Goal: Communication & Community: Answer question/provide support

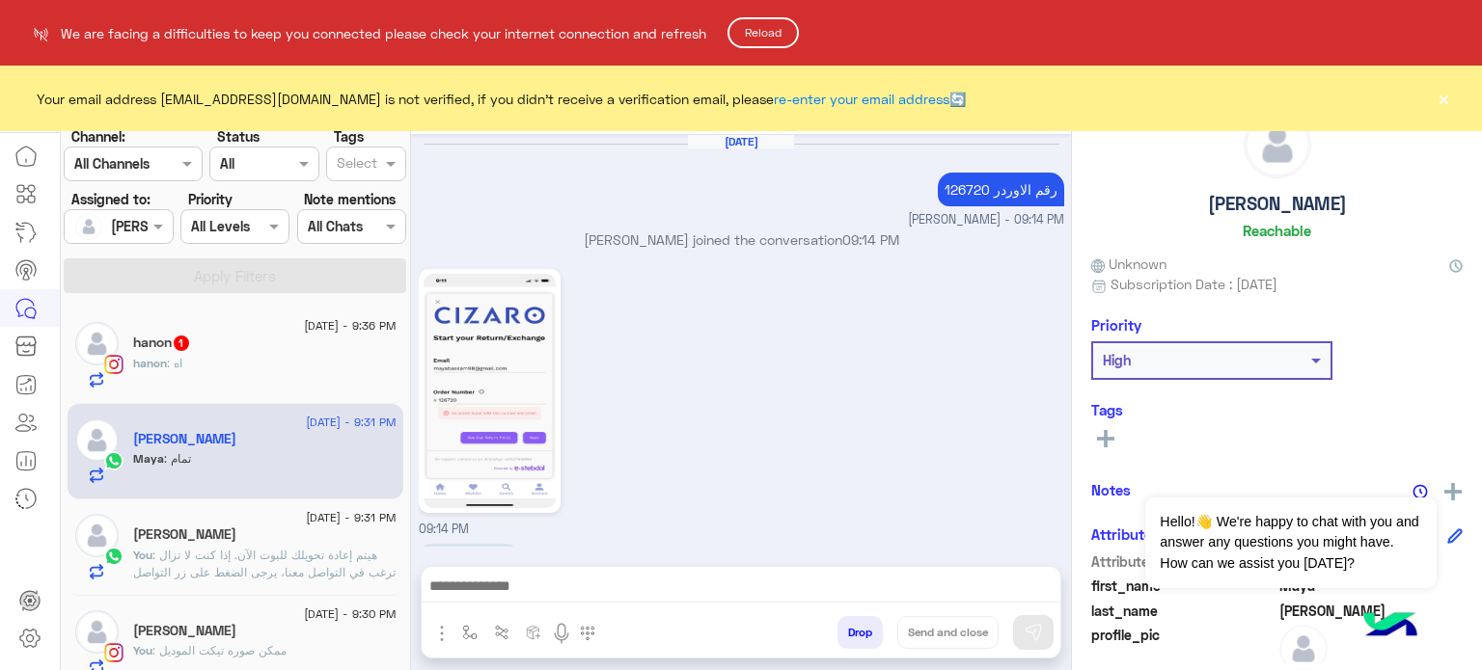
scroll to position [696, 0]
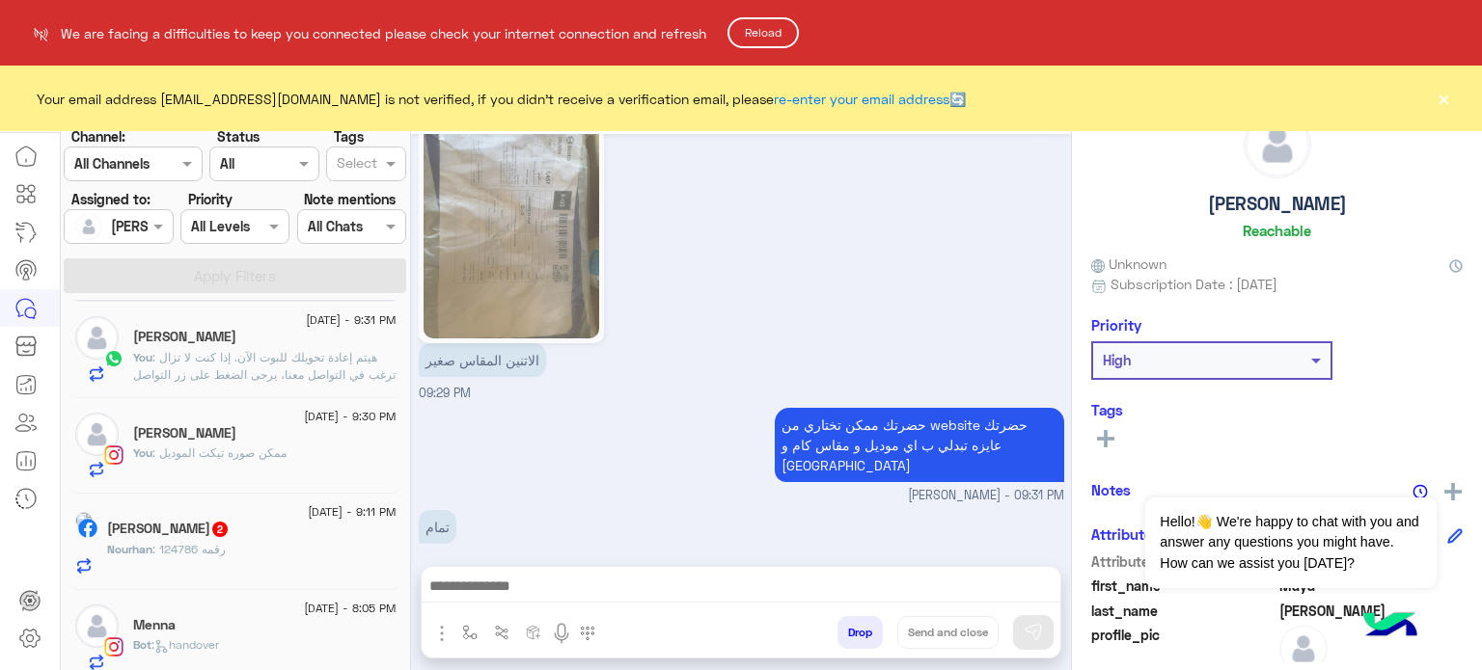
click at [778, 37] on button "Reload" at bounding box center [762, 32] width 71 height 31
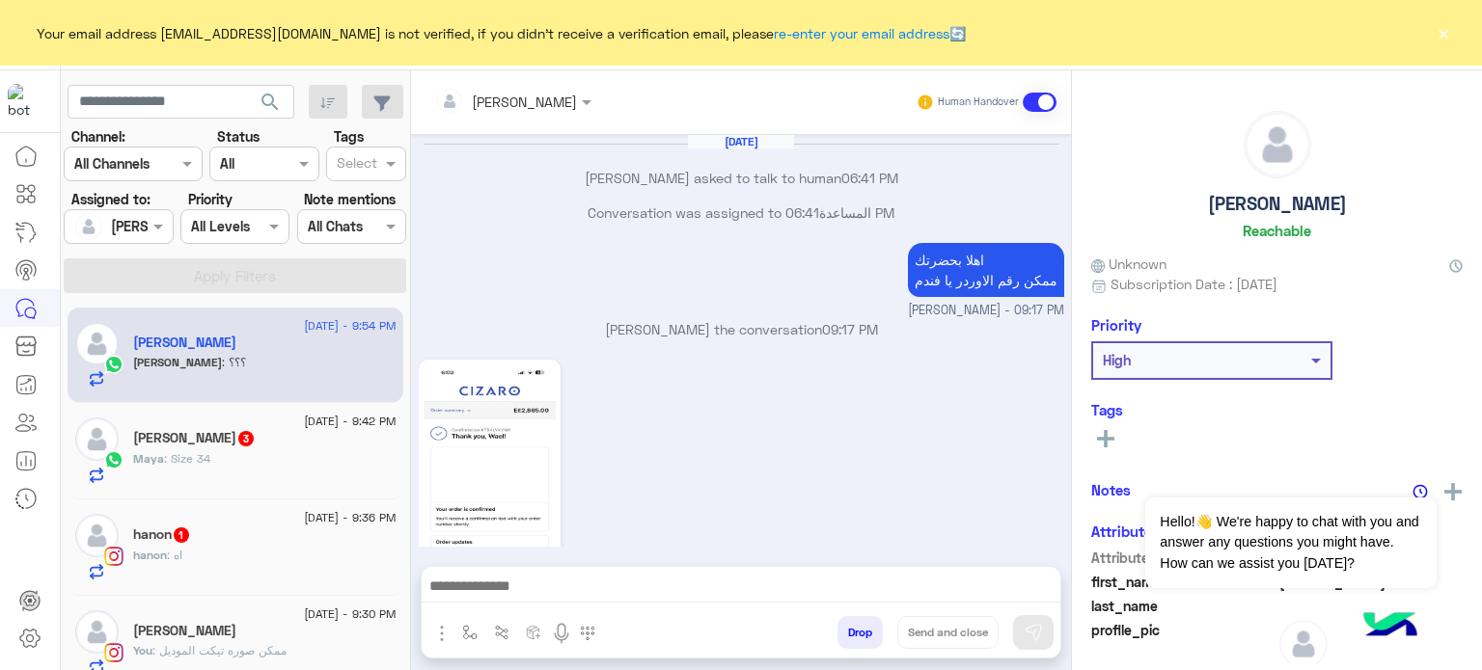
scroll to position [679, 0]
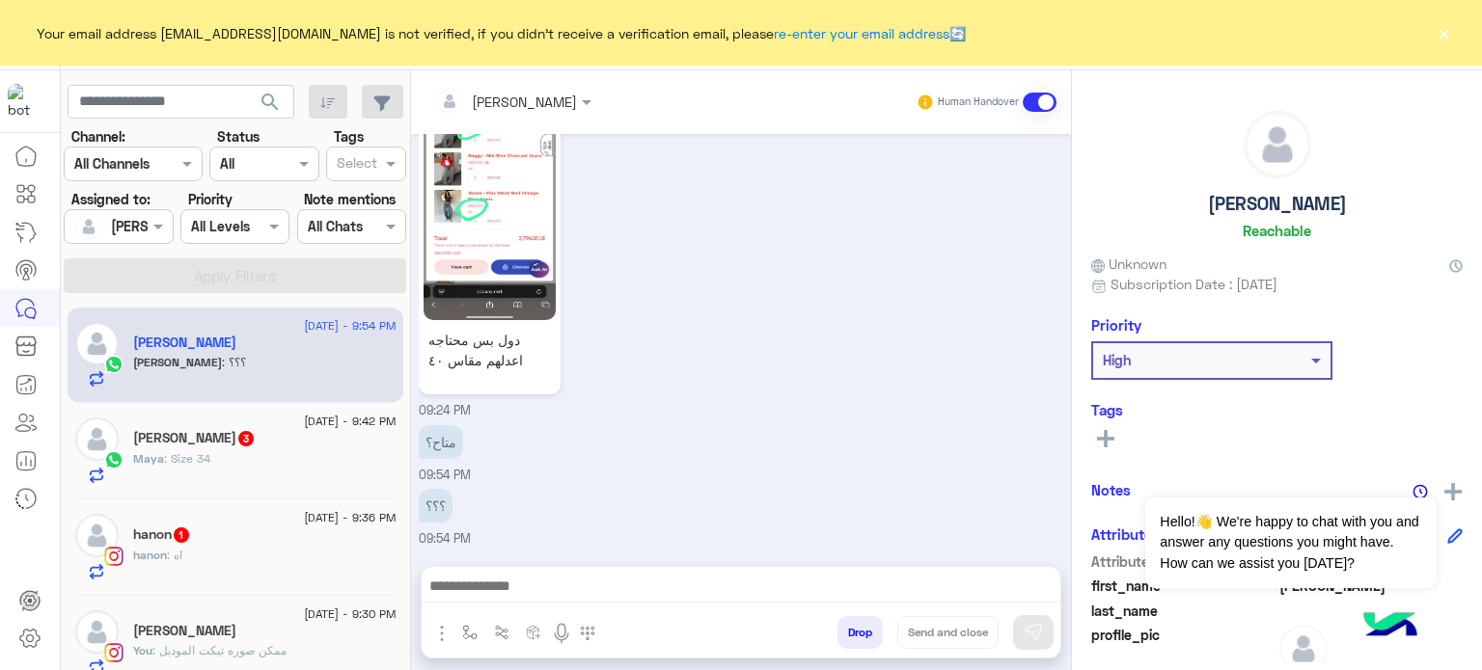
click at [531, 104] on div at bounding box center [513, 101] width 176 height 22
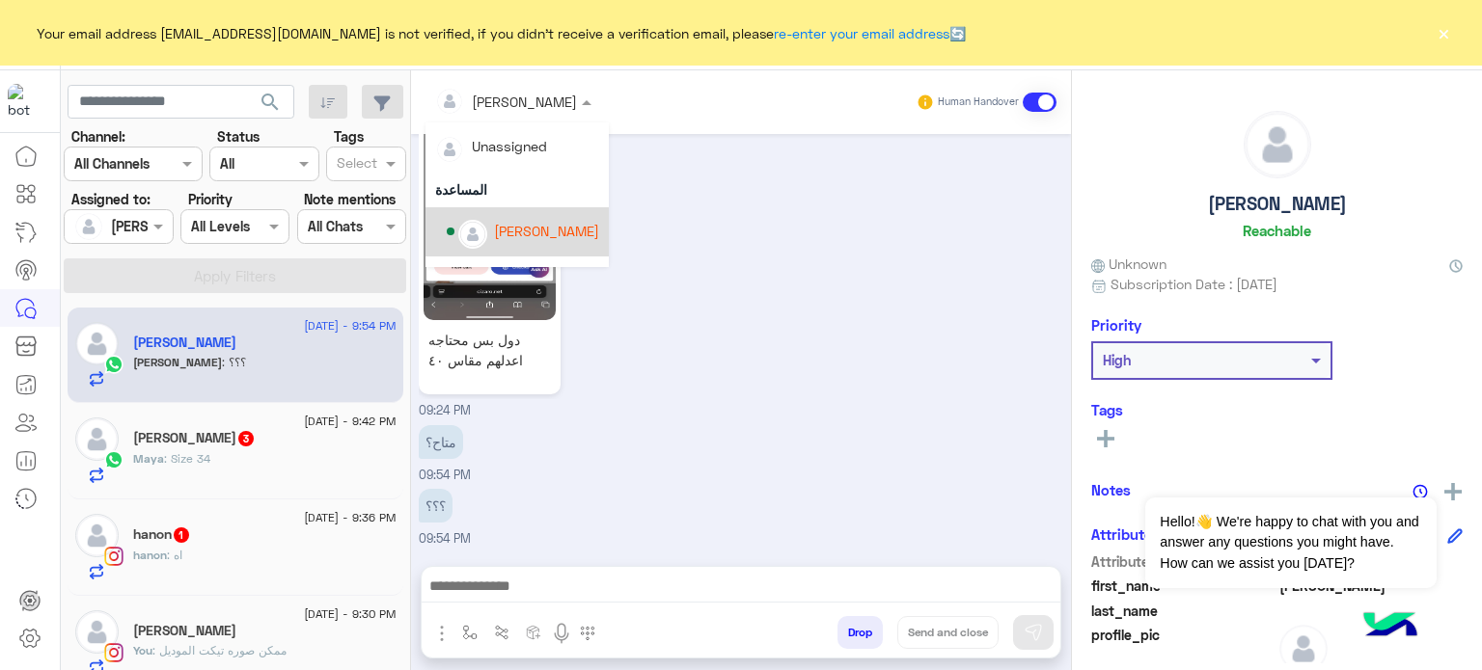
click at [560, 222] on div "[PERSON_NAME]" at bounding box center [546, 231] width 105 height 20
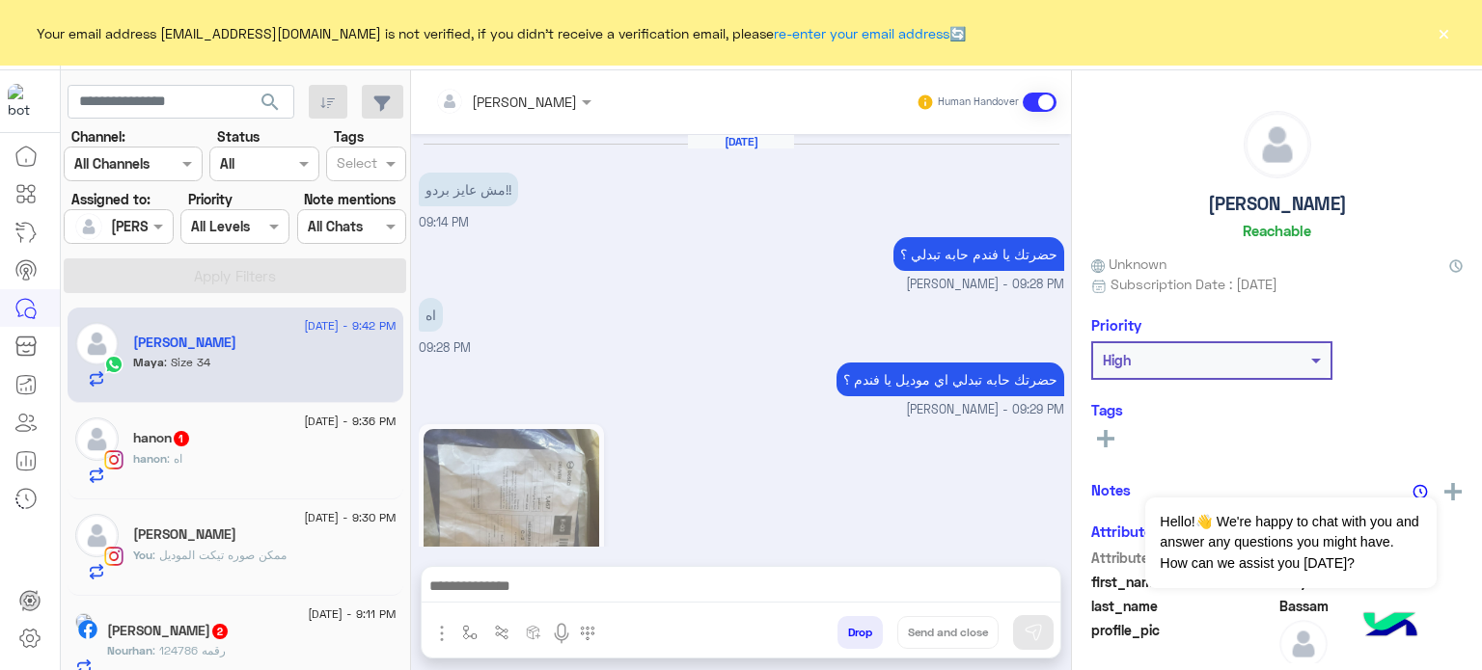
scroll to position [938, 0]
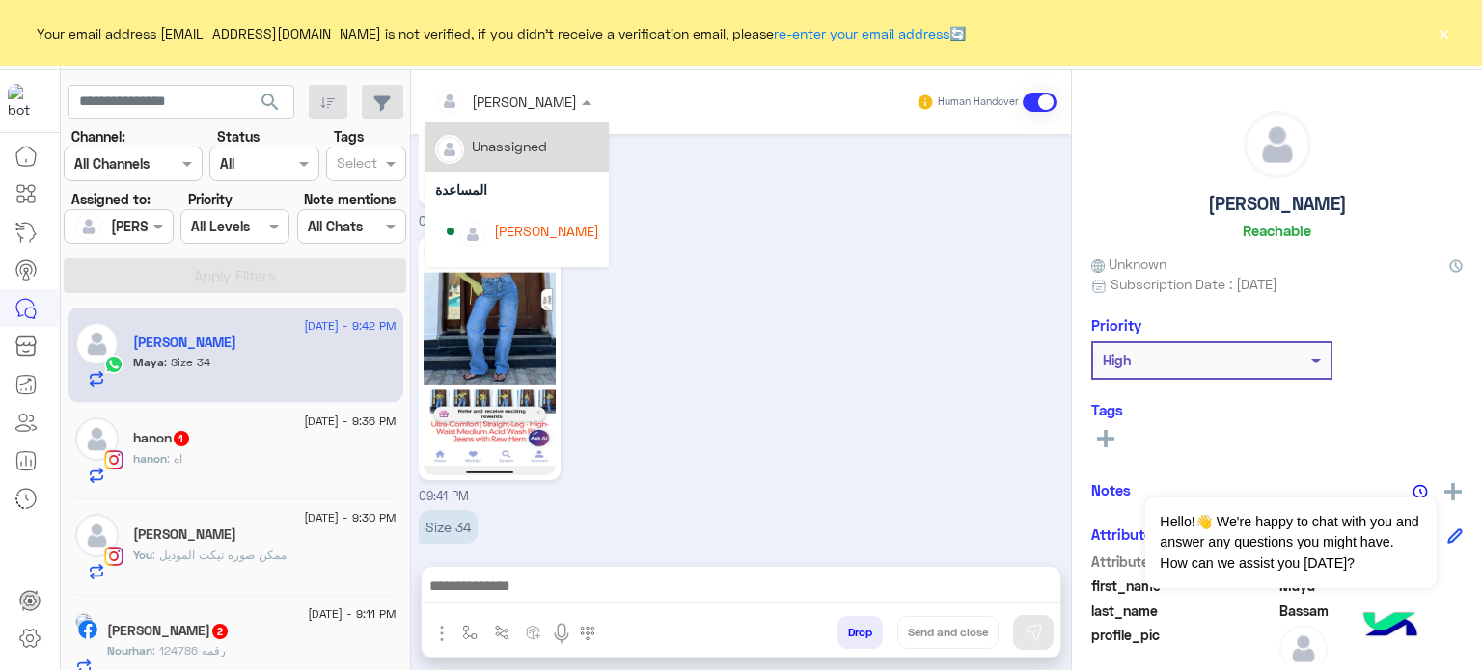
click at [511, 104] on input "text" at bounding box center [487, 102] width 105 height 20
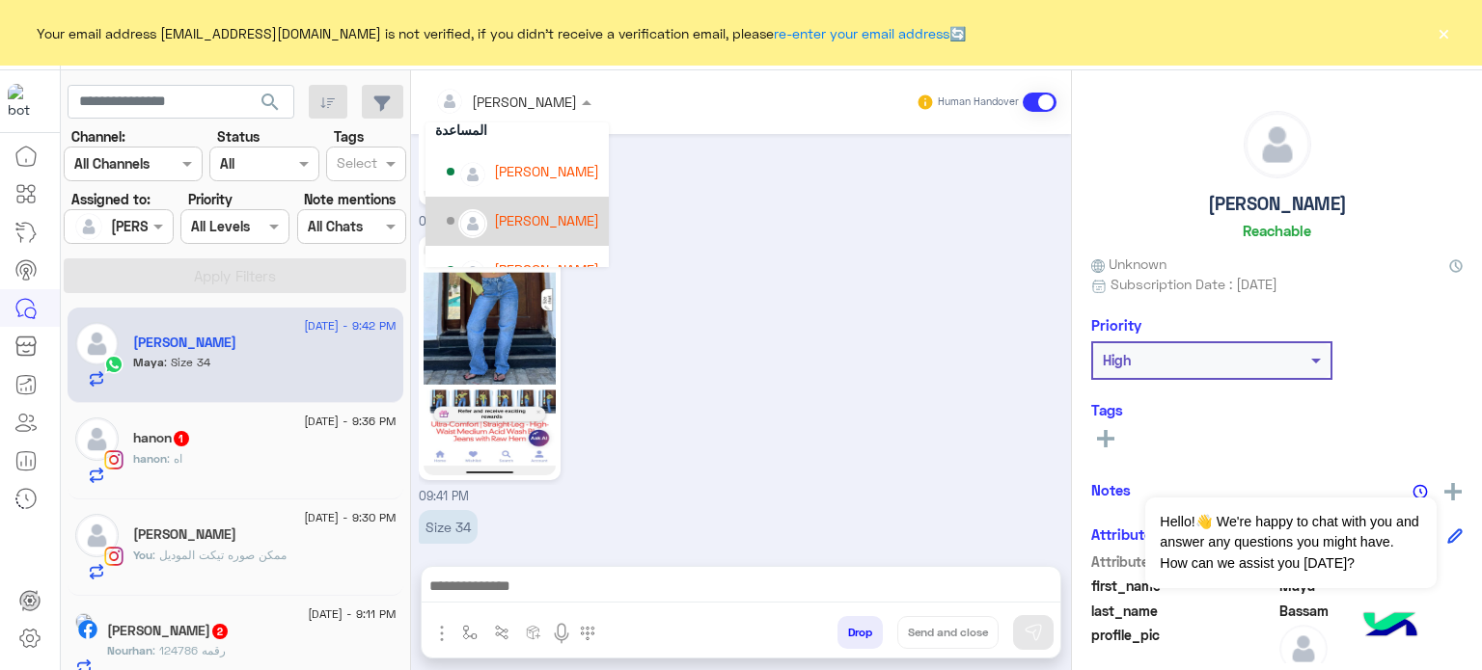
click at [558, 223] on div "[PERSON_NAME]" at bounding box center [546, 220] width 105 height 20
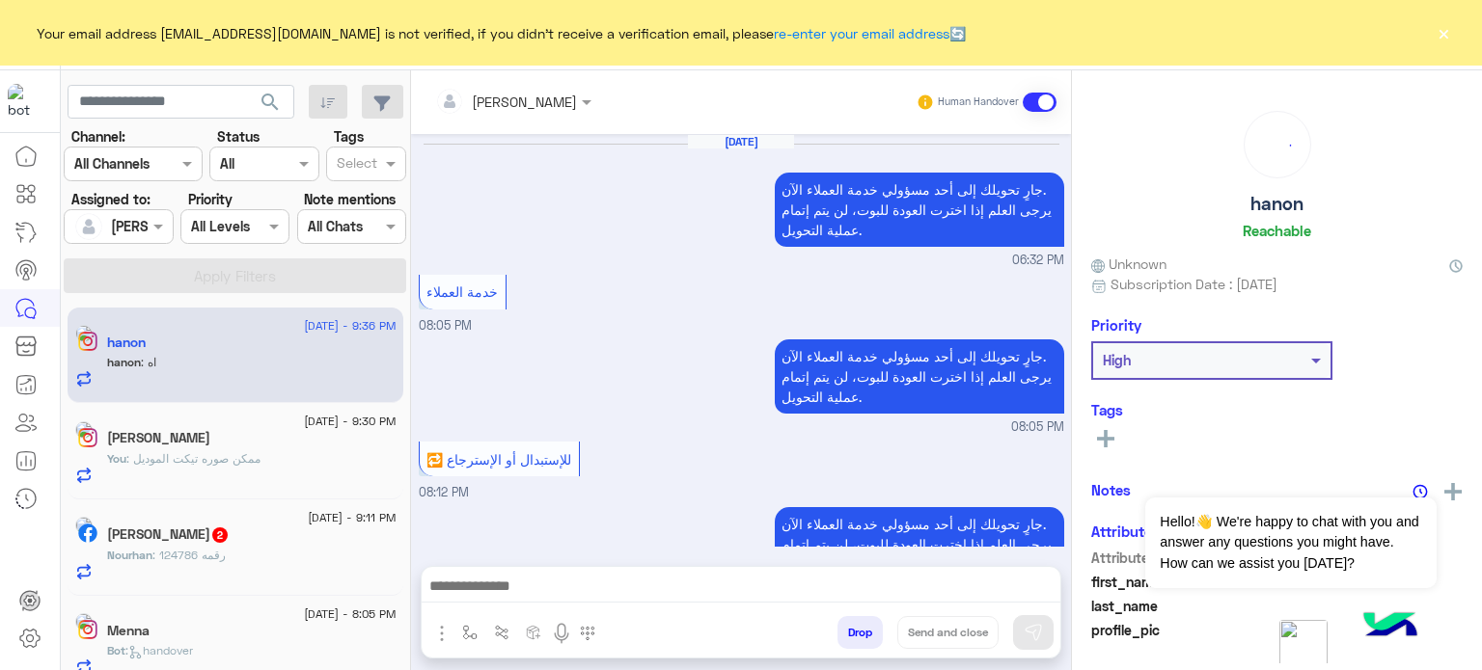
scroll to position [552, 0]
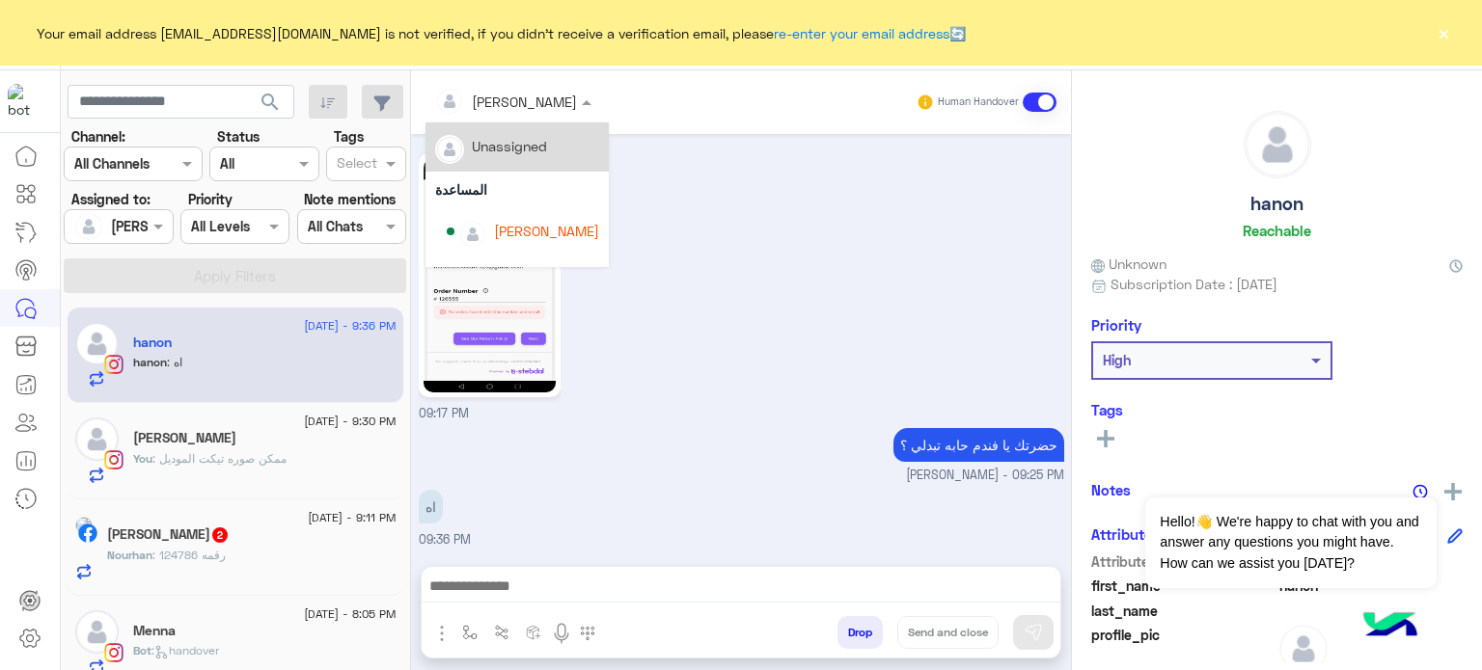
click at [539, 96] on div at bounding box center [513, 101] width 176 height 22
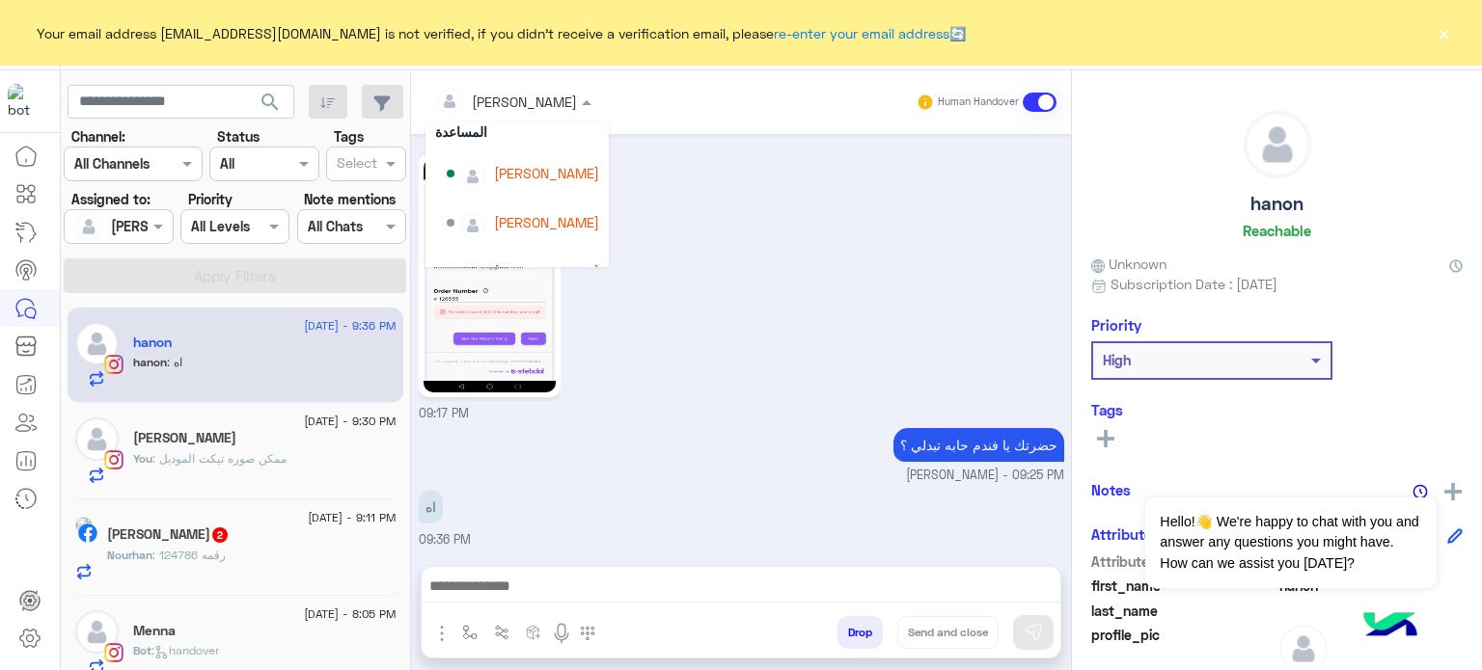
scroll to position [73, 0]
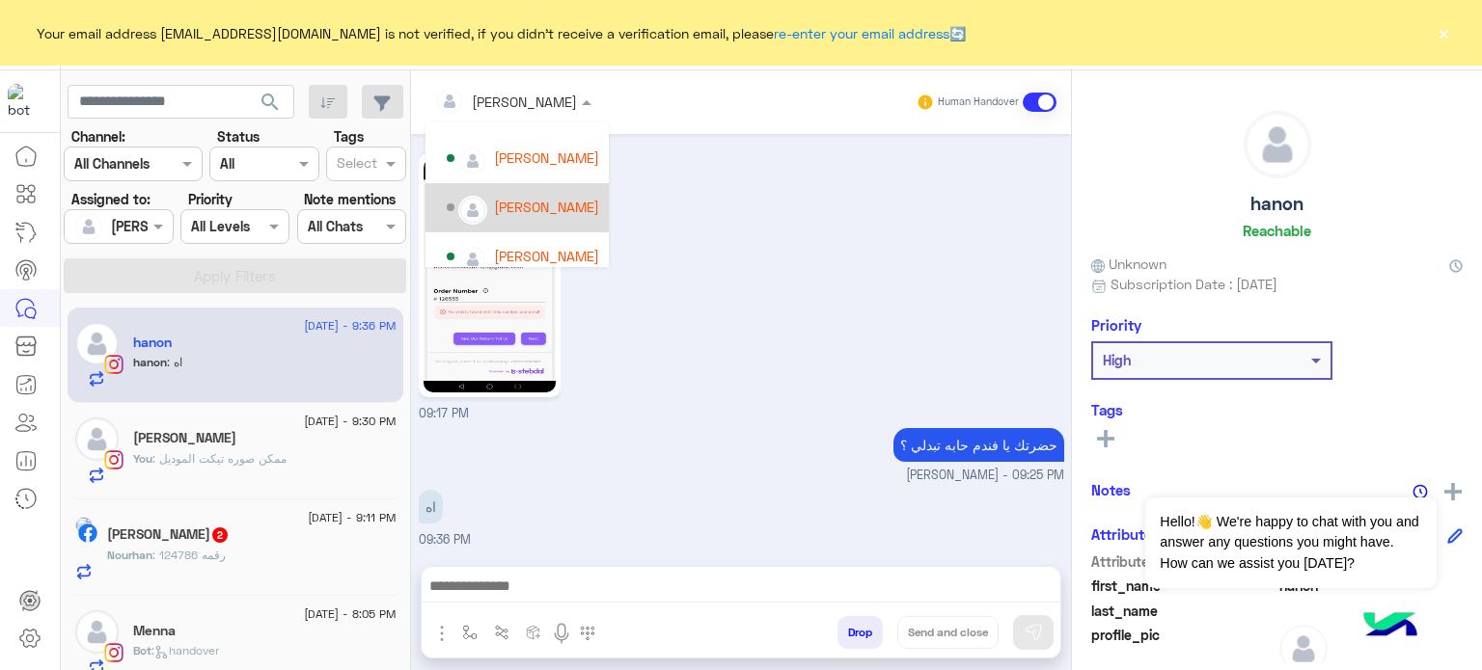
click at [539, 209] on div "[PERSON_NAME]" at bounding box center [546, 207] width 105 height 20
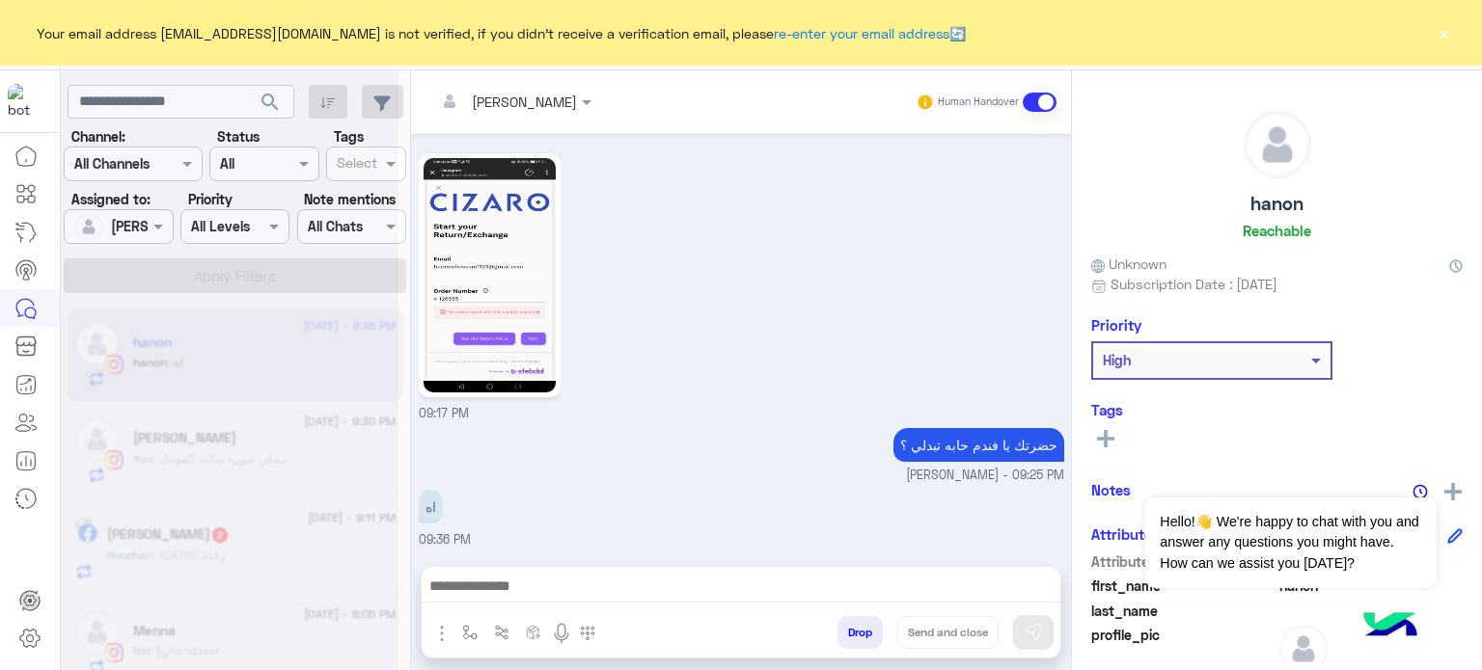
scroll to position [587, 0]
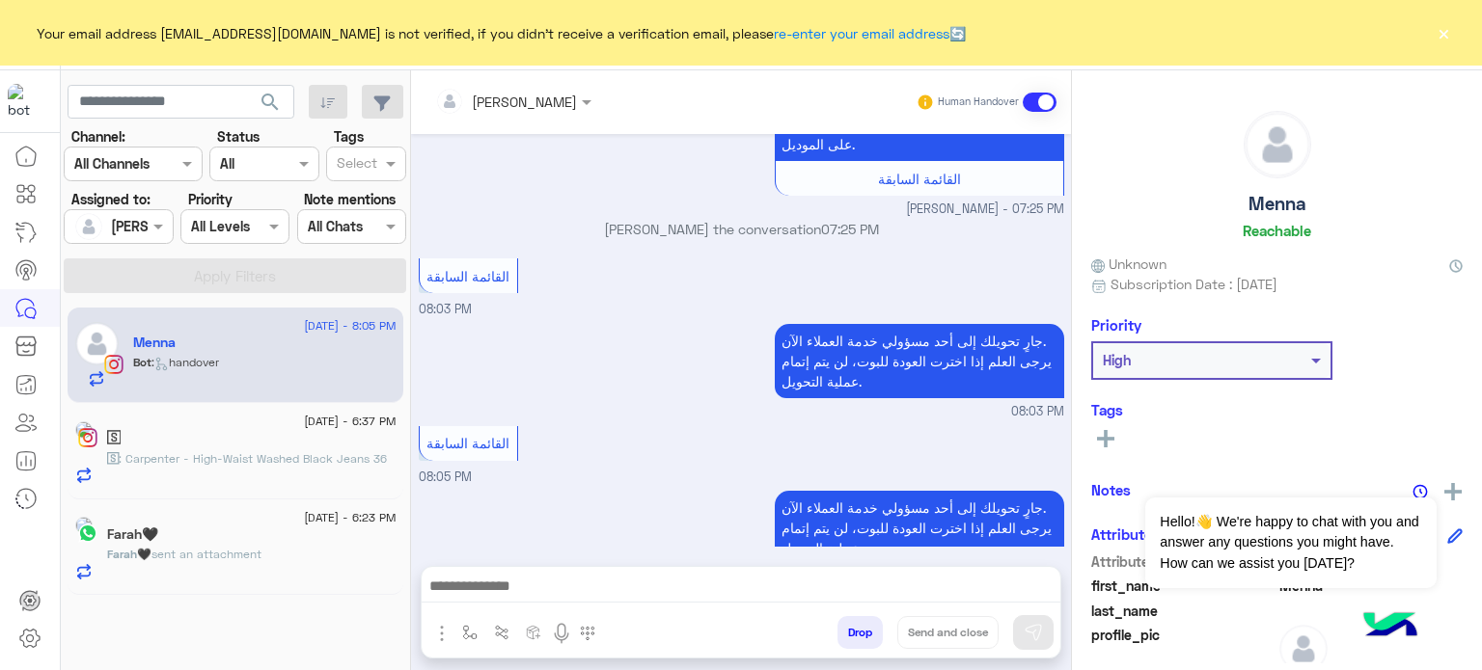
scroll to position [1134, 0]
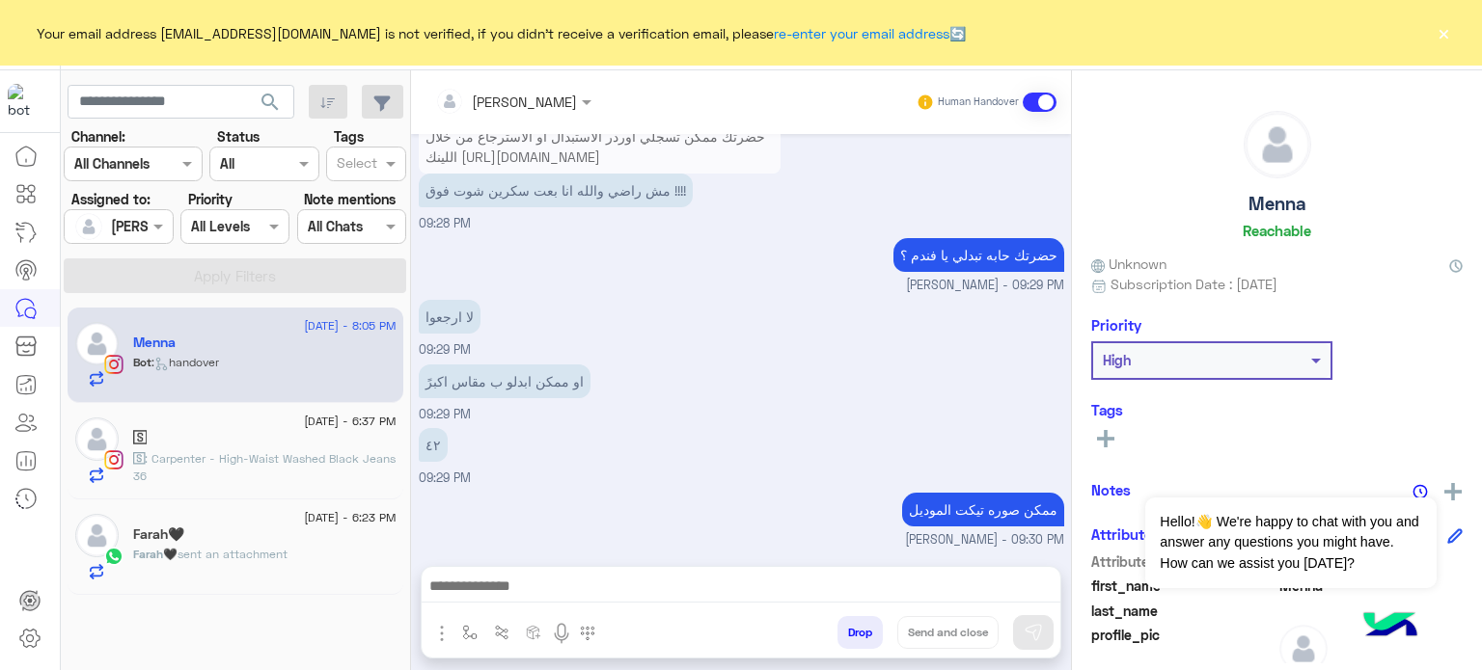
click at [138, 225] on div at bounding box center [118, 226] width 107 height 22
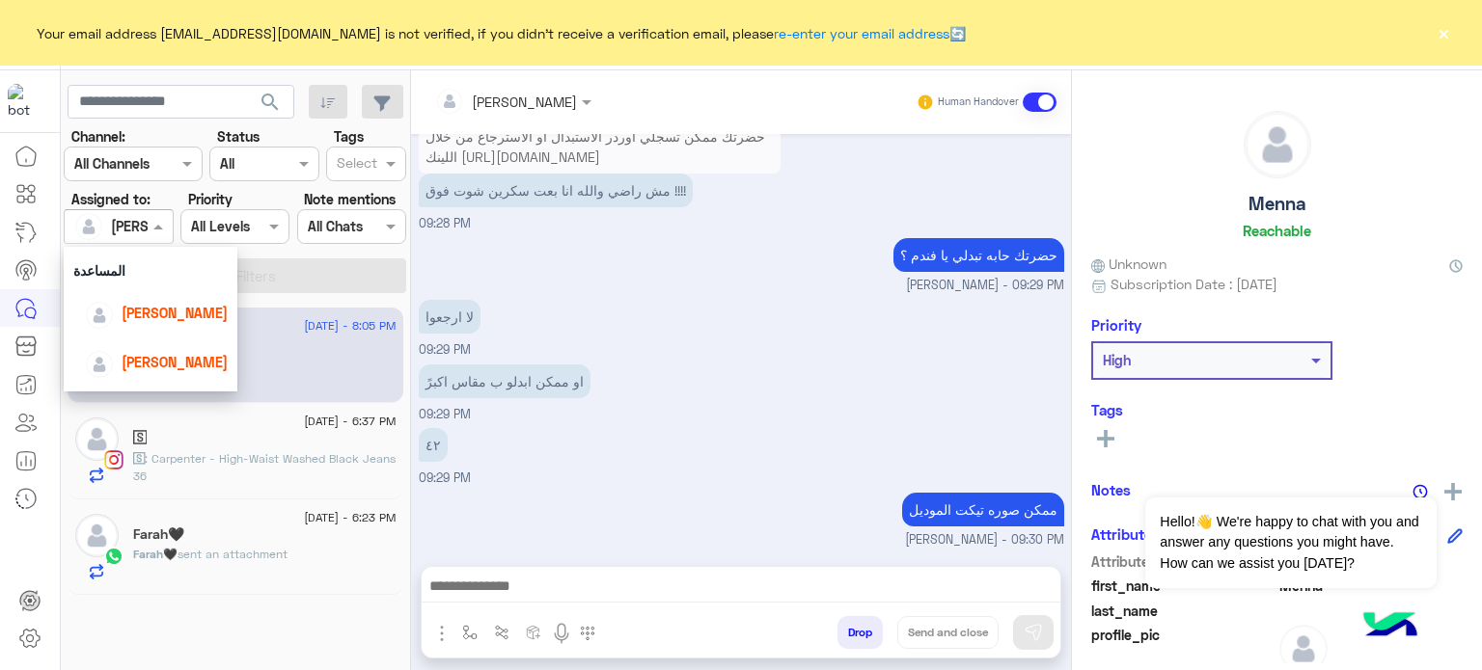
scroll to position [81, 0]
click at [189, 303] on span "[PERSON_NAME]" at bounding box center [175, 311] width 106 height 16
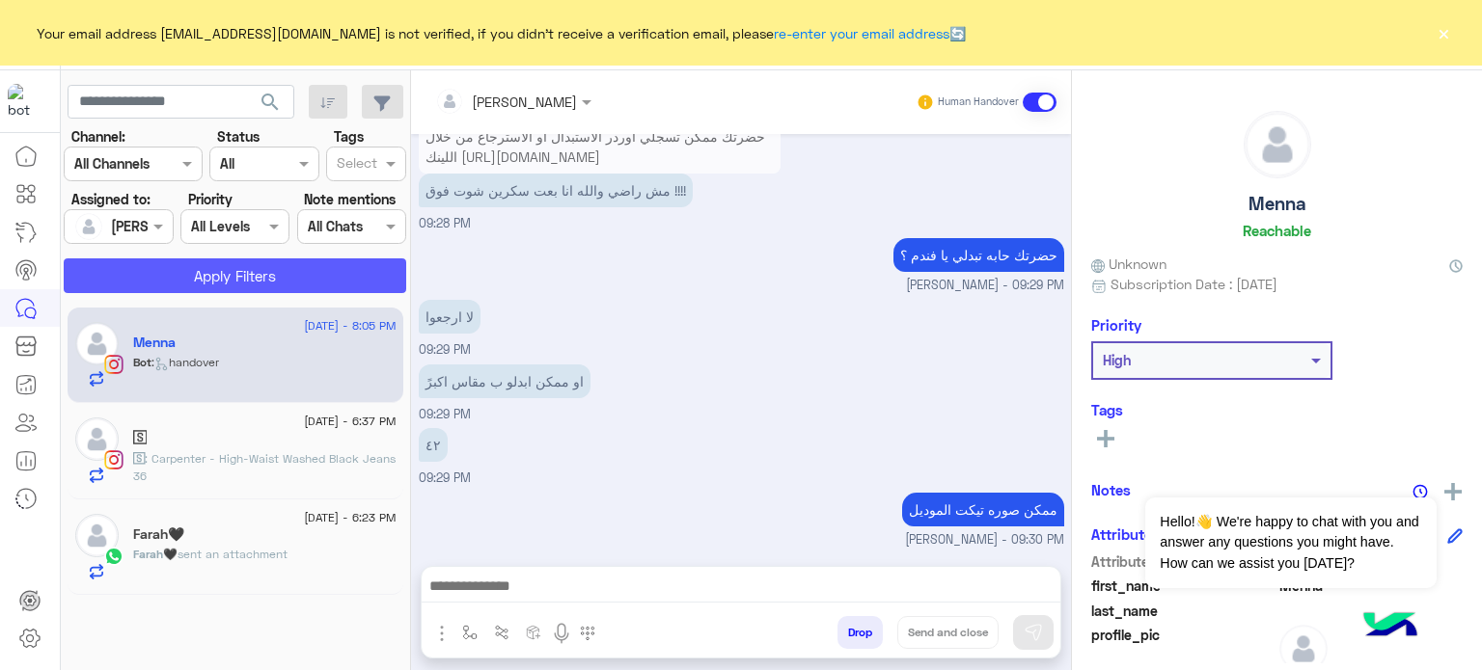
click at [242, 285] on button "Apply Filters" at bounding box center [235, 276] width 342 height 35
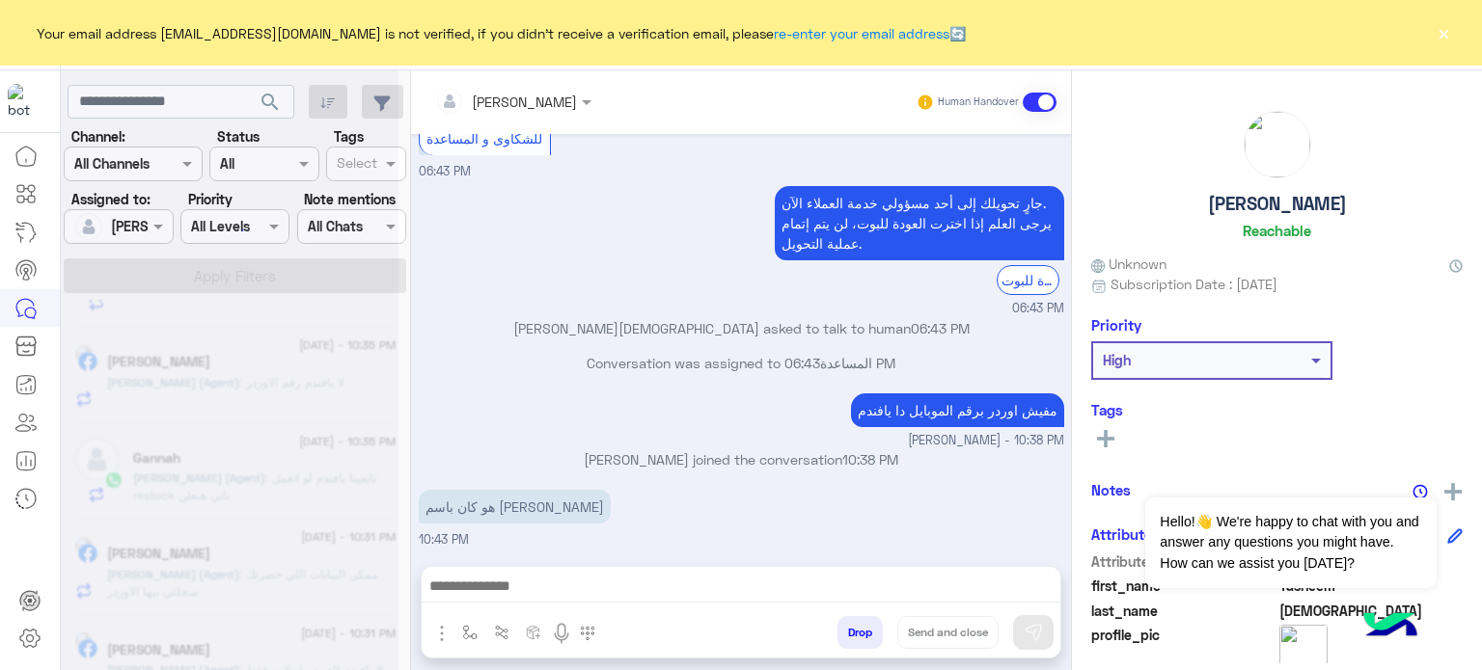
scroll to position [1655, 0]
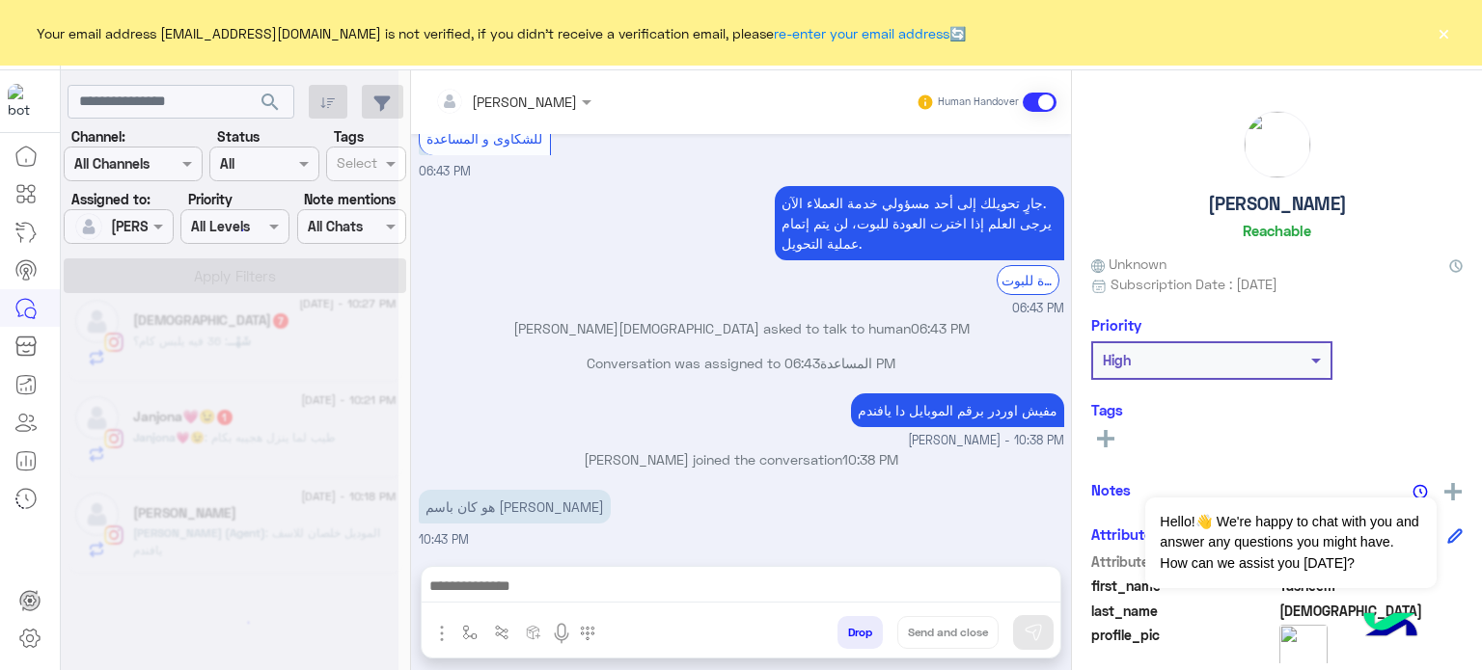
click at [1443, 38] on button "×" at bounding box center [1443, 32] width 19 height 19
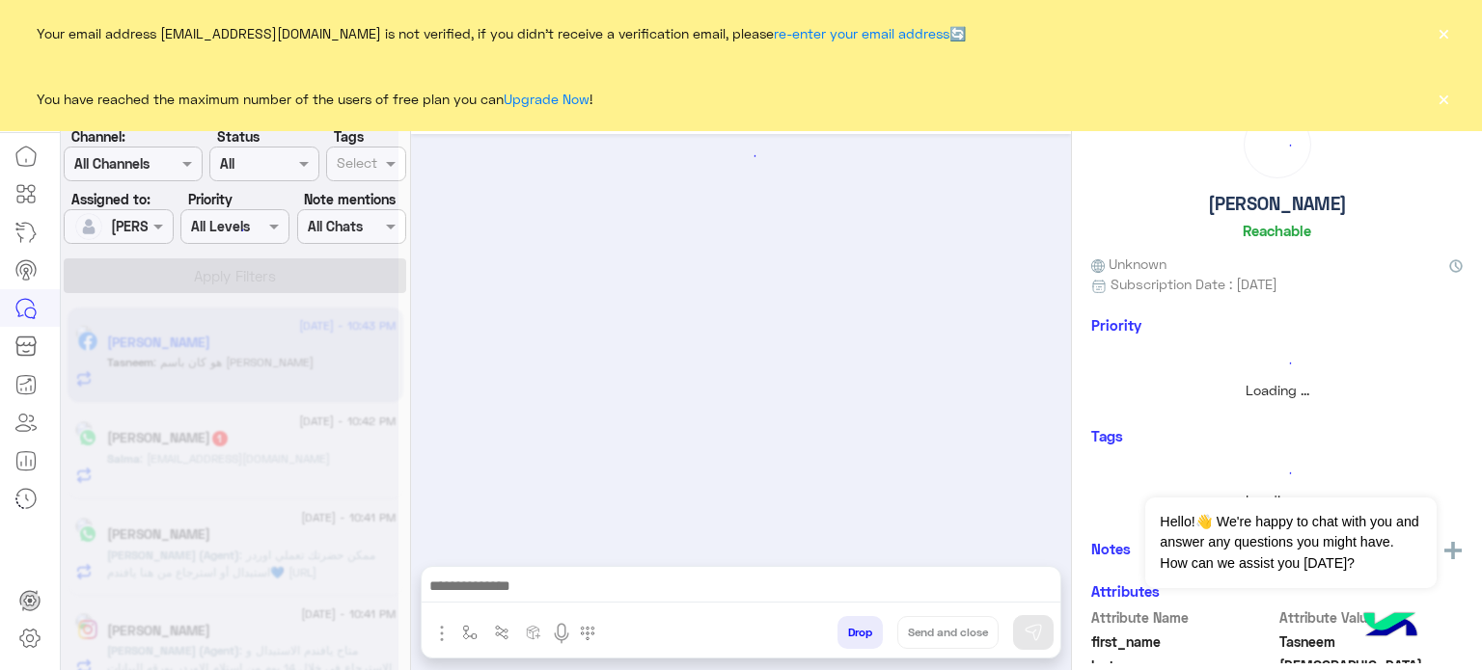
click at [1453, 97] on div "You have reached the maximum number of the users of free plan you can Upgrade N…" at bounding box center [741, 99] width 1482 height 66
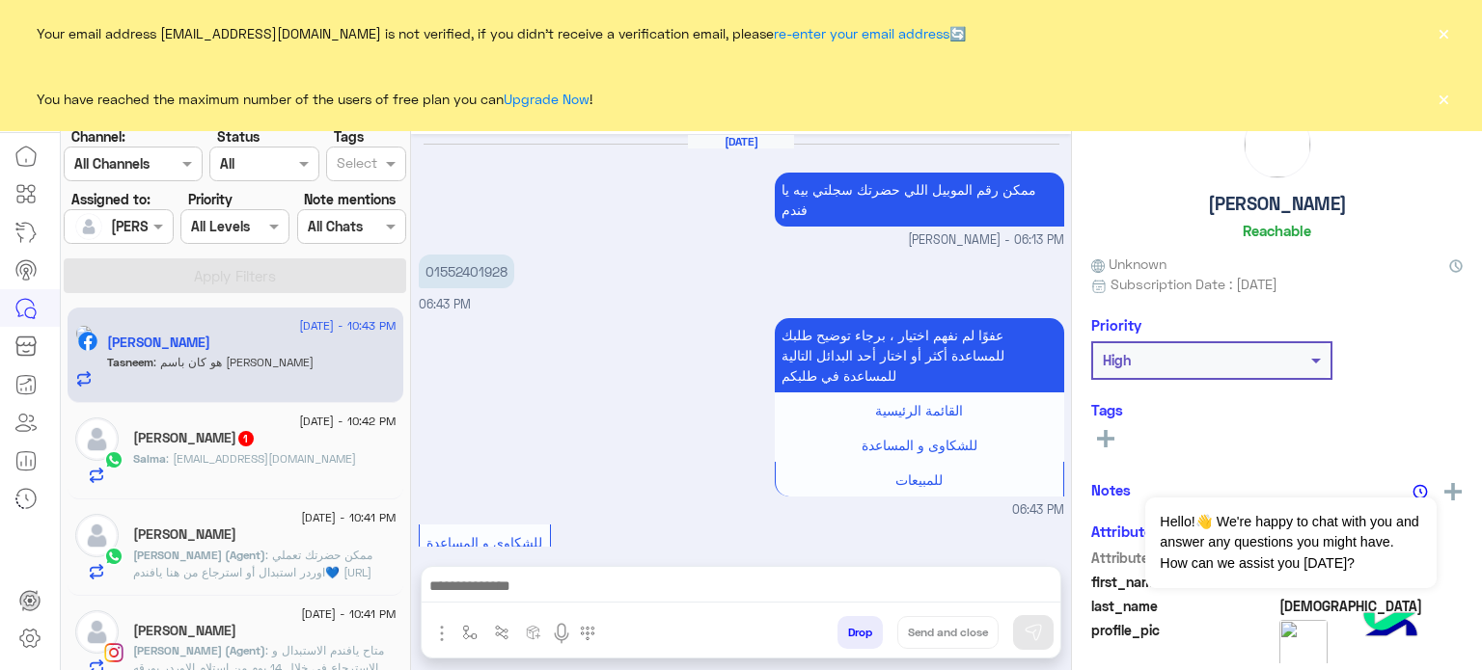
scroll to position [404, 0]
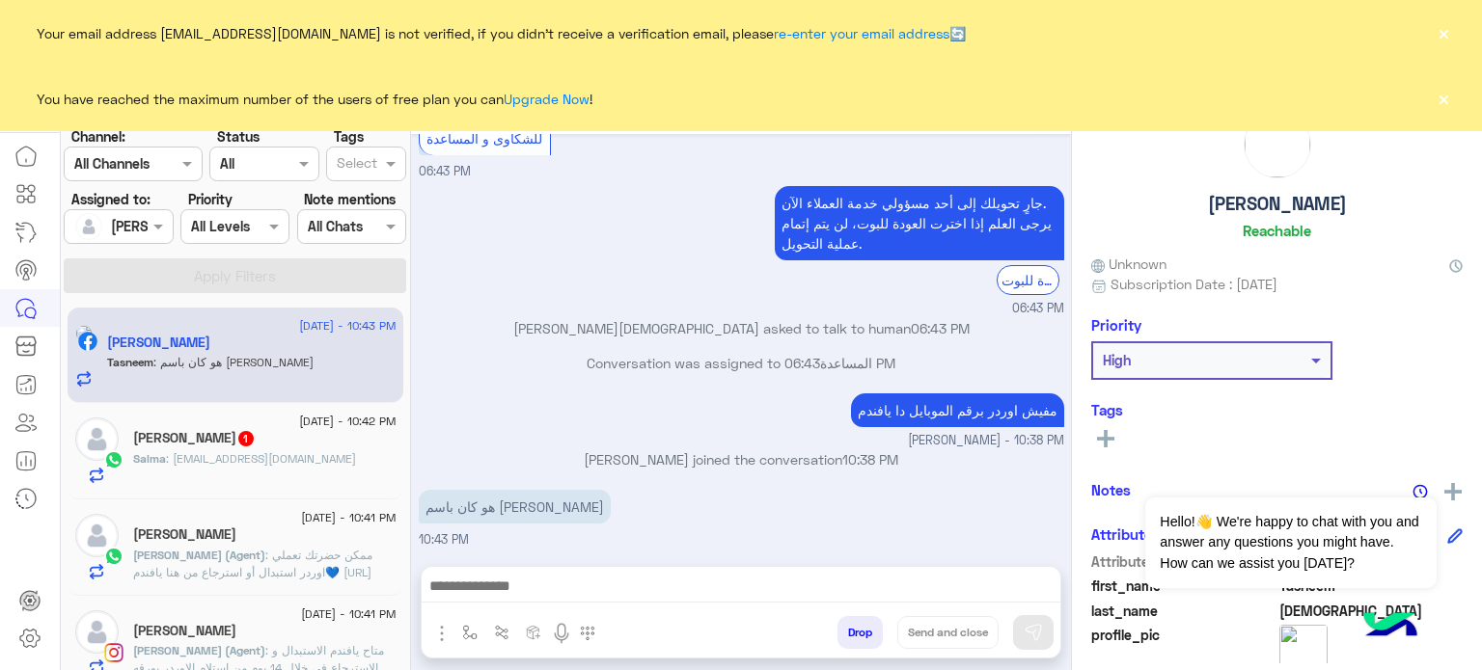
click at [1434, 35] on button "×" at bounding box center [1443, 32] width 19 height 19
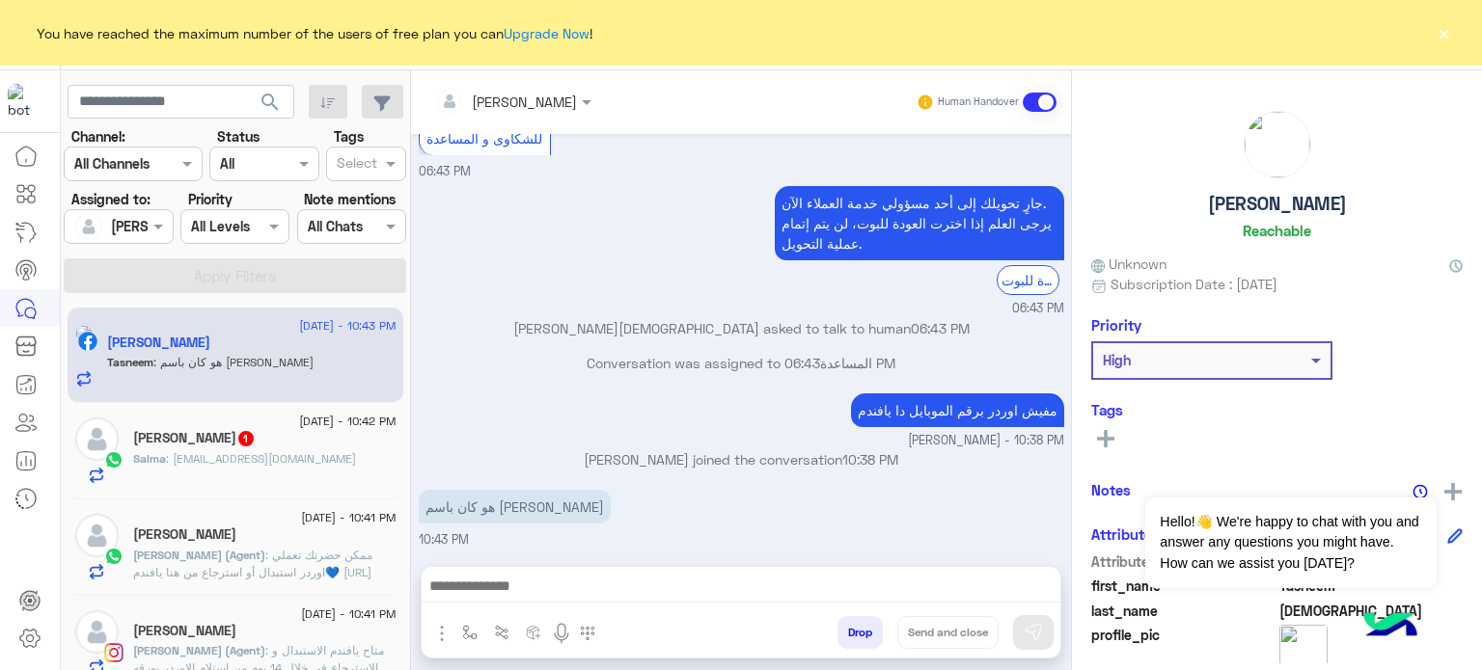
click at [1441, 30] on button "×" at bounding box center [1443, 32] width 19 height 19
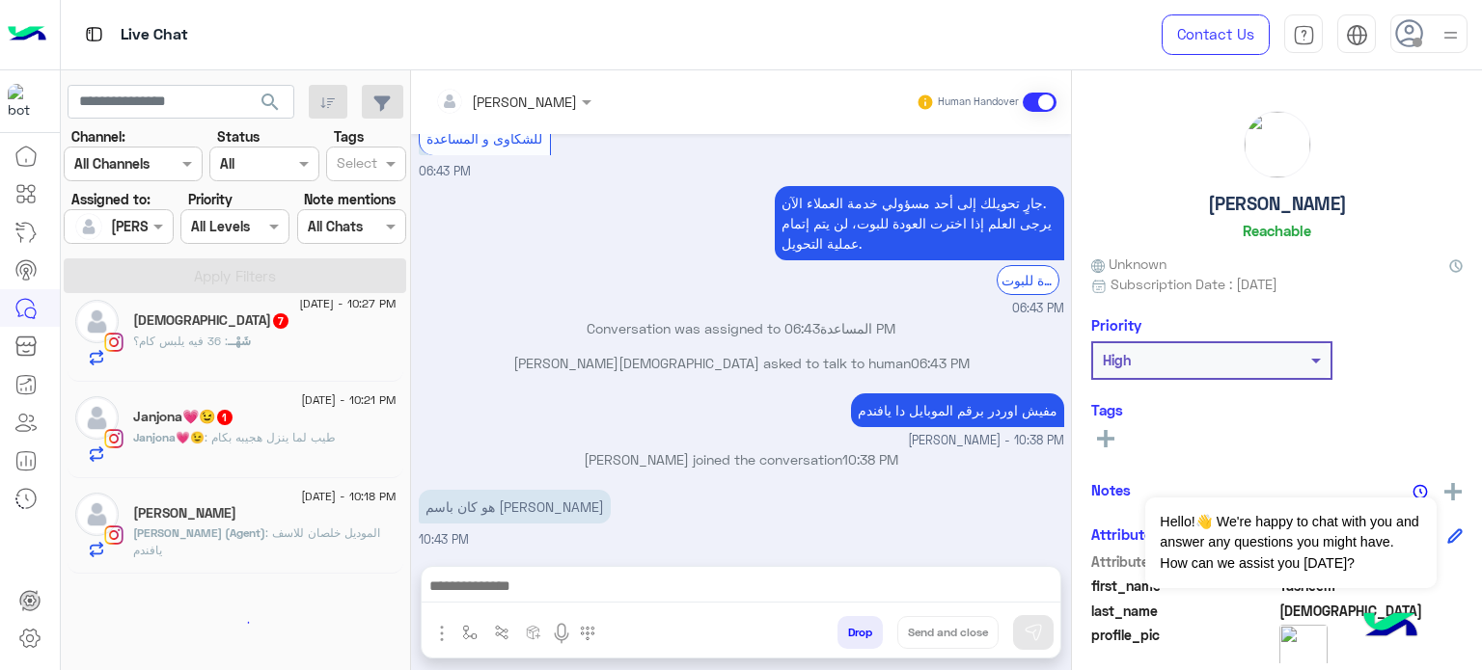
scroll to position [679, 0]
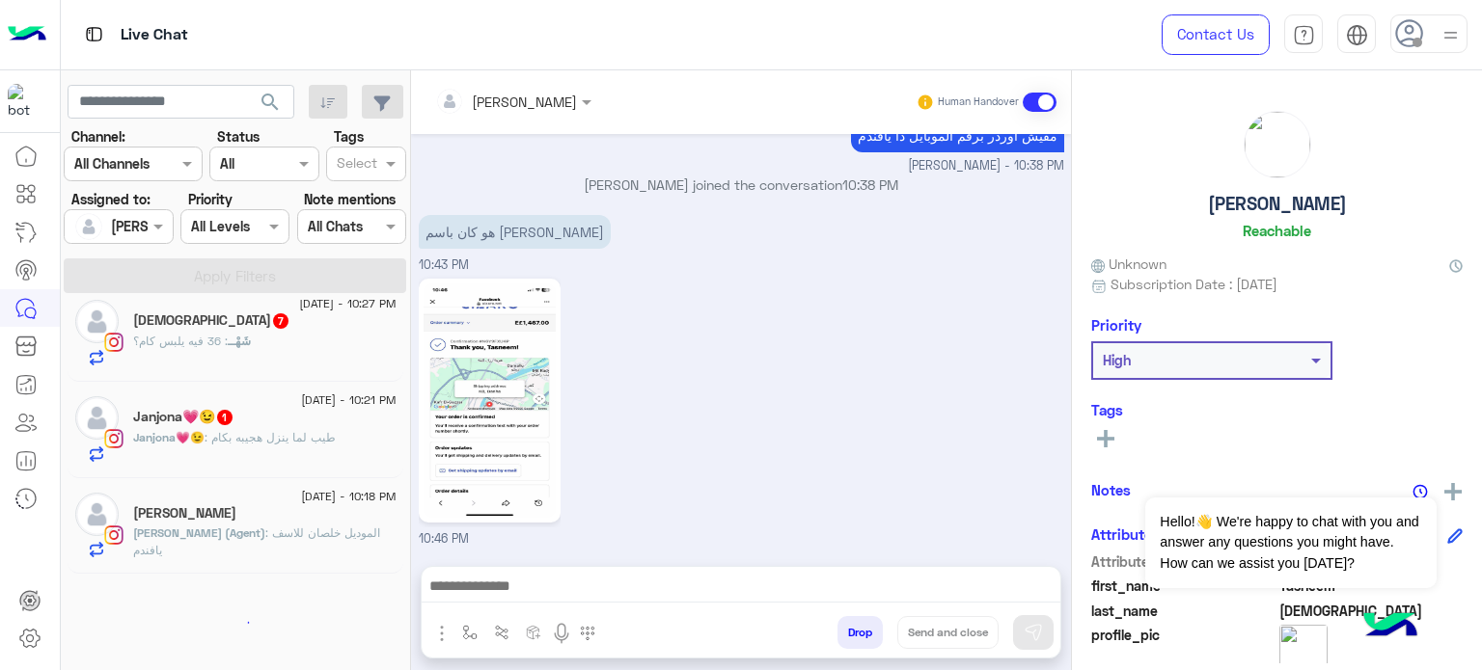
click at [259, 455] on div "Janjona💗😉 : طيب لما ينزل هجيبه بكام" at bounding box center [264, 446] width 263 height 34
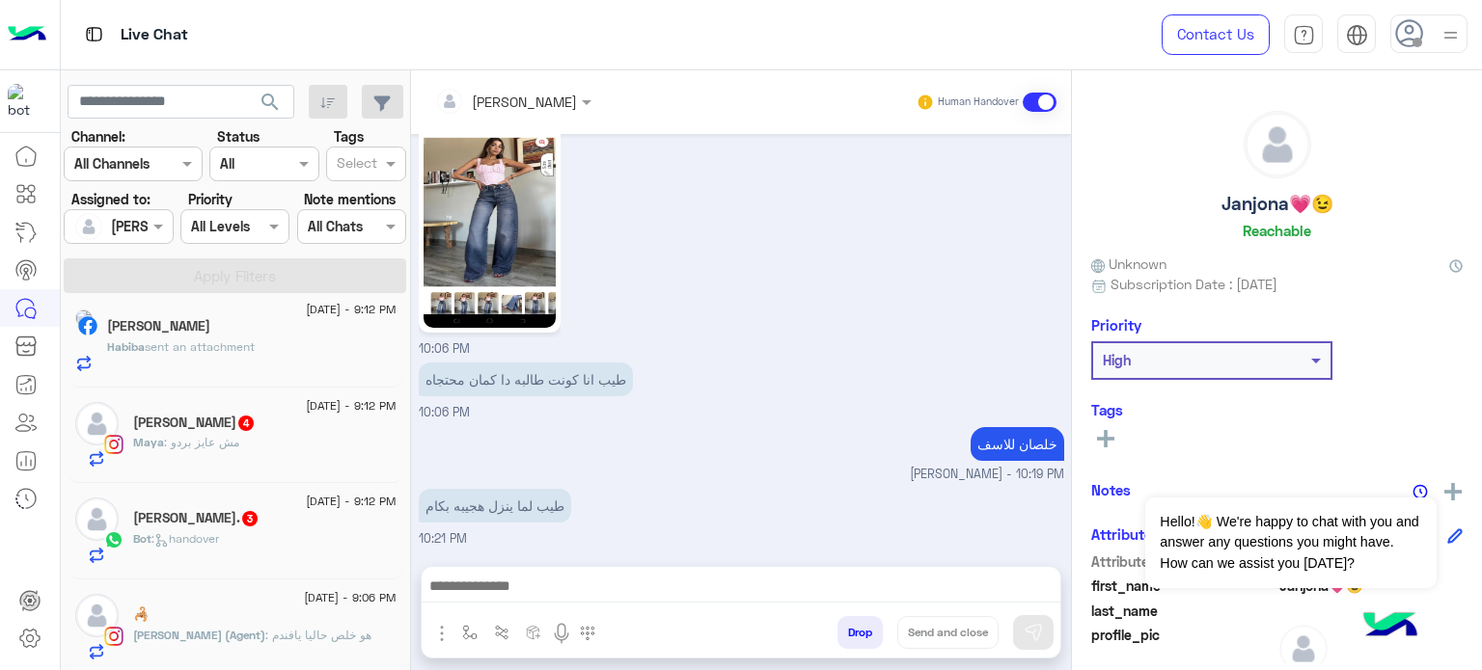
scroll to position [1475, 0]
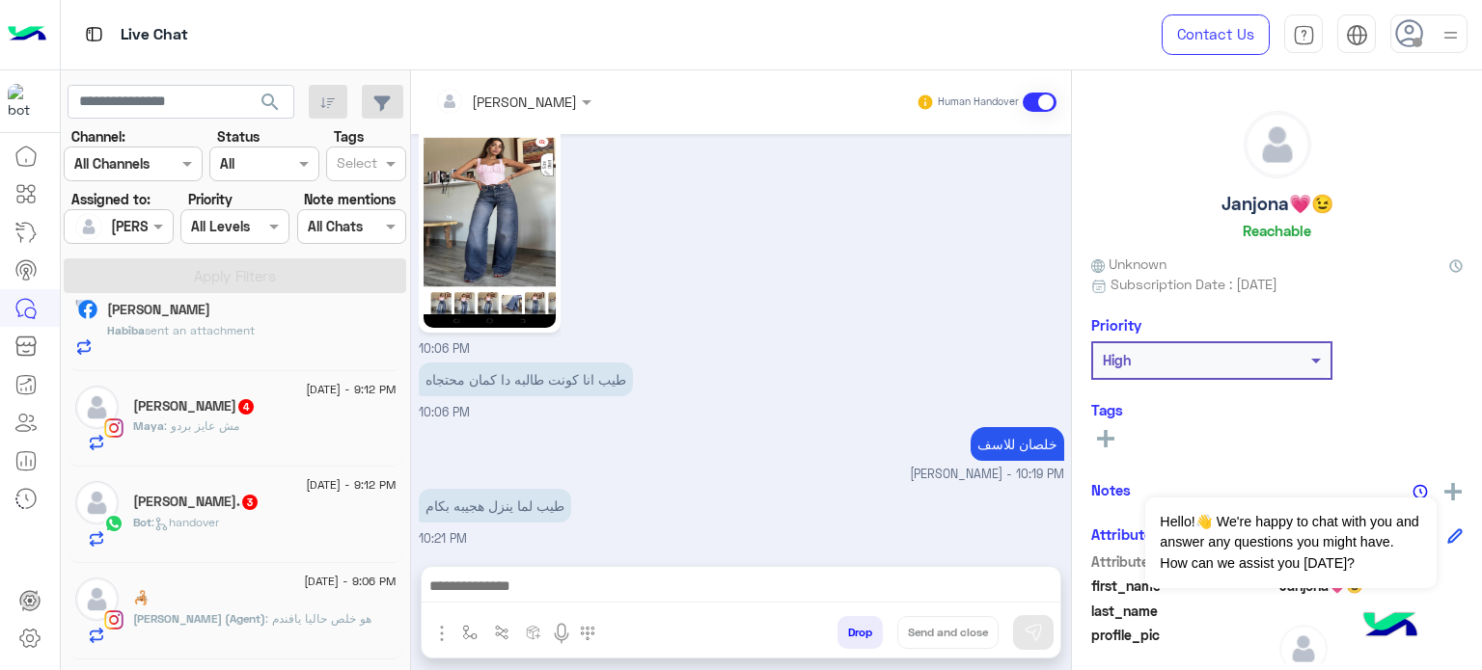
click at [336, 497] on div "Shahd Khaled. 3" at bounding box center [264, 504] width 263 height 20
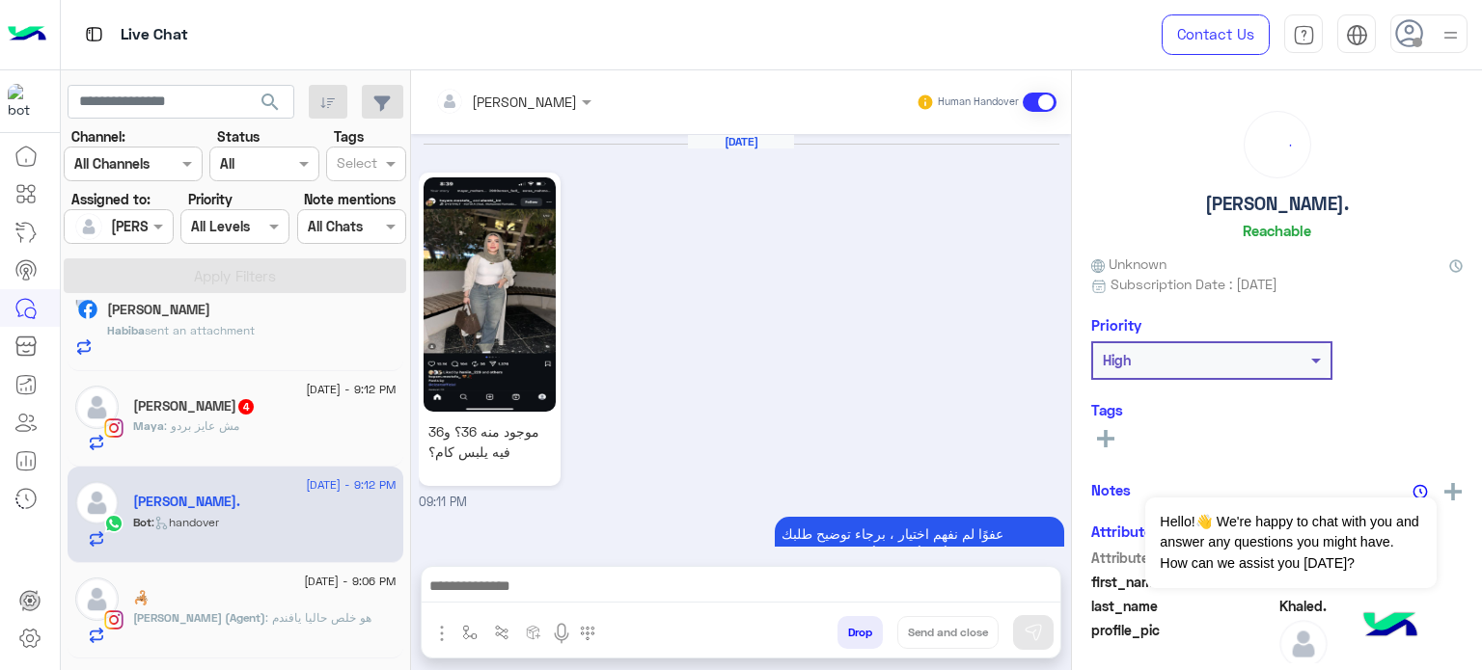
scroll to position [644, 0]
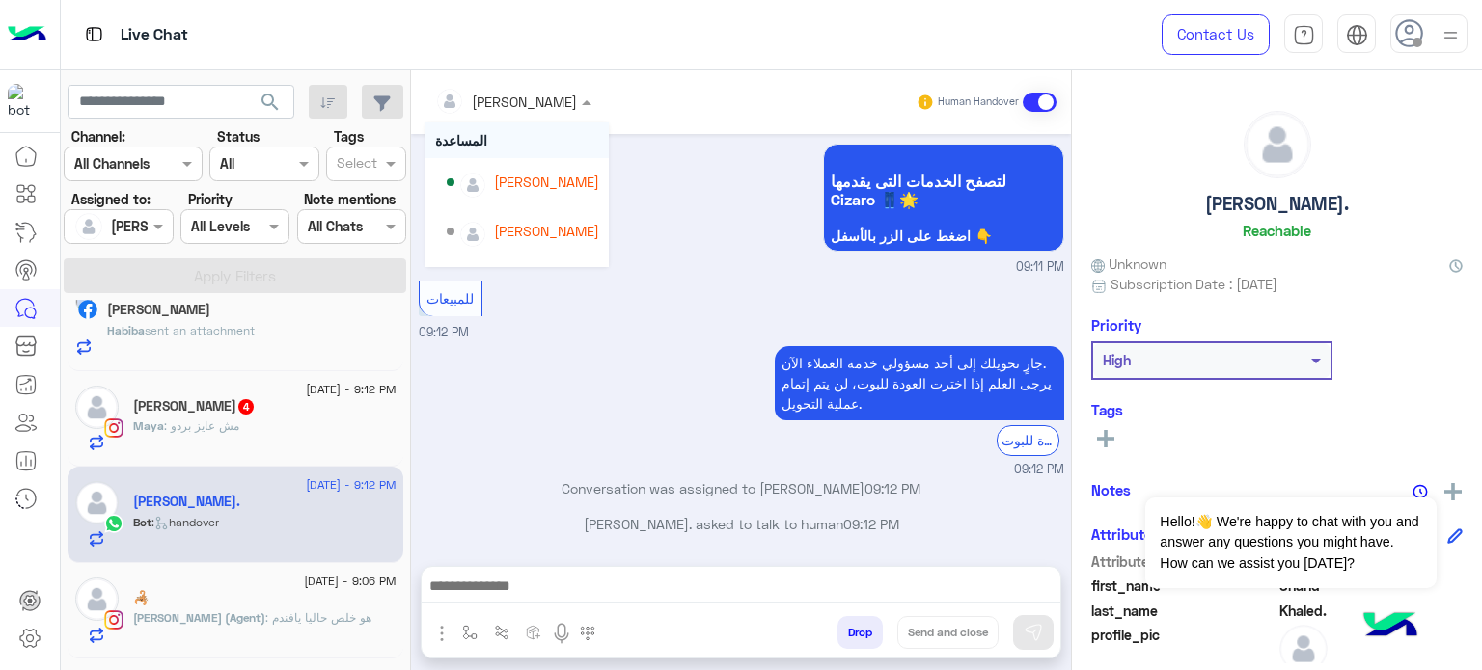
click at [533, 97] on div at bounding box center [513, 101] width 176 height 22
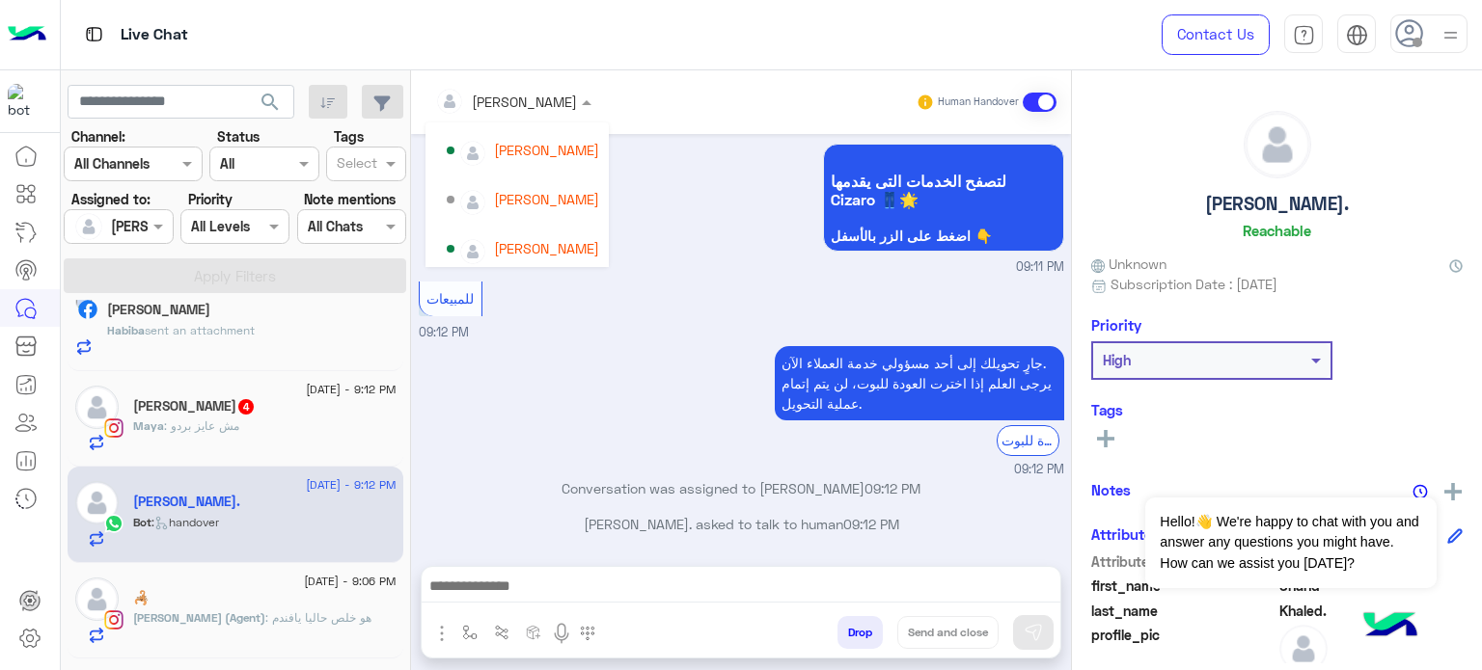
scroll to position [91, 0]
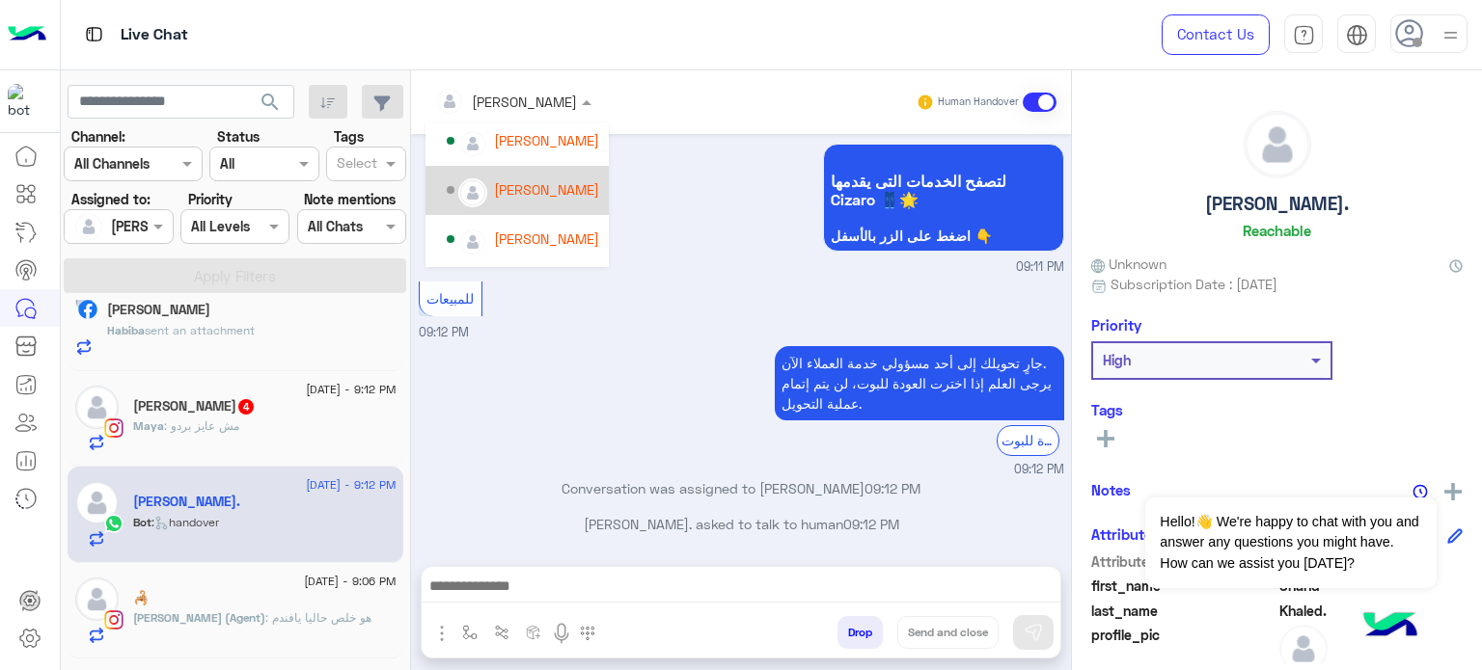
click at [536, 190] on div "[PERSON_NAME]" at bounding box center [546, 189] width 105 height 20
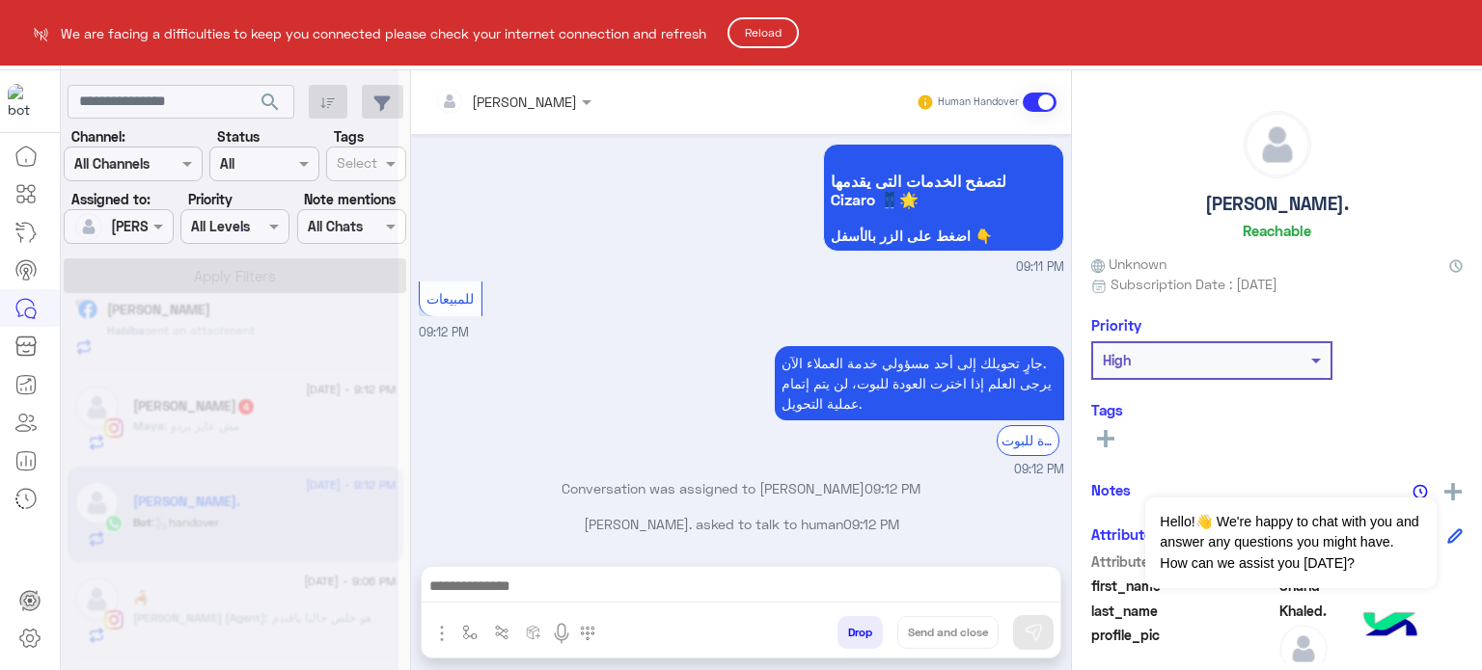
click at [764, 34] on button "Reload" at bounding box center [762, 32] width 71 height 31
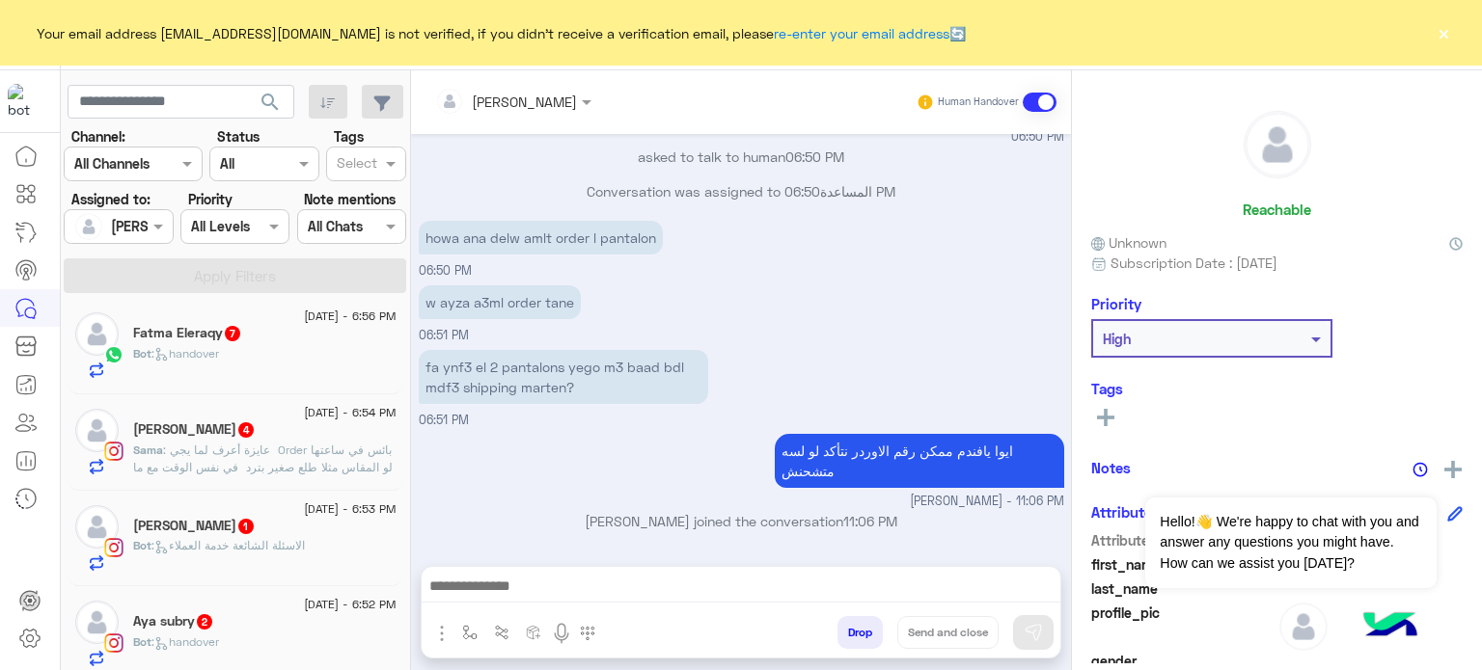
scroll to position [1563, 0]
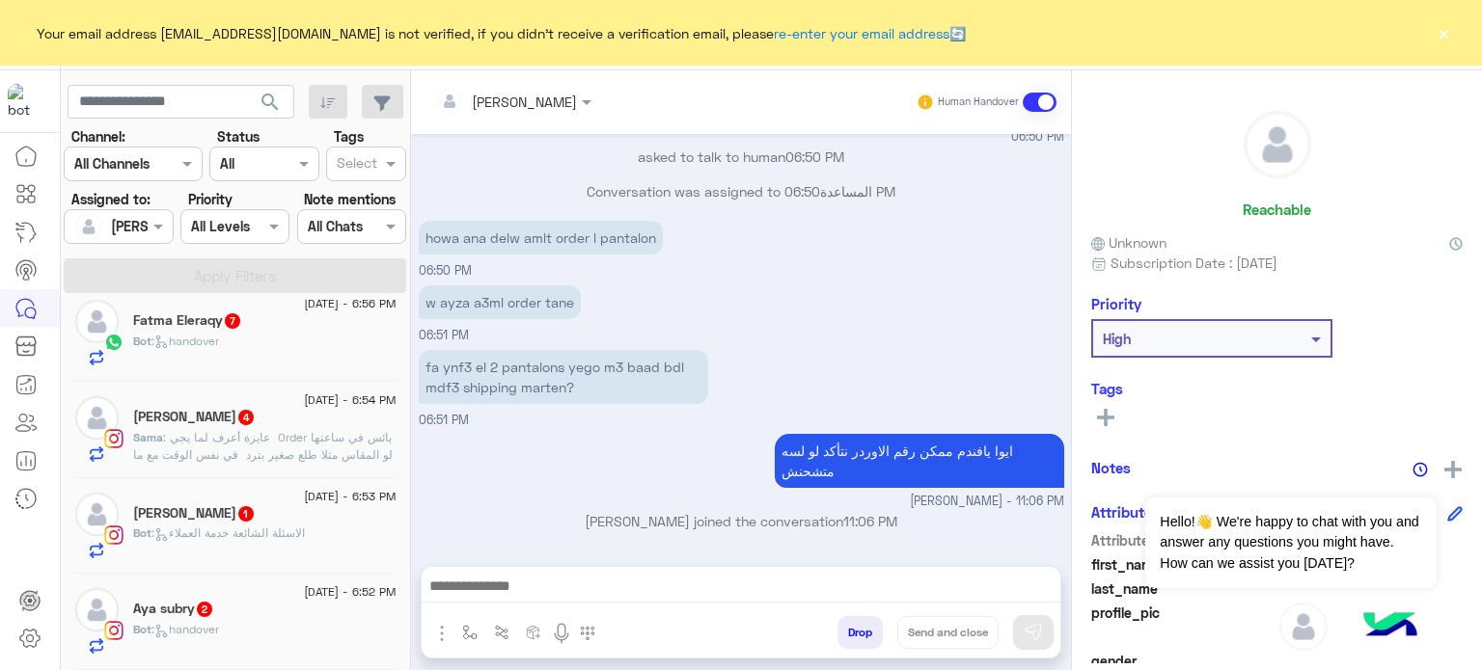
click at [260, 607] on div "[PERSON_NAME] subry 2" at bounding box center [264, 611] width 263 height 20
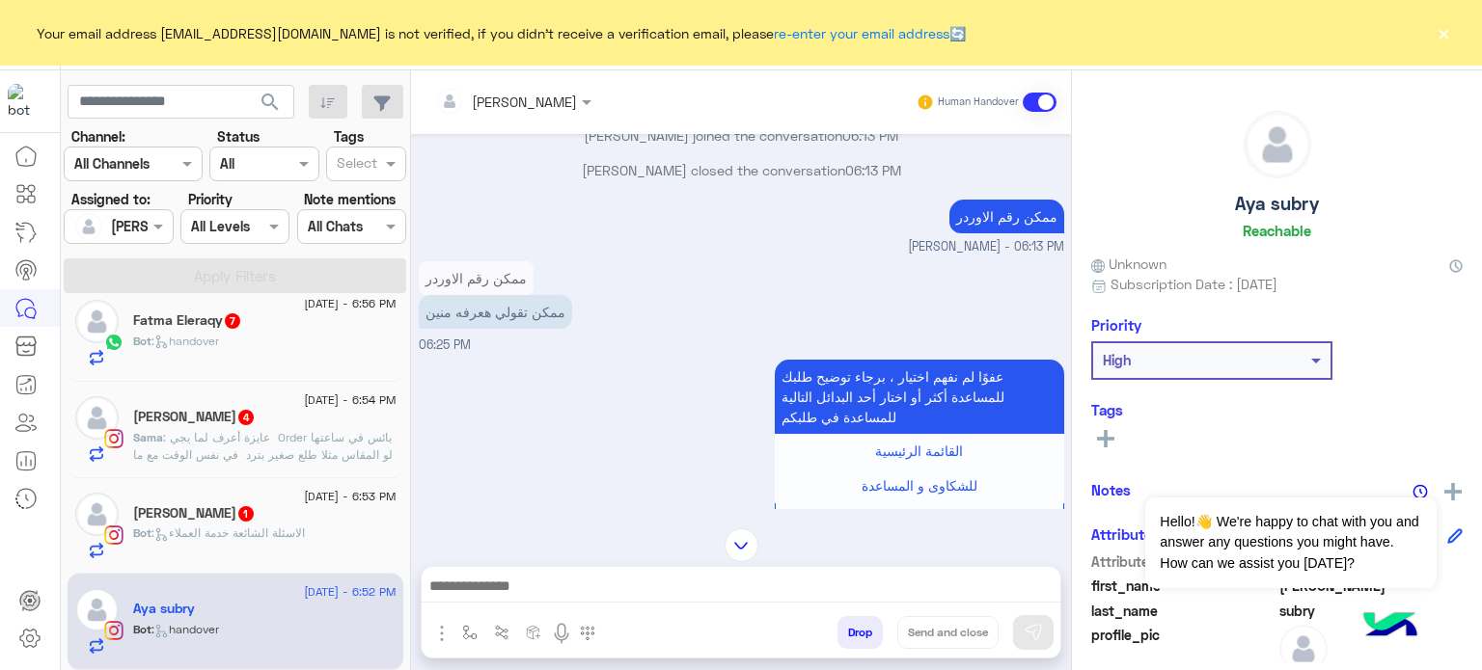
scroll to position [98, 0]
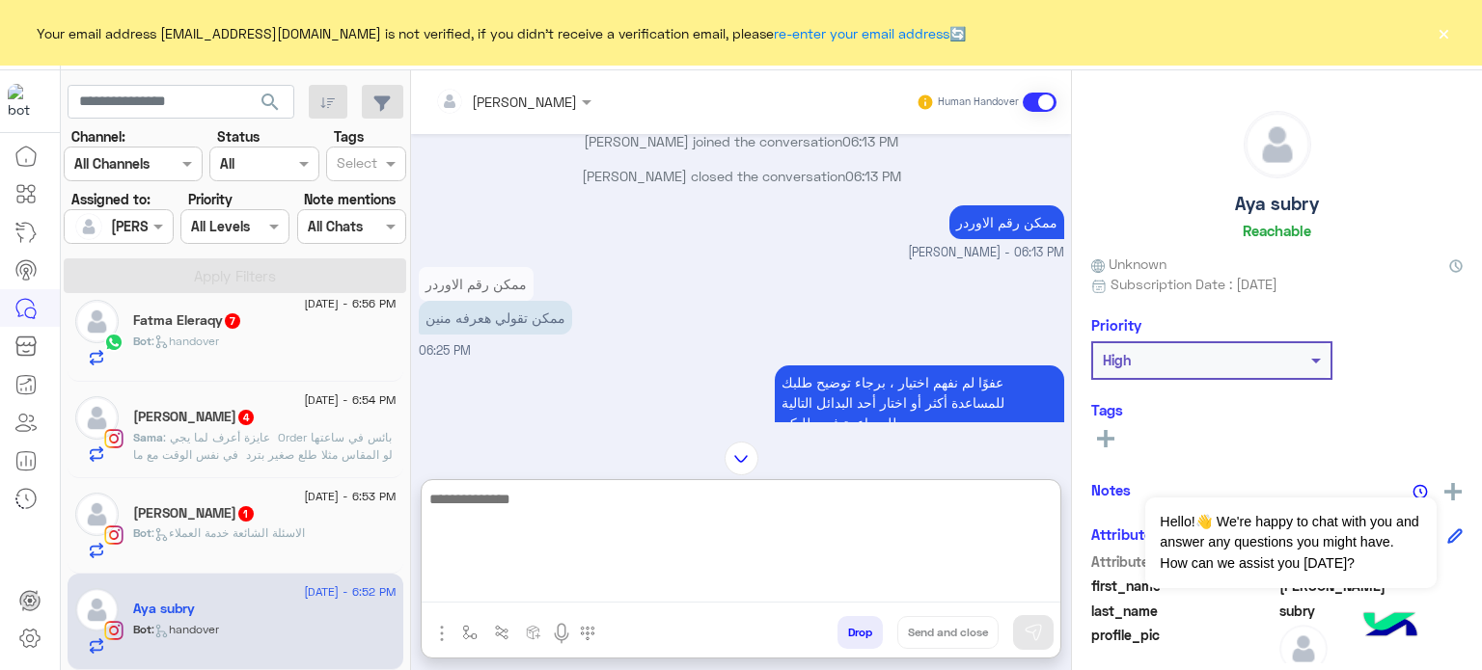
click at [539, 587] on textarea at bounding box center [741, 545] width 639 height 116
type textarea "*"
type textarea "**********"
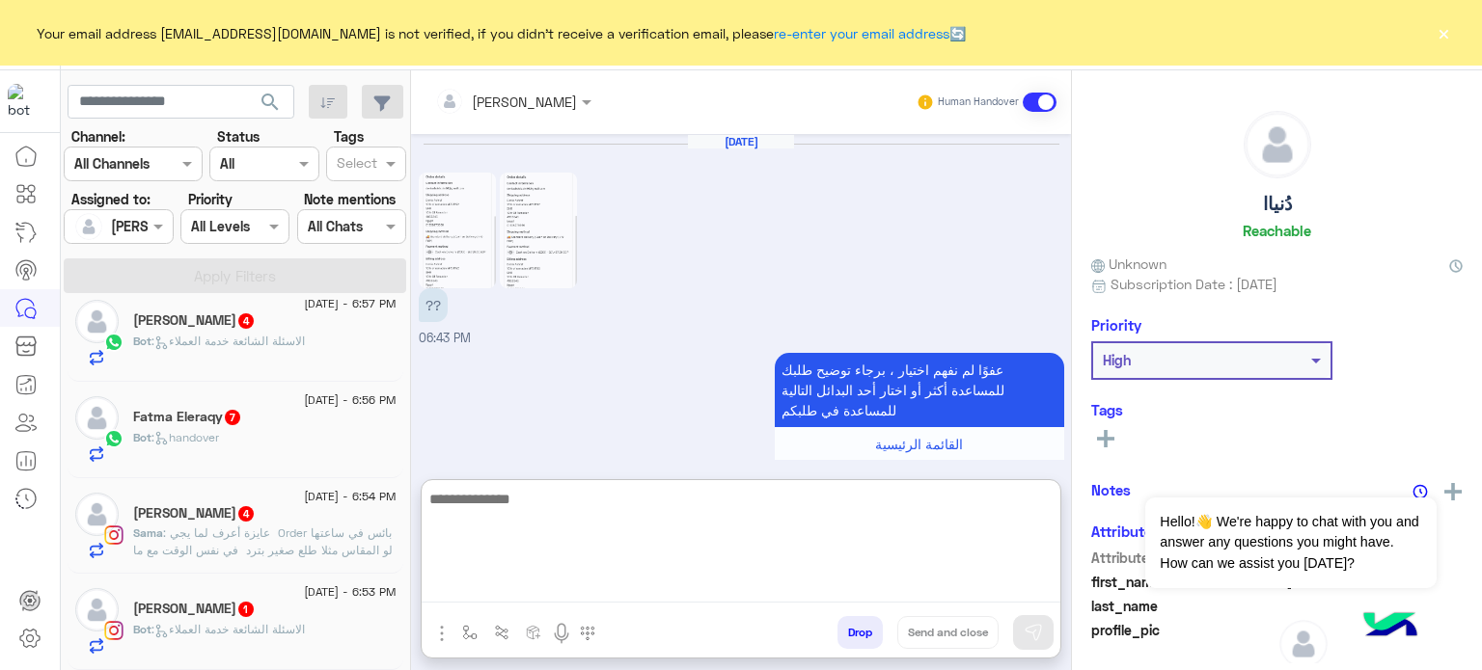
scroll to position [671, 0]
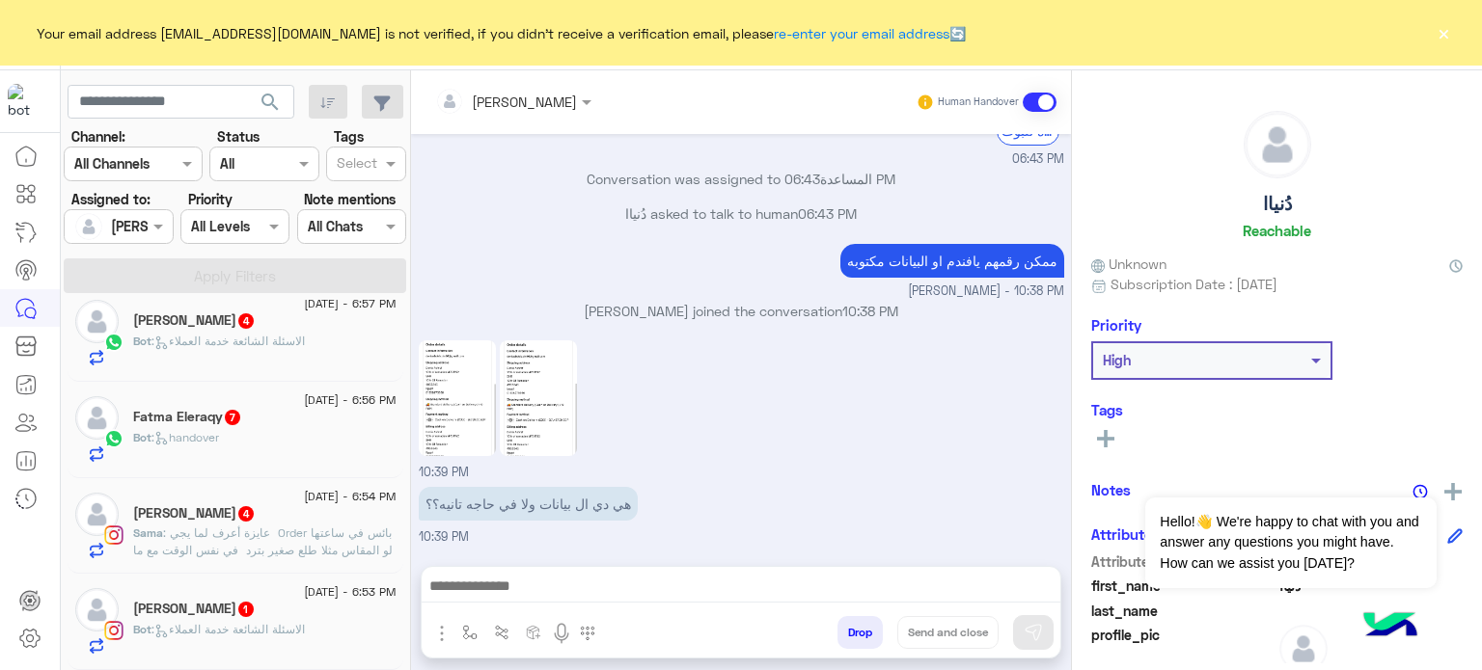
click at [278, 605] on div "Jana Mohamed 1" at bounding box center [264, 611] width 263 height 20
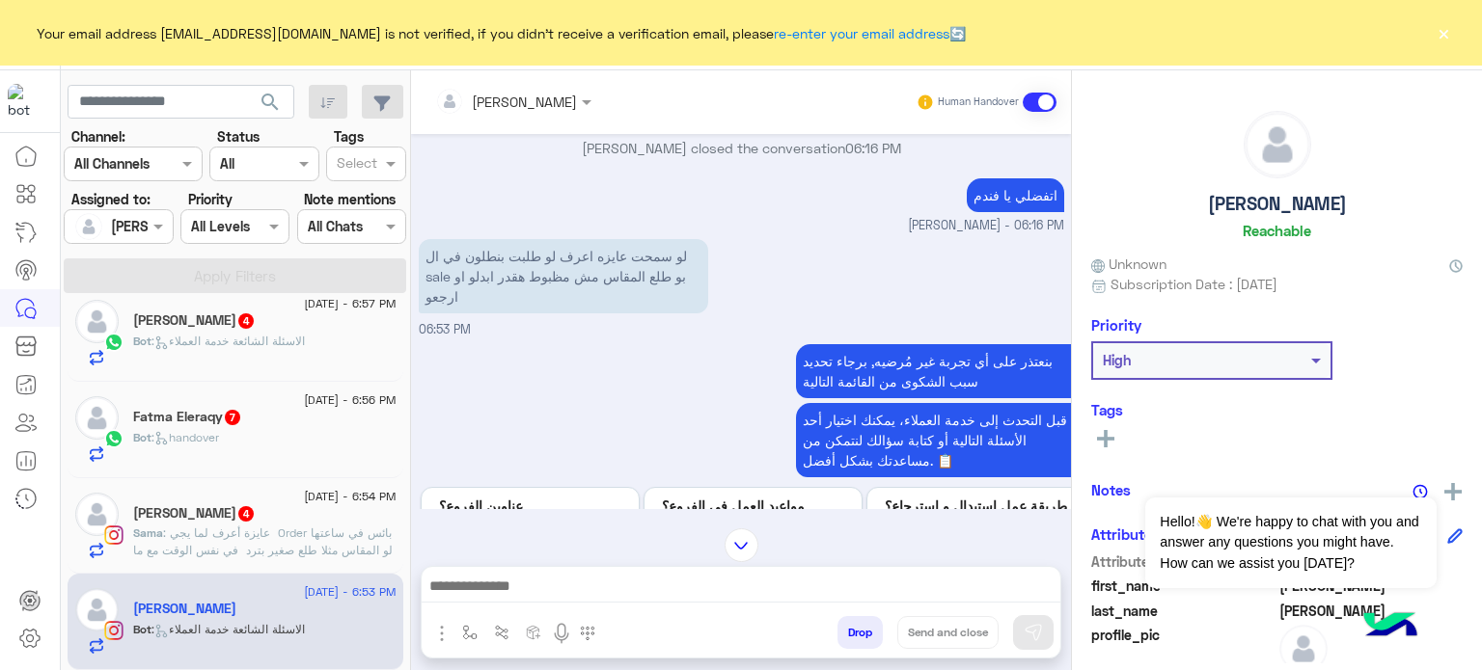
scroll to position [255, 0]
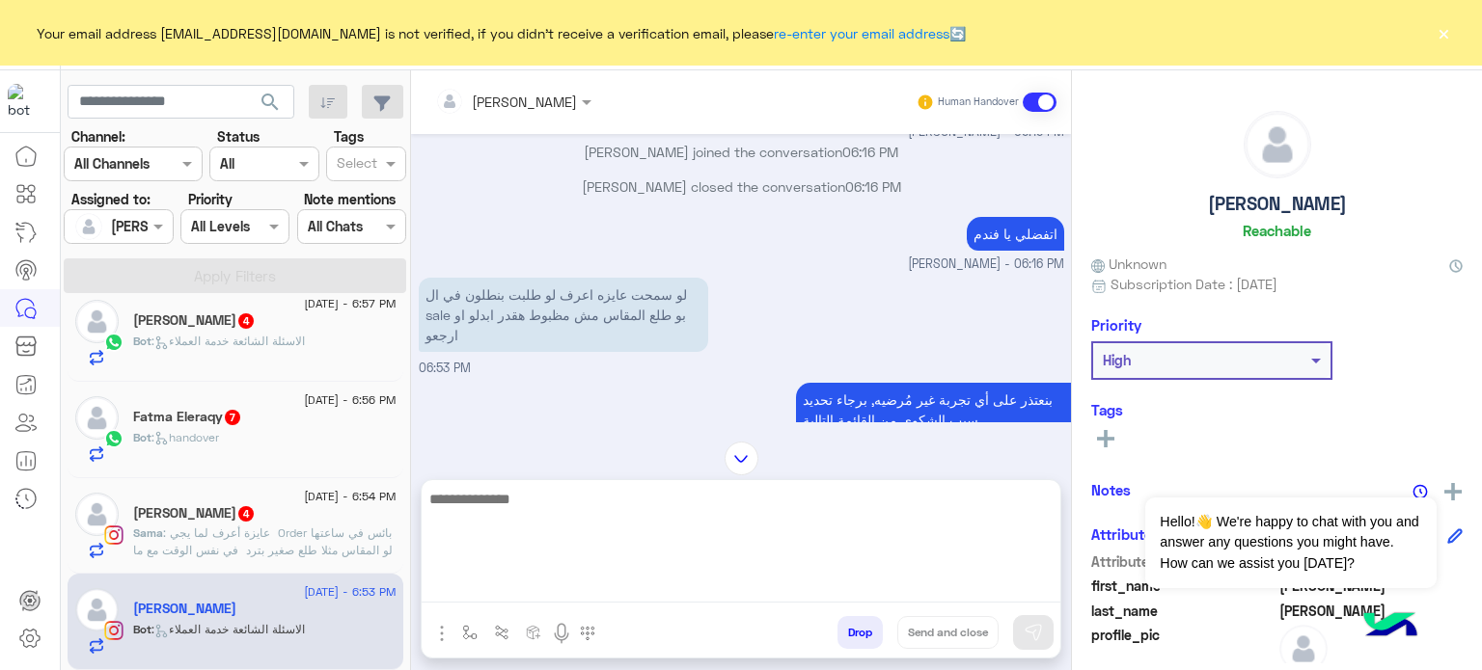
click at [563, 578] on textarea at bounding box center [741, 545] width 639 height 116
paste textarea "**********"
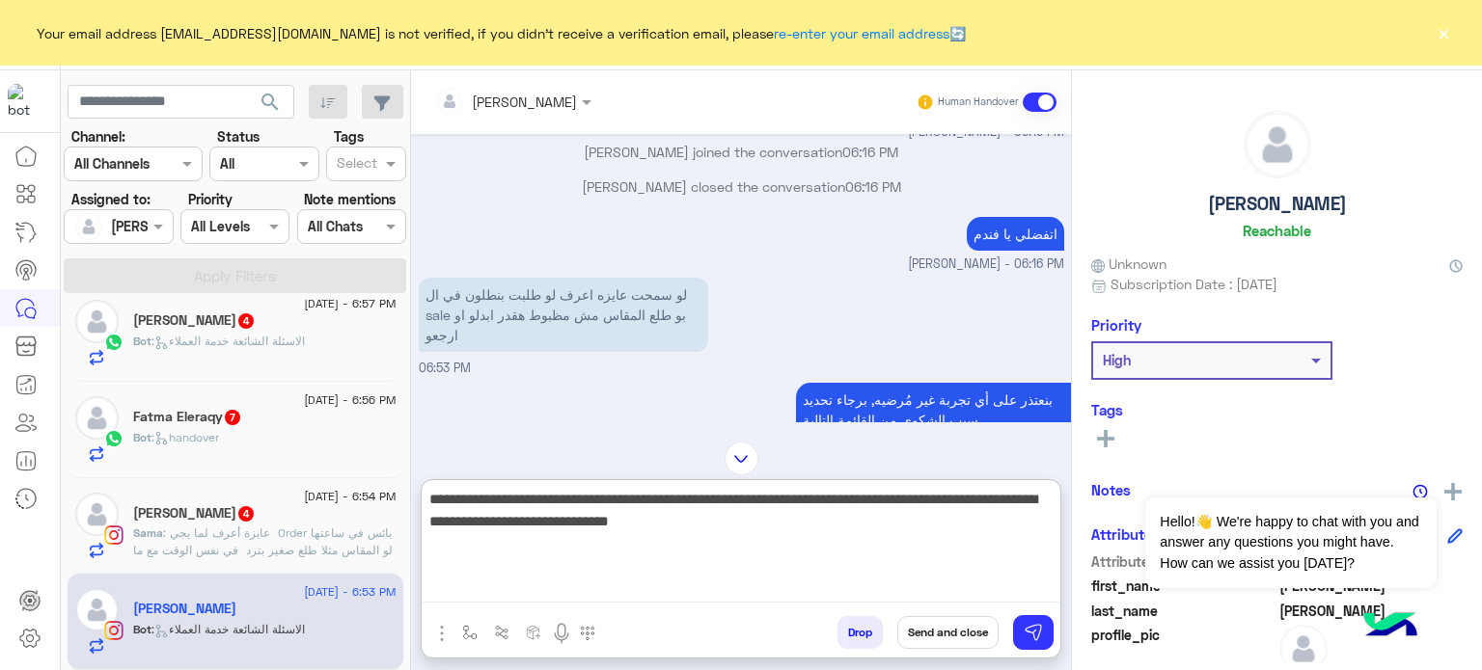
type textarea "**********"
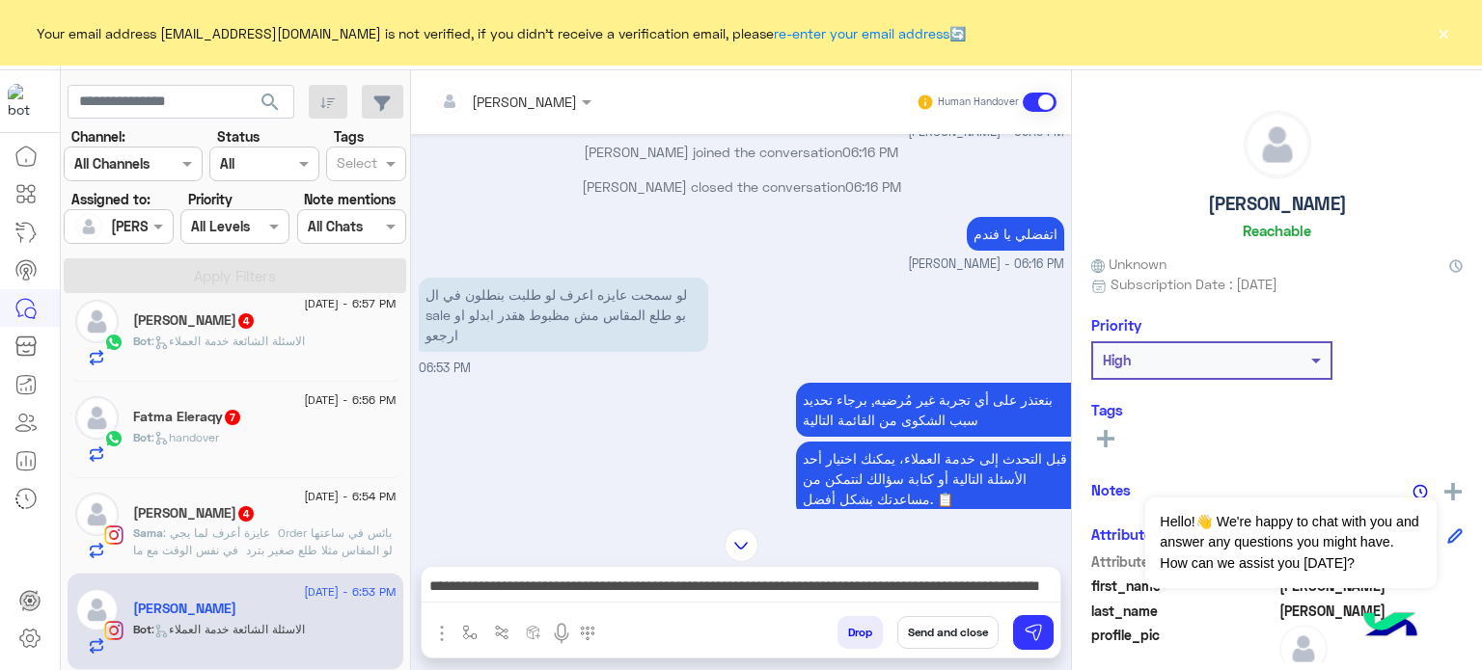
click at [960, 640] on button "Send and close" at bounding box center [947, 632] width 101 height 33
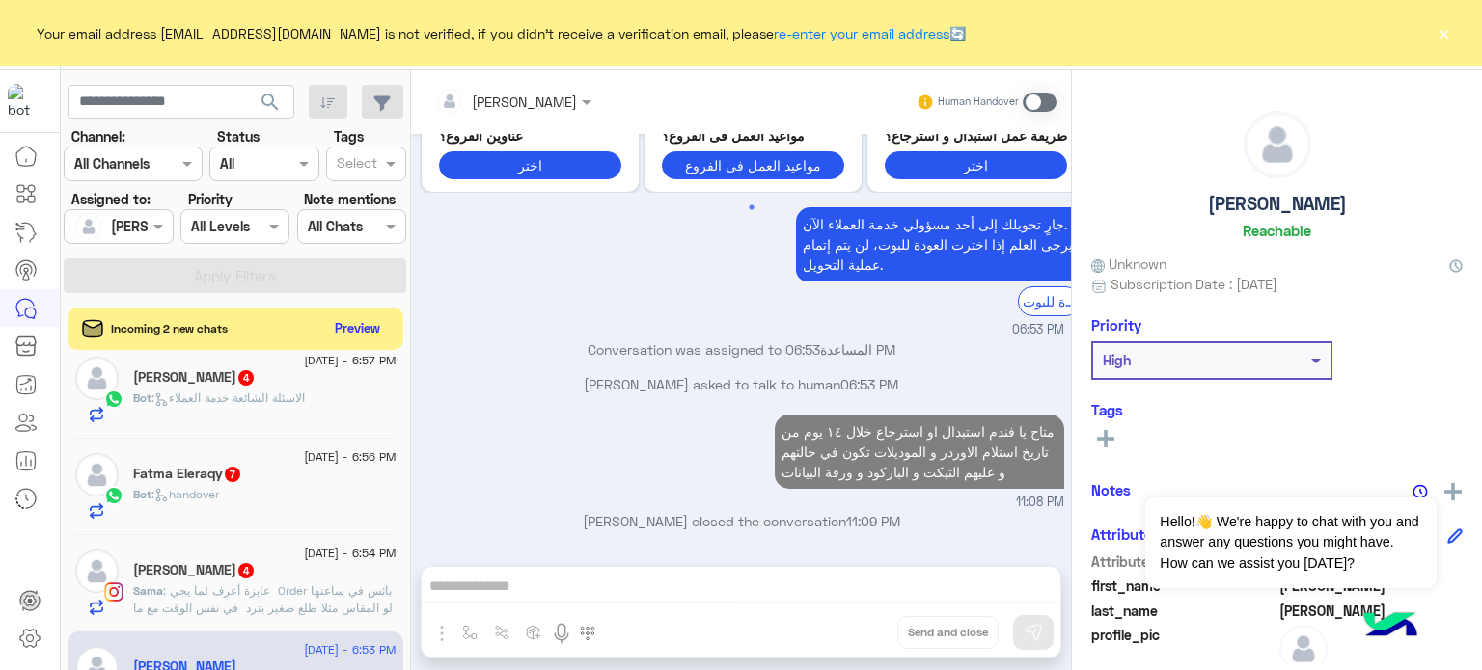
scroll to position [1520, 0]
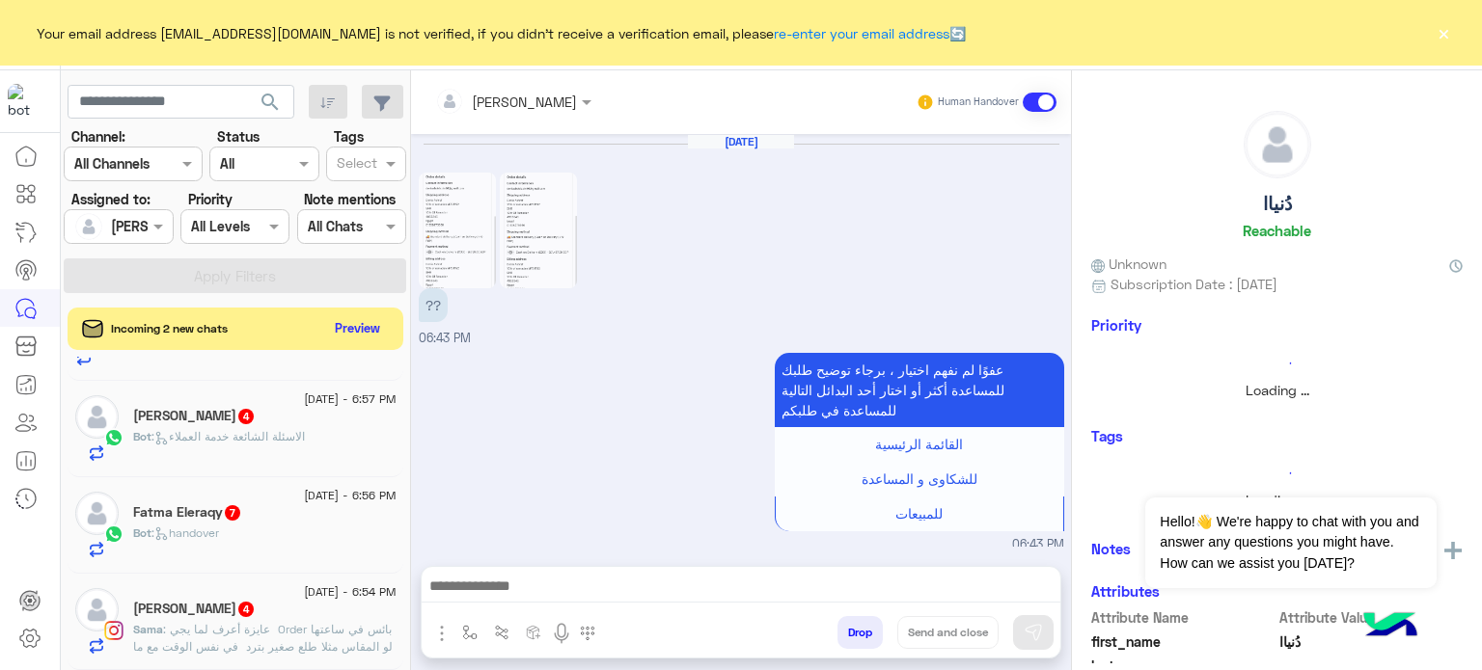
scroll to position [585, 0]
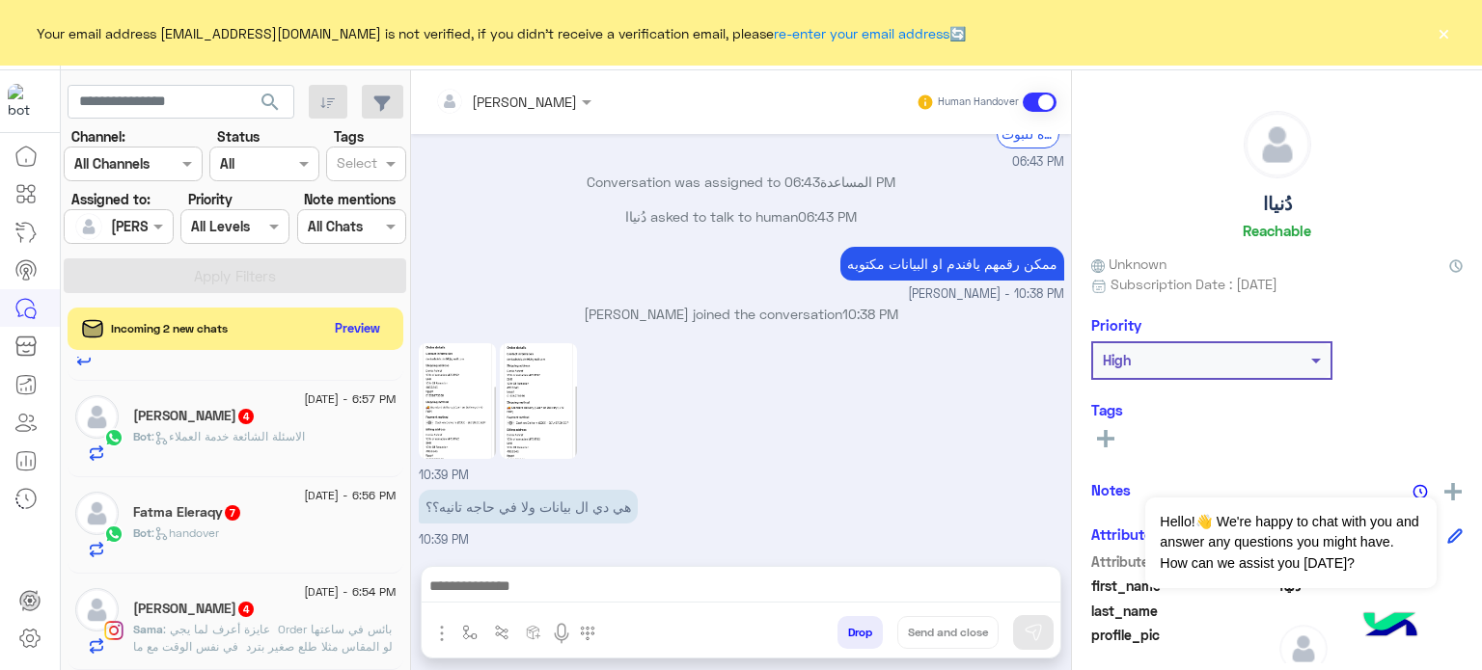
click at [301, 617] on div "Sama Elhalwagy 4" at bounding box center [264, 611] width 263 height 20
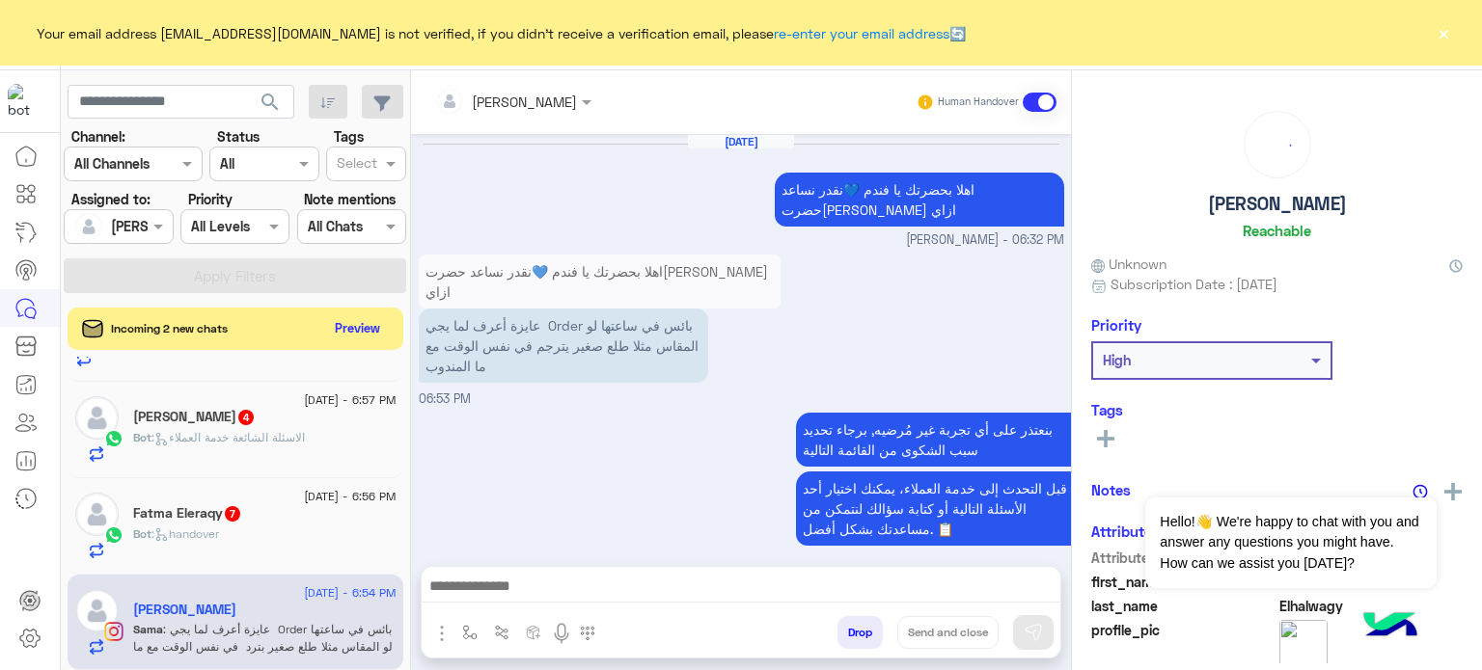
scroll to position [1046, 0]
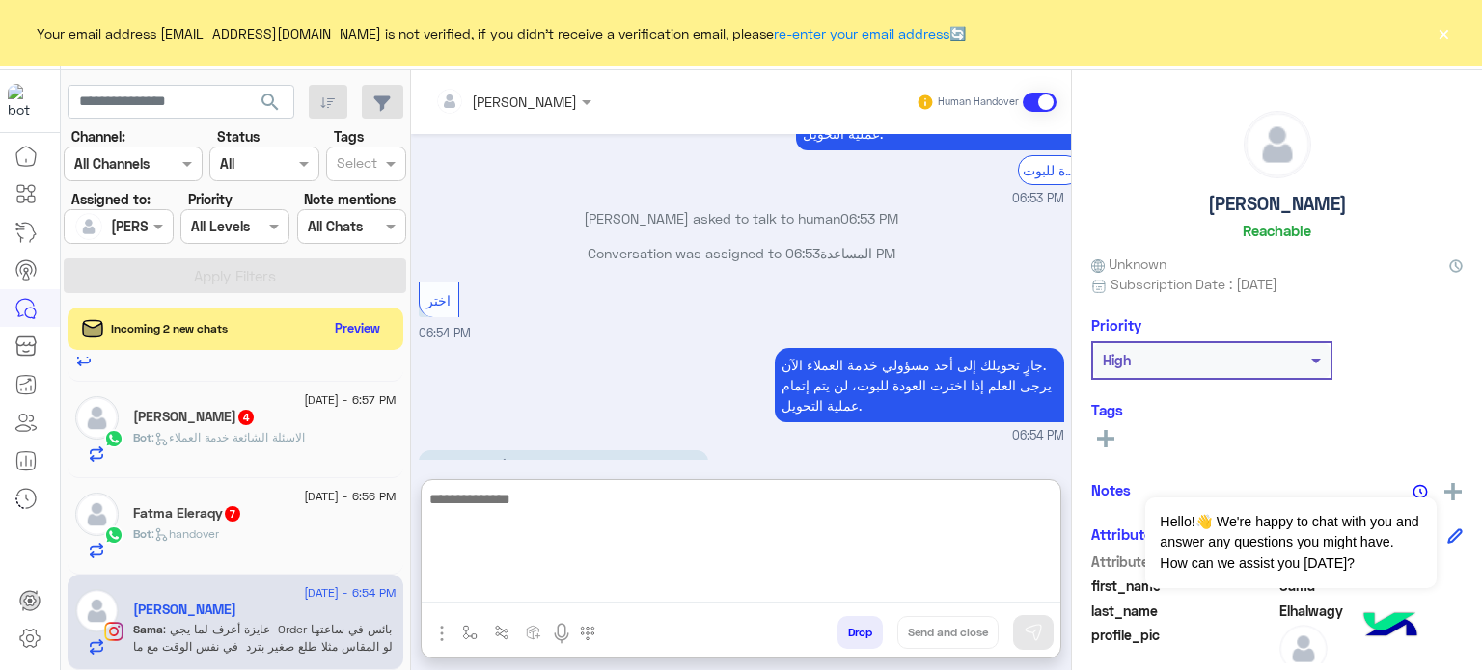
click at [597, 598] on textarea at bounding box center [741, 545] width 639 height 116
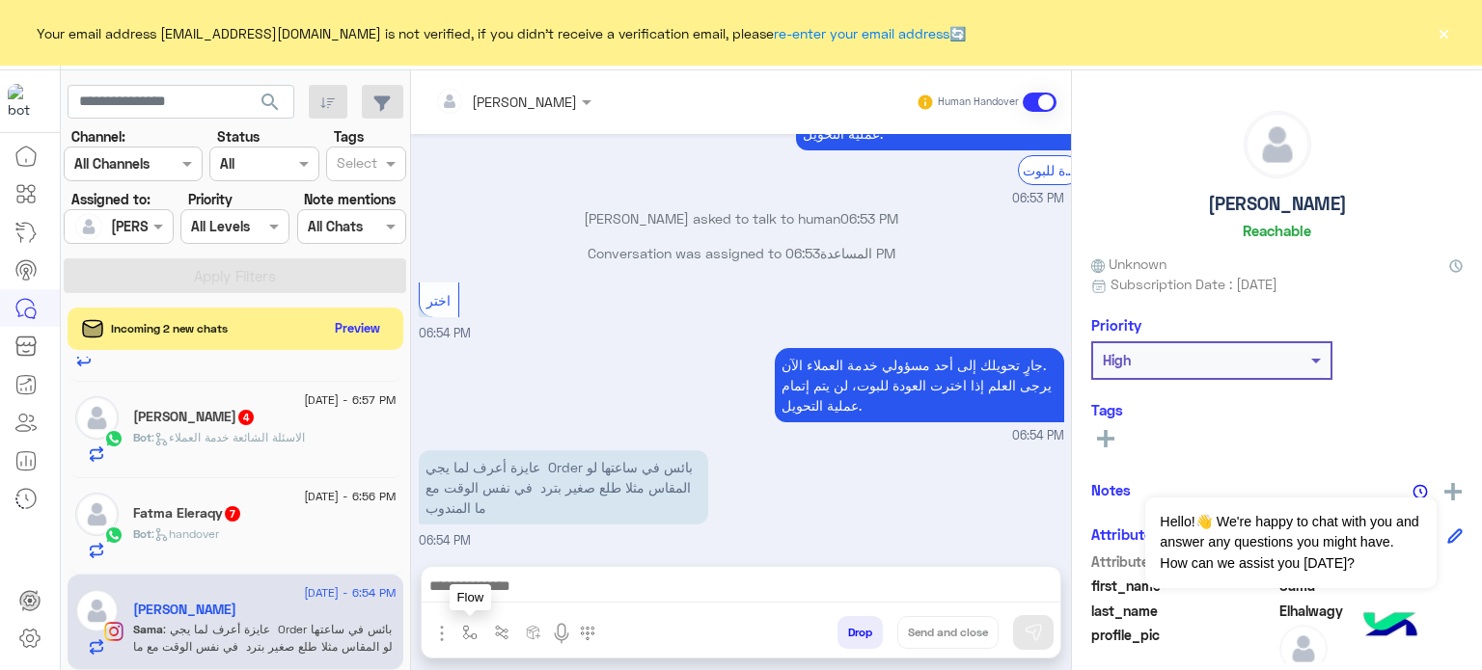
click at [459, 637] on button "button" at bounding box center [470, 632] width 32 height 32
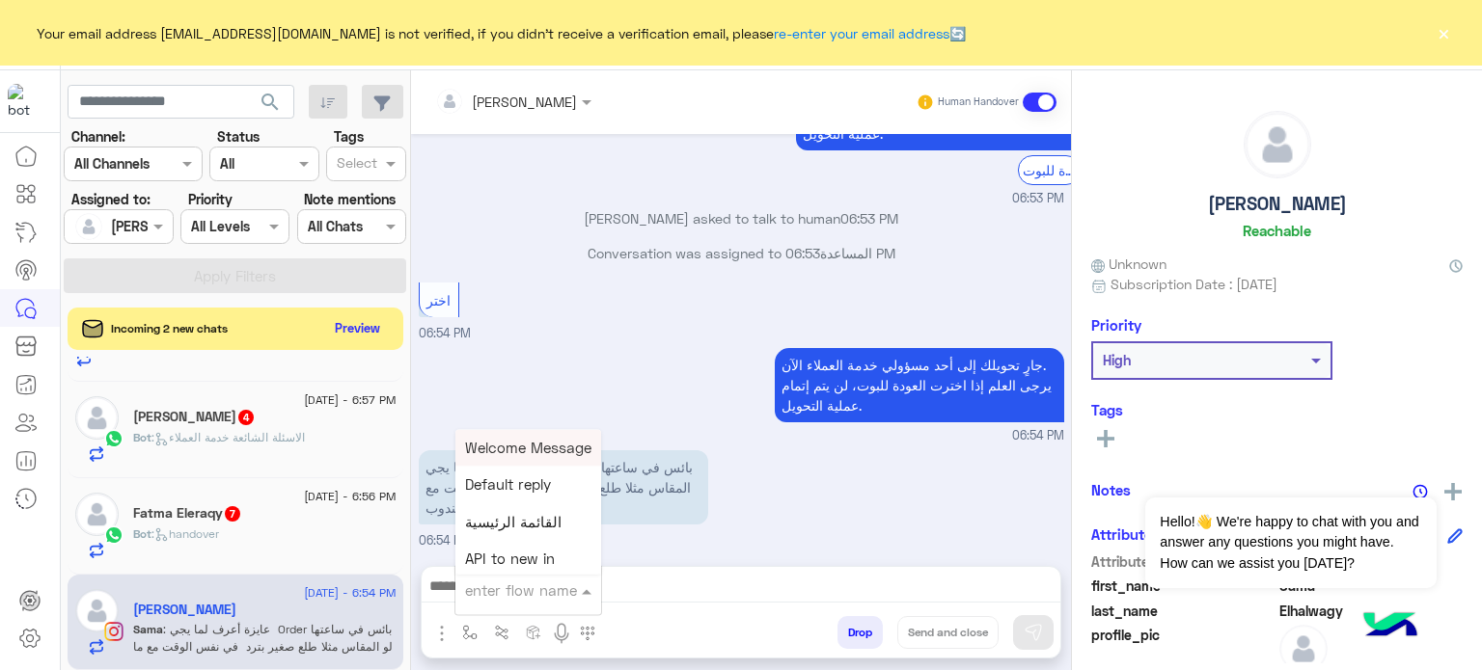
click at [546, 601] on div "enter flow name" at bounding box center [521, 591] width 112 height 22
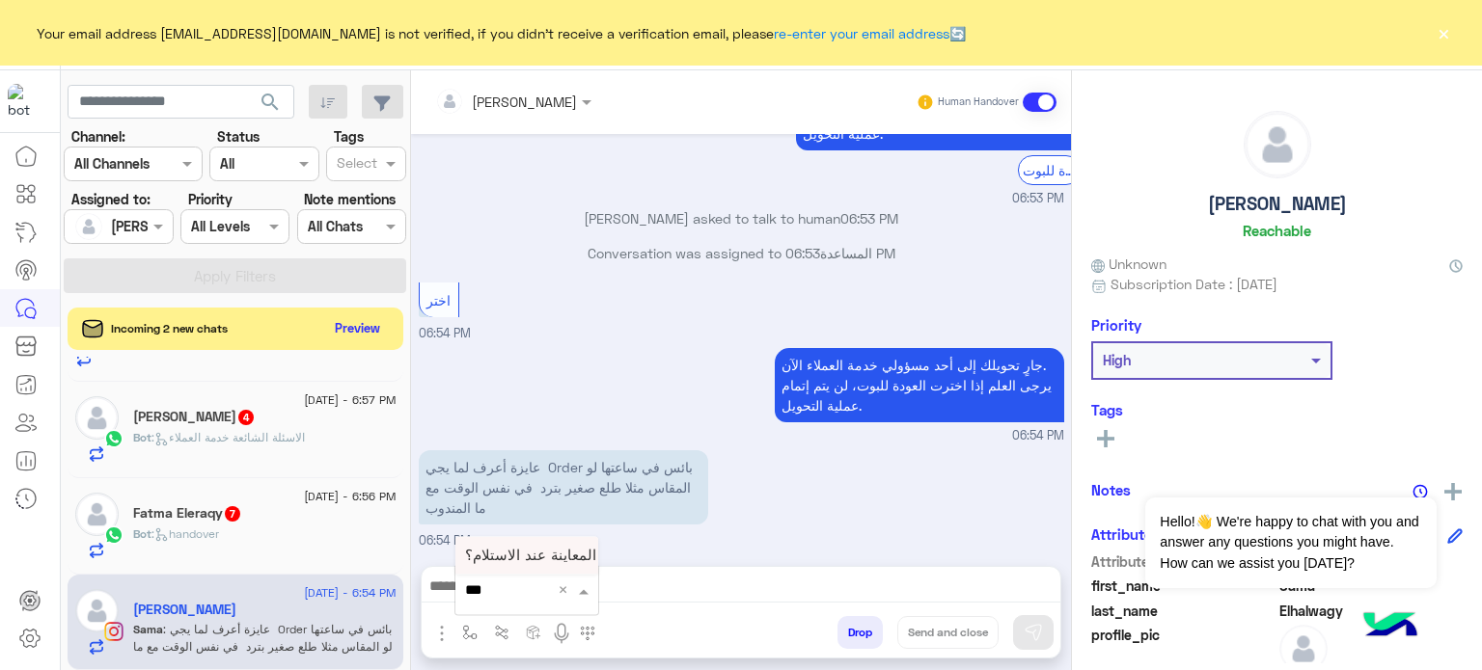
type input "****"
click at [516, 553] on span "هل يمكن المعاينة عند الاستلام؟" at bounding box center [560, 555] width 190 height 17
type textarea "**********"
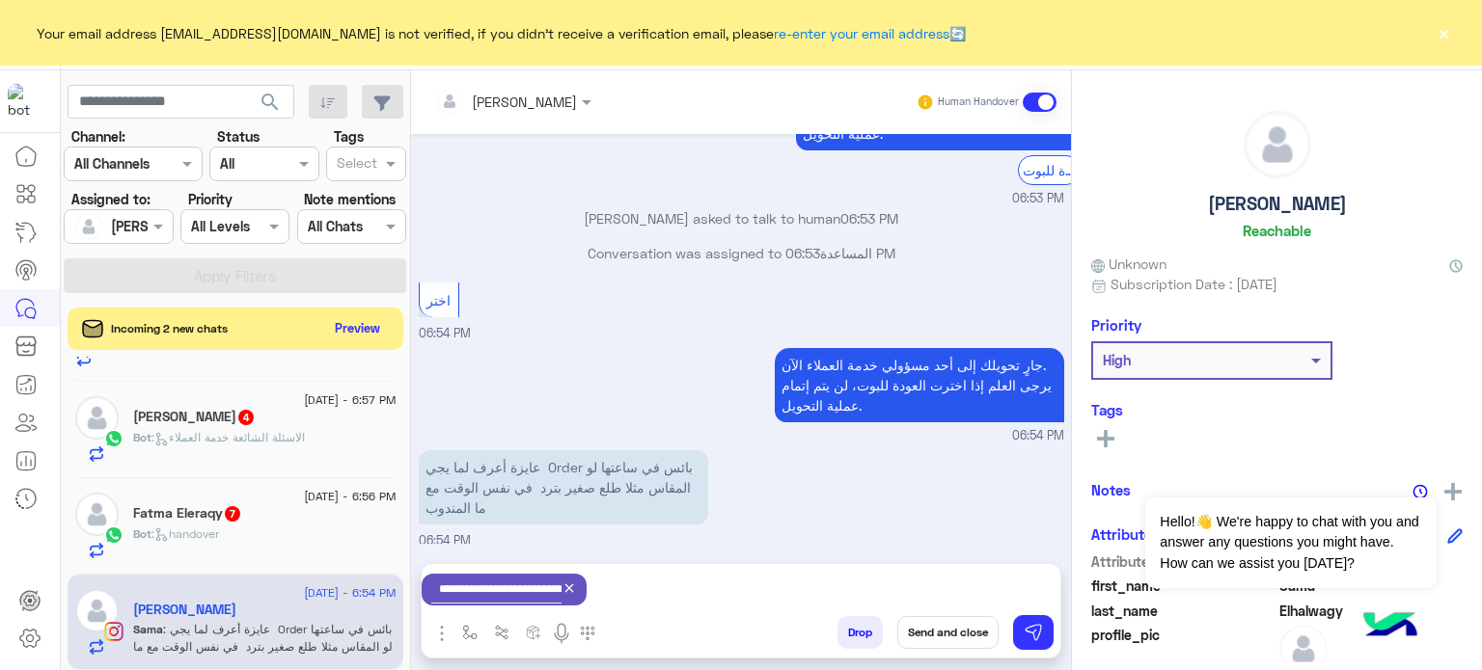
click at [953, 633] on button "Send and close" at bounding box center [947, 632] width 101 height 33
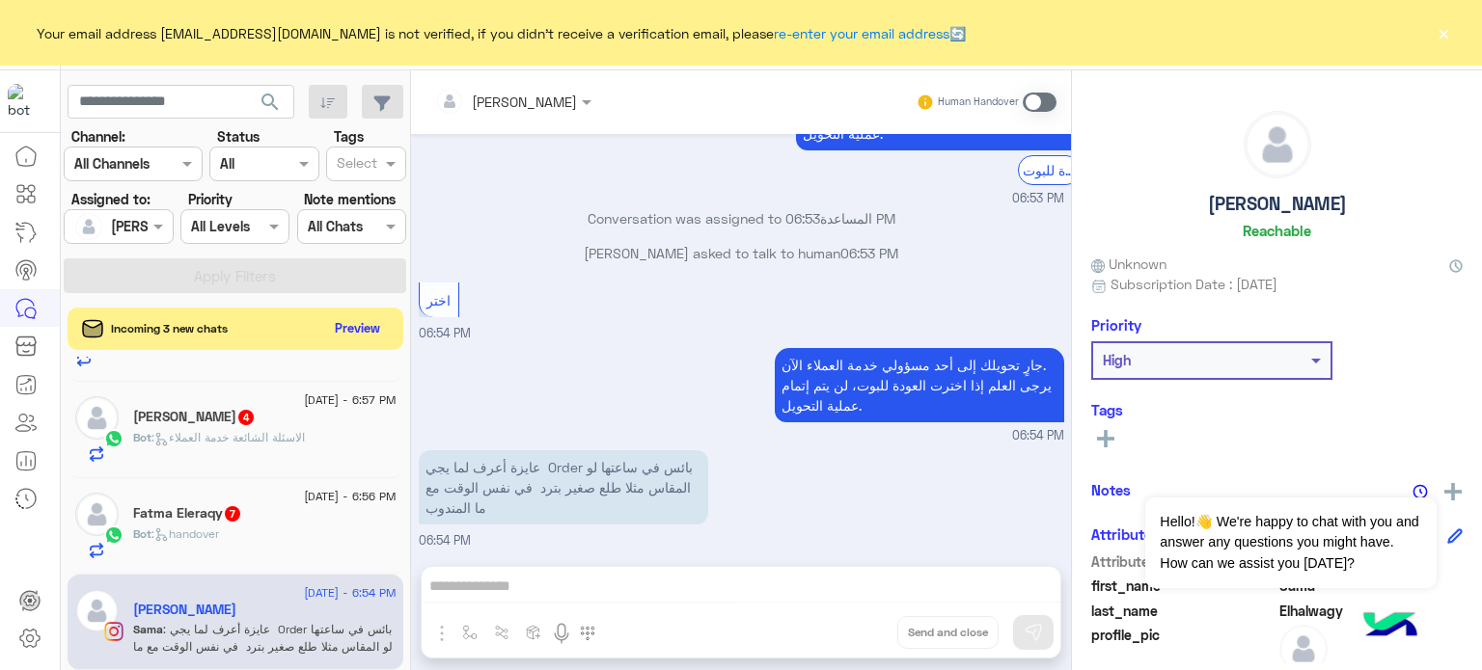
scroll to position [1080, 0]
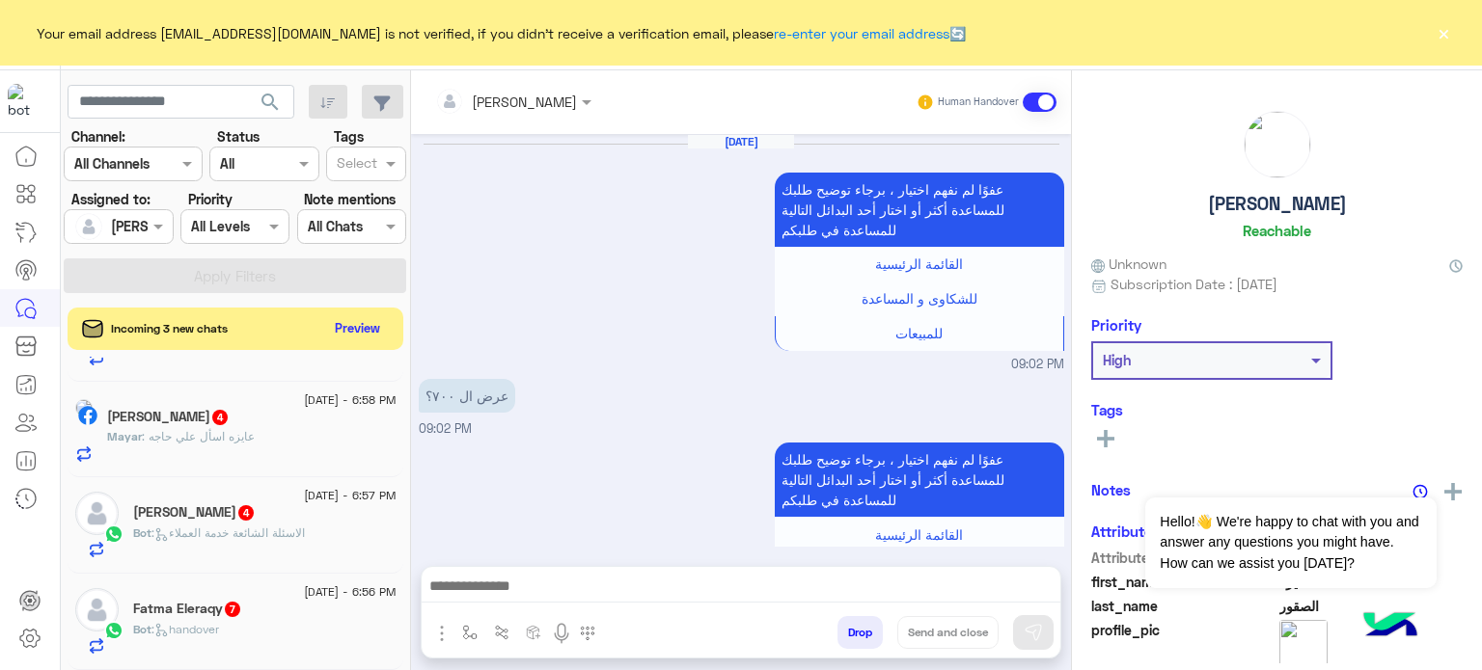
scroll to position [567, 0]
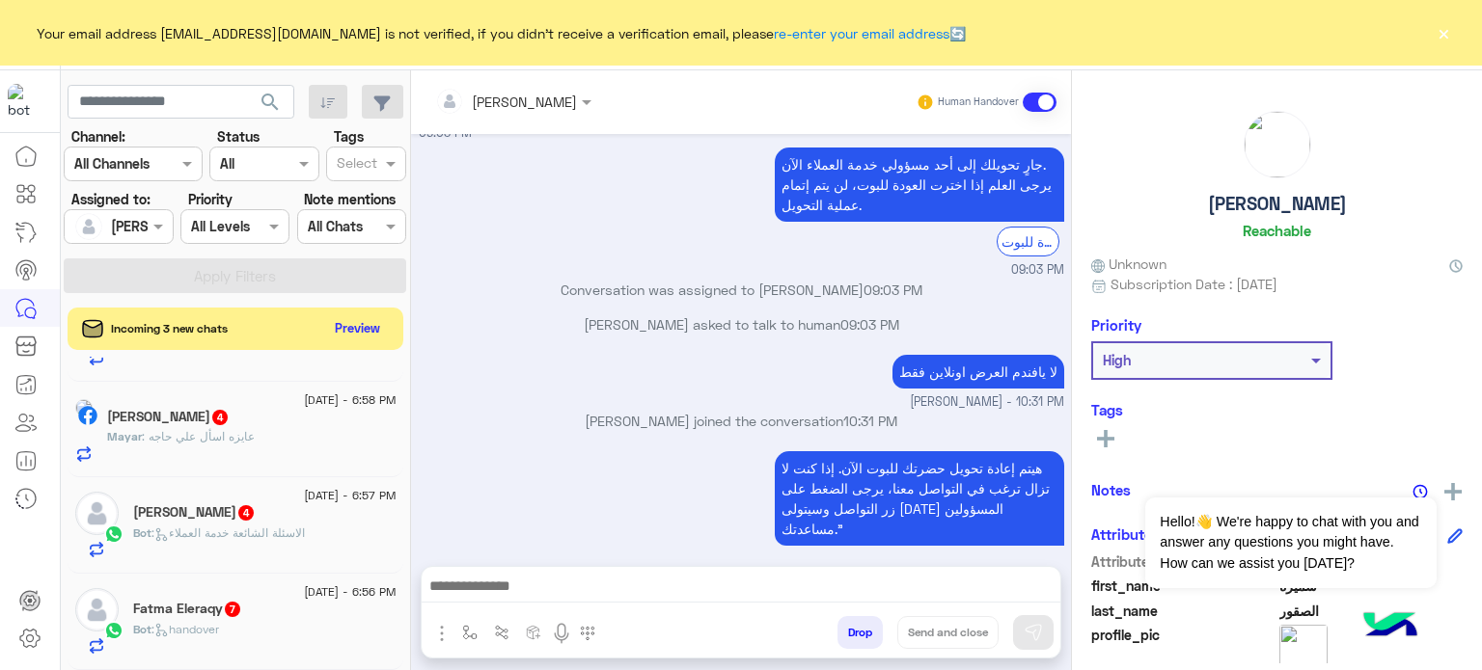
click at [316, 599] on span "2 September - 6:56 PM" at bounding box center [350, 592] width 92 height 17
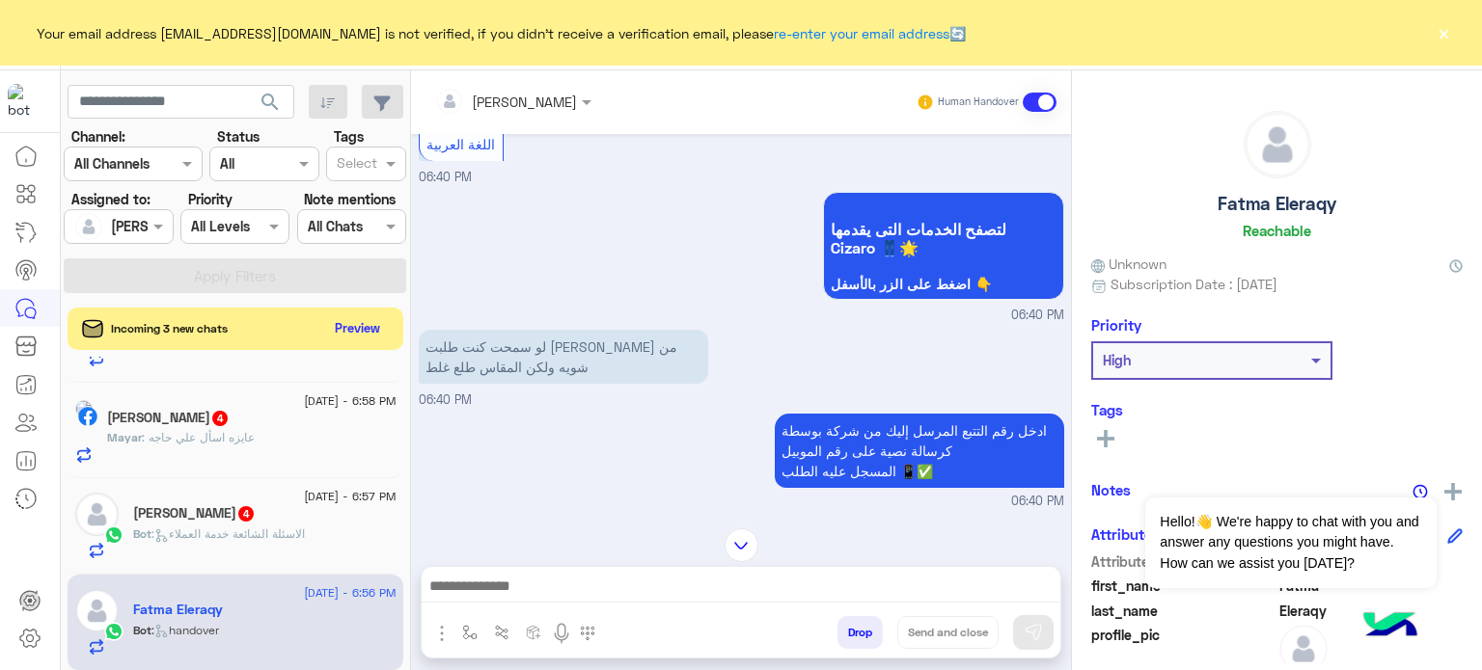
scroll to position [670, 0]
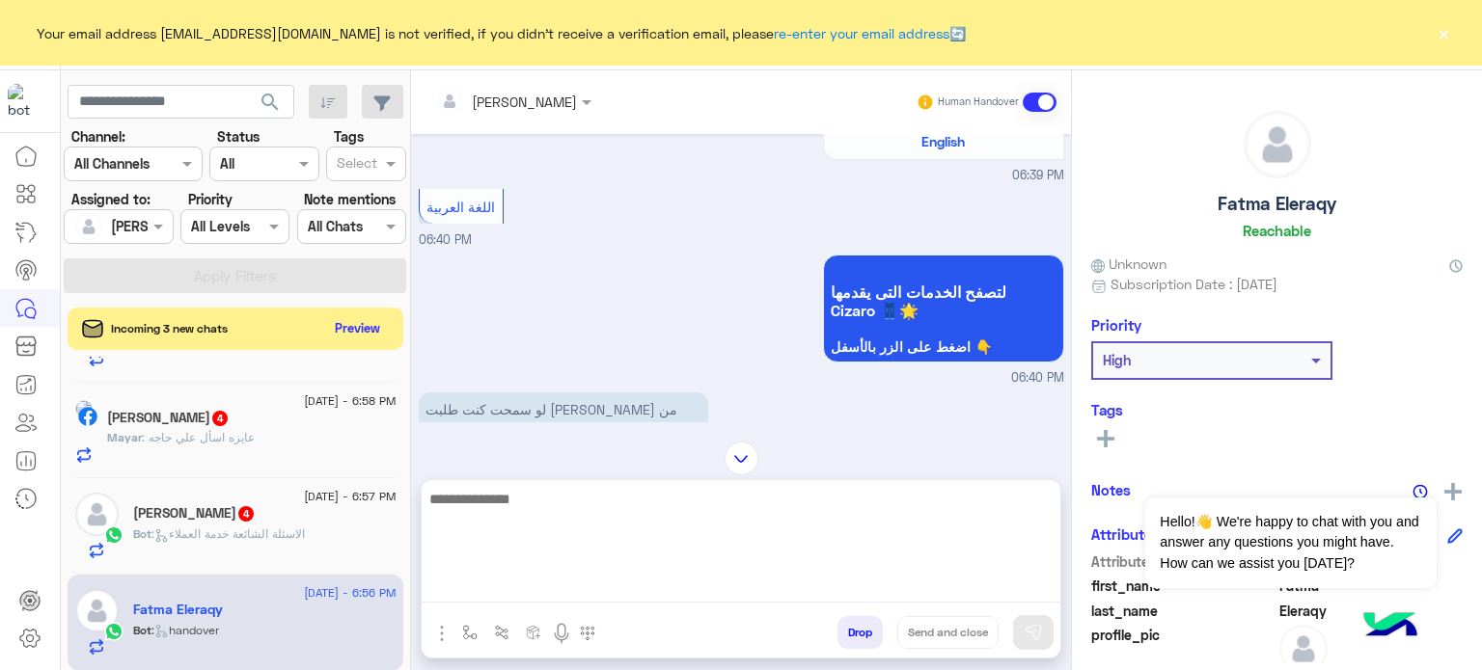
click at [619, 591] on textarea at bounding box center [741, 545] width 639 height 116
paste textarea "**********"
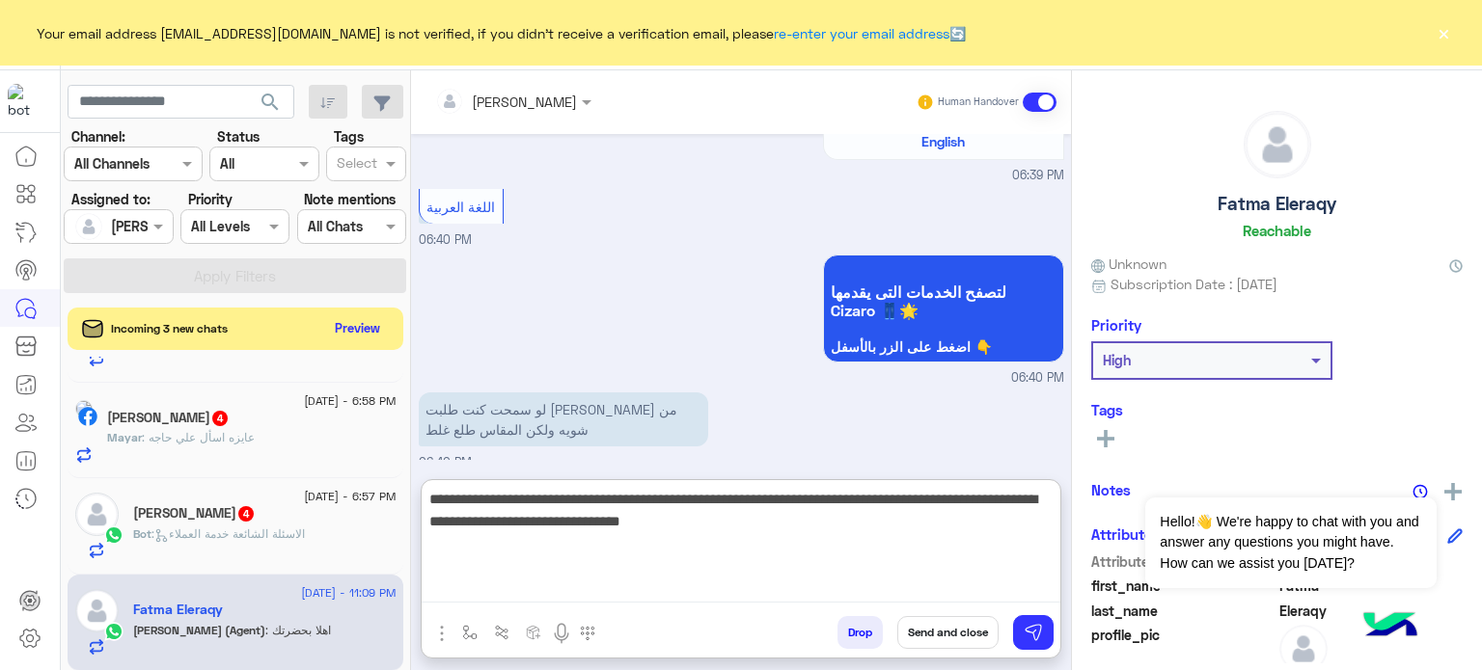
scroll to position [1977, 0]
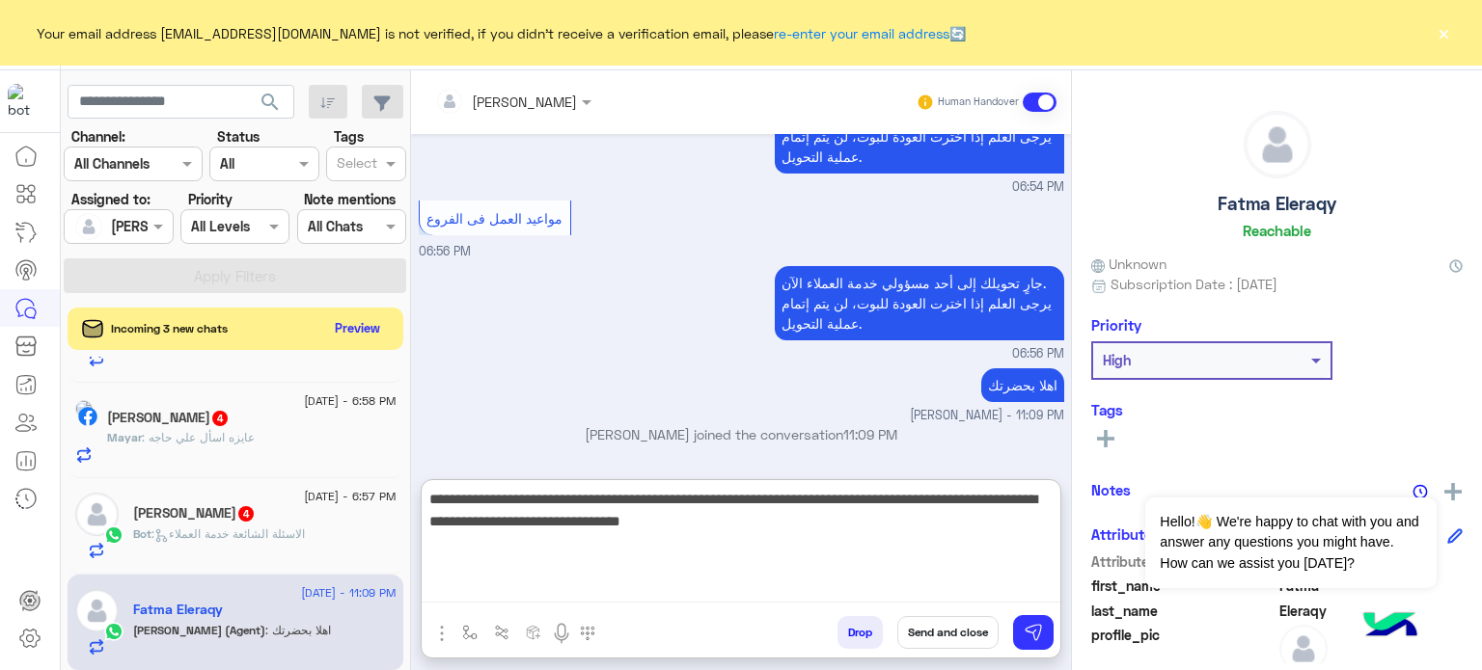
paste textarea "**********"
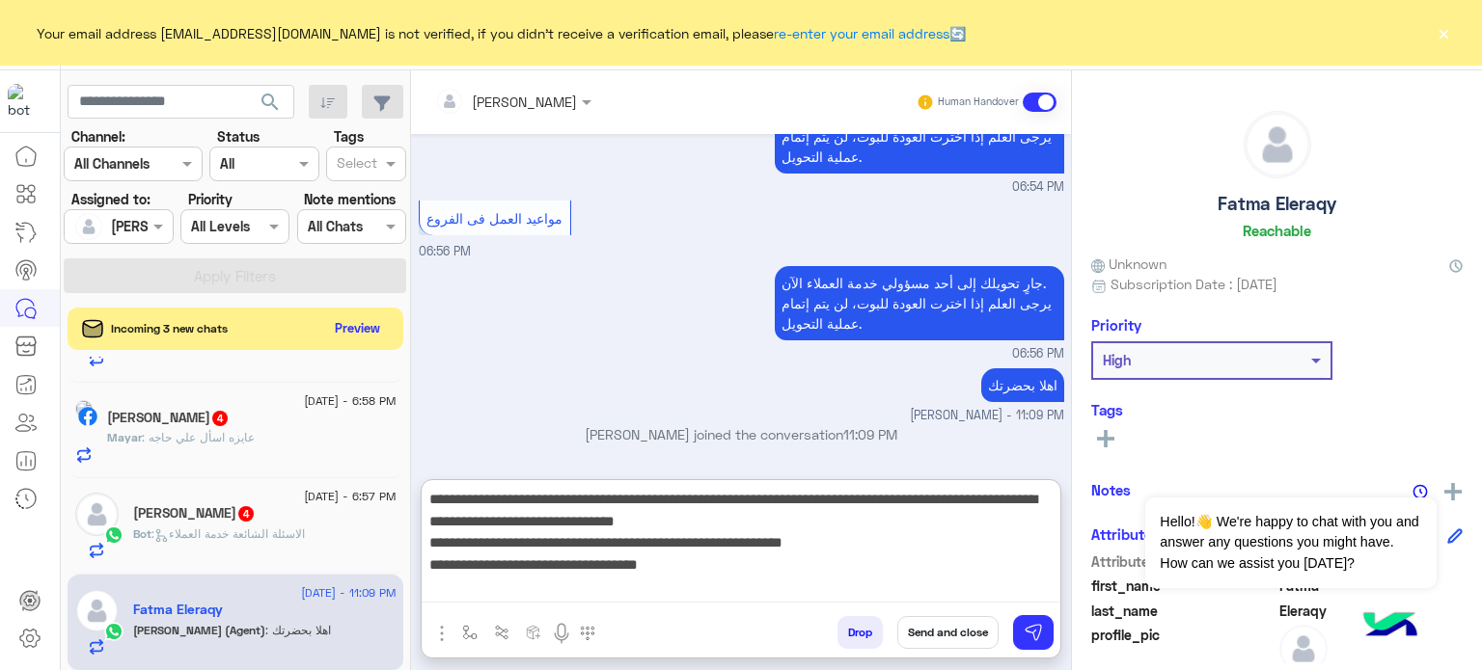
type textarea "**********"
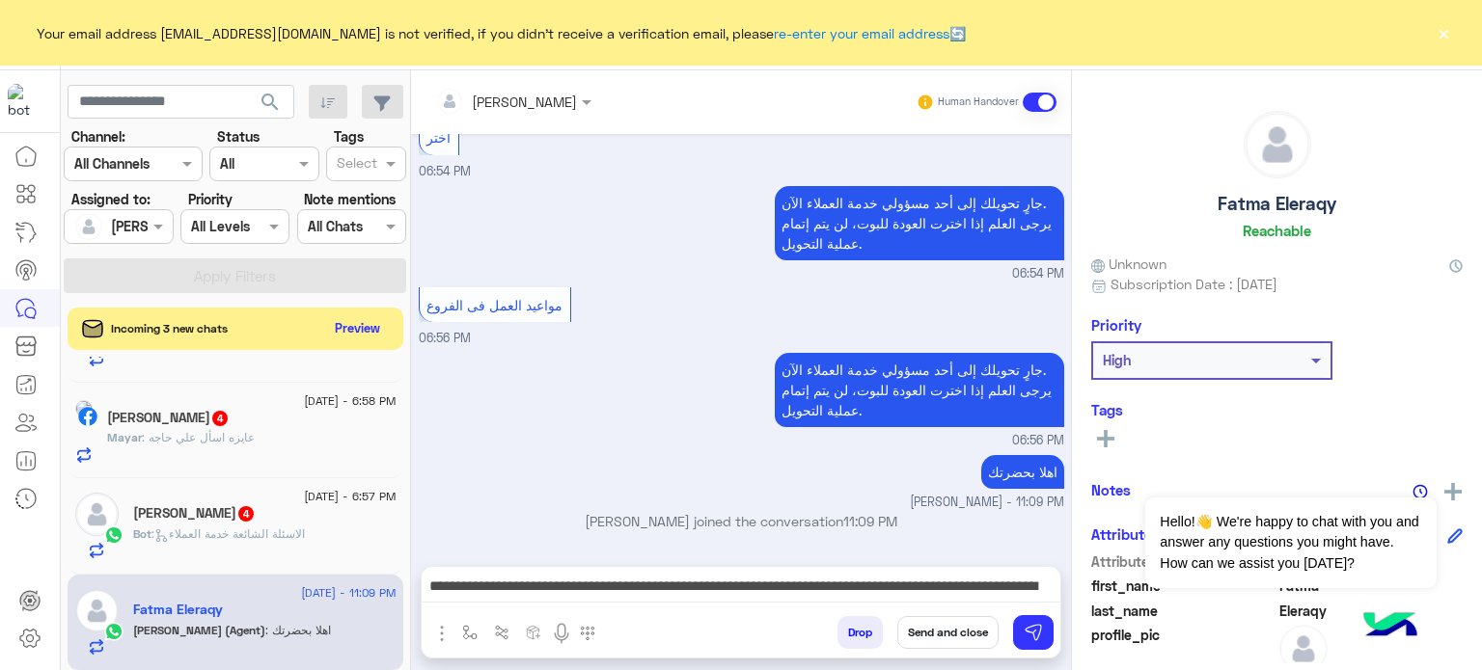
click at [925, 631] on button "Send and close" at bounding box center [947, 632] width 101 height 33
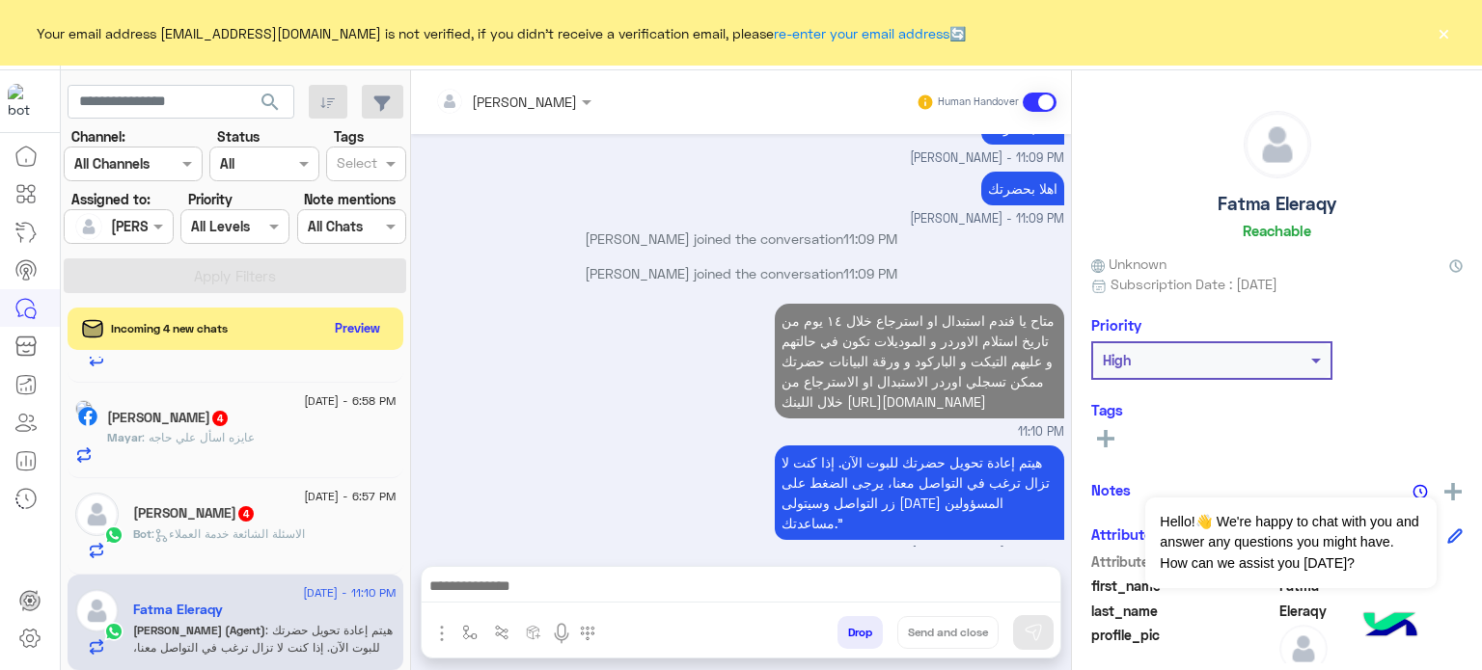
scroll to position [2357, 0]
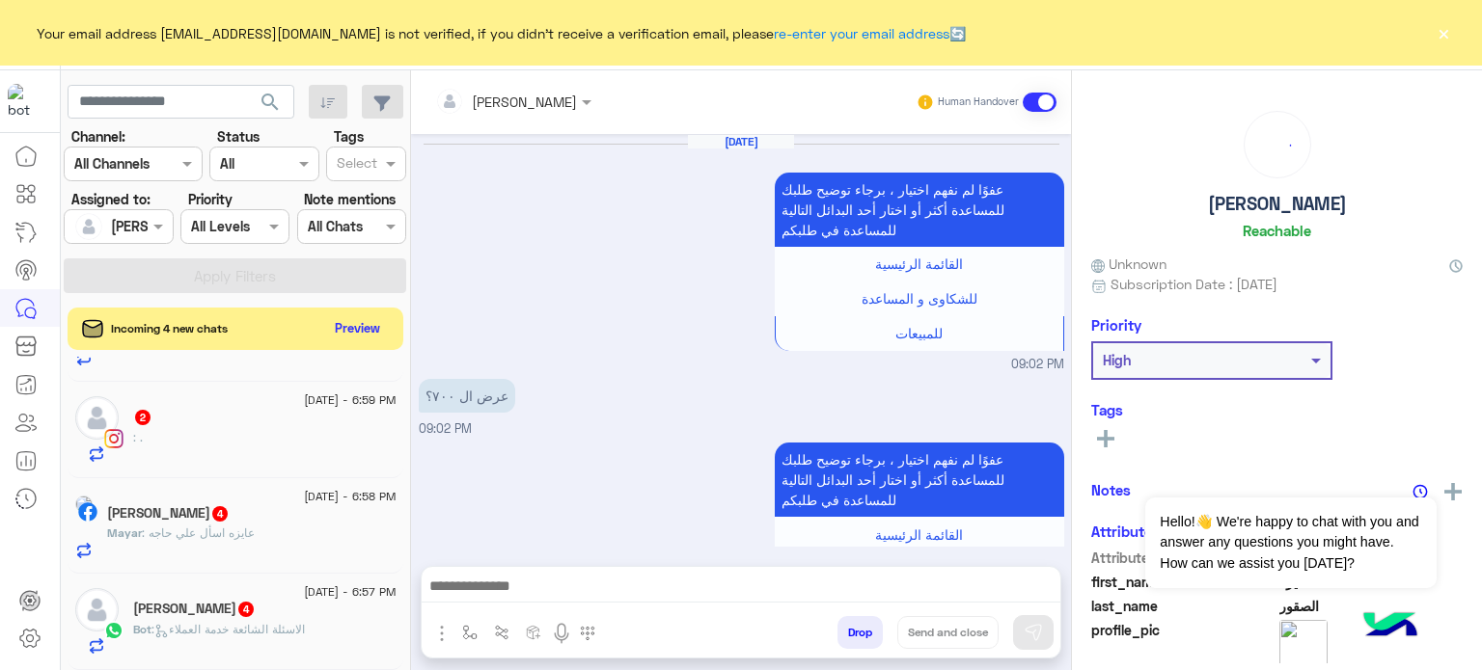
scroll to position [567, 0]
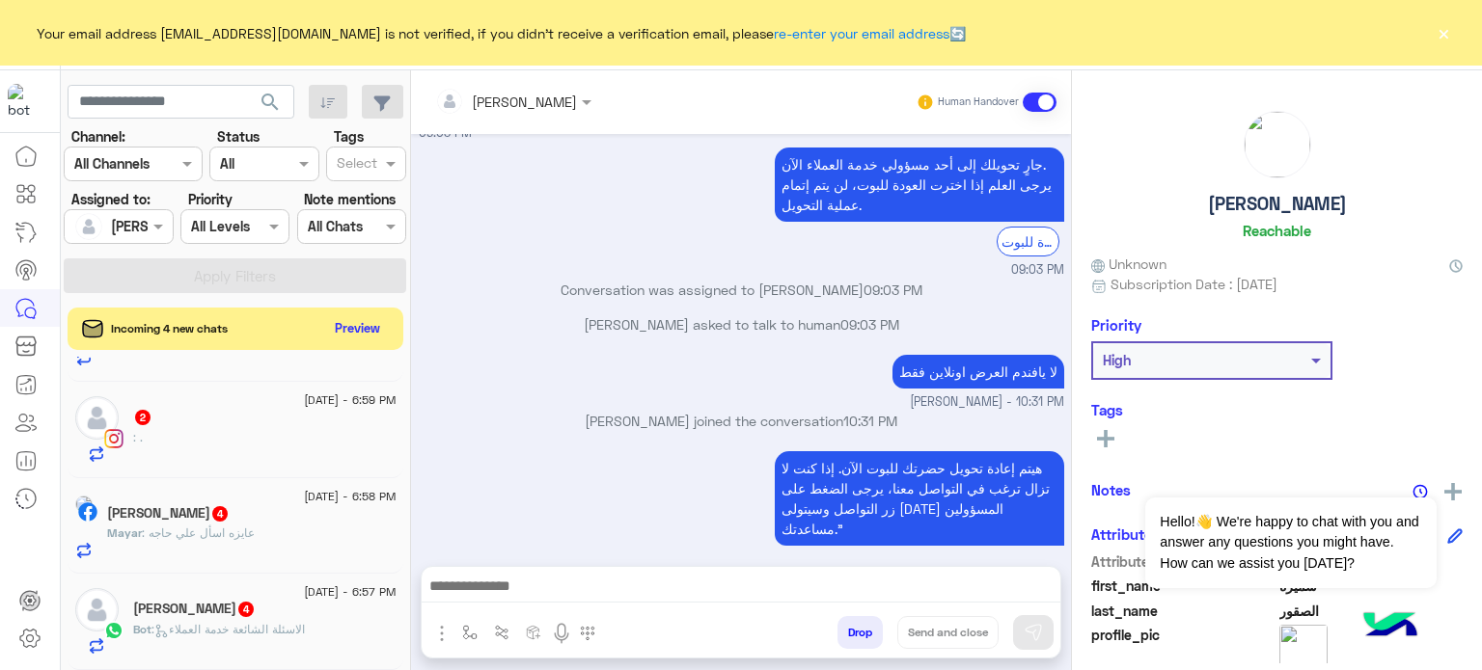
click at [256, 619] on div "Marian Victor 4" at bounding box center [264, 611] width 263 height 20
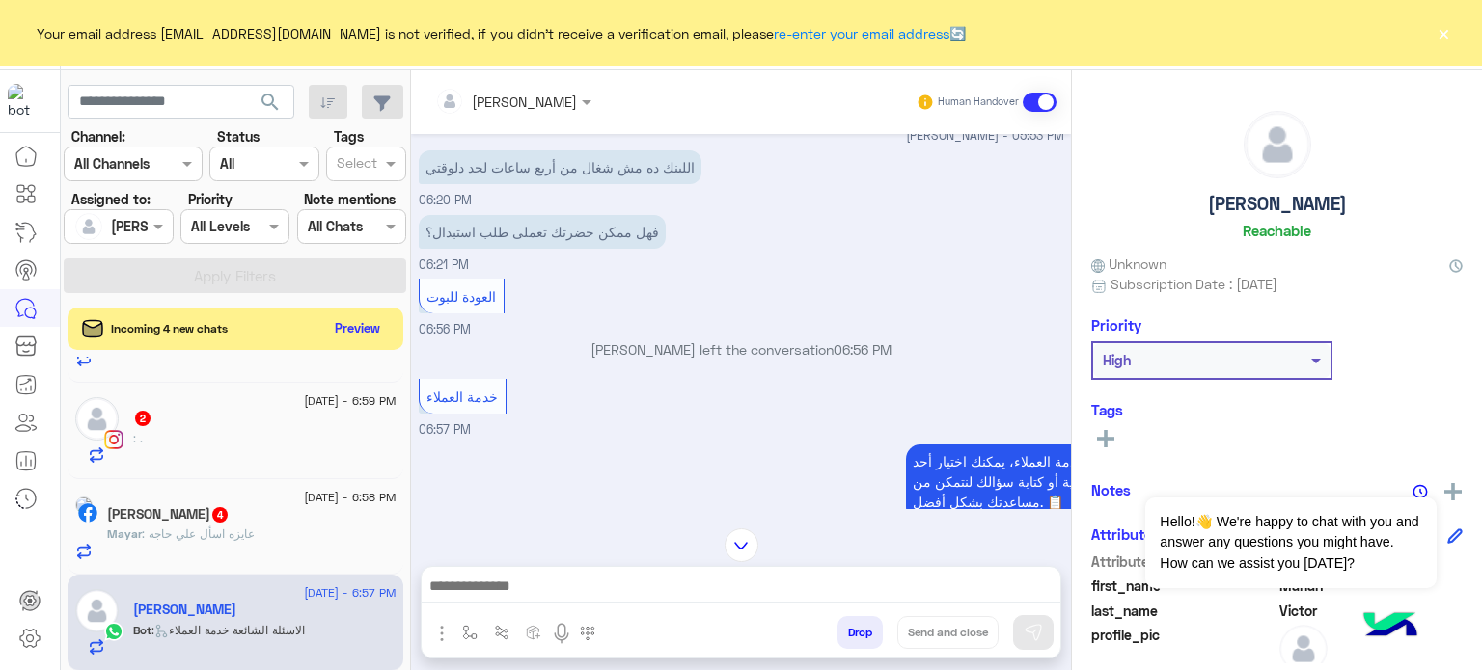
scroll to position [113, 0]
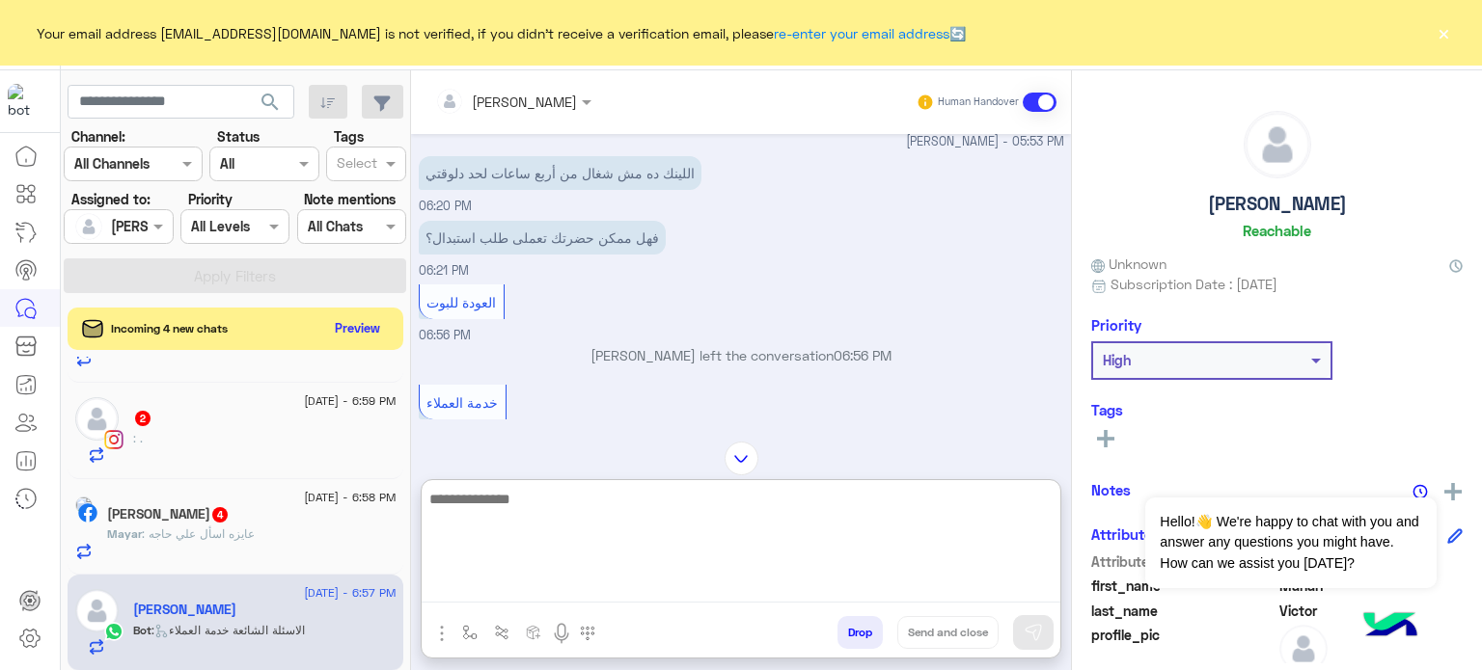
click at [558, 589] on textarea at bounding box center [741, 545] width 639 height 116
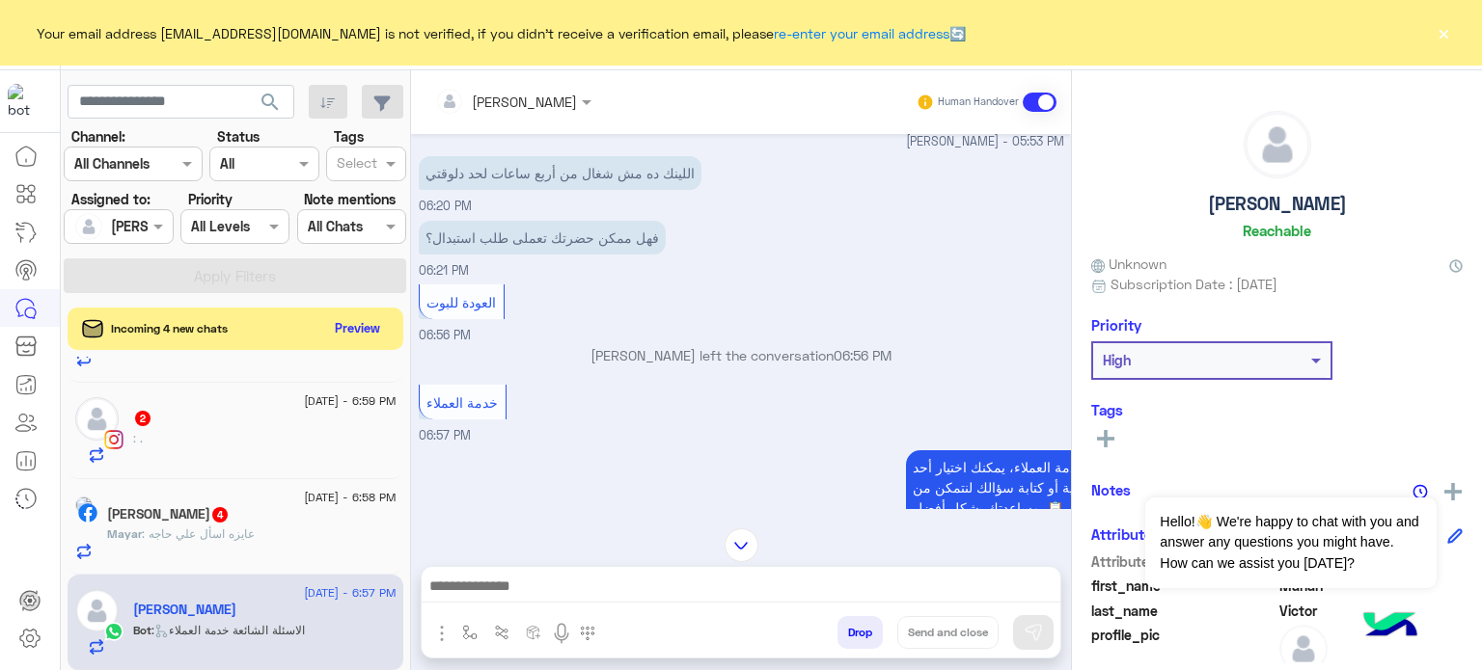
click at [325, 533] on div "Mayar : عايزه اسأل علي حاجه" at bounding box center [251, 543] width 289 height 34
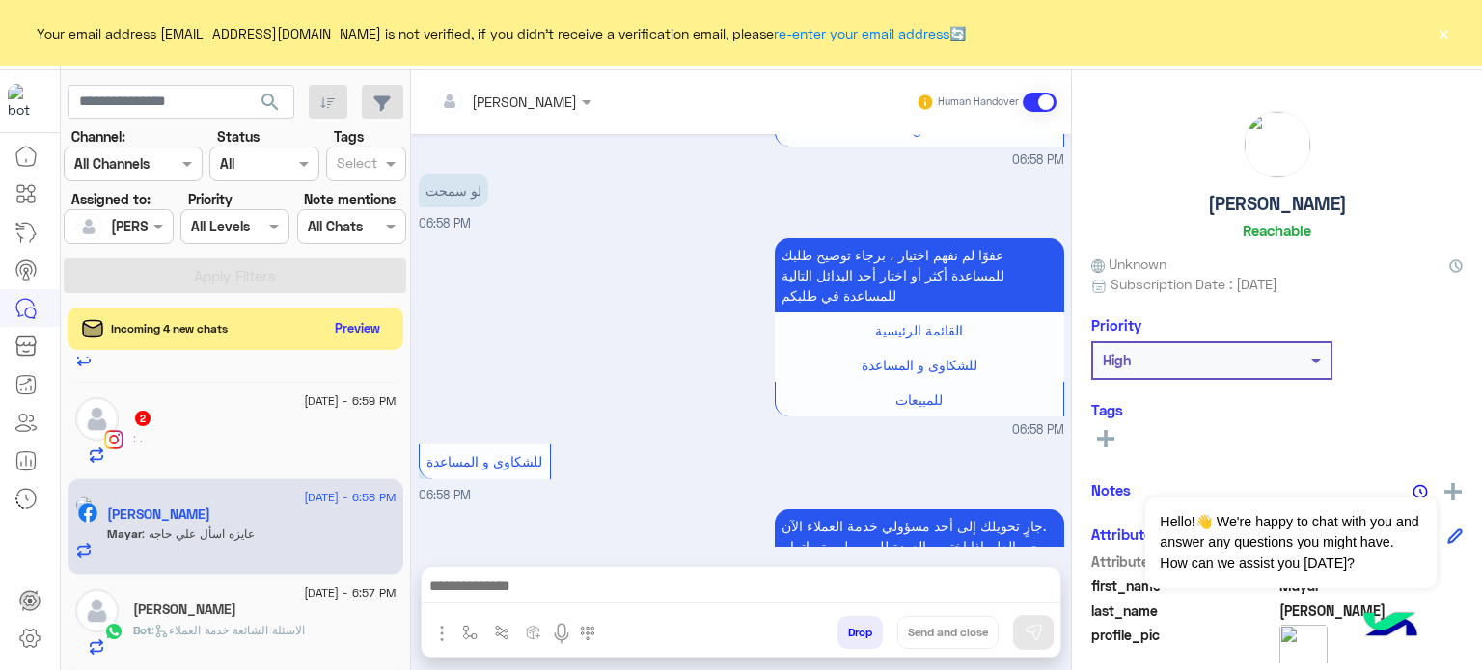
scroll to position [563, 0]
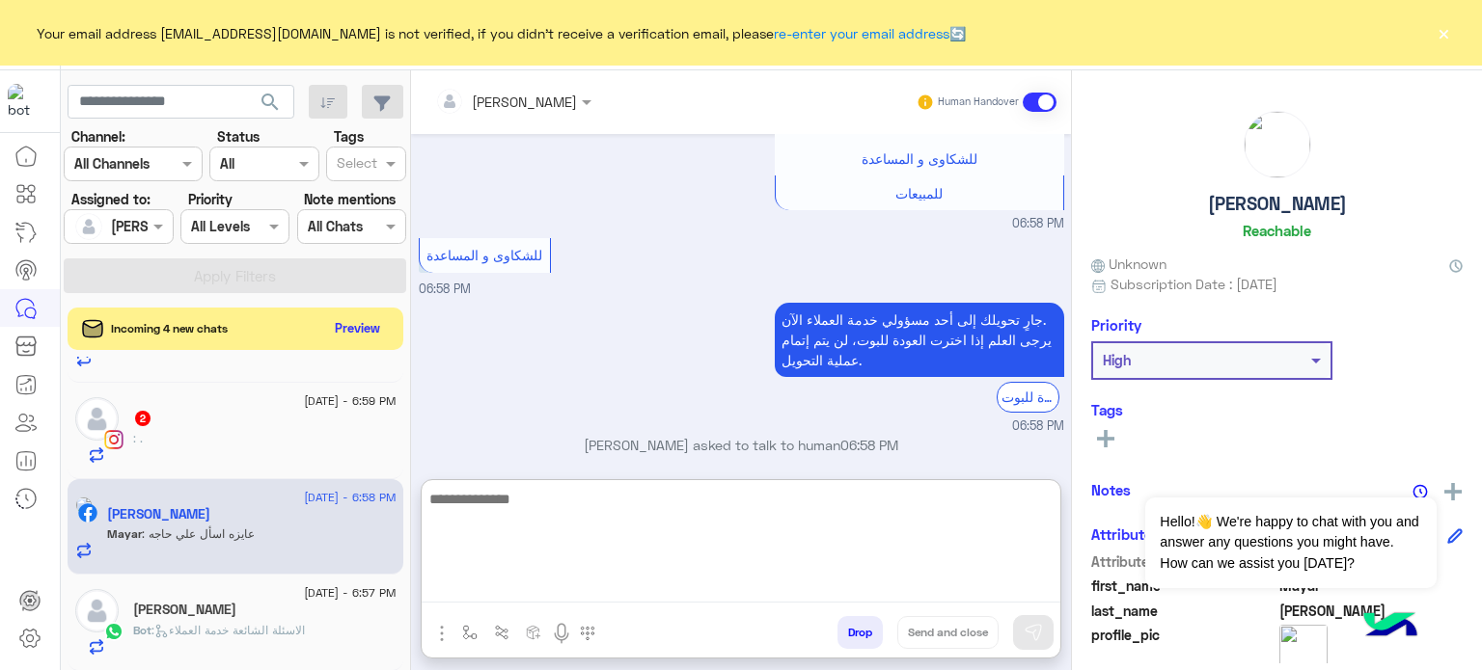
click at [625, 595] on textarea at bounding box center [741, 545] width 639 height 116
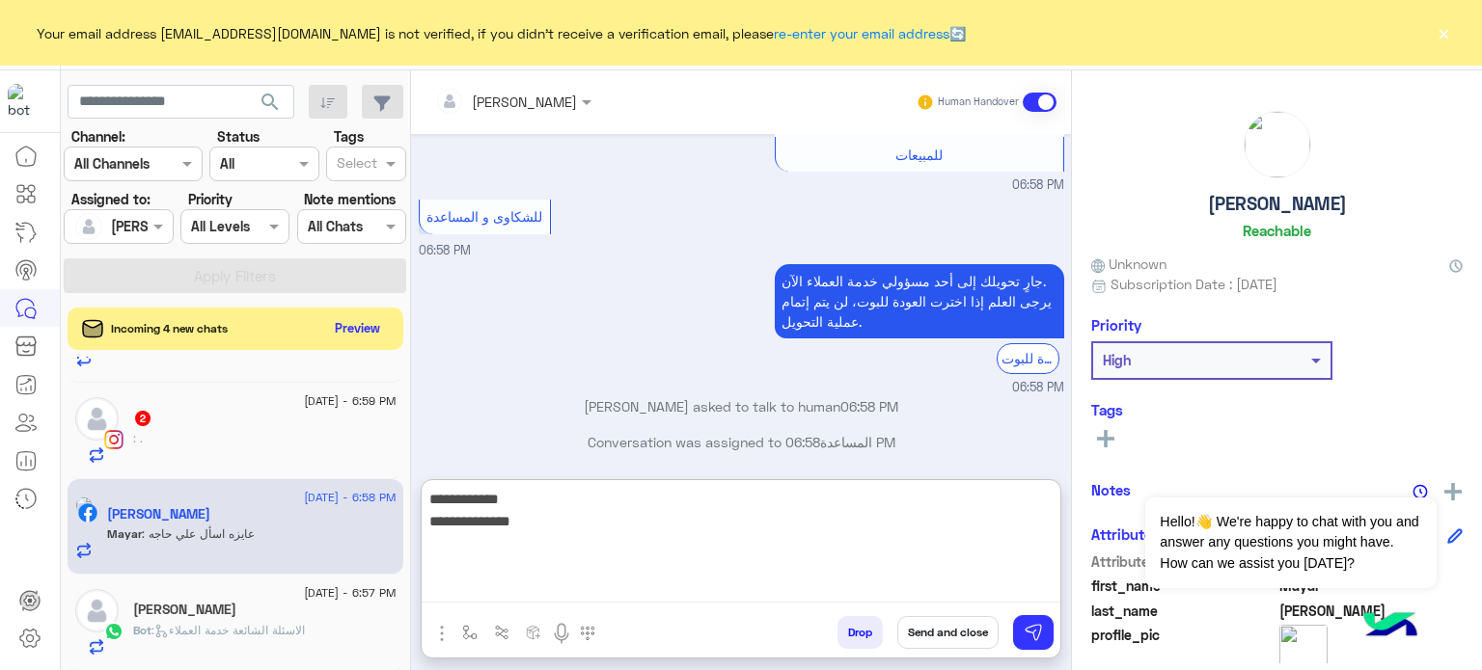
type textarea "**********"
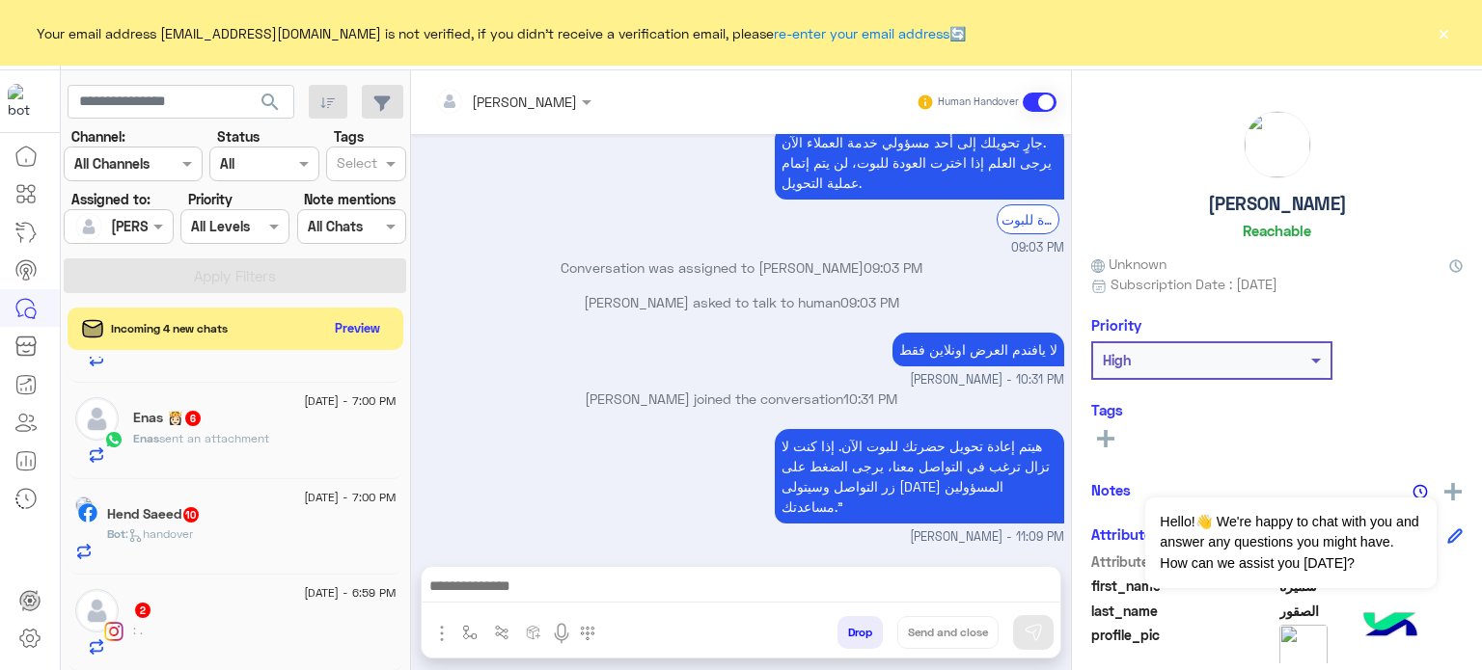
scroll to position [567, 0]
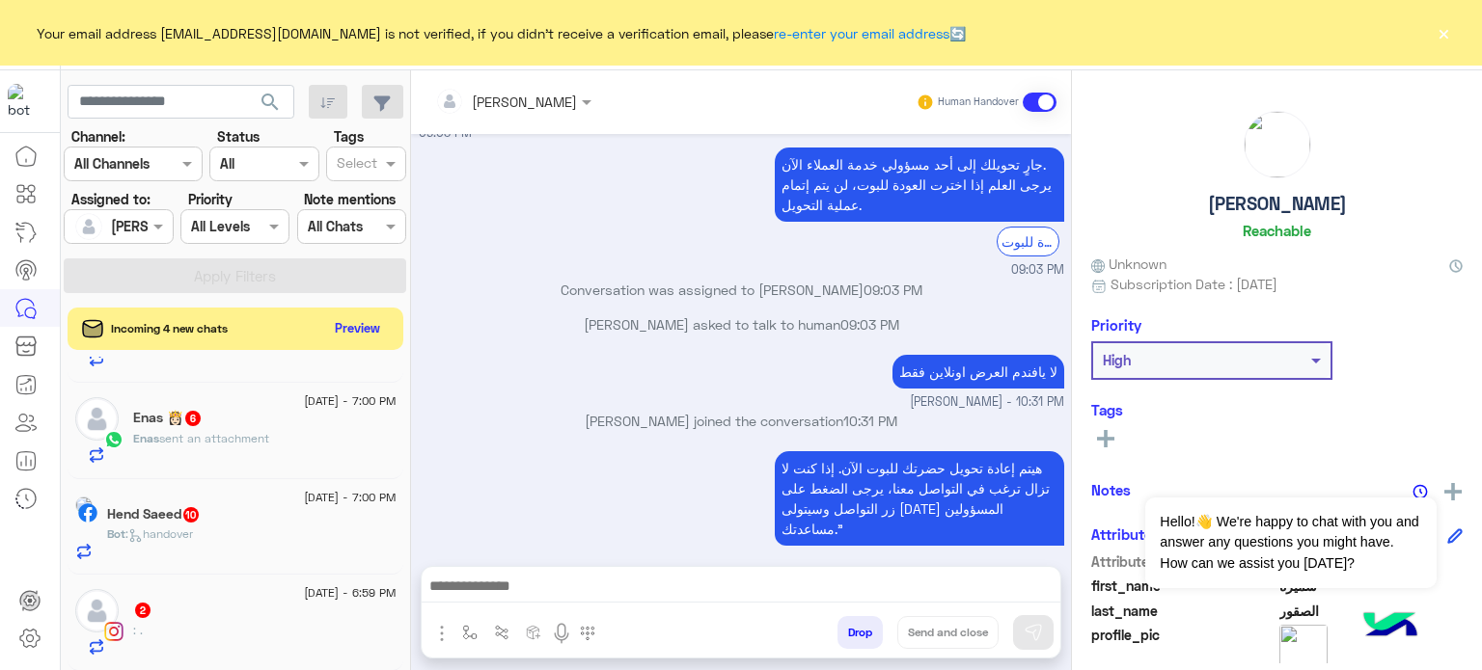
click at [260, 609] on div "2" at bounding box center [264, 612] width 263 height 20
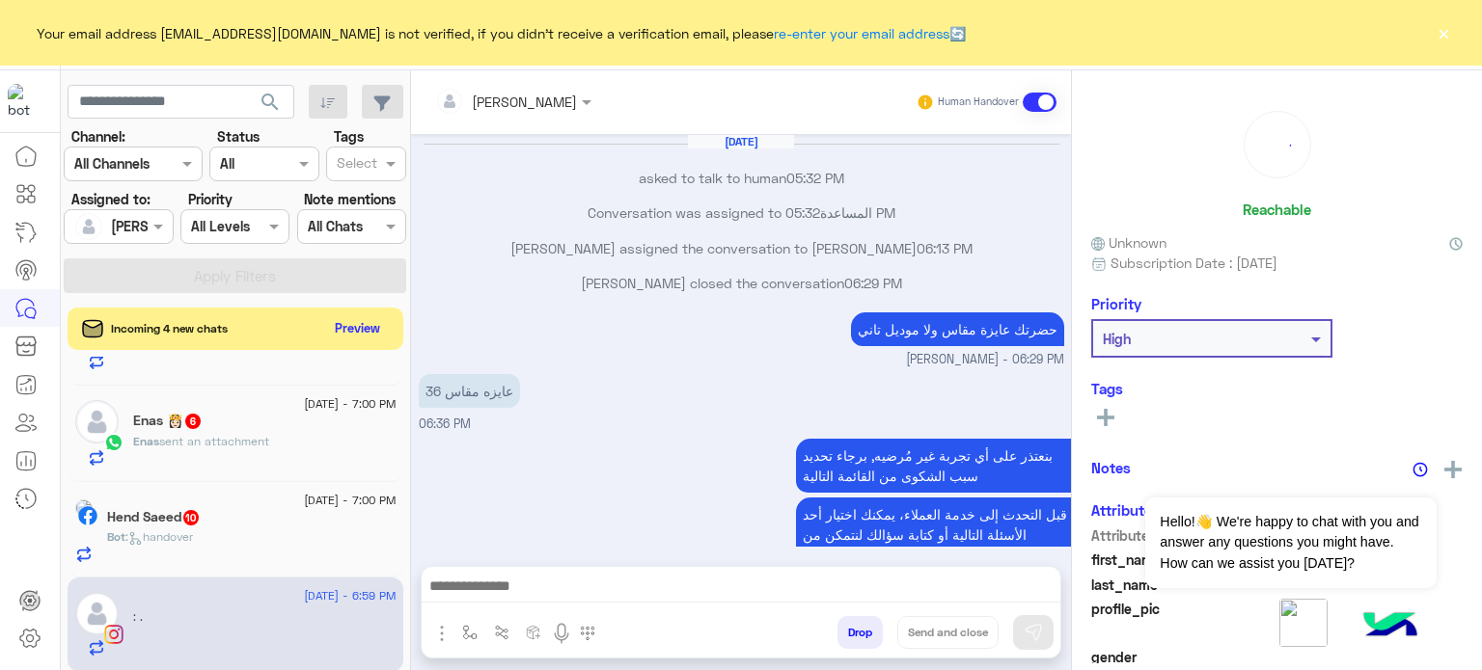
scroll to position [444, 0]
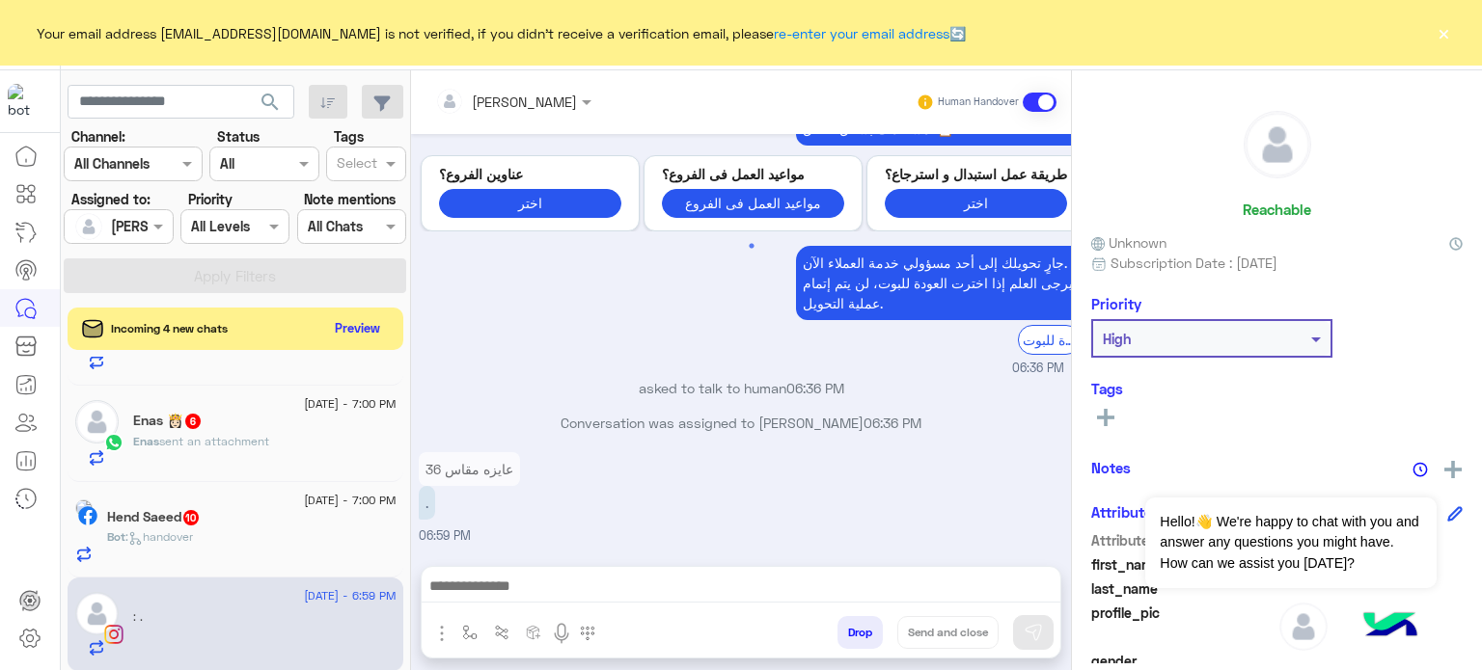
click at [251, 520] on div "Hend Saeed 10" at bounding box center [251, 519] width 289 height 20
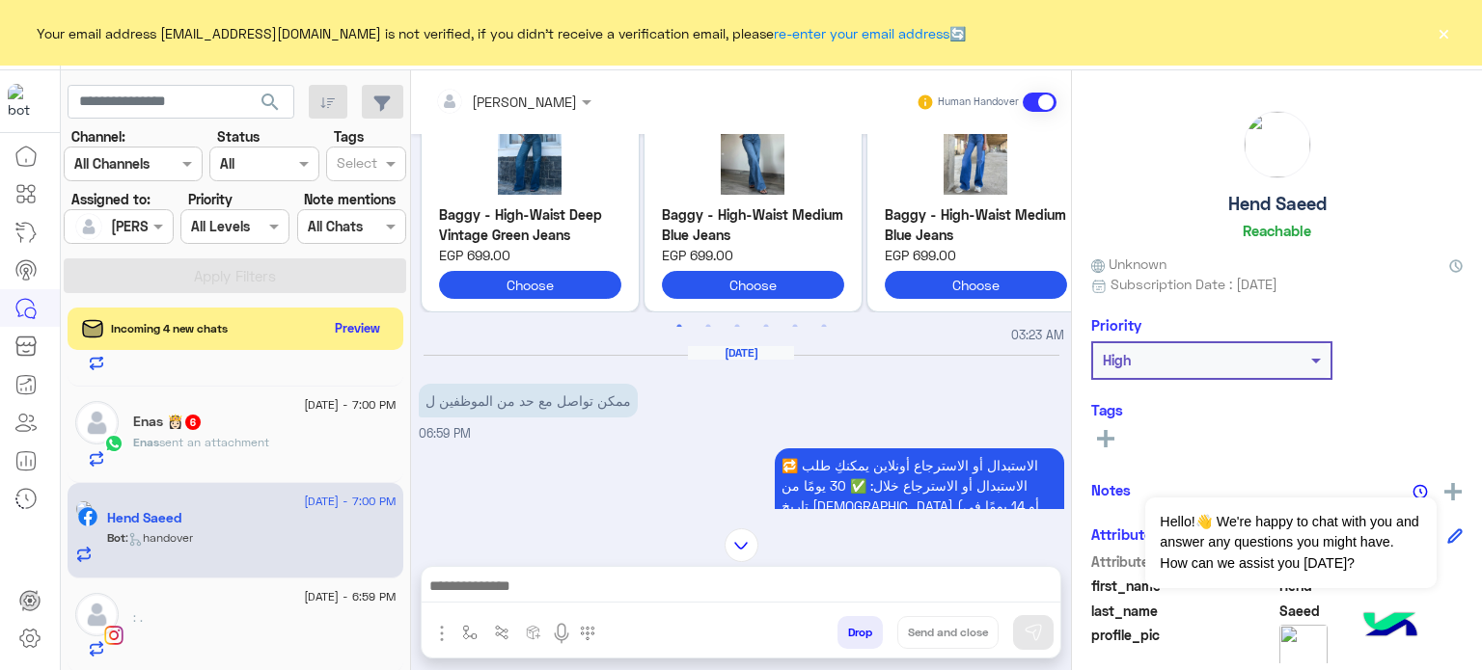
scroll to position [159, 0]
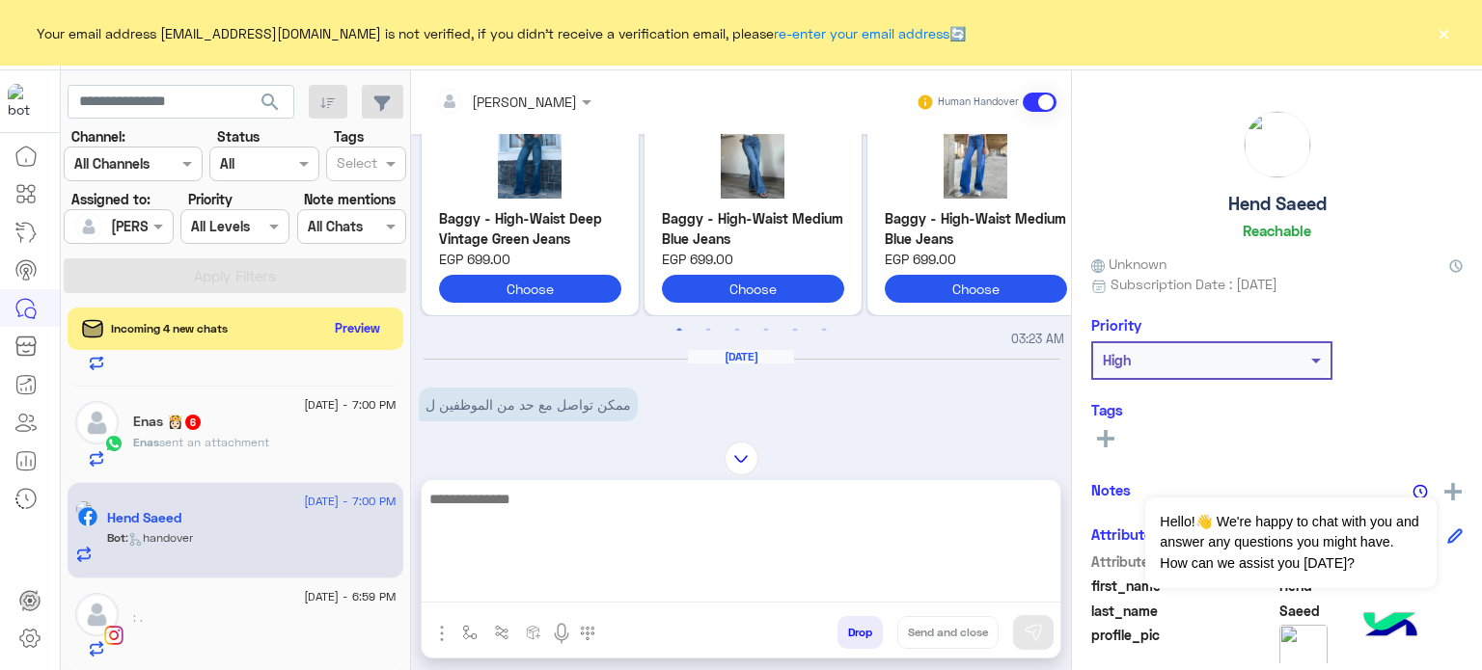
click at [515, 586] on textarea at bounding box center [741, 545] width 639 height 116
type textarea "**********"
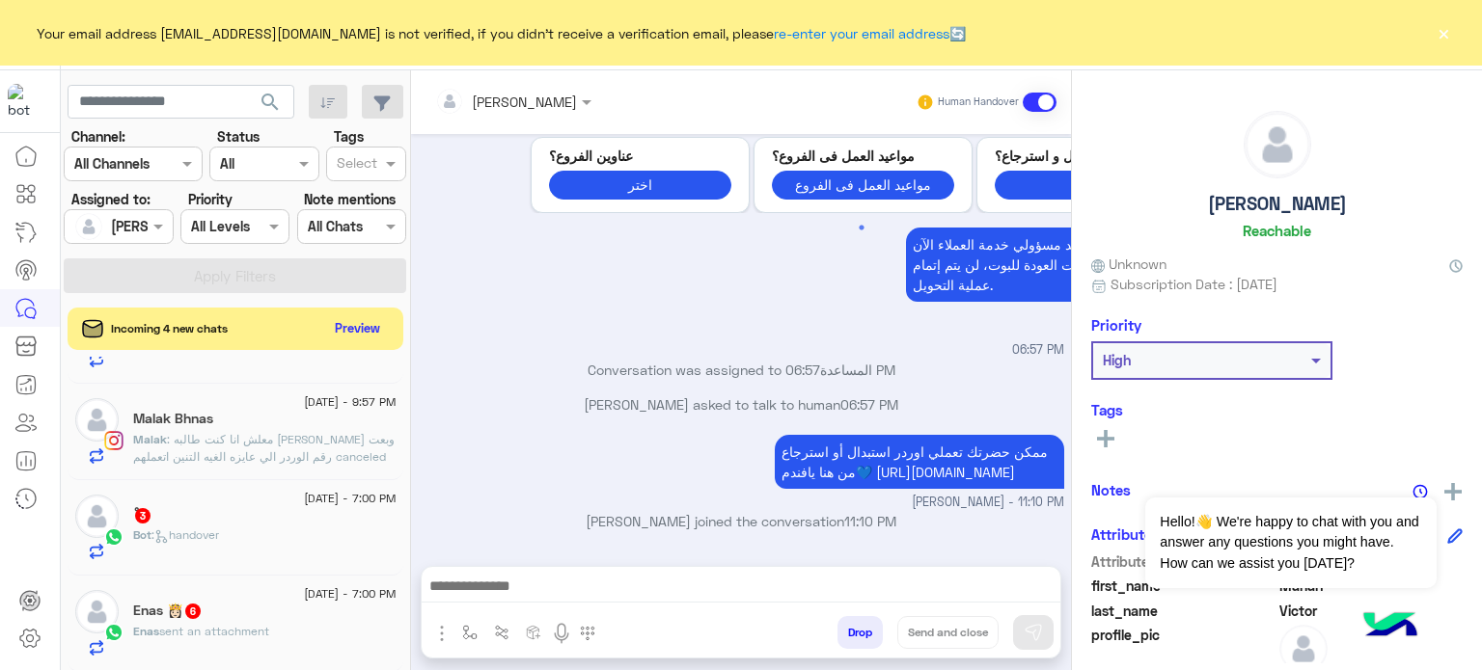
scroll to position [485, 0]
click at [282, 520] on div "ْ 3" at bounding box center [264, 517] width 263 height 20
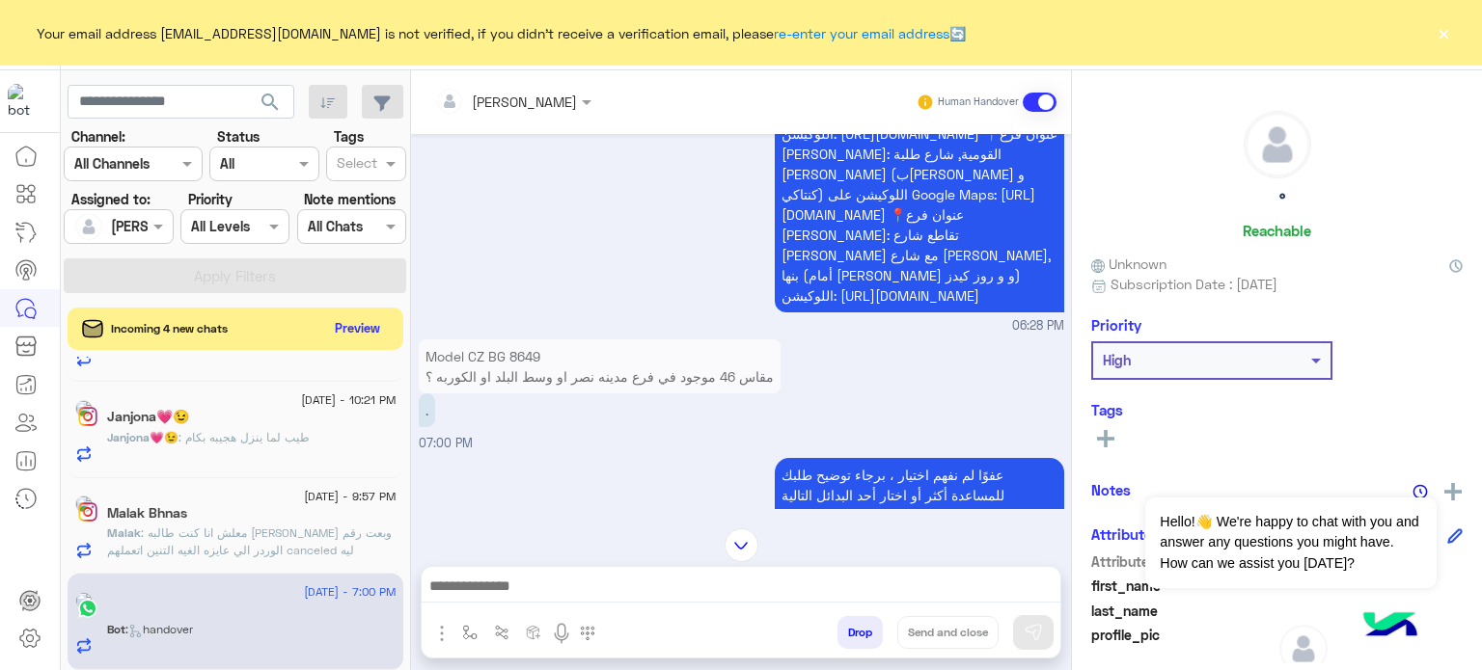
scroll to position [1034, 0]
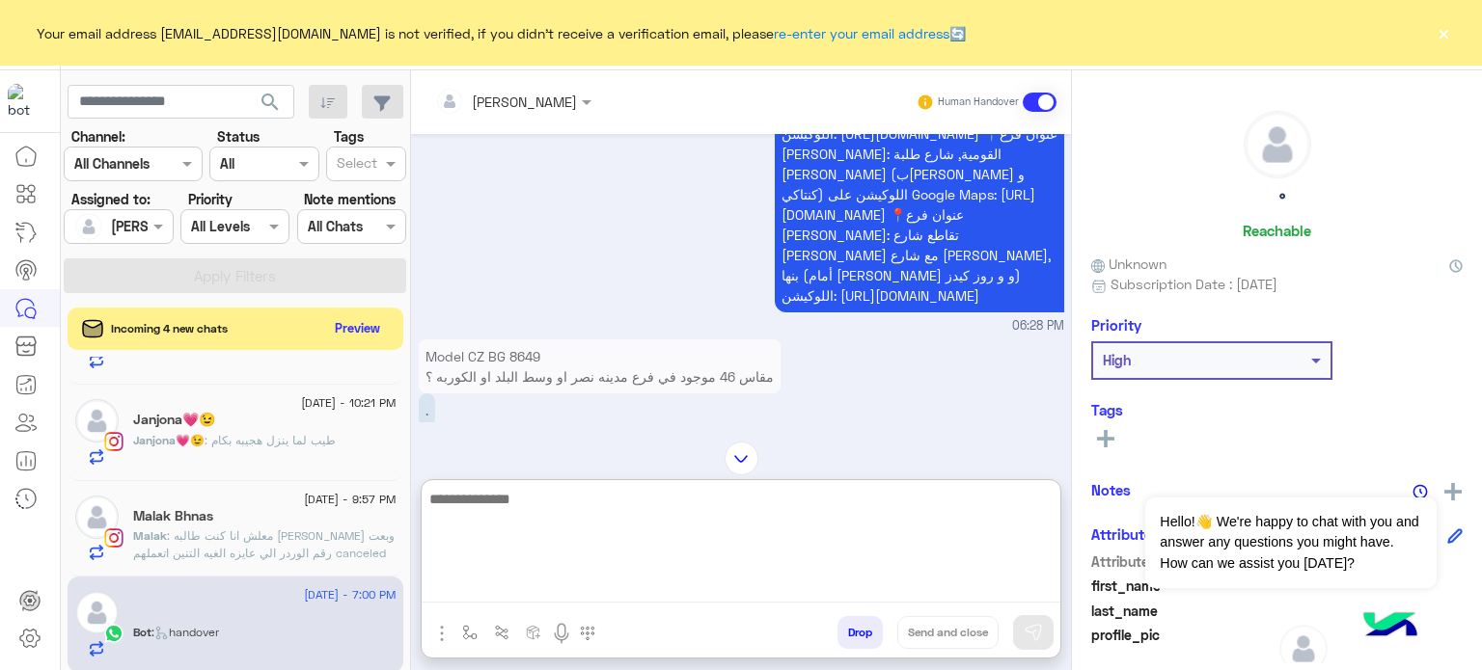
click at [586, 589] on textarea at bounding box center [741, 545] width 639 height 116
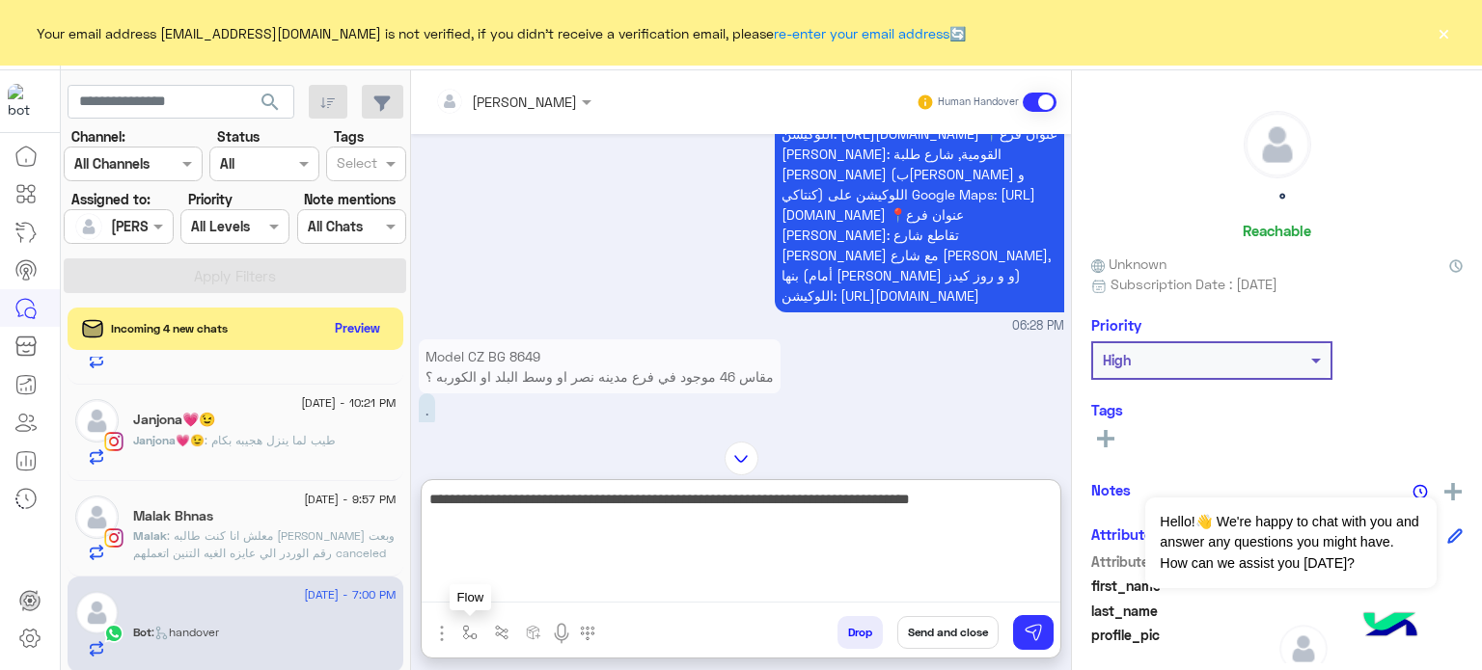
type textarea "**********"
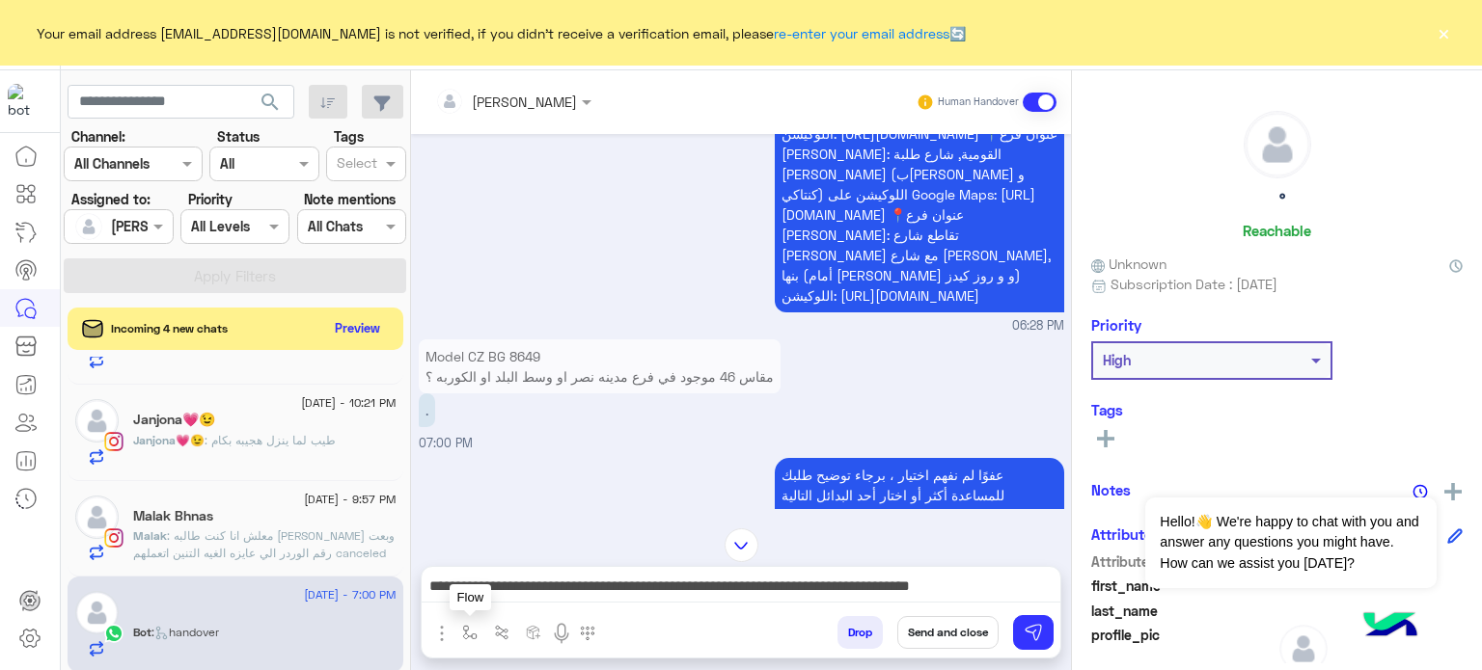
click at [473, 629] on img "button" at bounding box center [469, 632] width 15 height 15
click at [1027, 644] on button at bounding box center [1033, 632] width 41 height 35
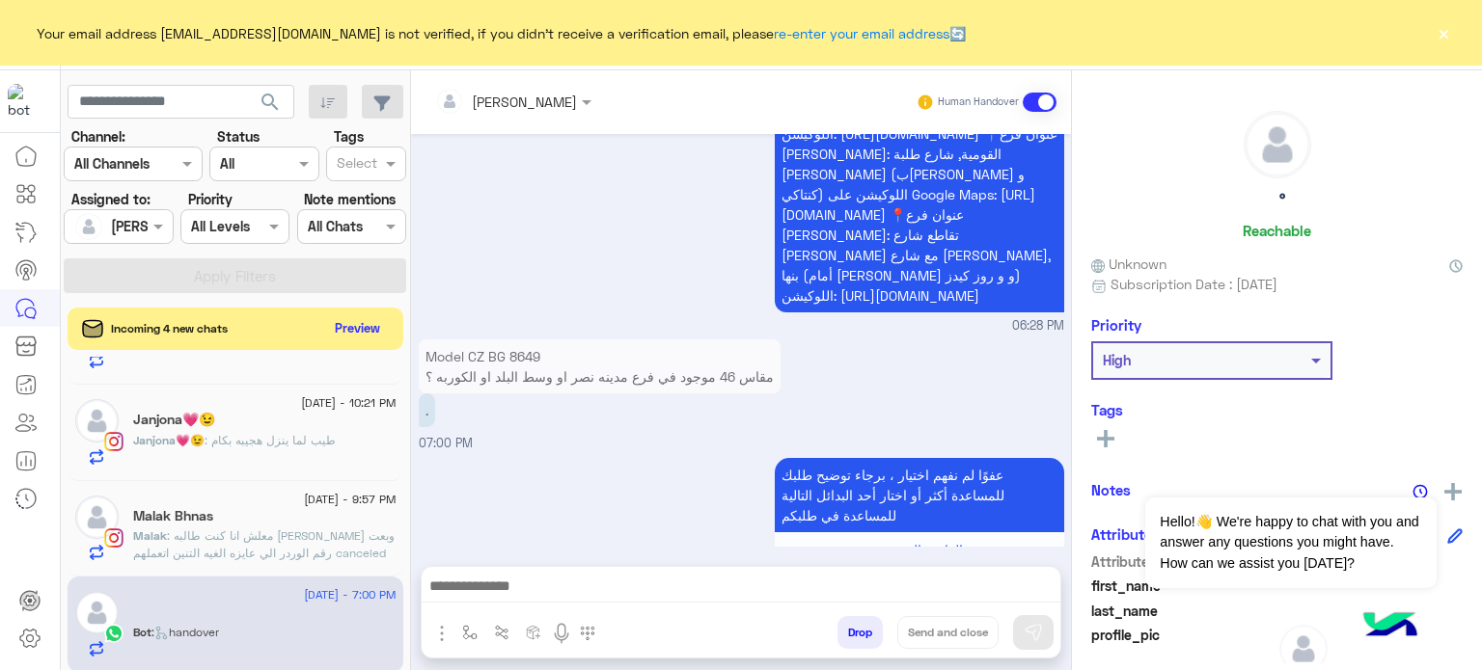
scroll to position [1204, 0]
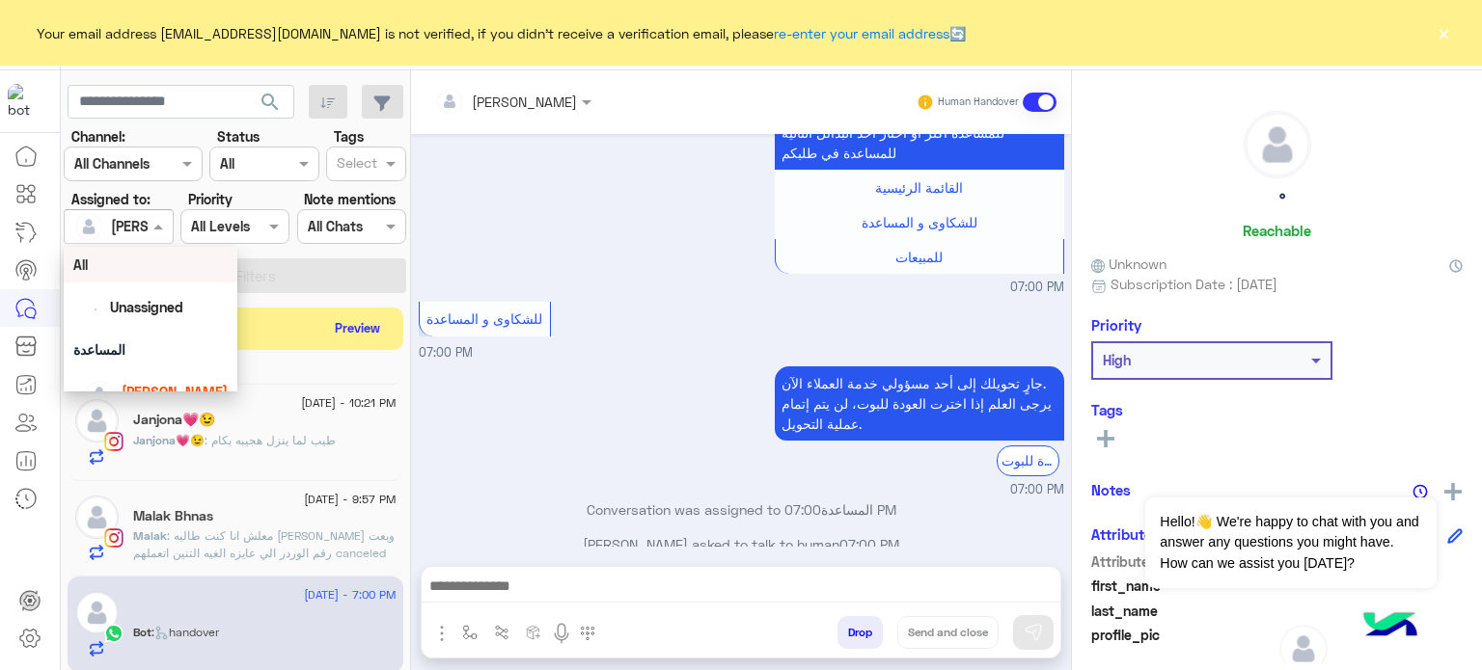
click at [120, 233] on div at bounding box center [118, 226] width 107 height 22
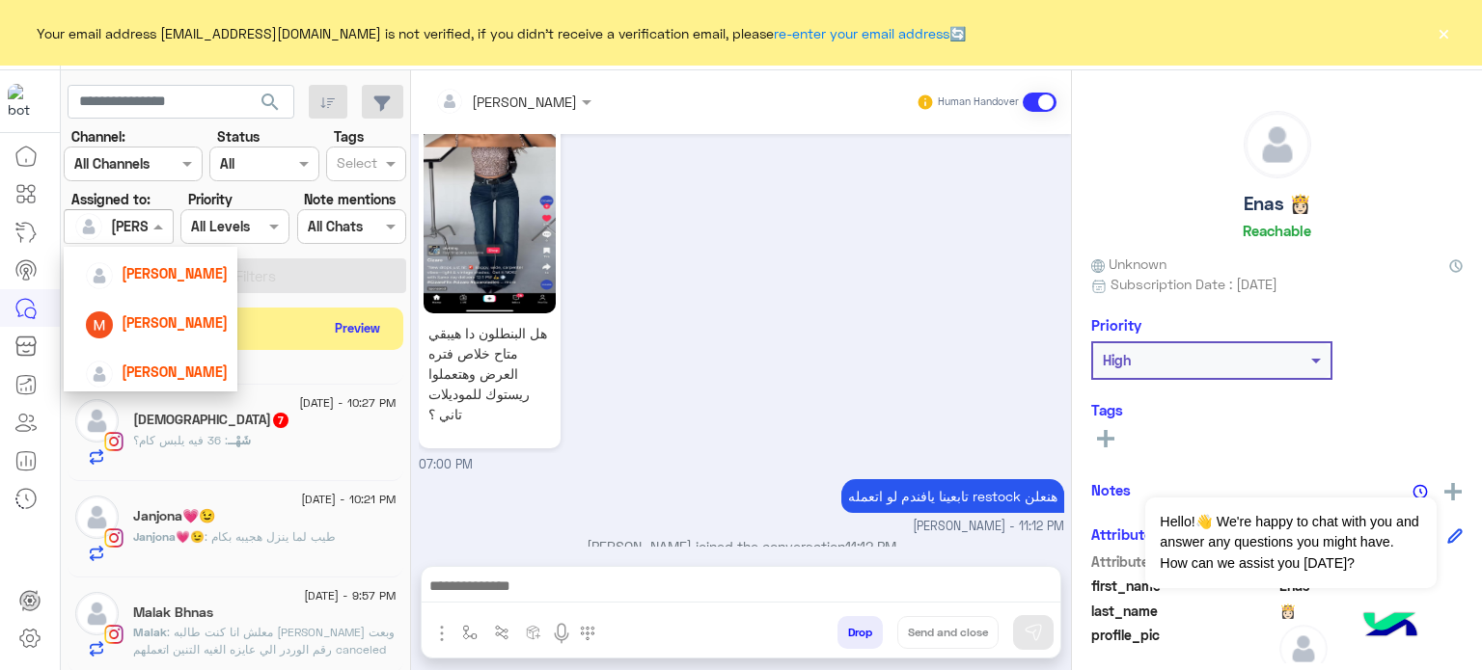
scroll to position [221, 0]
click at [185, 362] on span "[PERSON_NAME]" at bounding box center [175, 368] width 106 height 16
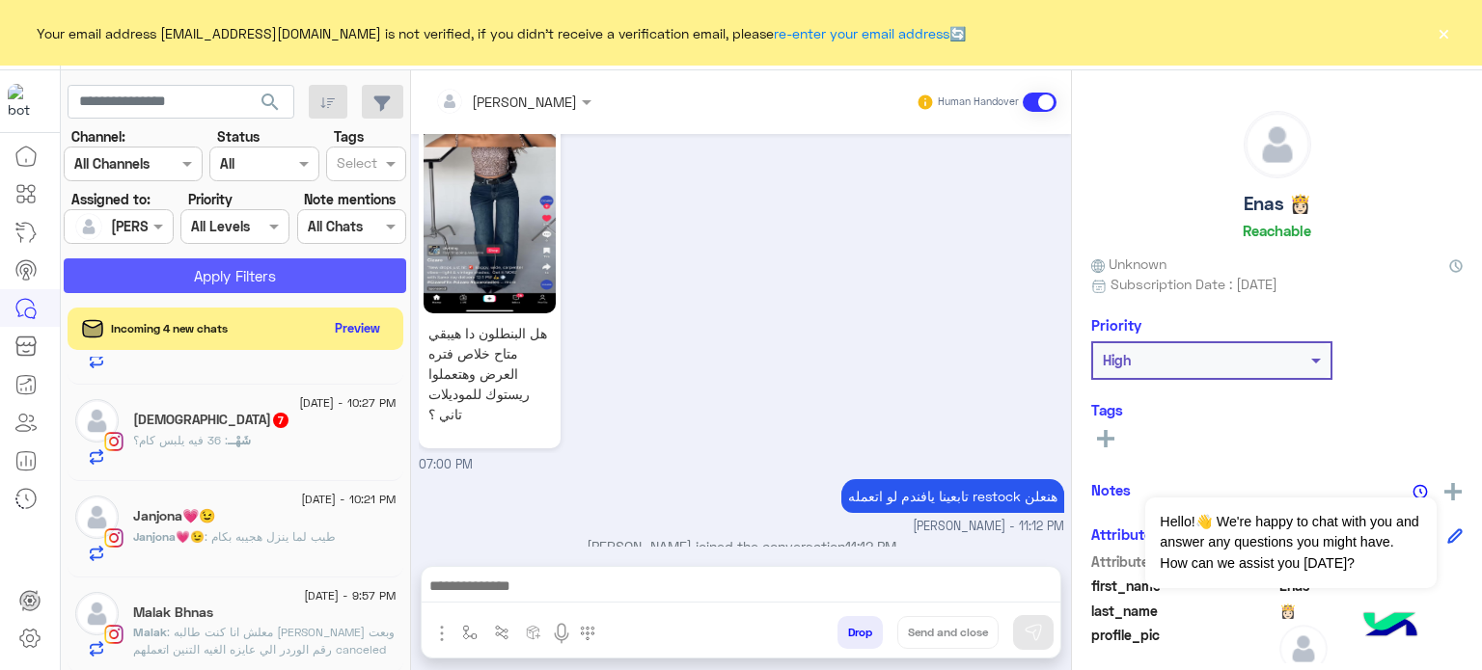
click at [259, 278] on button "Apply Filters" at bounding box center [235, 276] width 342 height 35
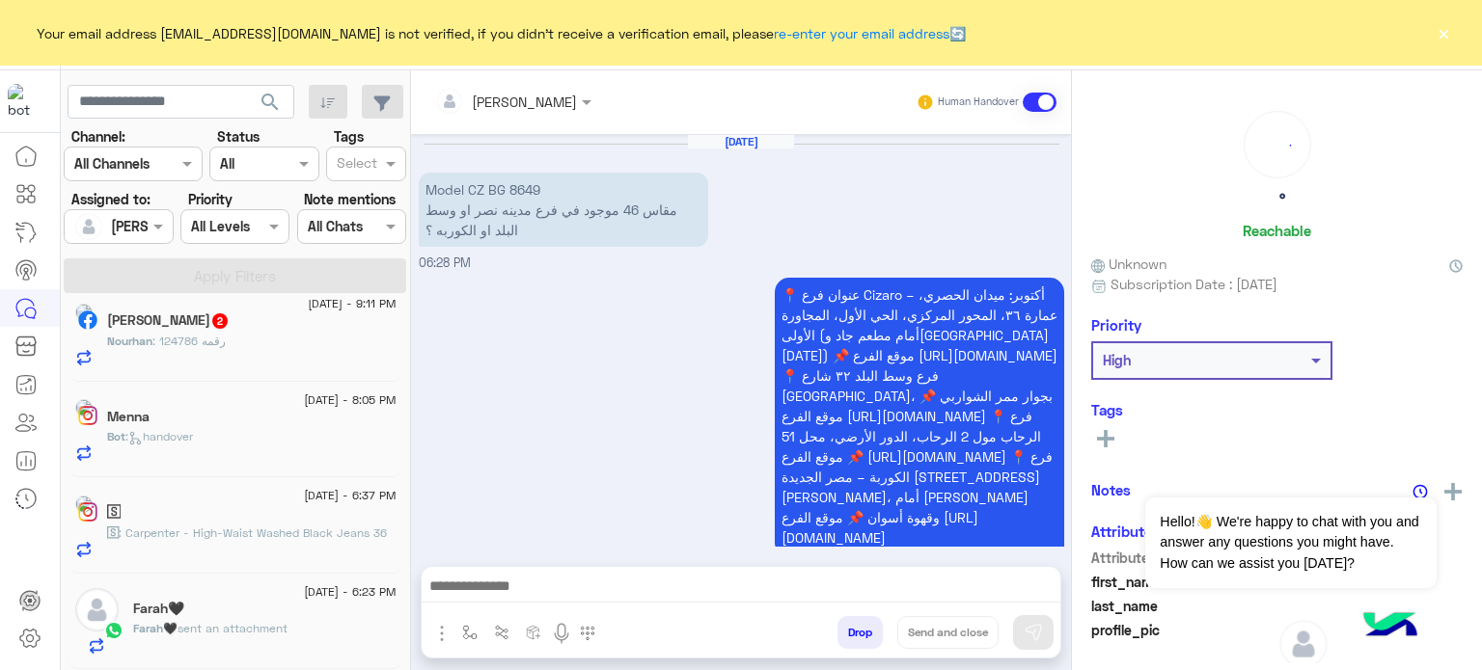
scroll to position [10, 0]
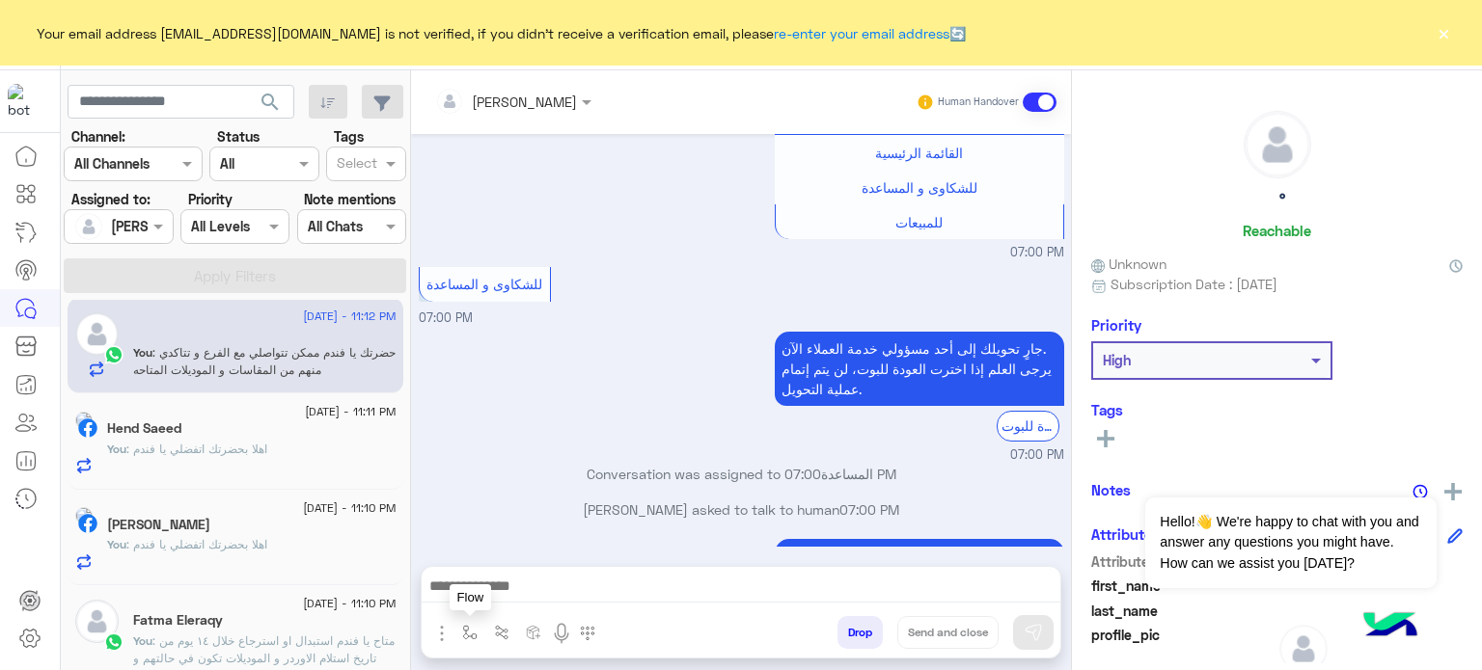
click at [463, 634] on img "button" at bounding box center [469, 632] width 15 height 15
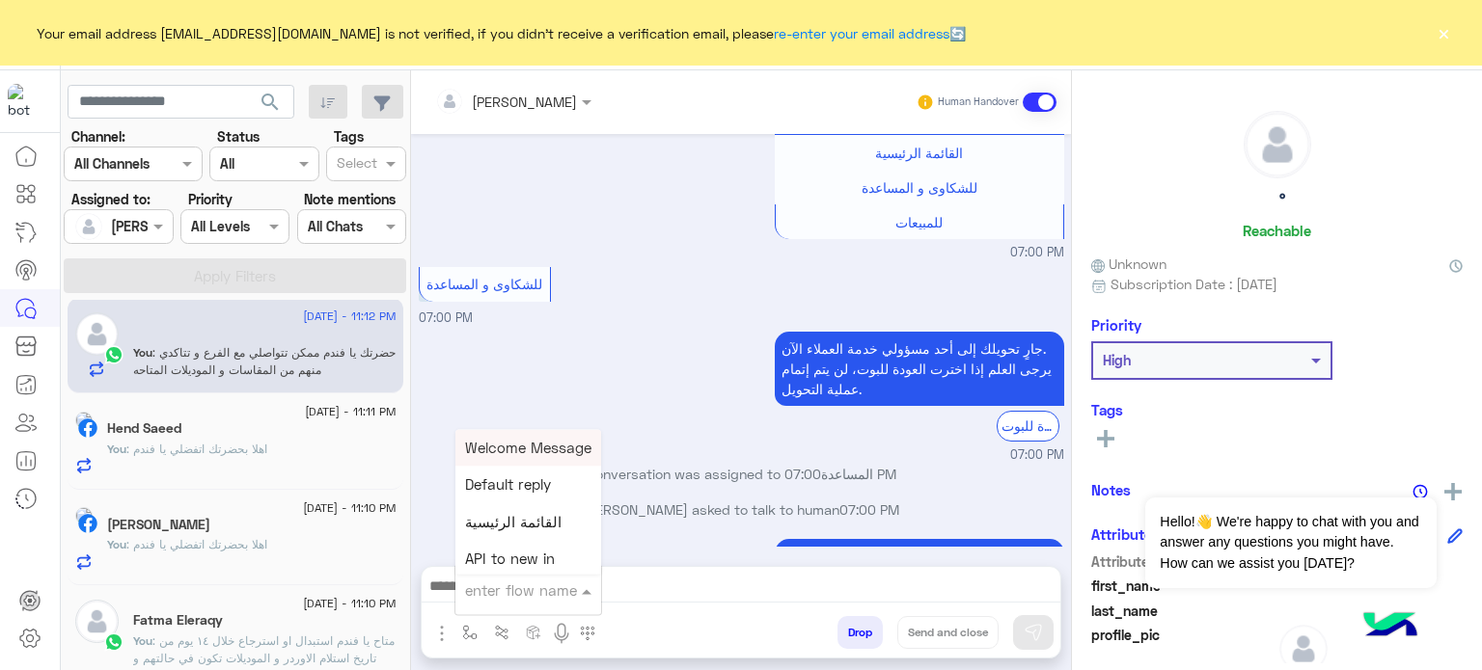
click at [502, 605] on div "enter flow name" at bounding box center [528, 590] width 146 height 35
type input "***"
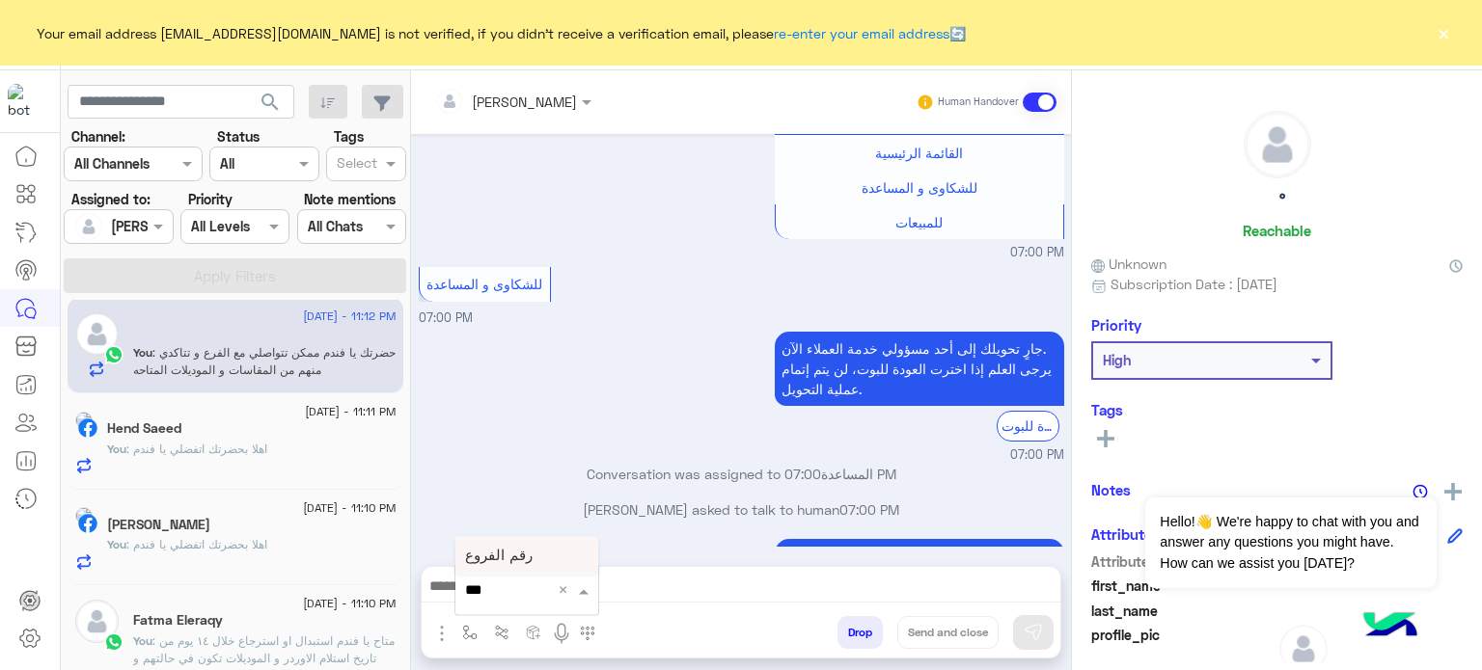
click at [476, 560] on span "رقم الفروع" at bounding box center [499, 555] width 68 height 17
type textarea "**********"
click at [1041, 637] on img at bounding box center [1033, 632] width 19 height 19
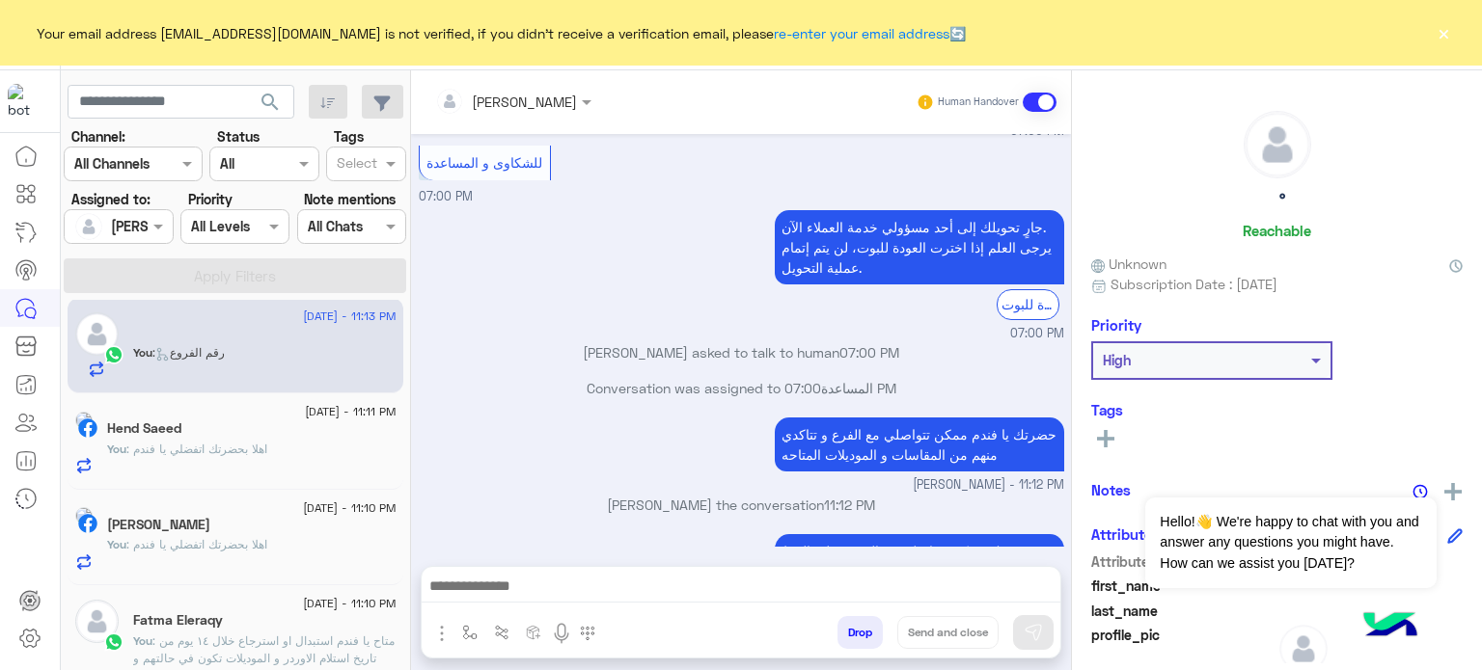
click at [140, 218] on div at bounding box center [118, 226] width 107 height 22
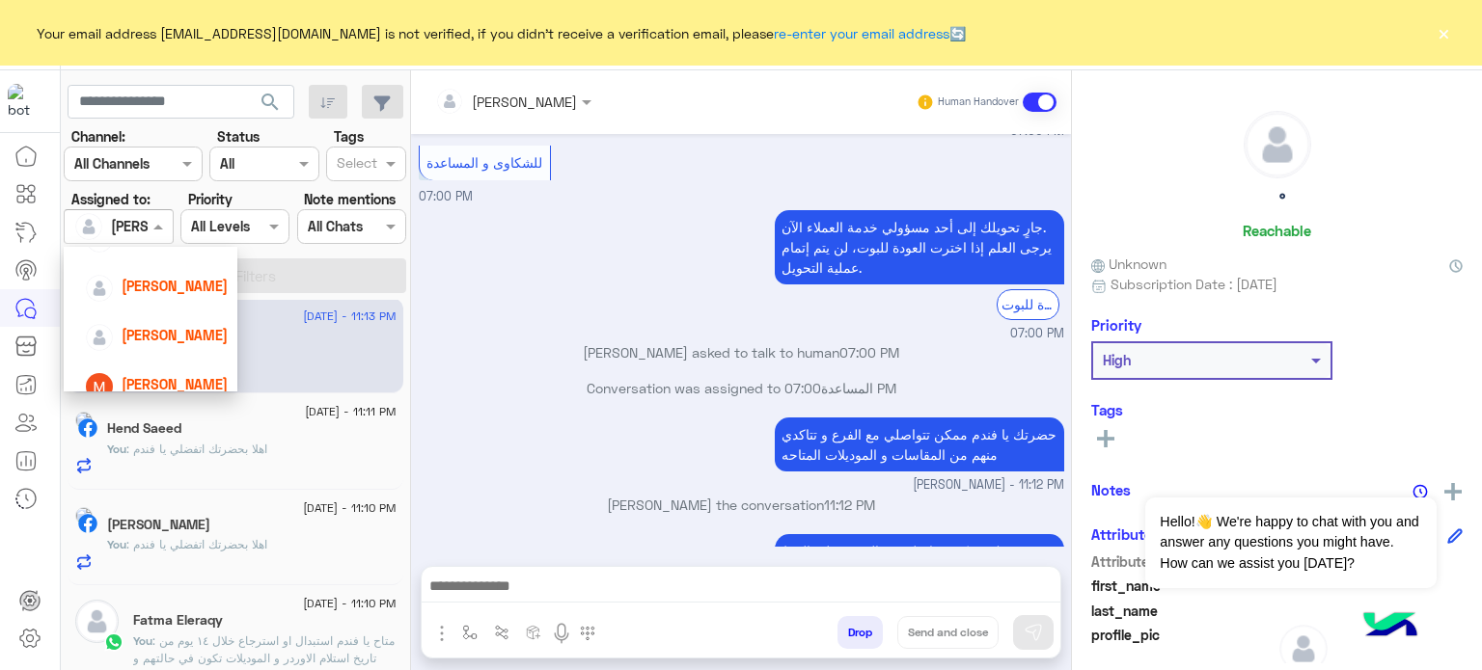
scroll to position [161, 0]
click at [169, 319] on div "[PERSON_NAME]" at bounding box center [175, 329] width 106 height 20
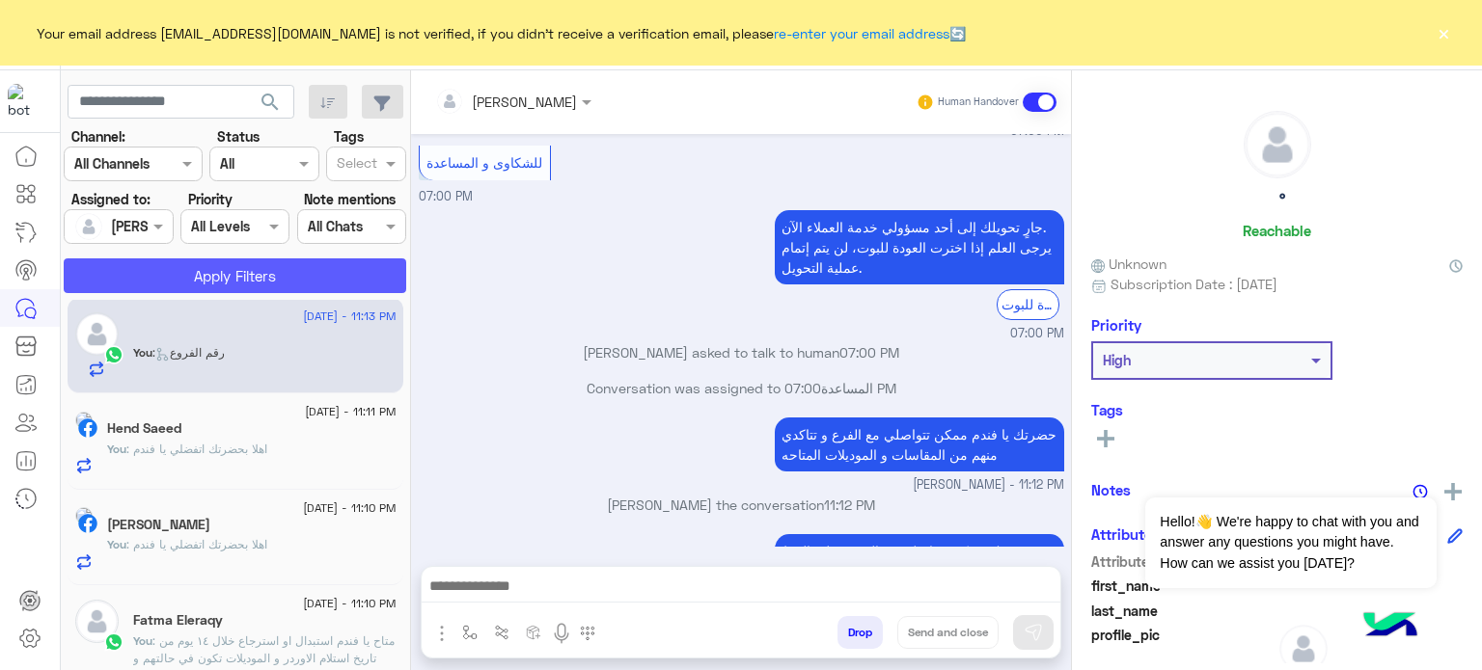
click at [246, 275] on button "Apply Filters" at bounding box center [235, 276] width 342 height 35
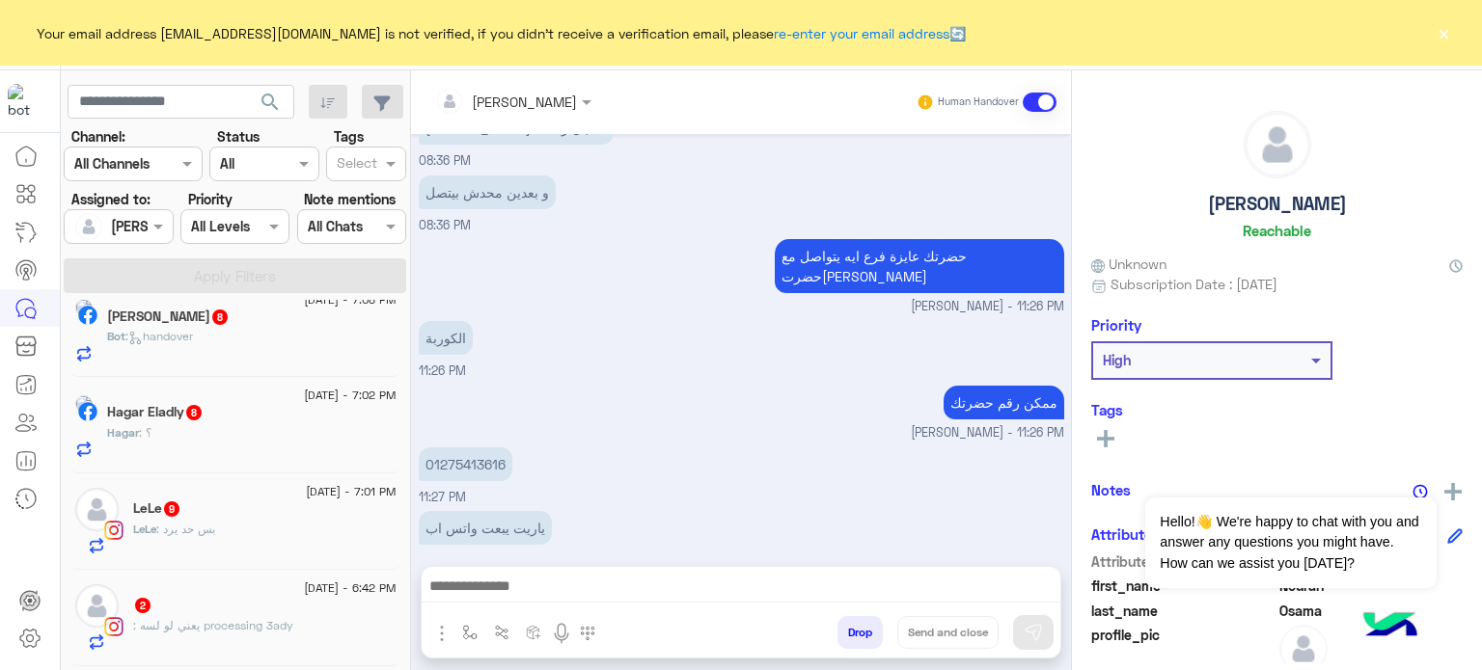
scroll to position [1517, 0]
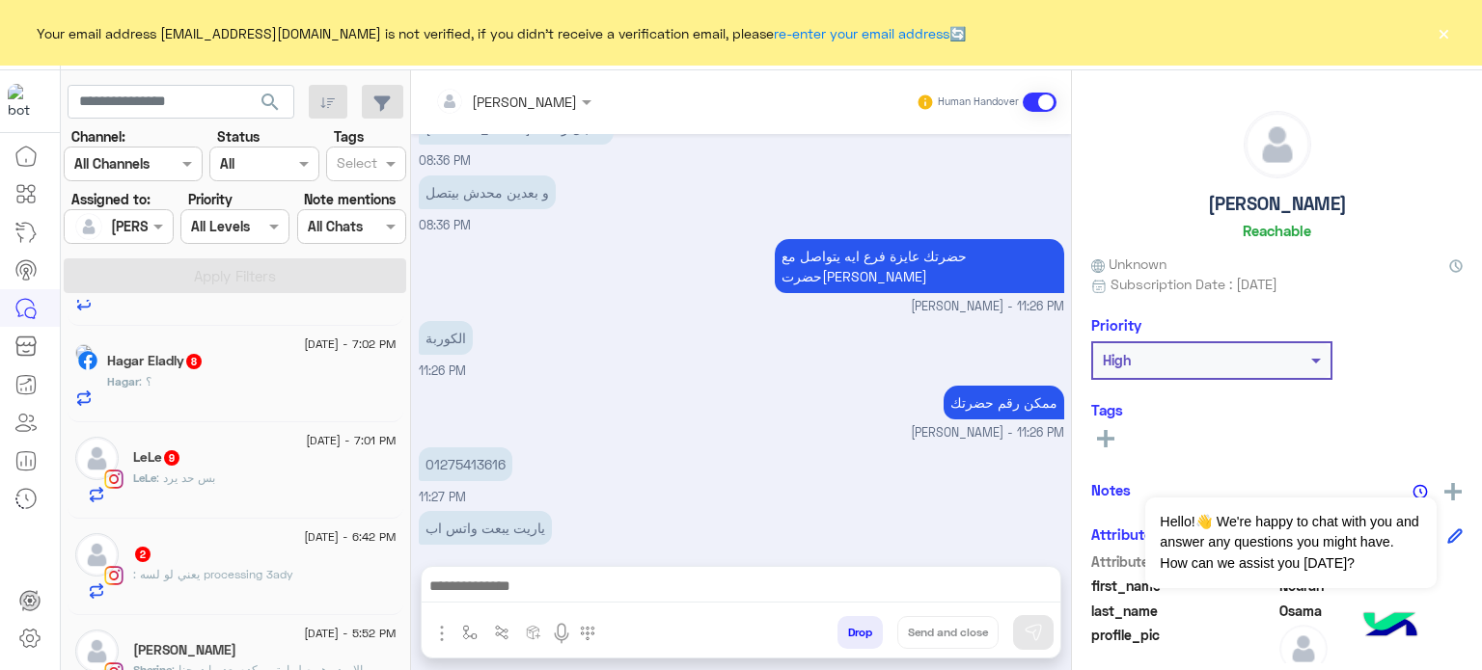
drag, startPoint x: 402, startPoint y: 623, endPoint x: 402, endPoint y: 643, distance: 20.3
click at [402, 643] on div "2 September - 8:45 PM 🐥Khirat Shehab 2 🐥Khirat : لو ينفع تلغي واعمل اوردر جديد …" at bounding box center [236, 488] width 350 height 377
click at [301, 564] on div "2" at bounding box center [264, 556] width 263 height 20
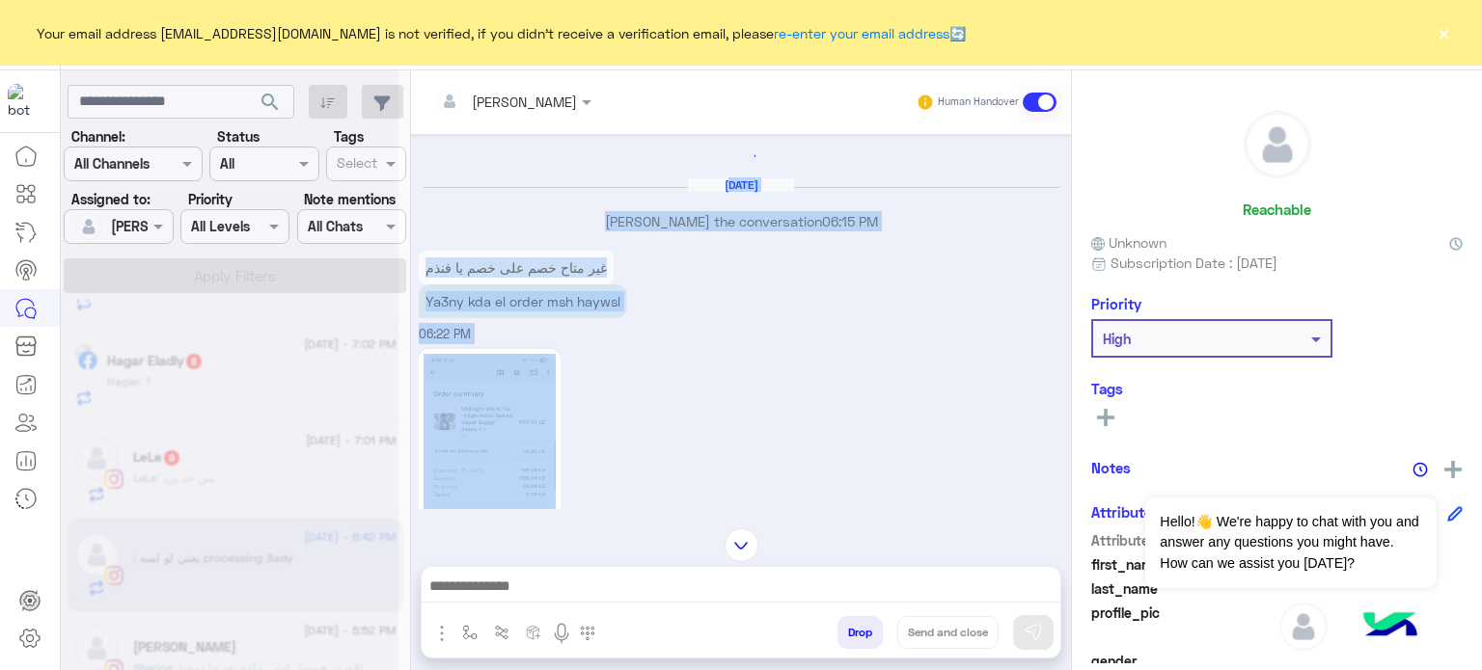
drag, startPoint x: 418, startPoint y: 408, endPoint x: 611, endPoint y: 162, distance: 312.6
click at [611, 162] on div "Sep 2, 2025 Amina Hamdy joined the conversation 06:15 PM غير متاح خصم على خصم ي…" at bounding box center [741, 321] width 660 height 375
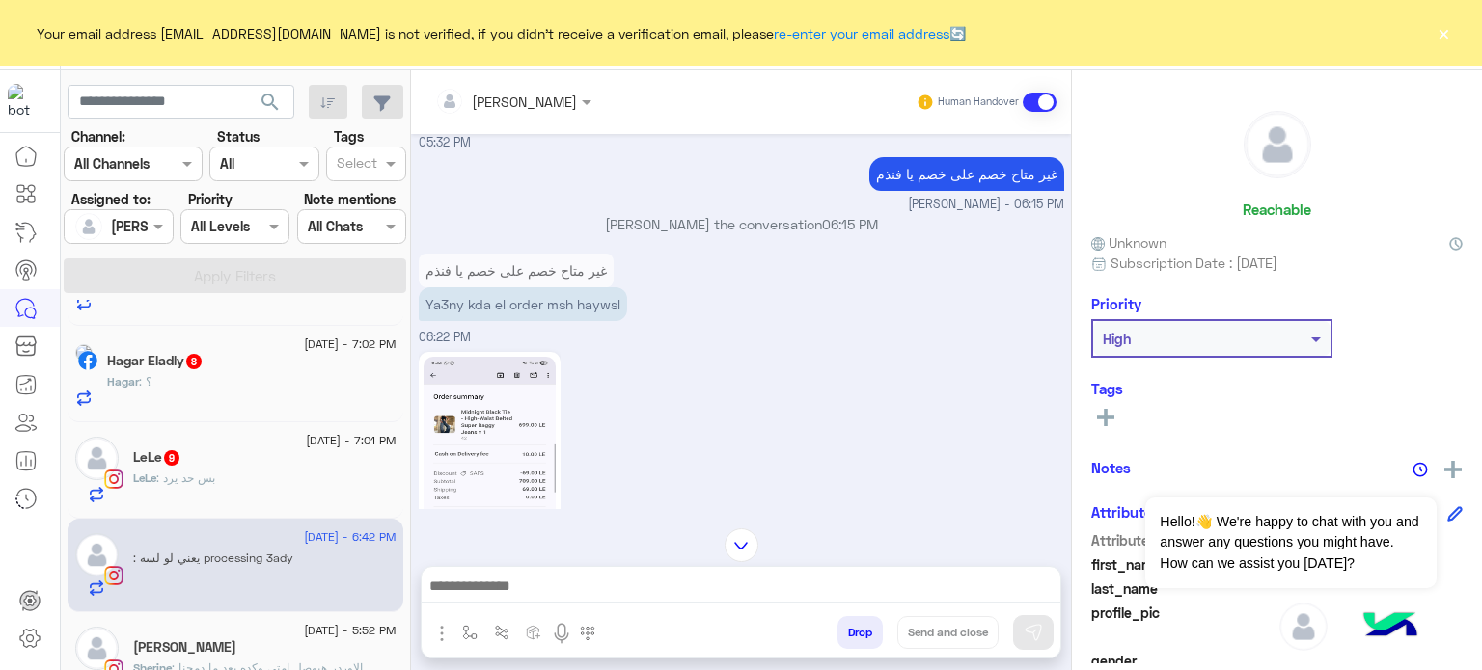
click at [611, 162] on div "غير متاح خصم على خصم يا فنذم Amina Hamdy - 06:15 PM" at bounding box center [741, 183] width 645 height 62
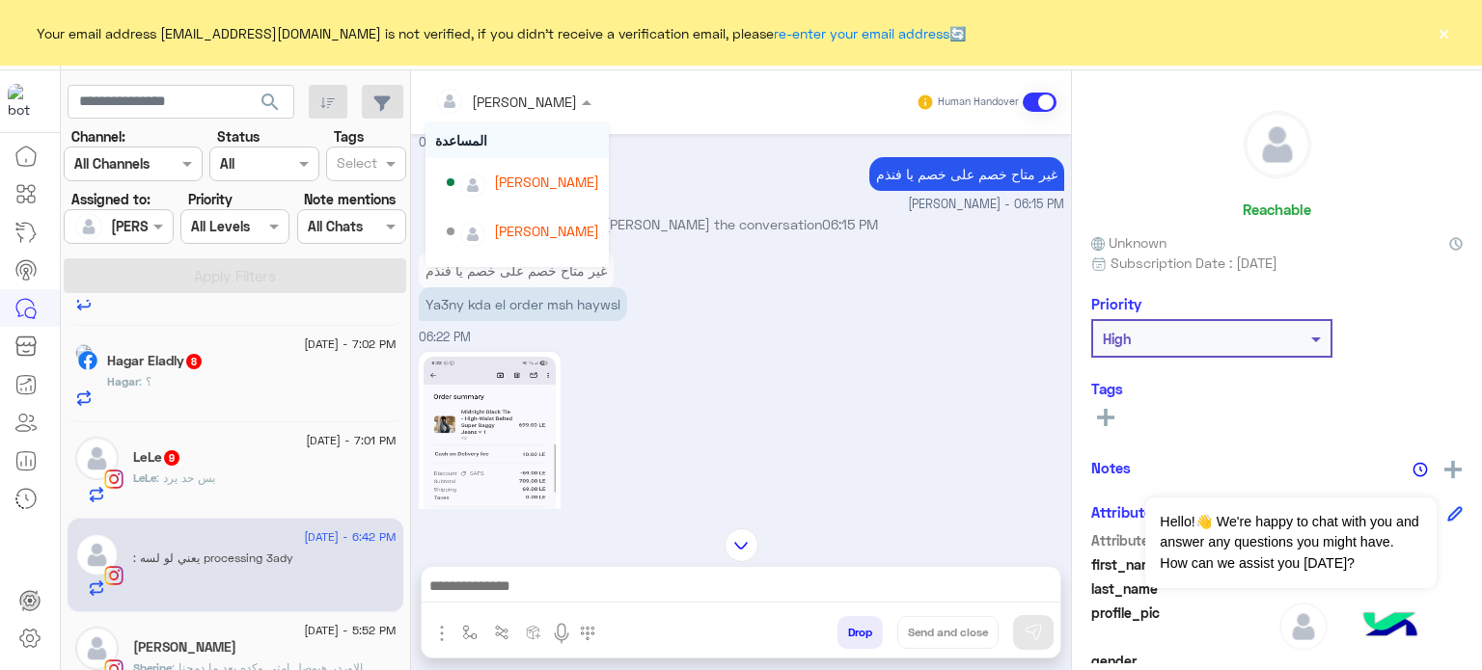
click at [552, 96] on div at bounding box center [513, 101] width 176 height 22
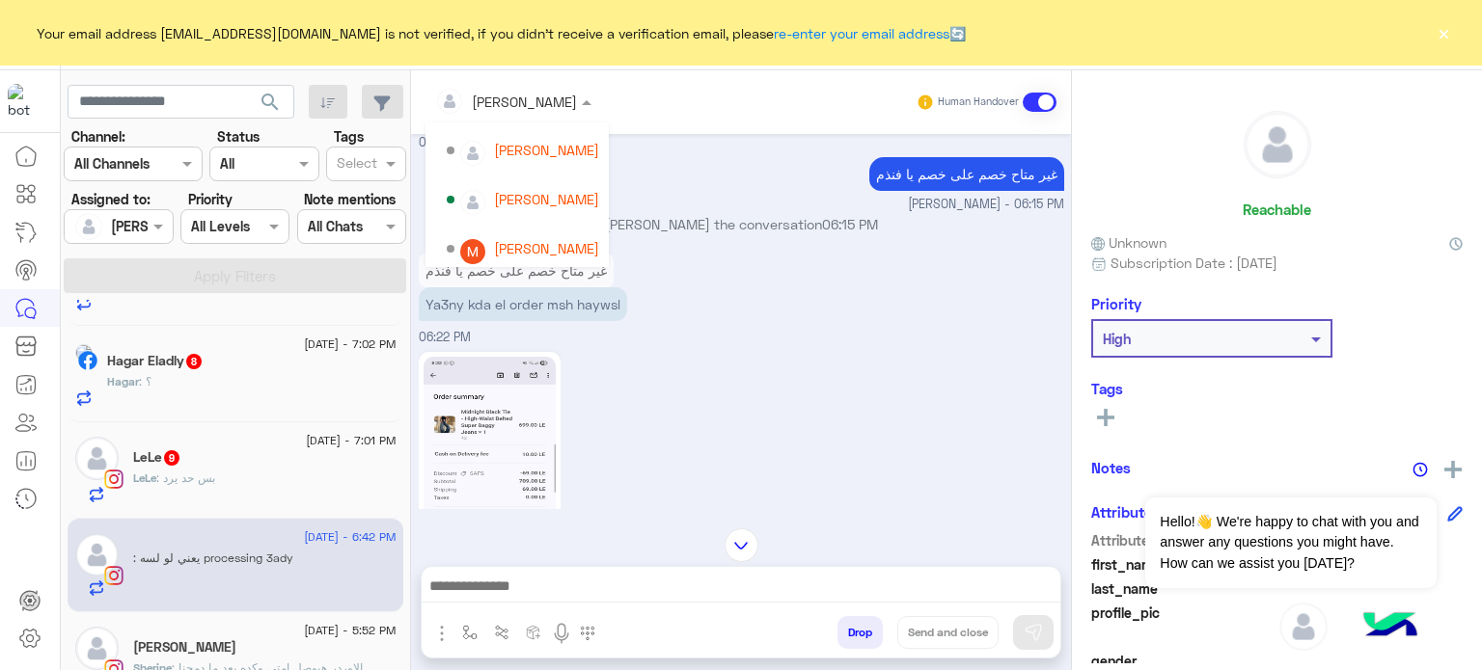
scroll to position [131, 0]
click at [549, 234] on div "[PERSON_NAME]" at bounding box center [523, 249] width 152 height 34
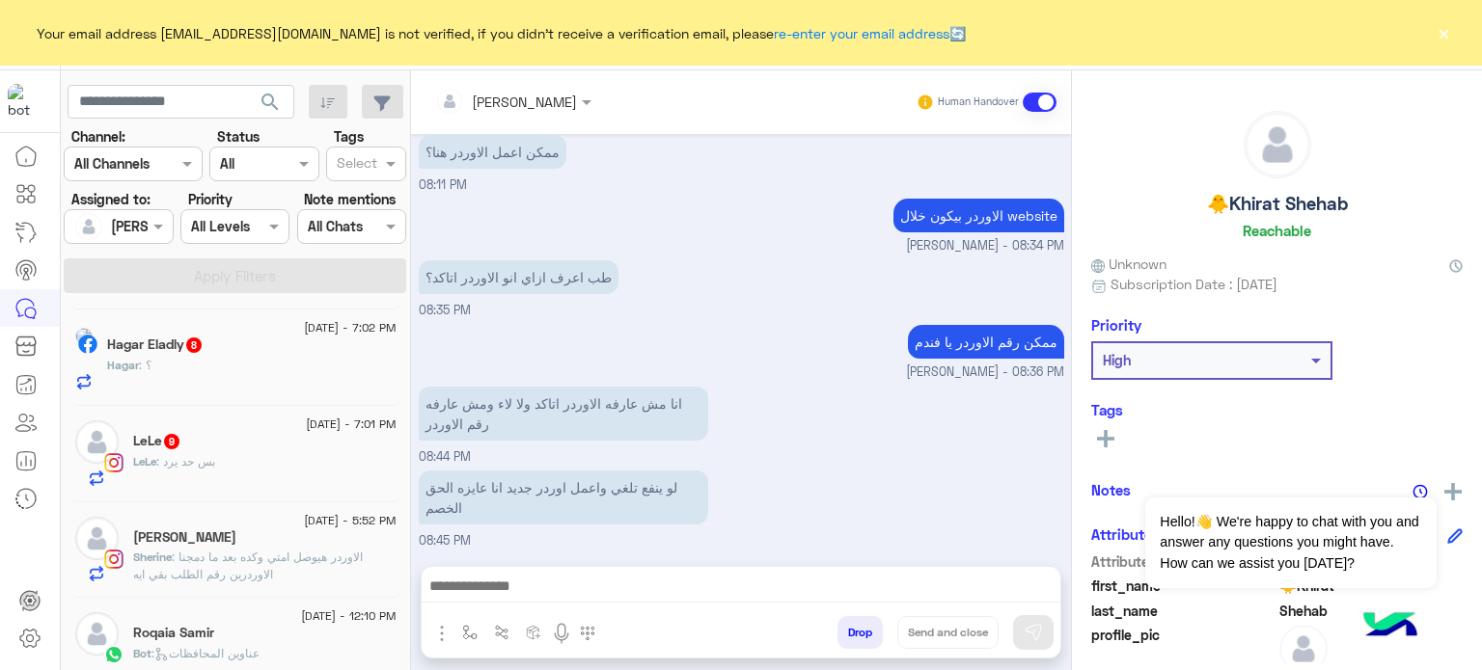
scroll to position [1555, 0]
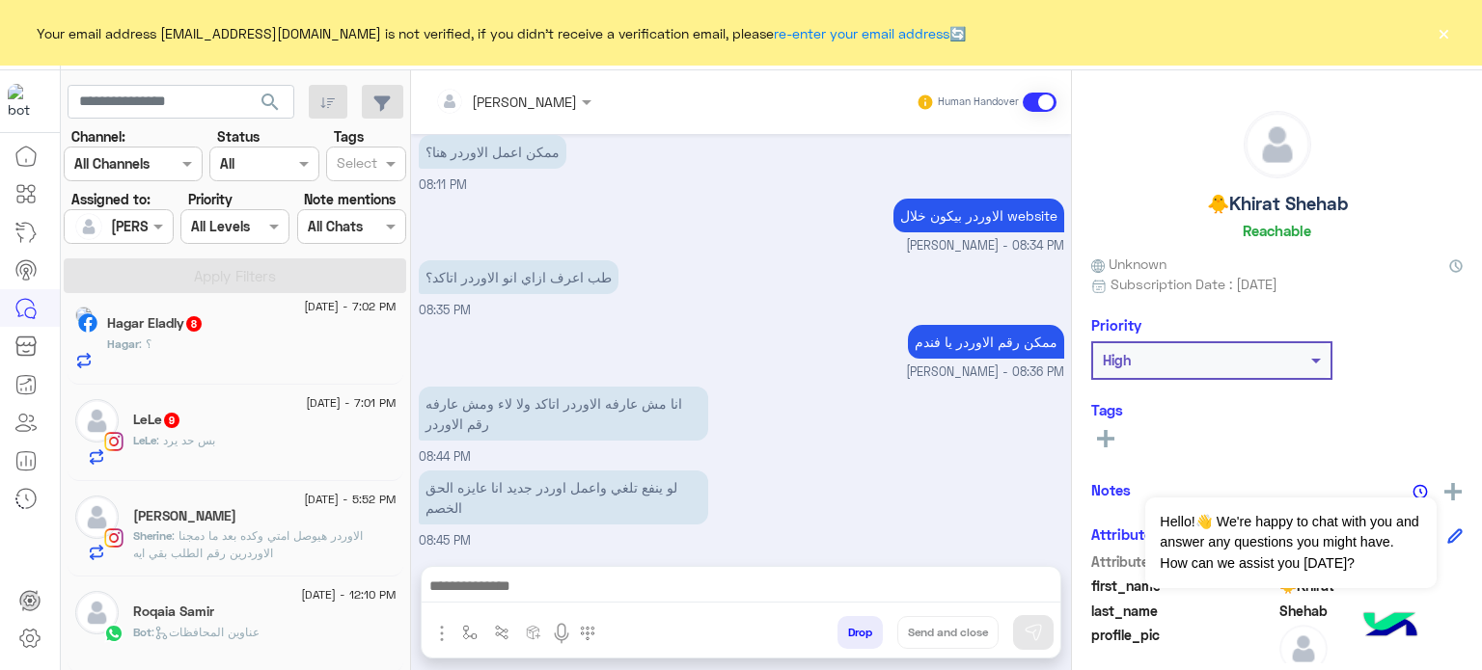
click at [332, 397] on span "2 September - 7:01 PM" at bounding box center [351, 403] width 90 height 17
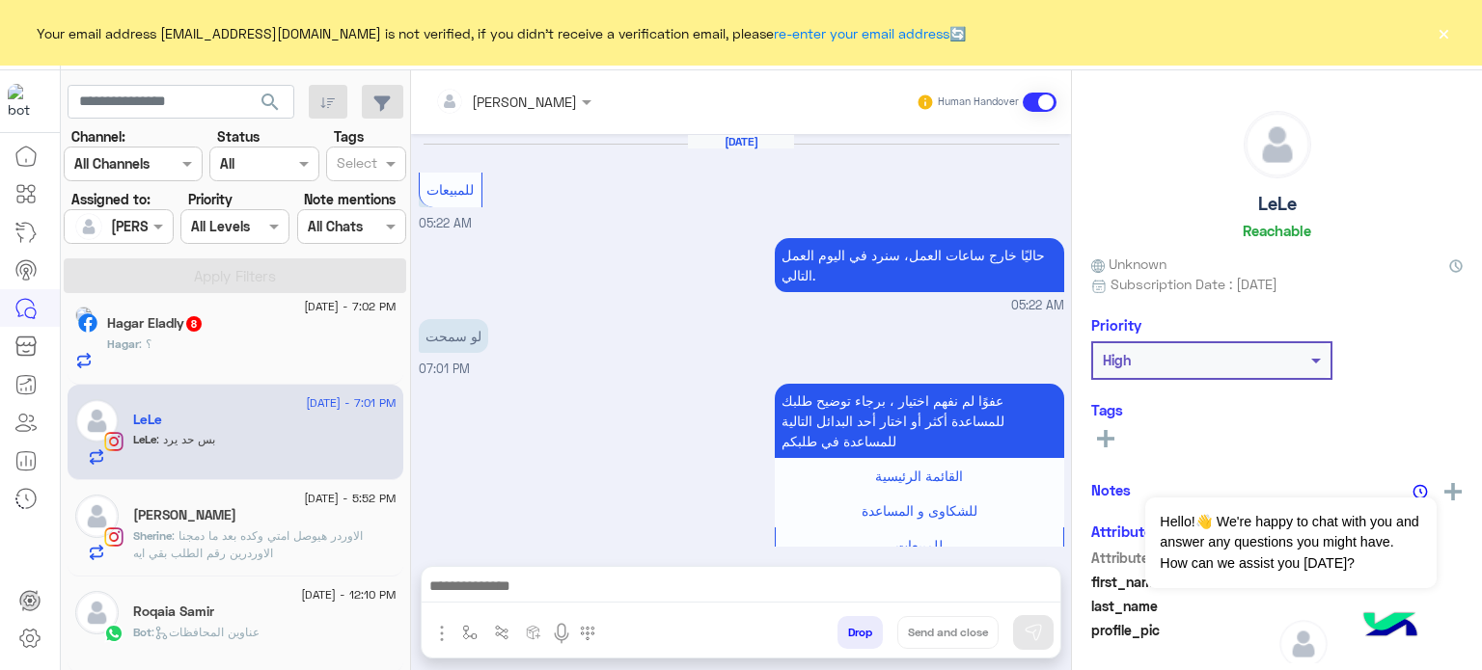
scroll to position [544, 0]
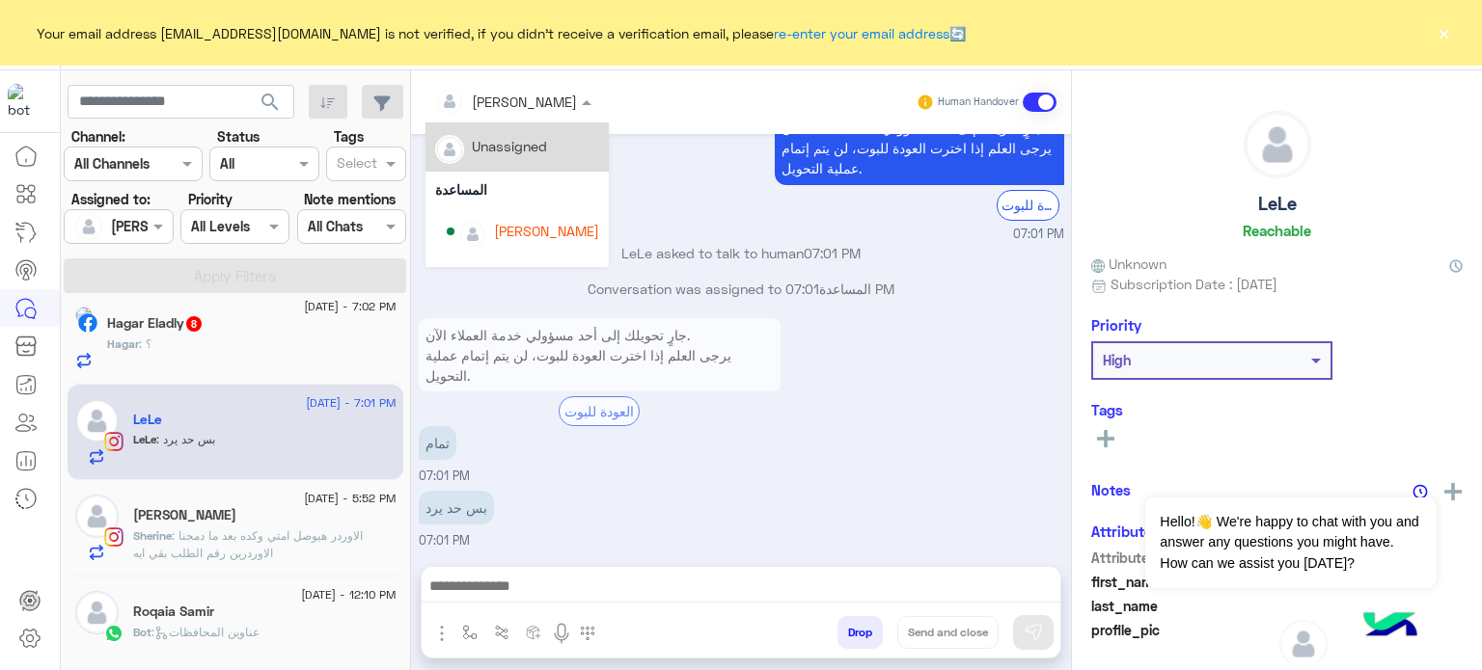
click at [499, 107] on input "text" at bounding box center [487, 102] width 105 height 20
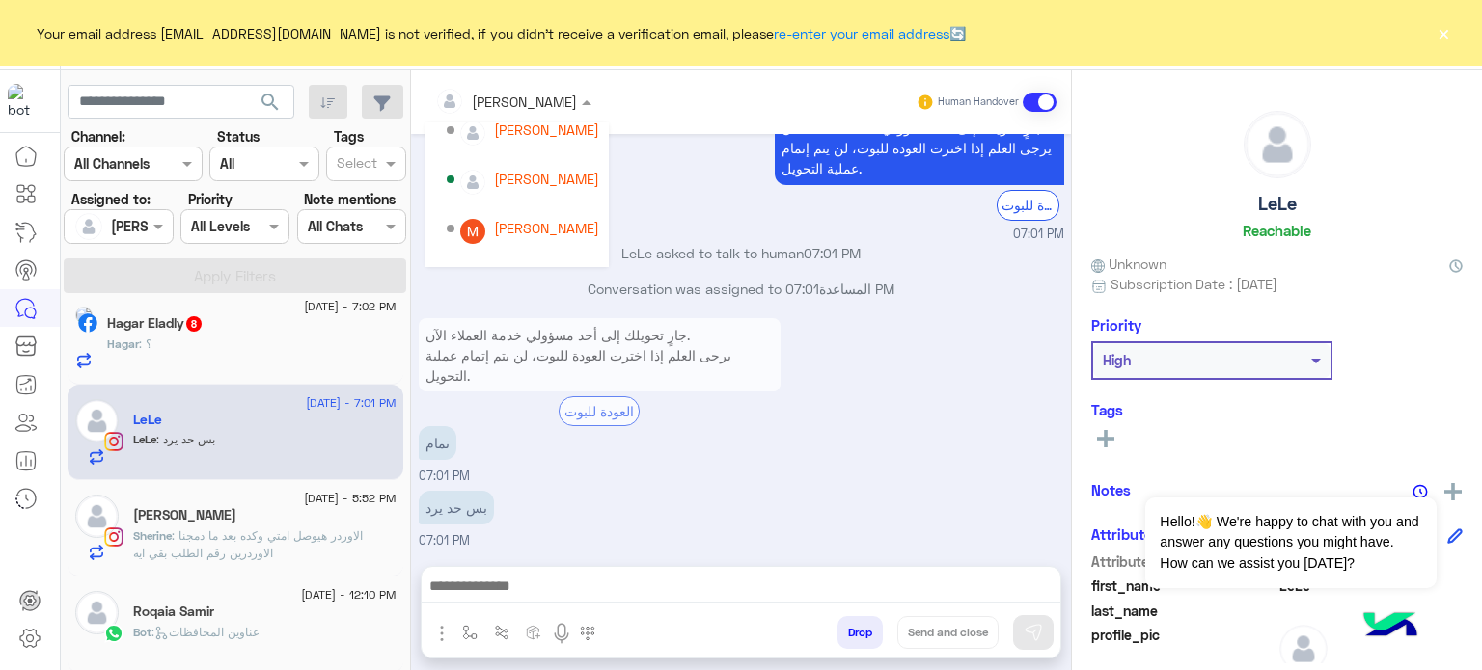
scroll to position [178, 0]
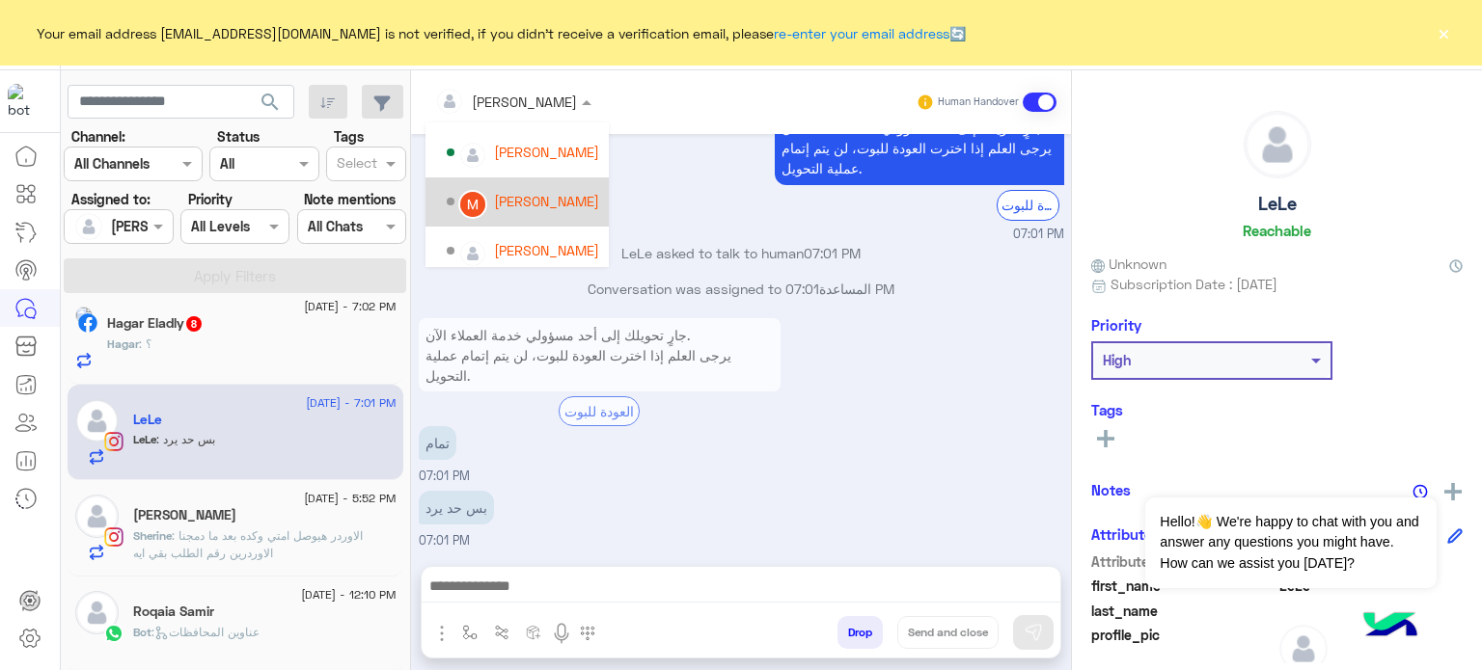
click at [549, 206] on div "[PERSON_NAME]" at bounding box center [546, 201] width 105 height 20
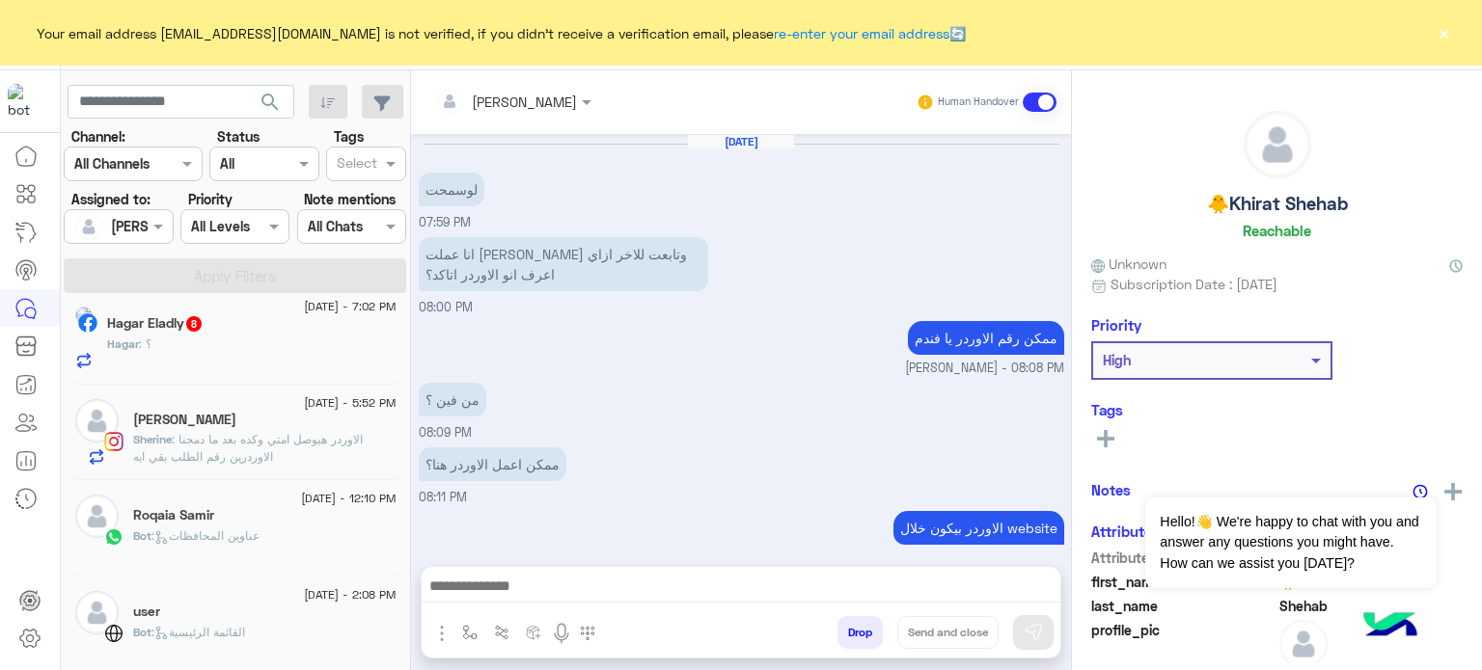
scroll to position [313, 0]
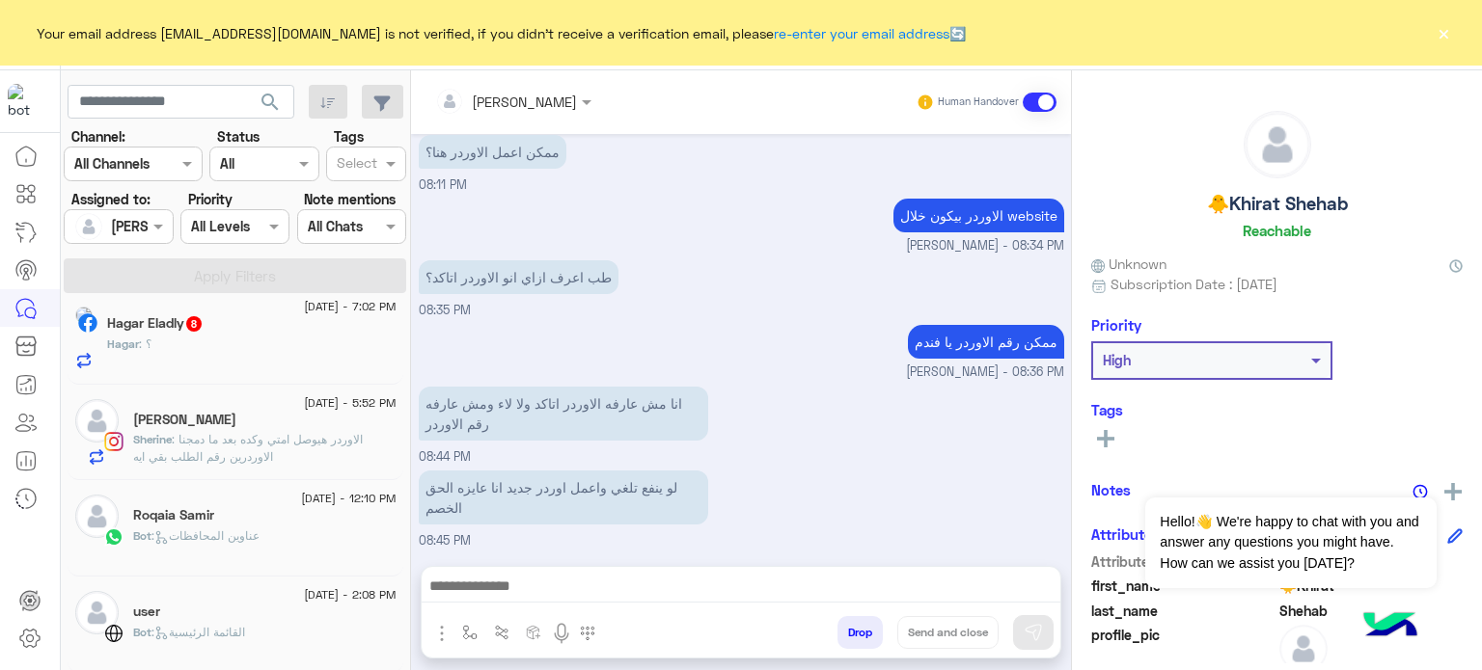
click at [293, 344] on div "Hagar : ؟" at bounding box center [251, 353] width 289 height 34
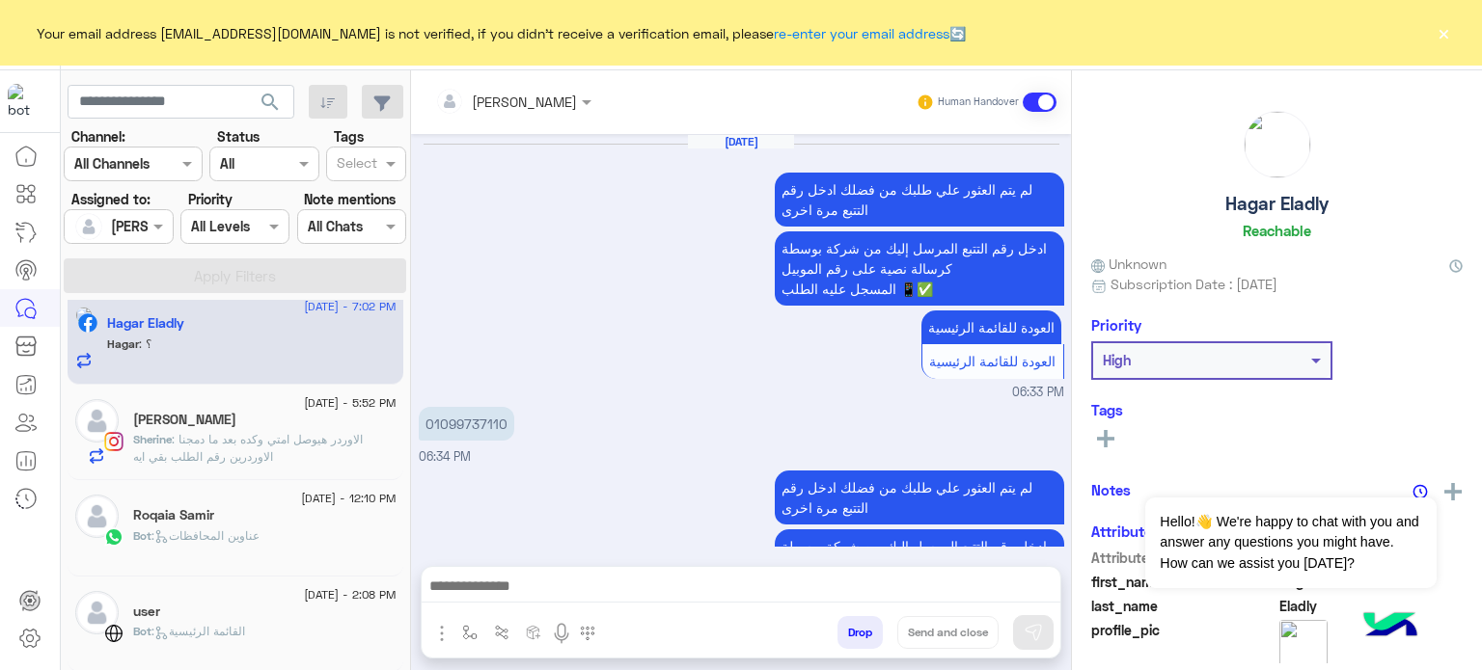
scroll to position [953, 0]
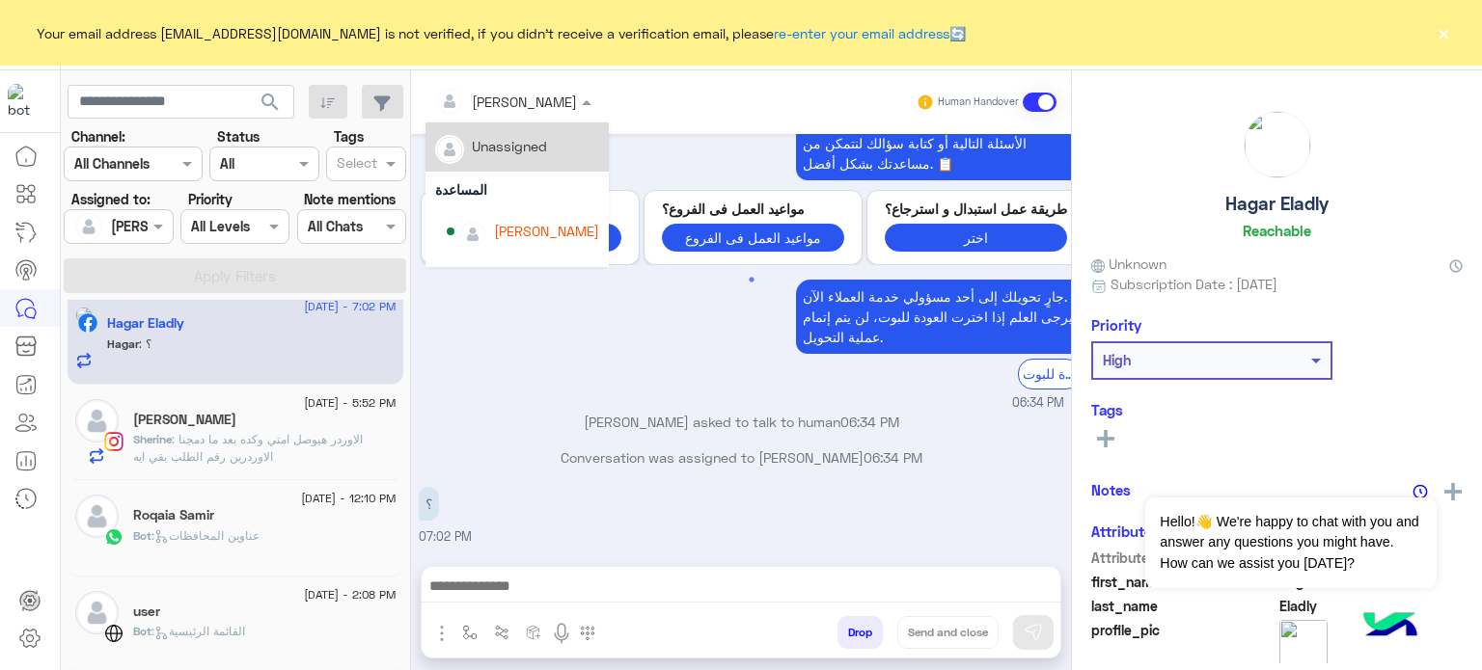
click at [531, 103] on div at bounding box center [513, 101] width 176 height 22
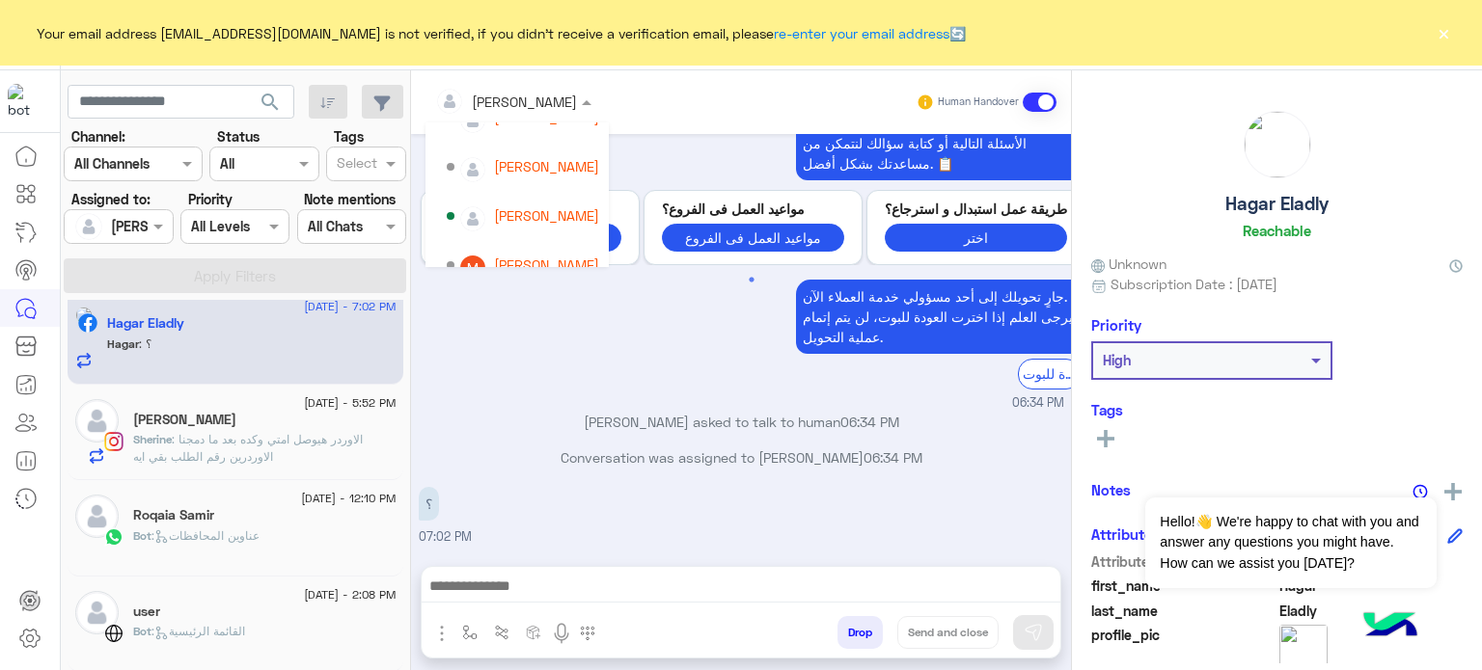
scroll to position [185, 0]
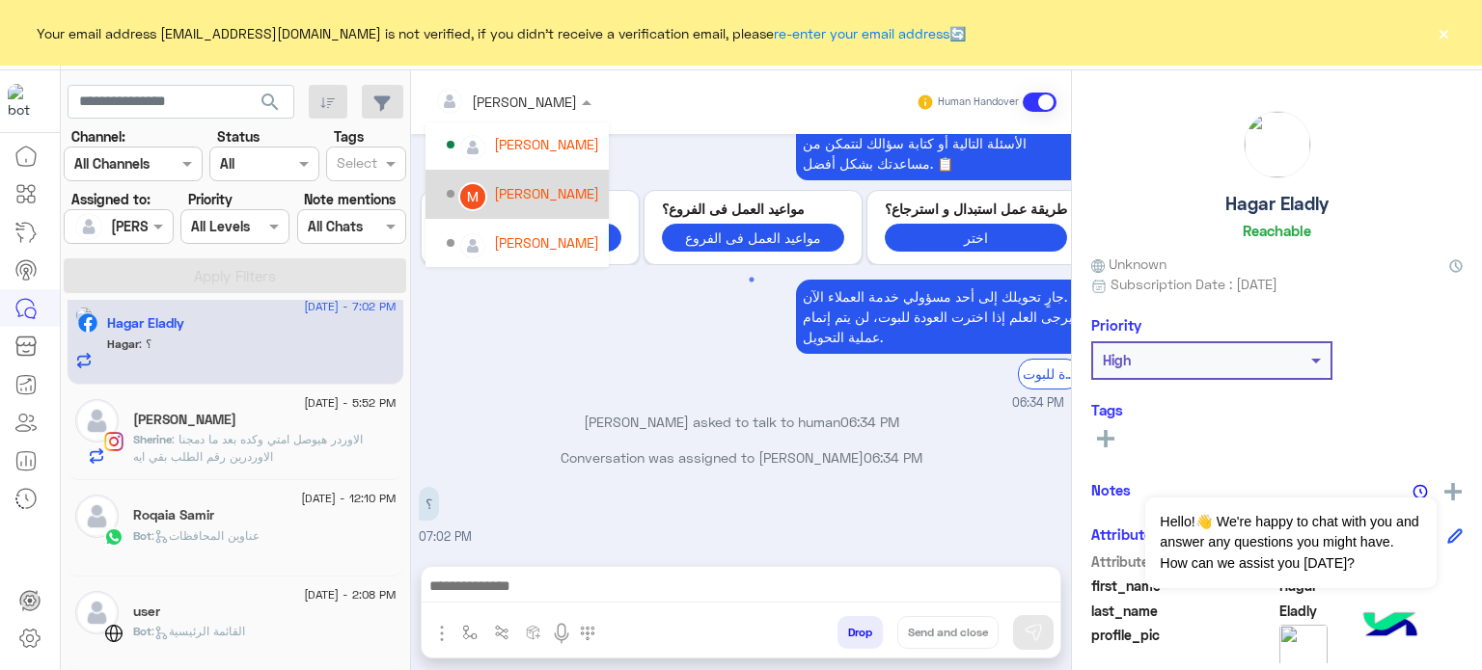
click at [554, 204] on div "[PERSON_NAME]" at bounding box center [523, 195] width 152 height 34
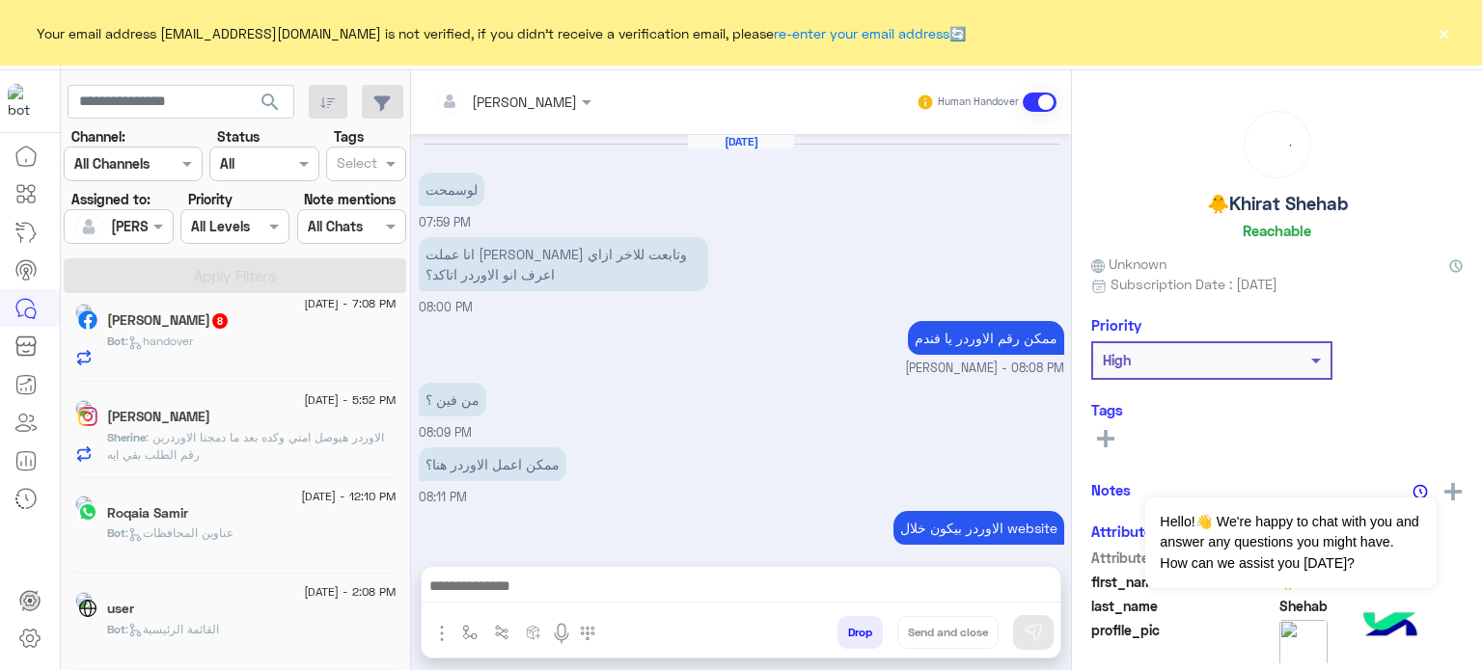
scroll to position [313, 0]
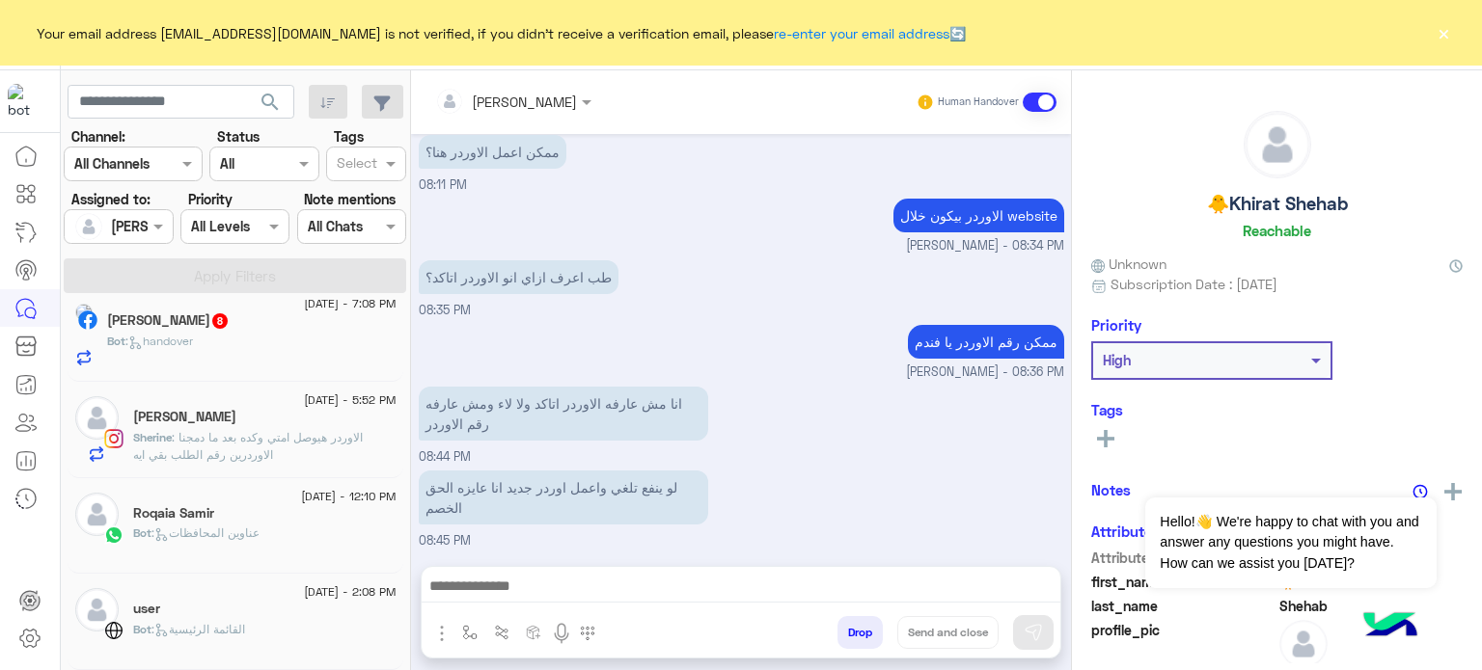
click at [316, 337] on div "Bot : handover" at bounding box center [251, 350] width 289 height 34
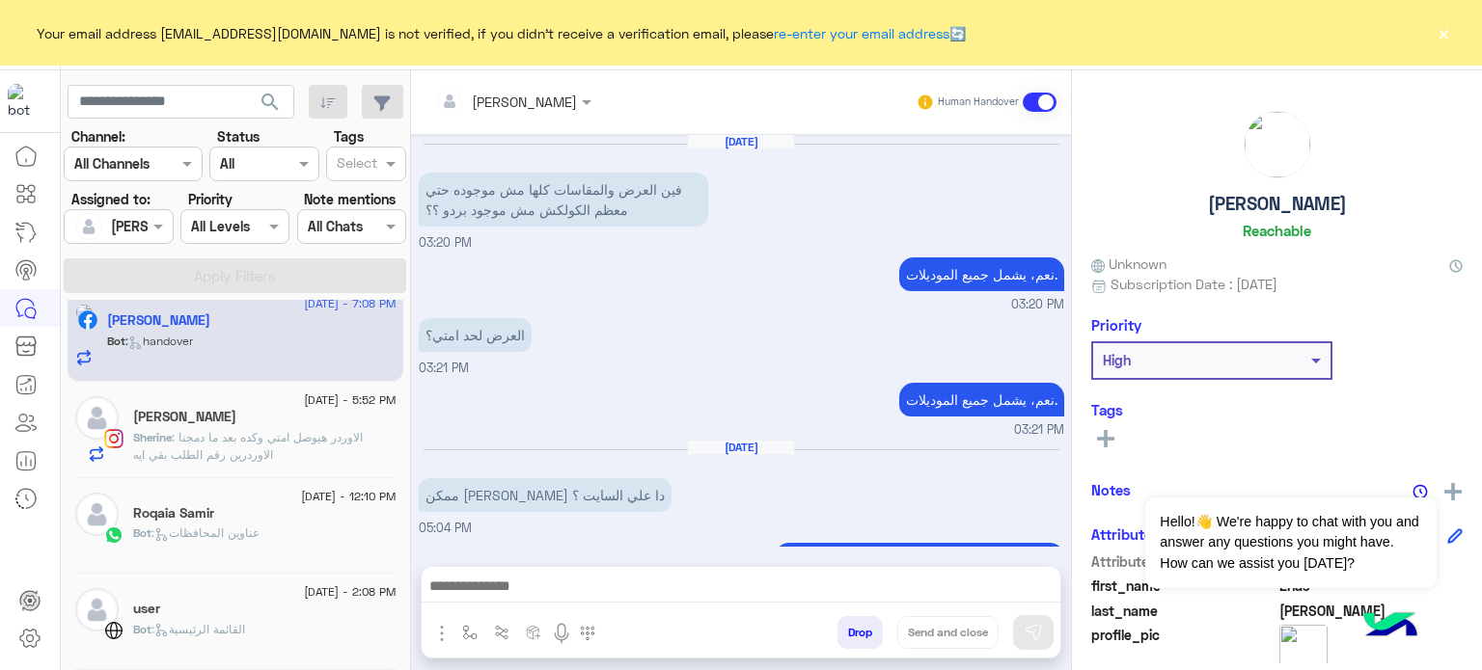
scroll to position [467, 0]
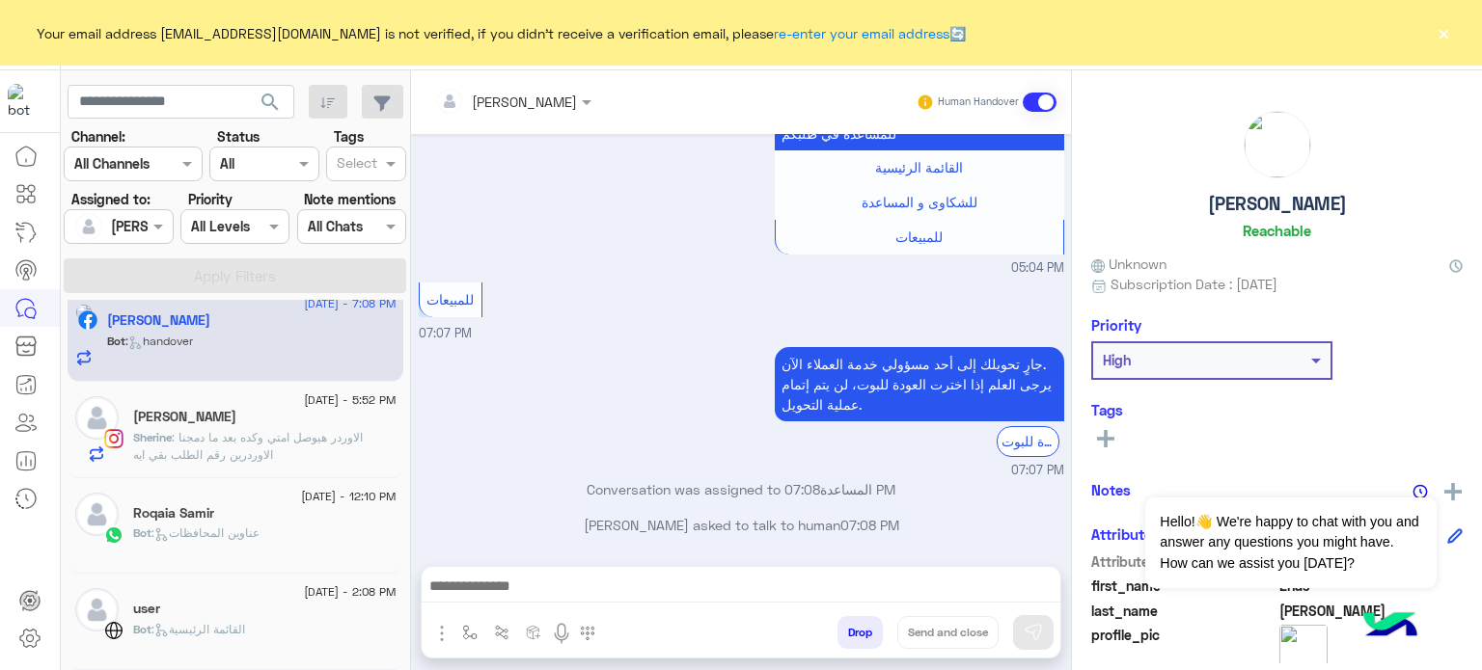
click at [522, 101] on input "text" at bounding box center [487, 102] width 105 height 20
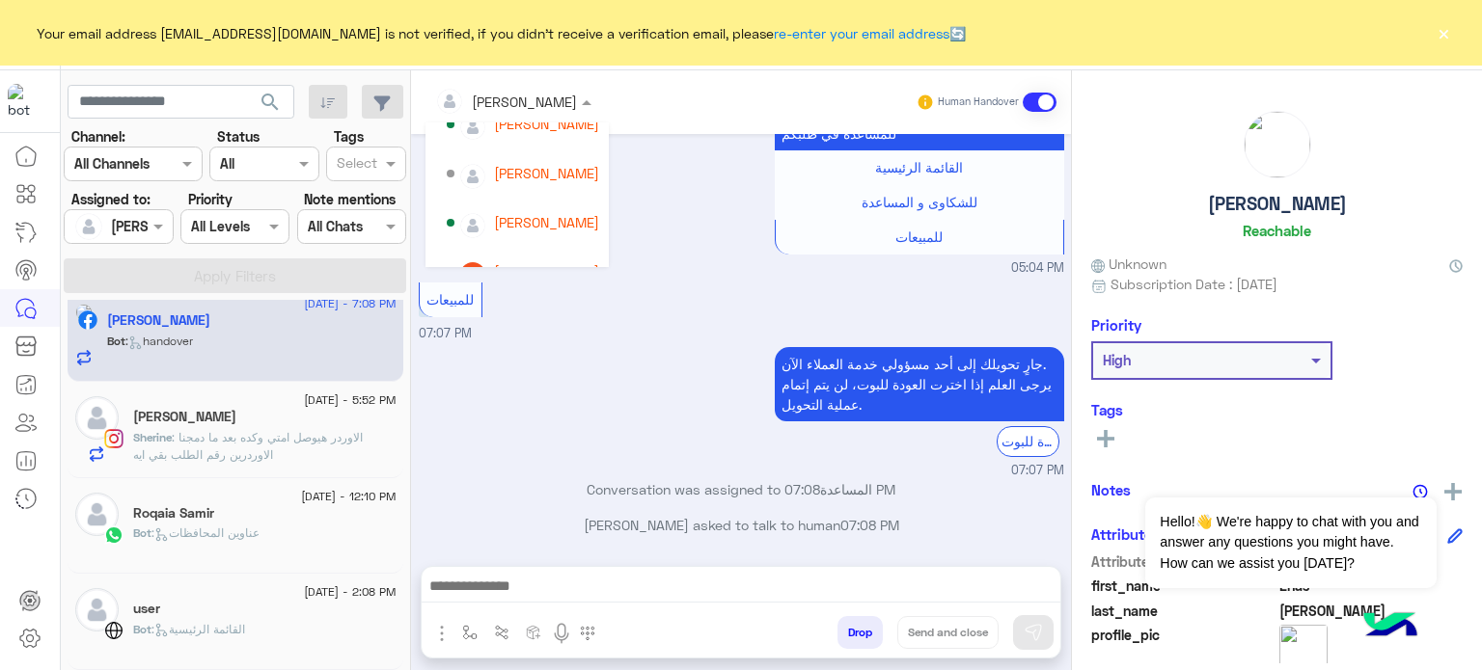
scroll to position [0, 0]
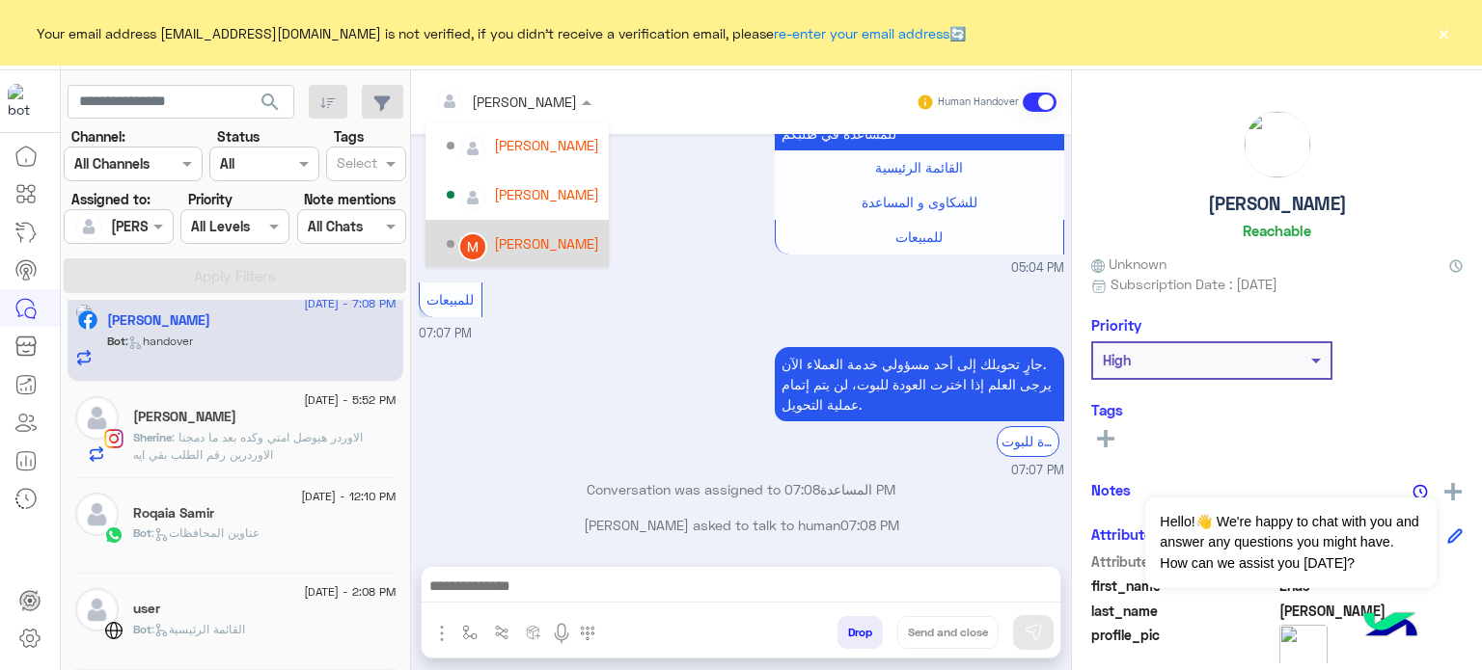
click at [544, 246] on div "[PERSON_NAME]" at bounding box center [546, 243] width 105 height 20
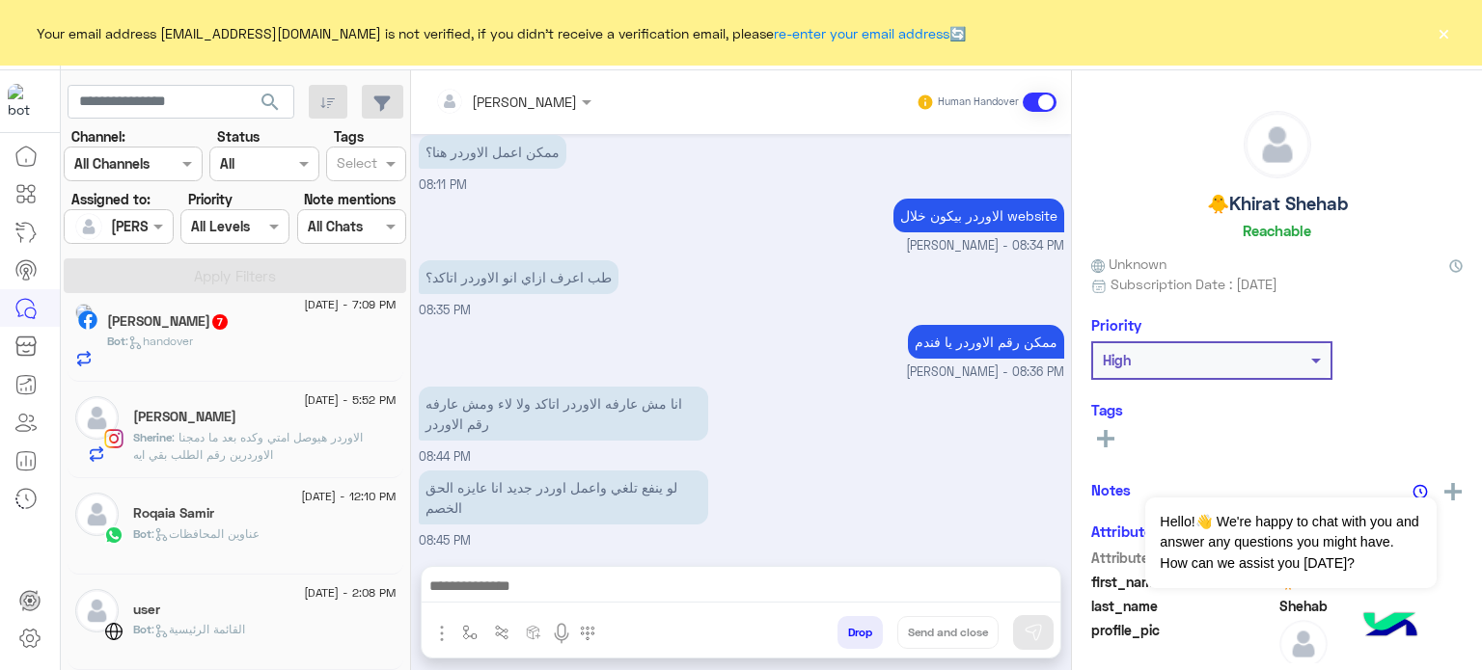
click at [324, 345] on div "Bot : handover" at bounding box center [251, 350] width 289 height 34
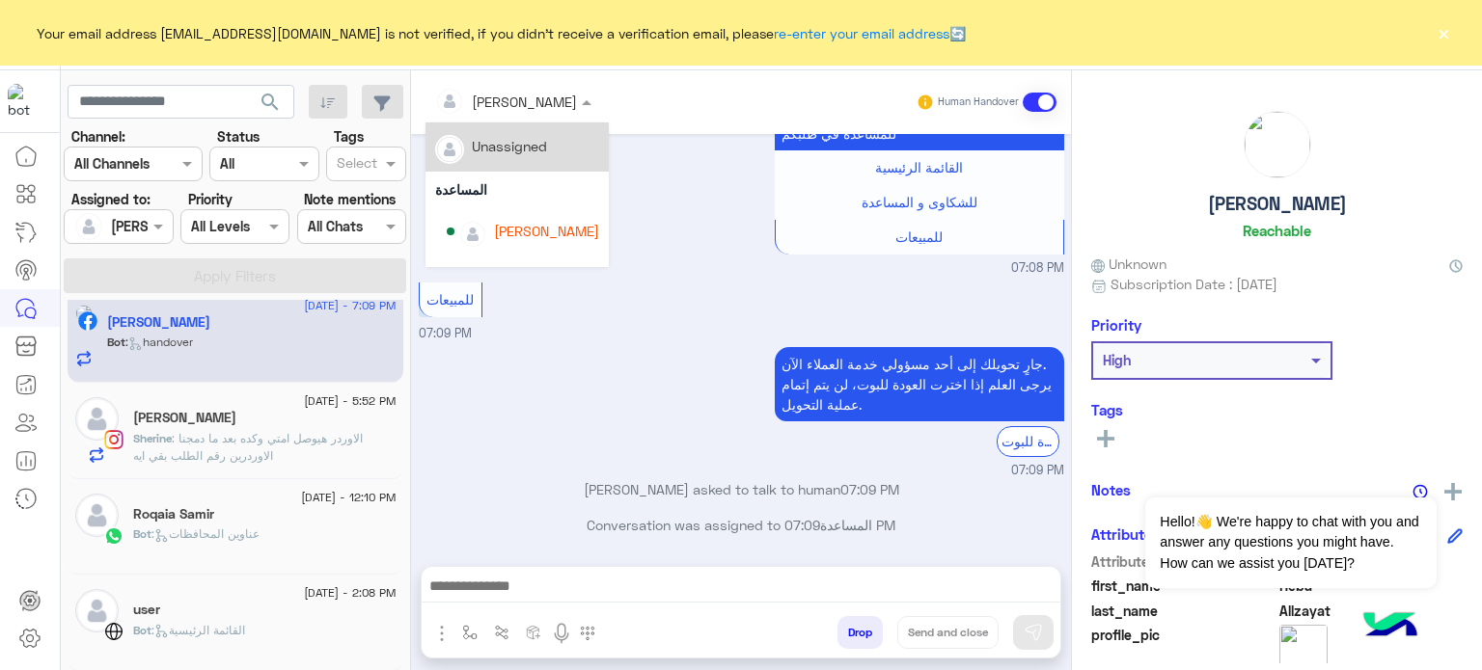
click at [536, 104] on div at bounding box center [513, 101] width 176 height 22
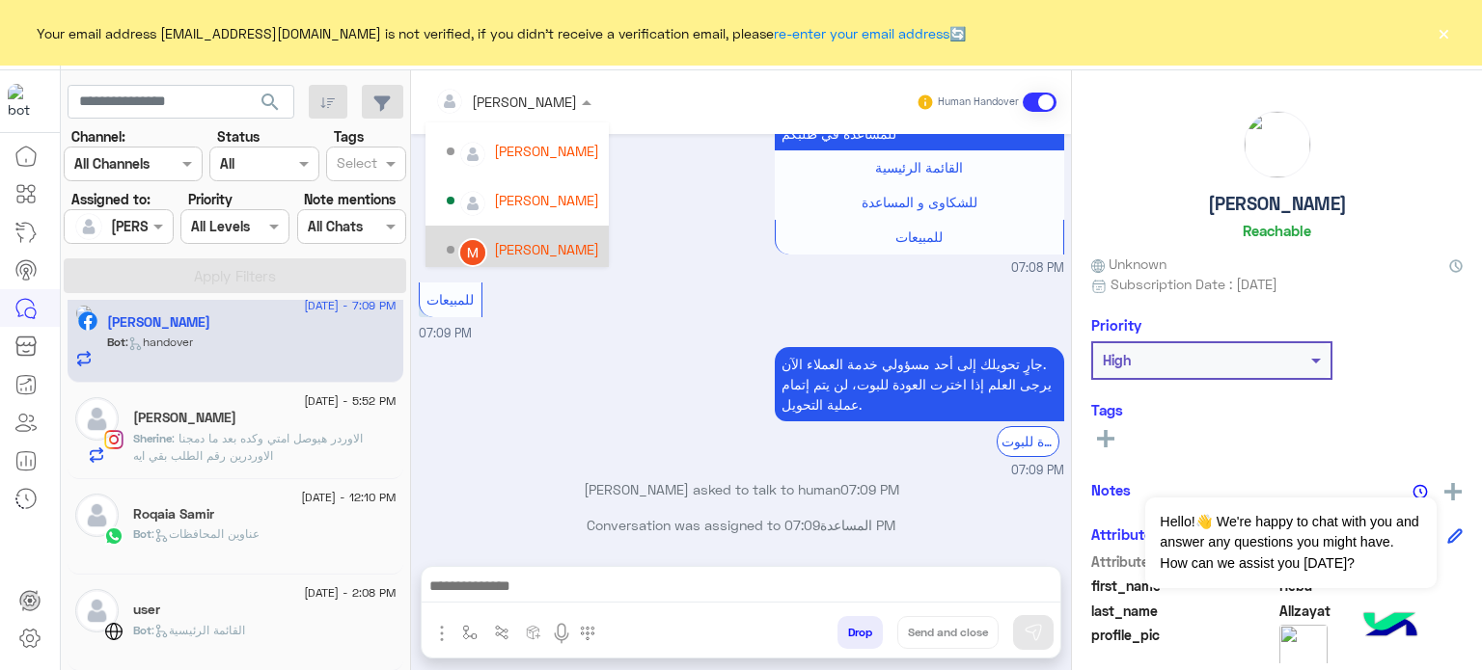
click at [577, 251] on div "[PERSON_NAME]" at bounding box center [546, 249] width 105 height 20
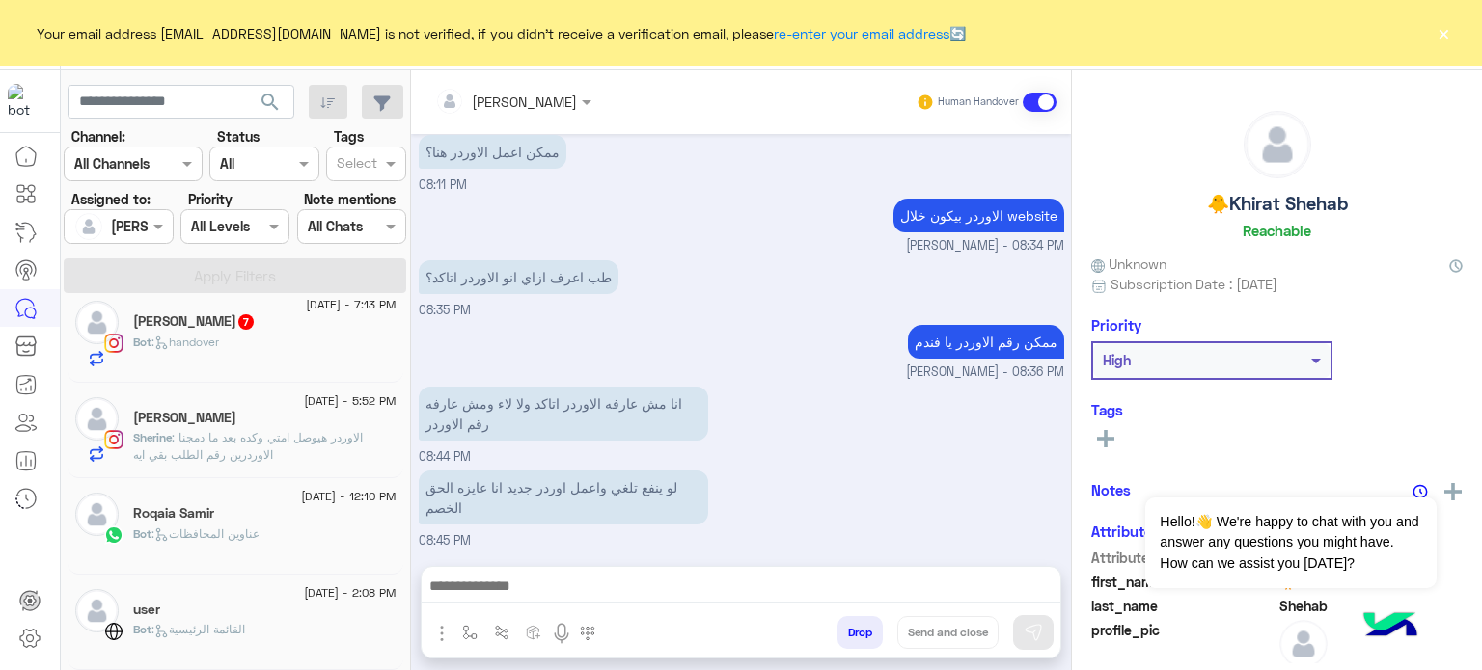
click at [317, 342] on div "Bot : handover" at bounding box center [264, 351] width 263 height 34
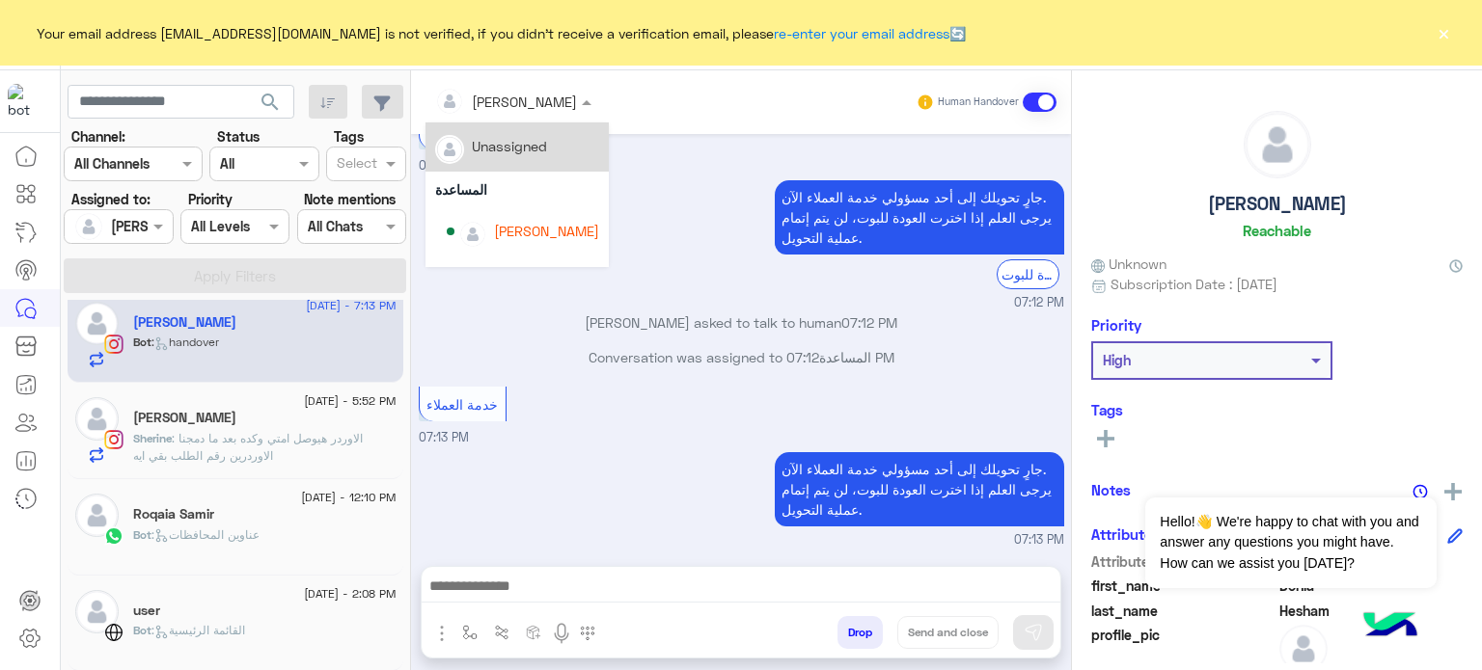
click at [577, 103] on span at bounding box center [589, 102] width 24 height 20
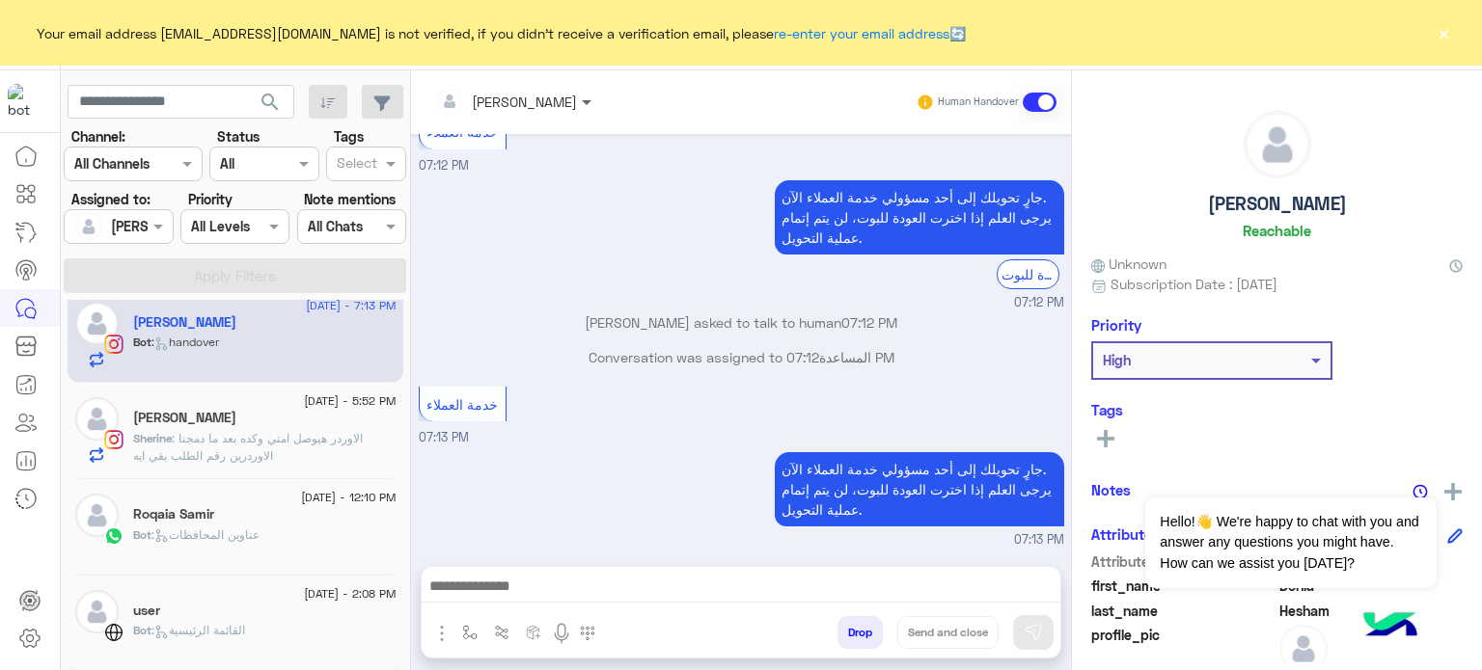
click at [577, 103] on span at bounding box center [589, 102] width 24 height 20
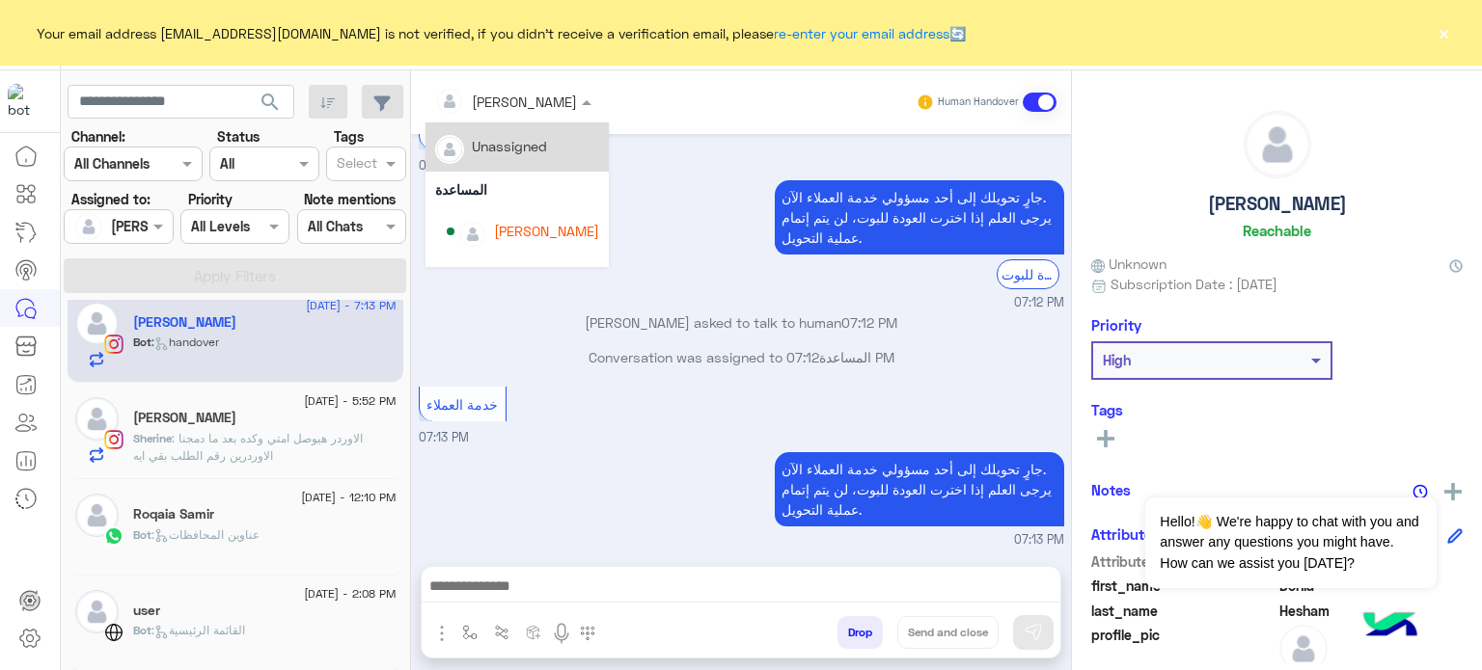
click at [577, 103] on span at bounding box center [589, 102] width 24 height 20
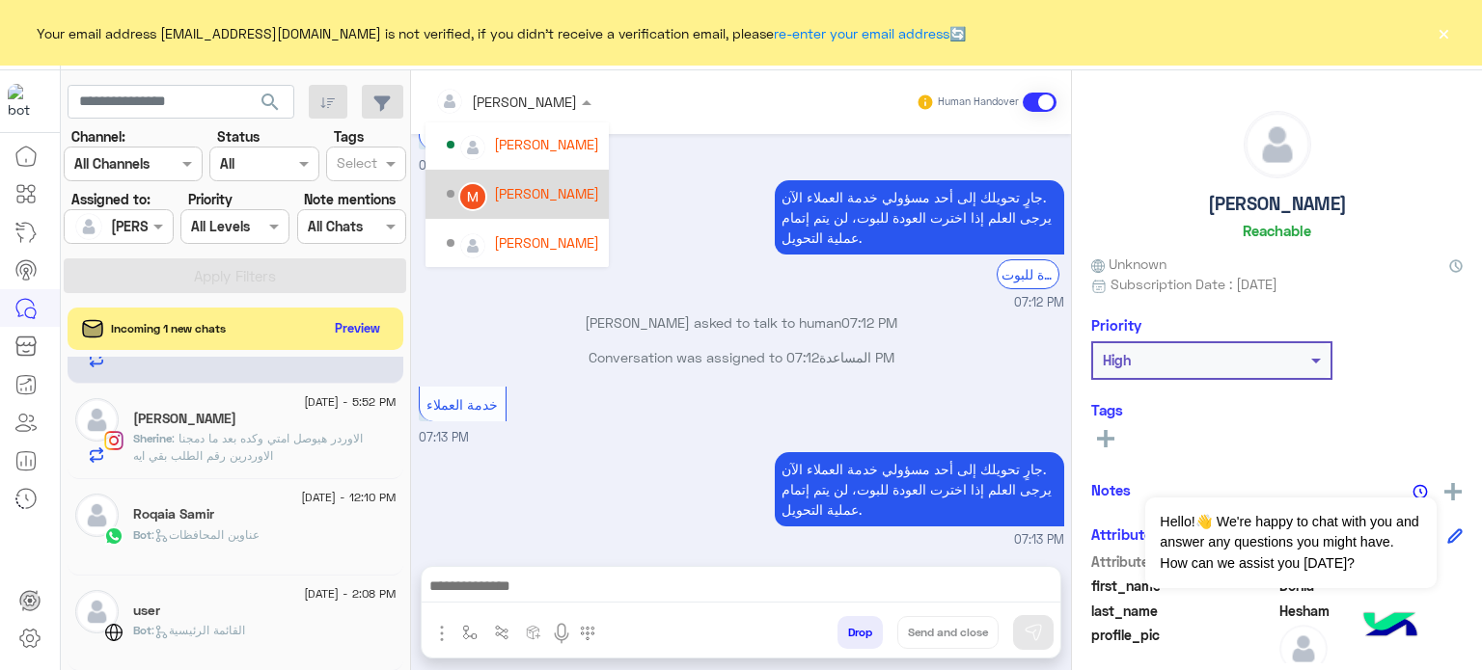
click at [542, 198] on div "[PERSON_NAME]" at bounding box center [546, 193] width 105 height 20
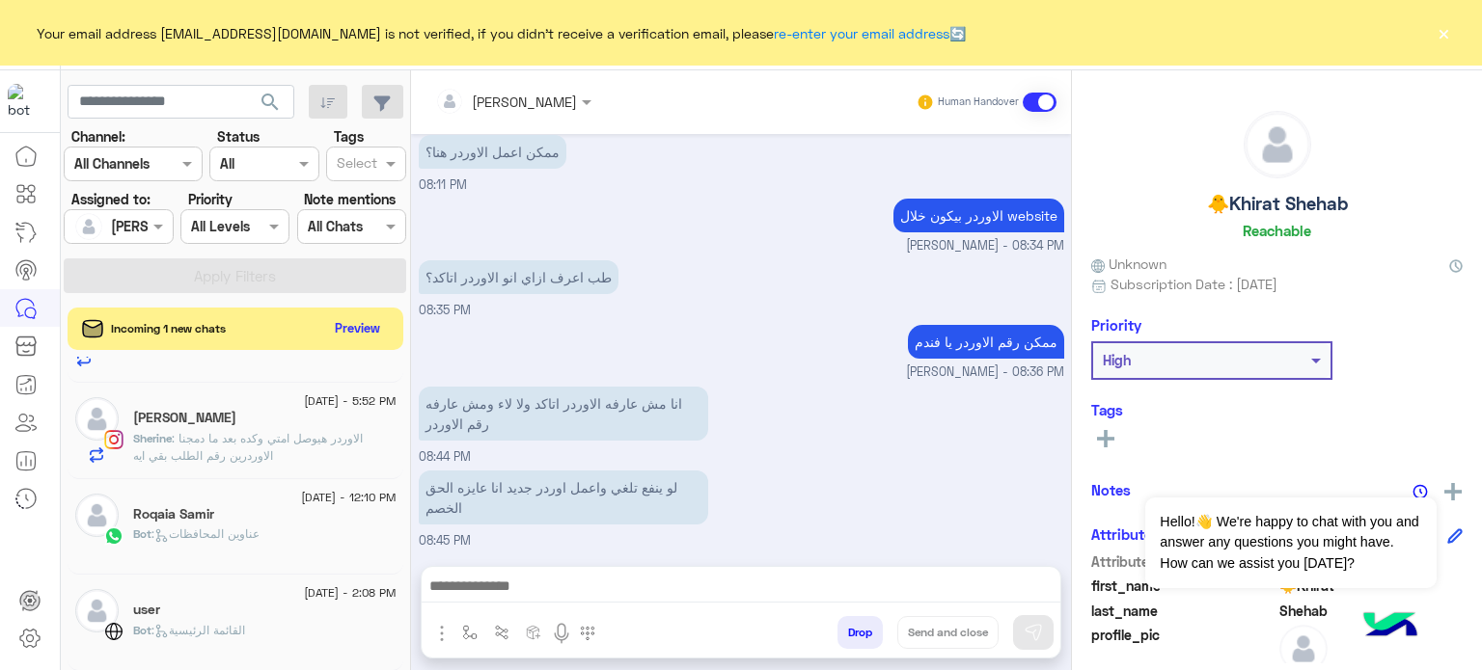
click at [405, 623] on div "2 September - 8:45 PM 🐥Khirat Shehab 🐥Khirat : لو ينفع تلغي واعمل اوردر جديد ان…" at bounding box center [236, 517] width 350 height 320
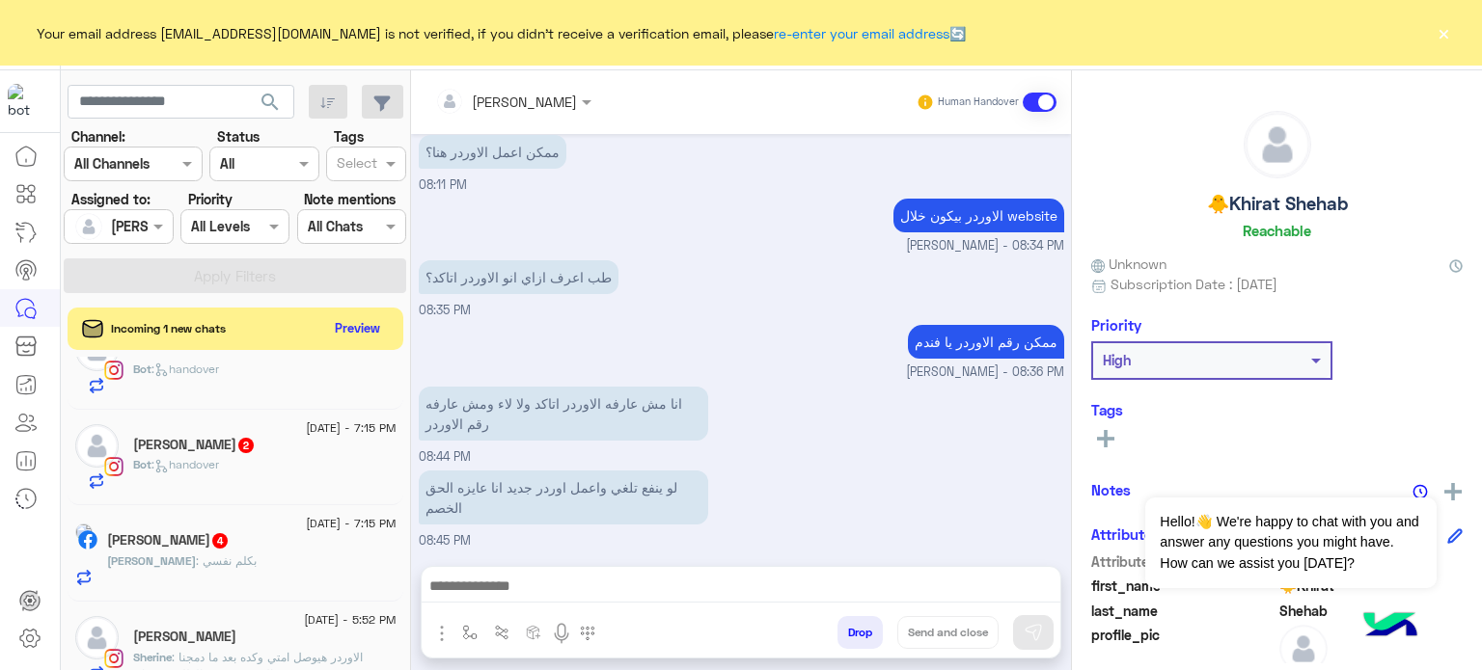
click at [306, 524] on span "2 September - 7:15 PM" at bounding box center [351, 523] width 90 height 17
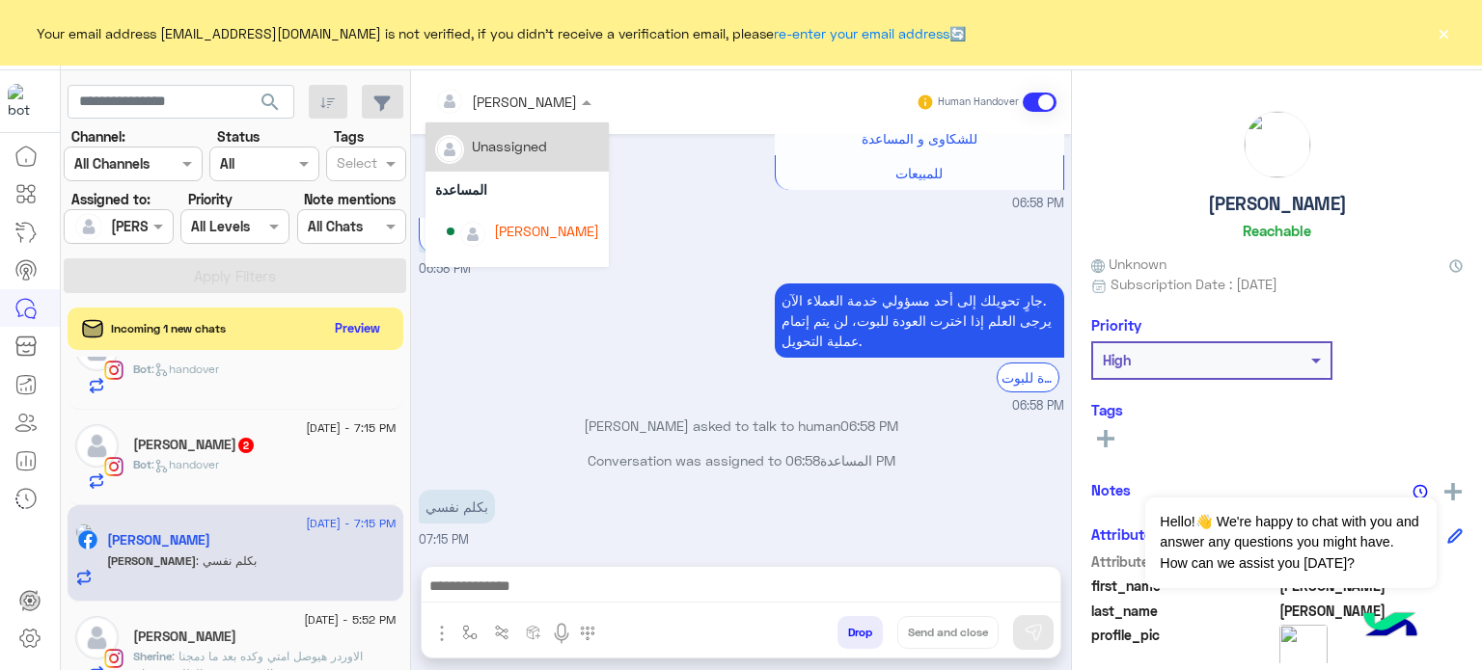
click at [519, 94] on input "text" at bounding box center [487, 102] width 105 height 20
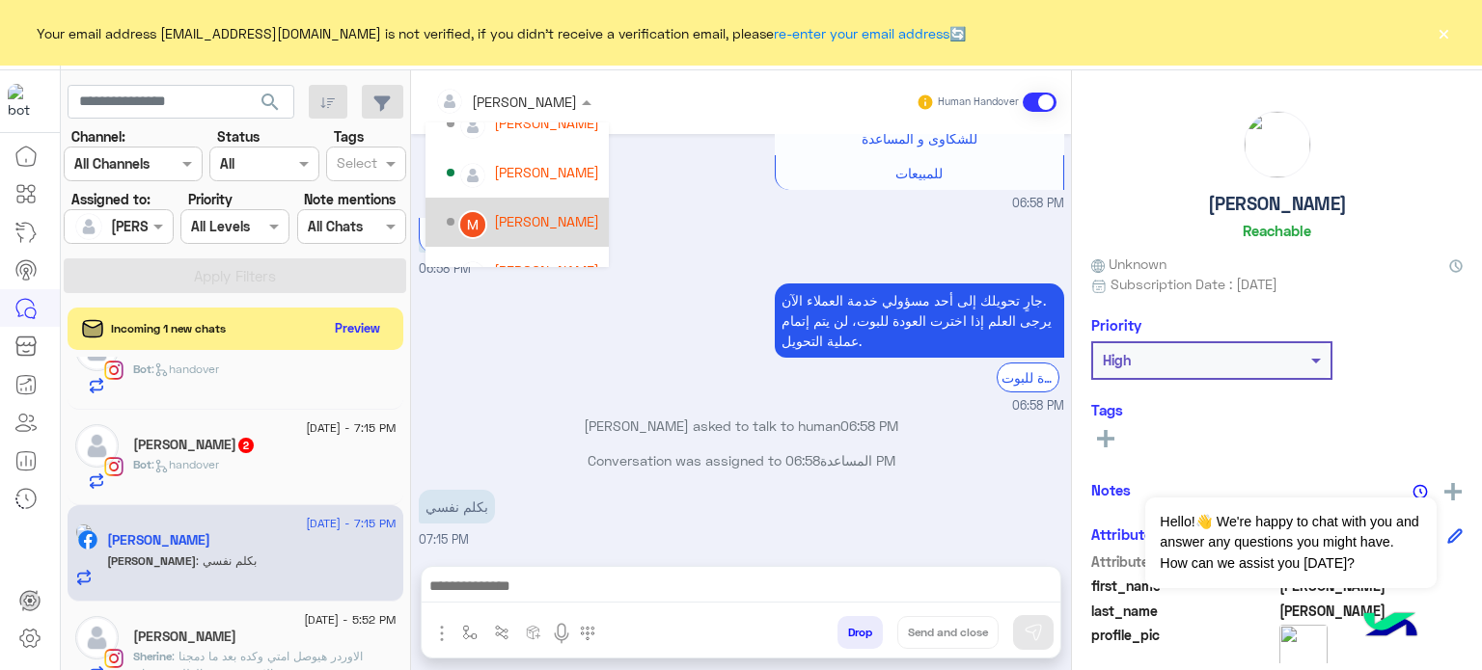
click at [542, 210] on div "[PERSON_NAME]" at bounding box center [523, 222] width 152 height 34
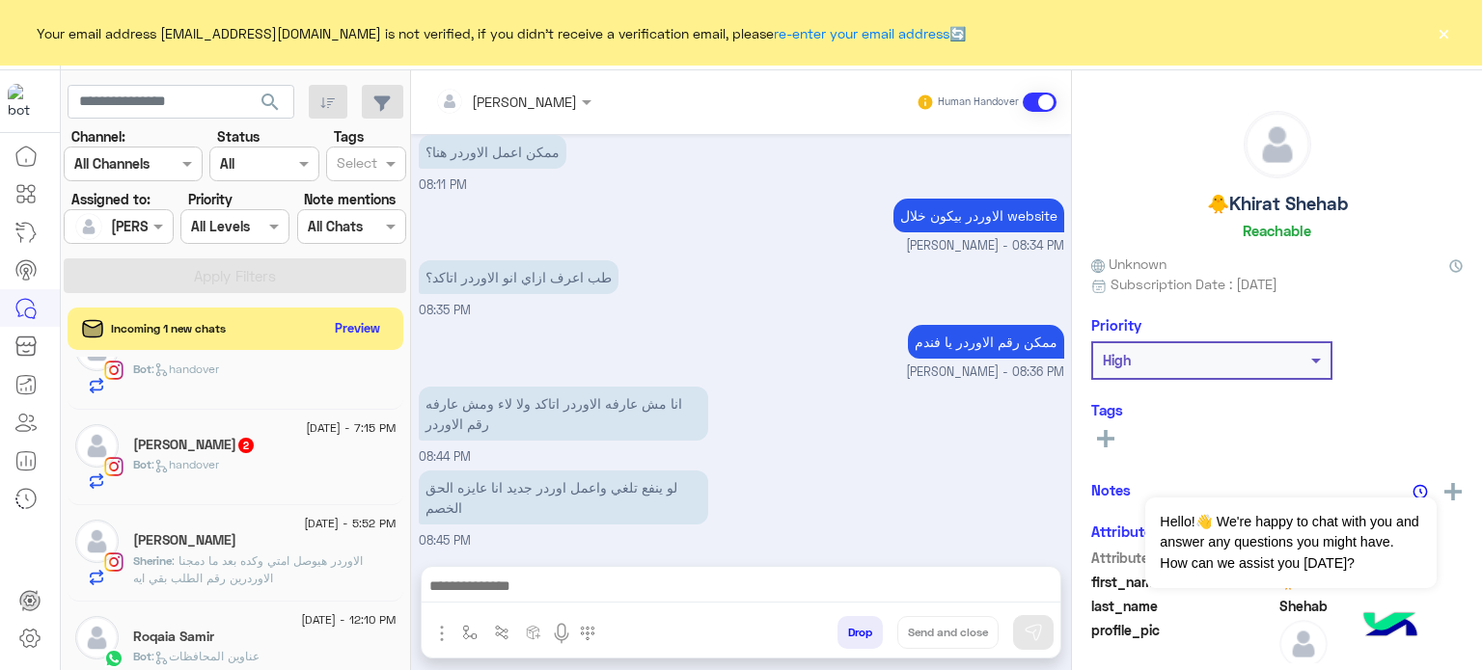
click at [343, 451] on div "Seham Sameh 2" at bounding box center [264, 447] width 263 height 20
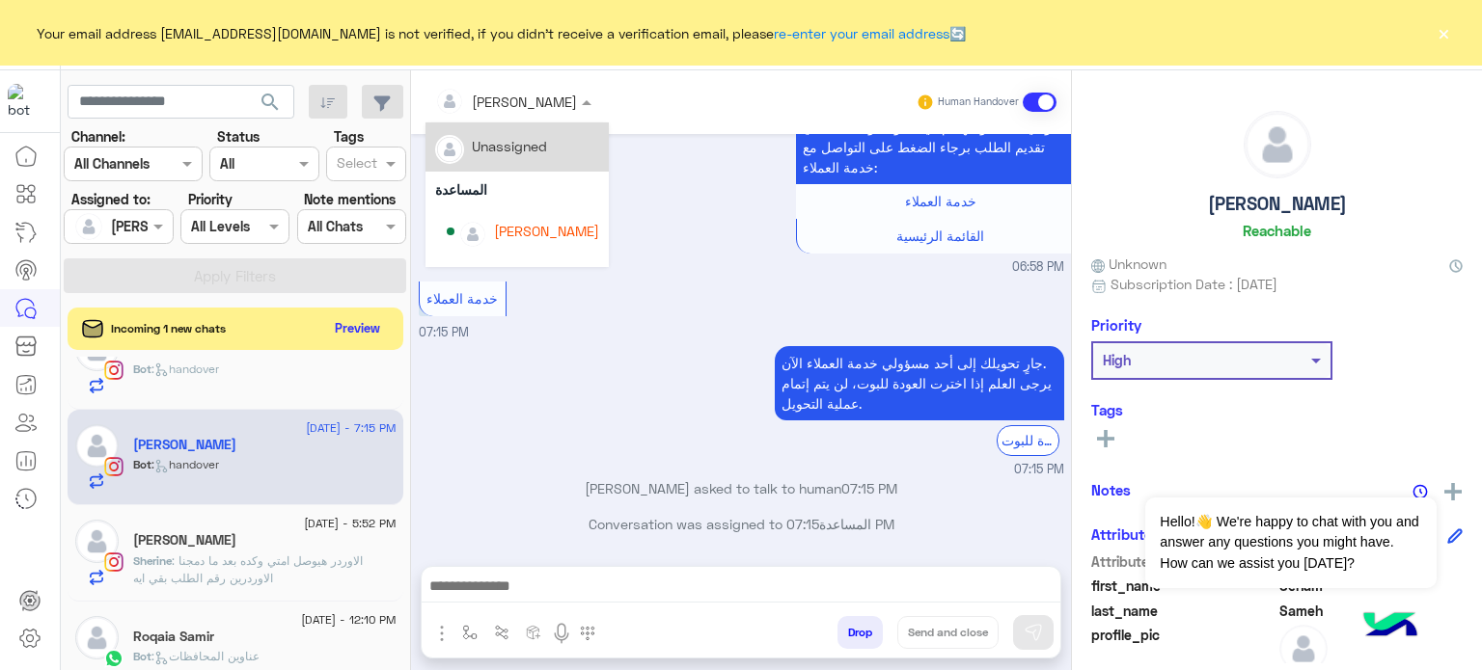
click at [525, 99] on div at bounding box center [513, 101] width 176 height 22
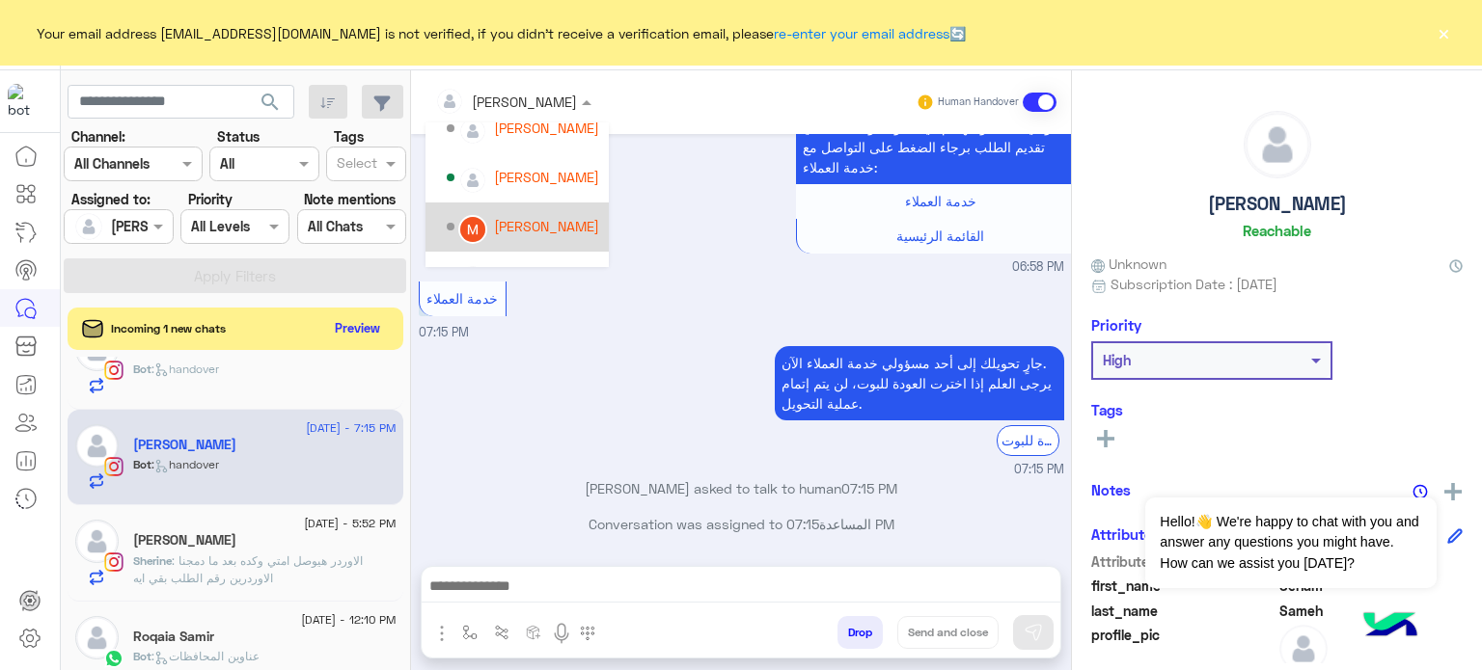
click at [542, 232] on div "[PERSON_NAME]" at bounding box center [546, 226] width 105 height 20
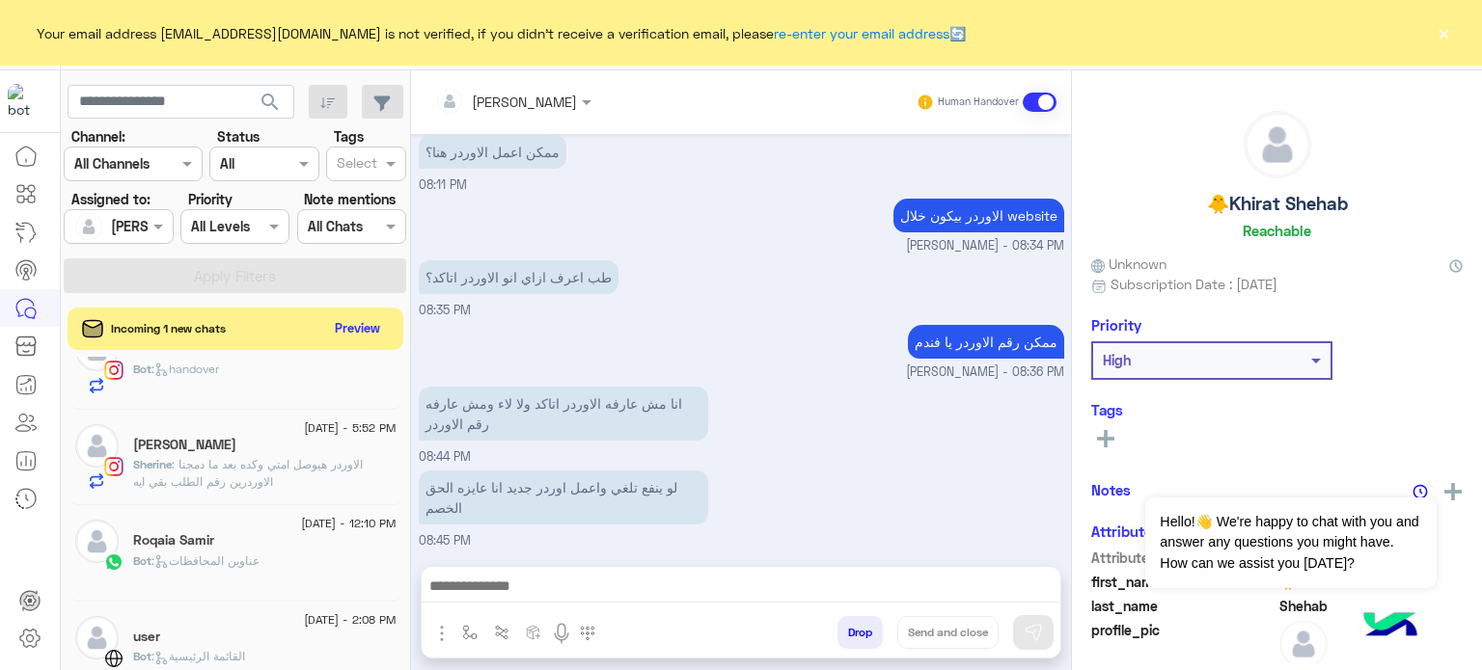
click at [303, 379] on div "Bot : handover" at bounding box center [264, 378] width 263 height 34
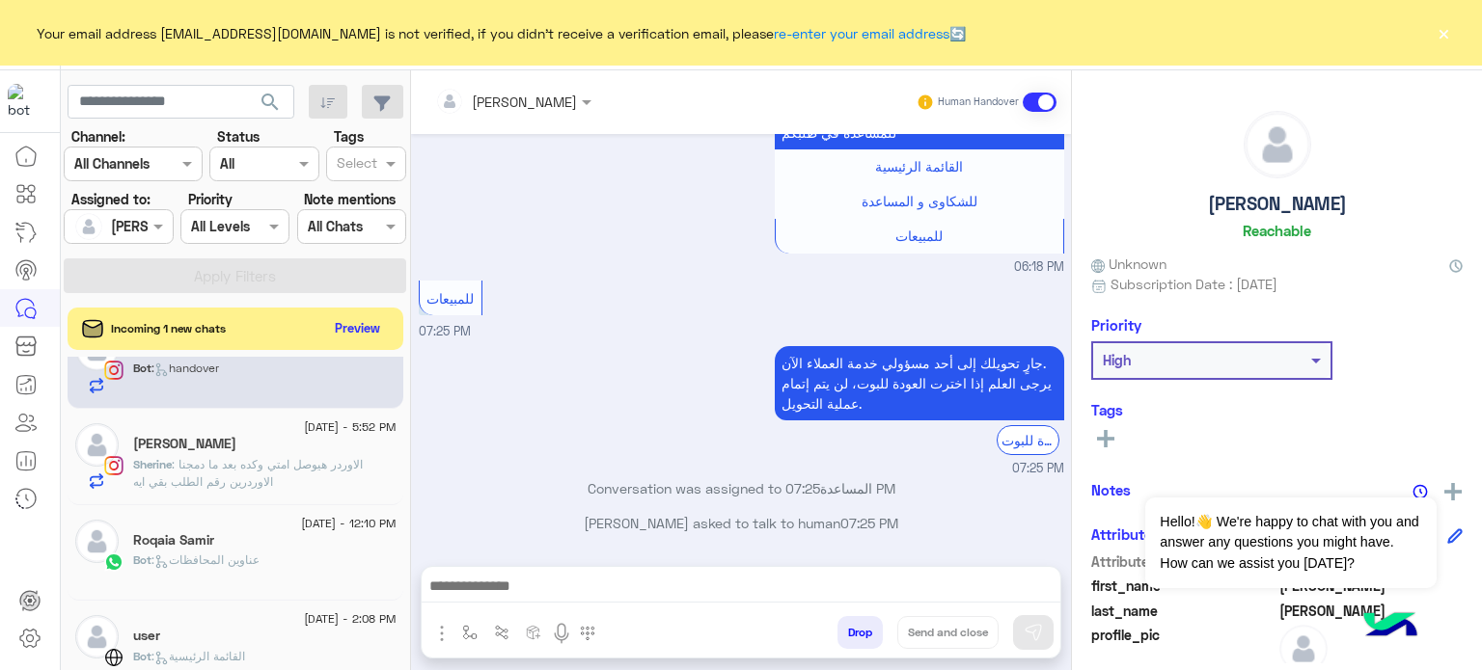
click at [508, 111] on div "[PERSON_NAME]" at bounding box center [524, 102] width 105 height 20
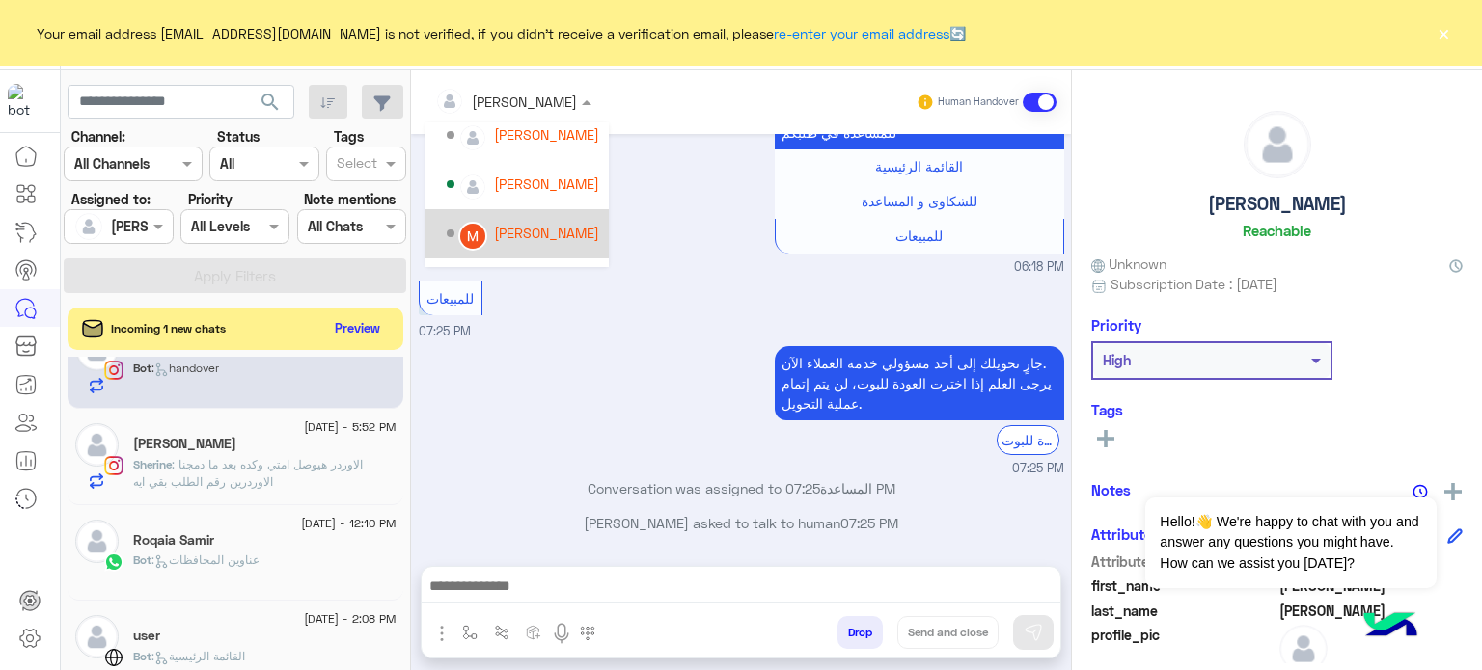
click at [560, 222] on div "[PERSON_NAME]" at bounding box center [523, 234] width 152 height 34
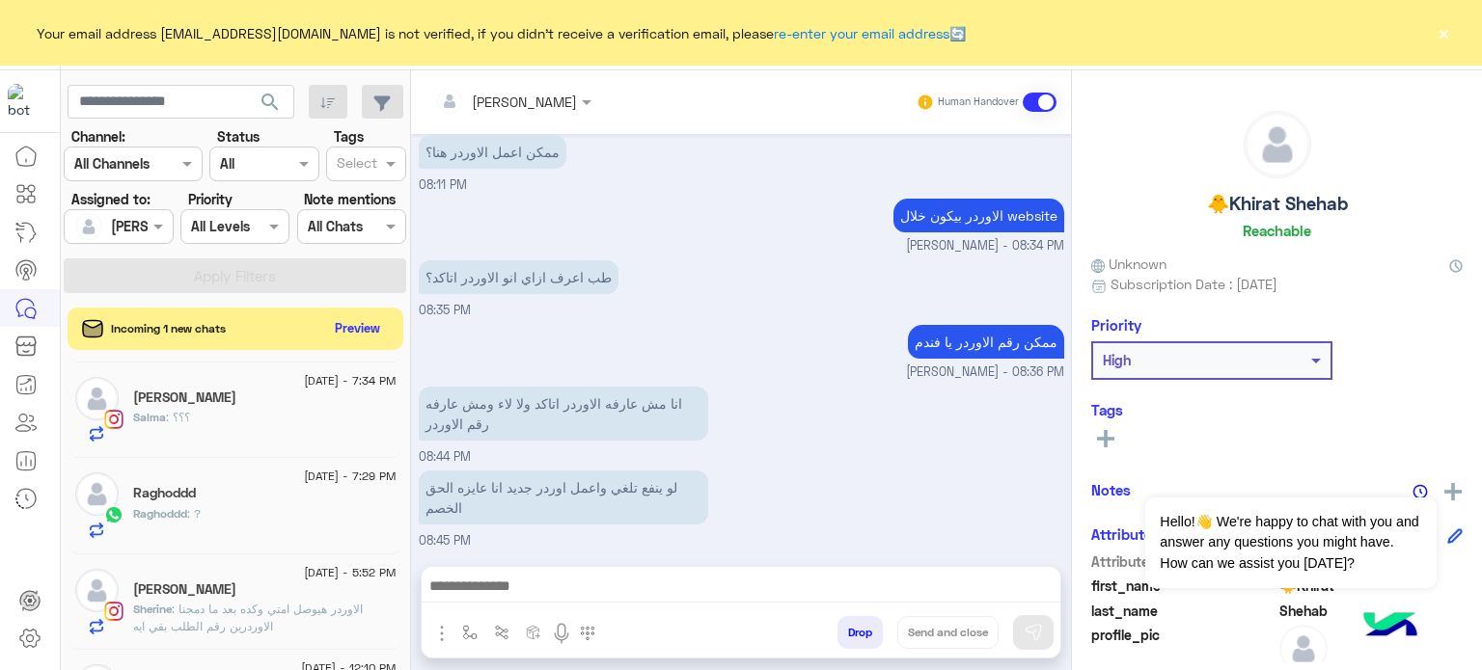
click at [317, 488] on div "Raghoddd" at bounding box center [264, 495] width 263 height 20
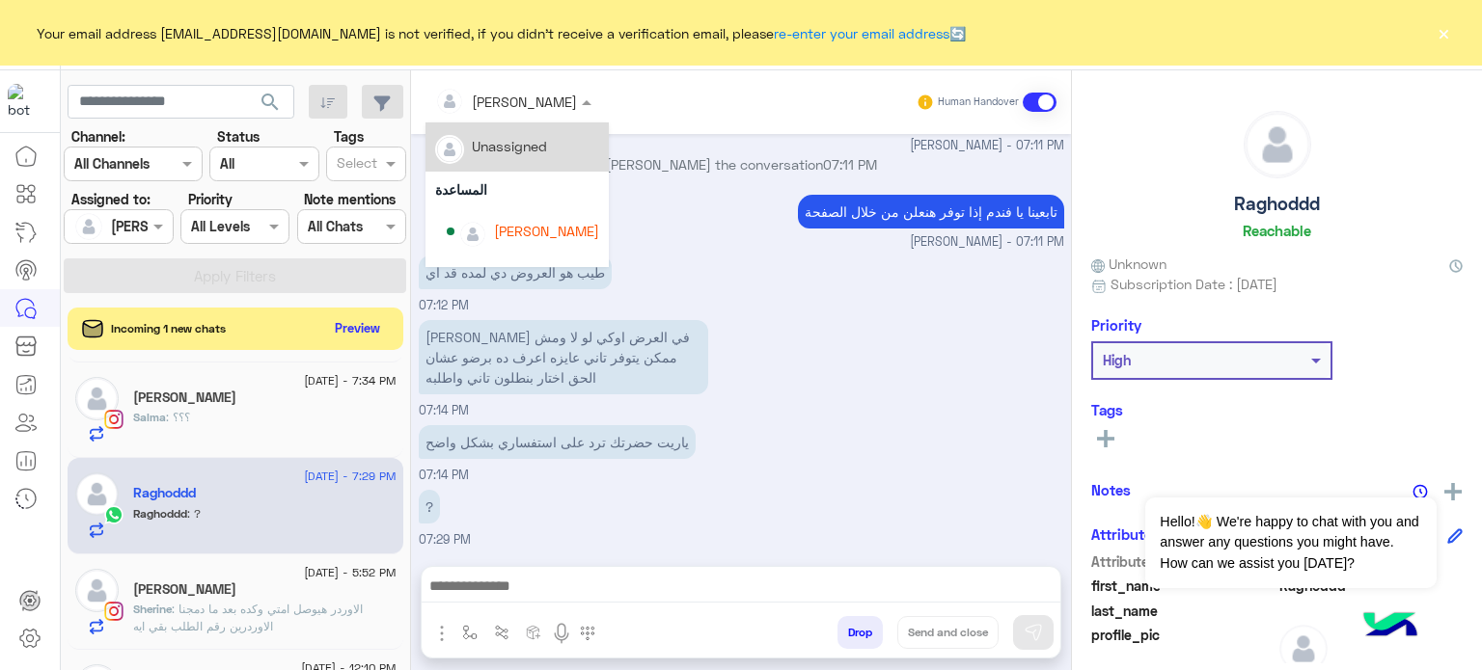
click at [517, 105] on input "text" at bounding box center [487, 102] width 105 height 20
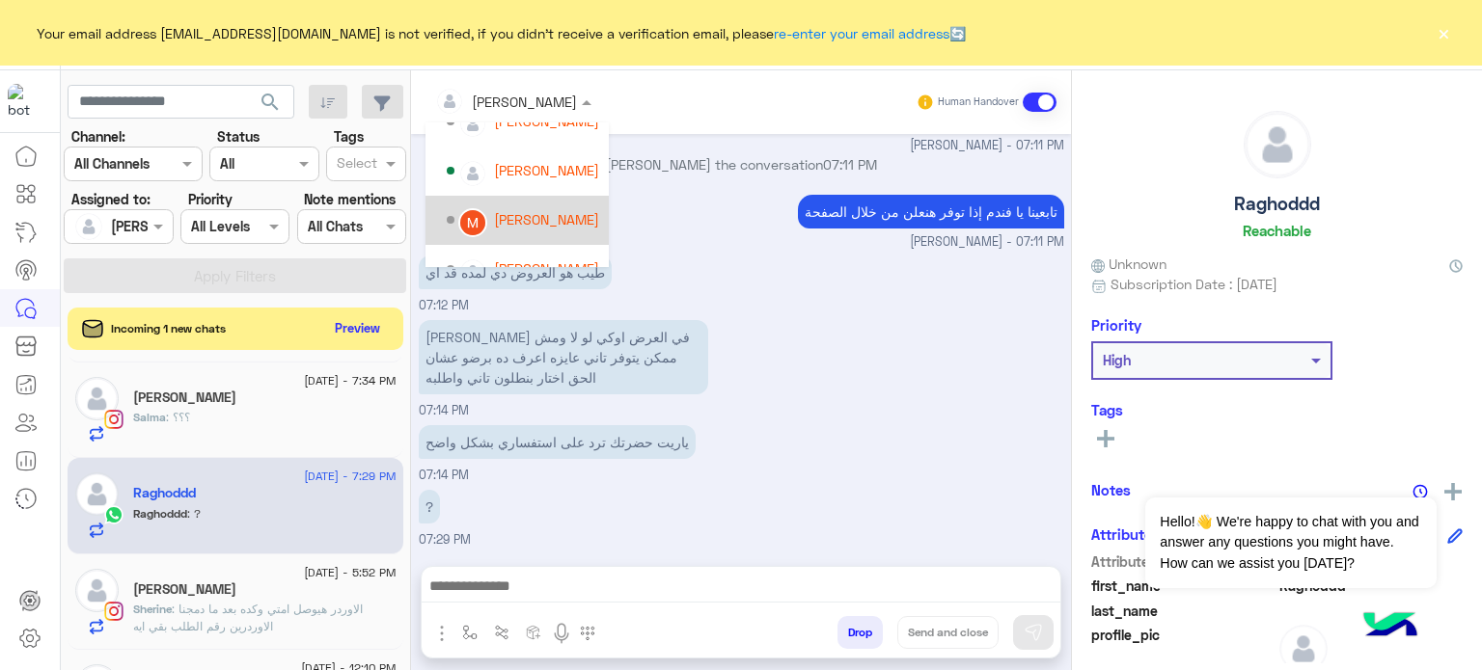
click at [536, 215] on div "[PERSON_NAME]" at bounding box center [546, 219] width 105 height 20
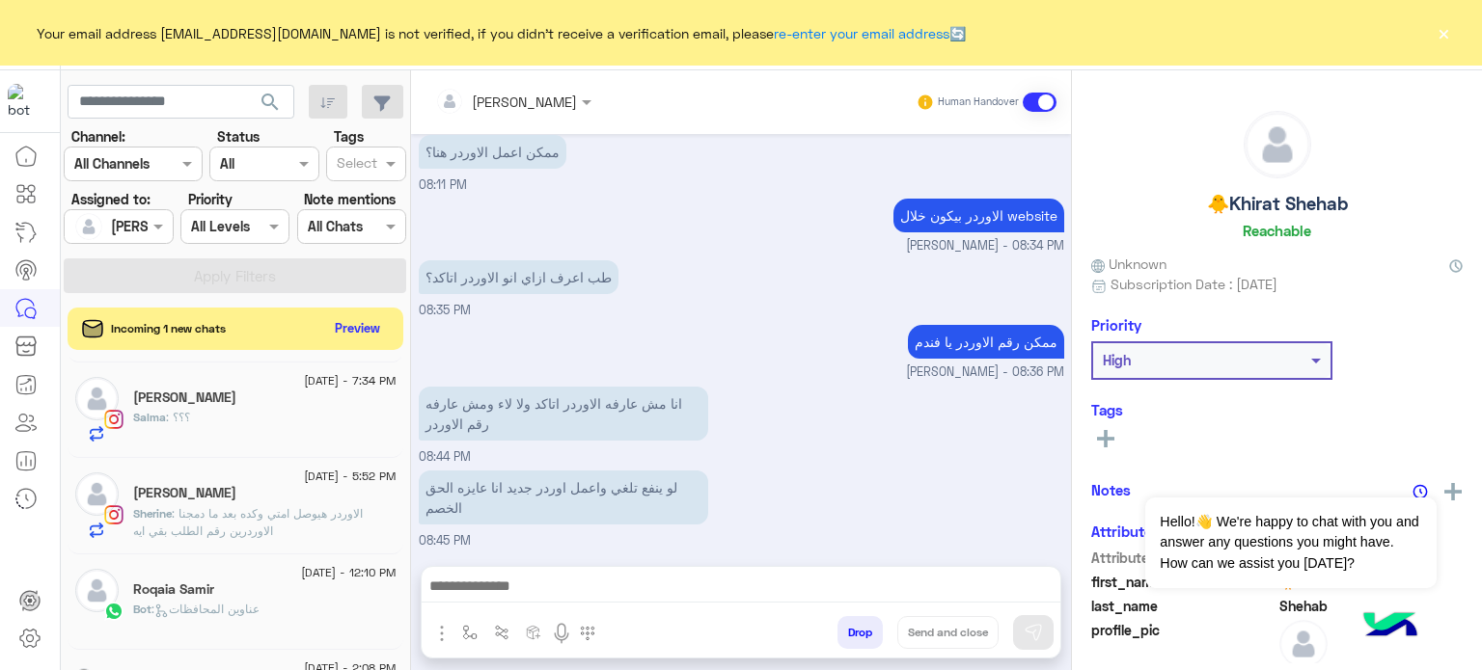
click at [313, 385] on span "2 September - 7:34 PM" at bounding box center [350, 380] width 92 height 17
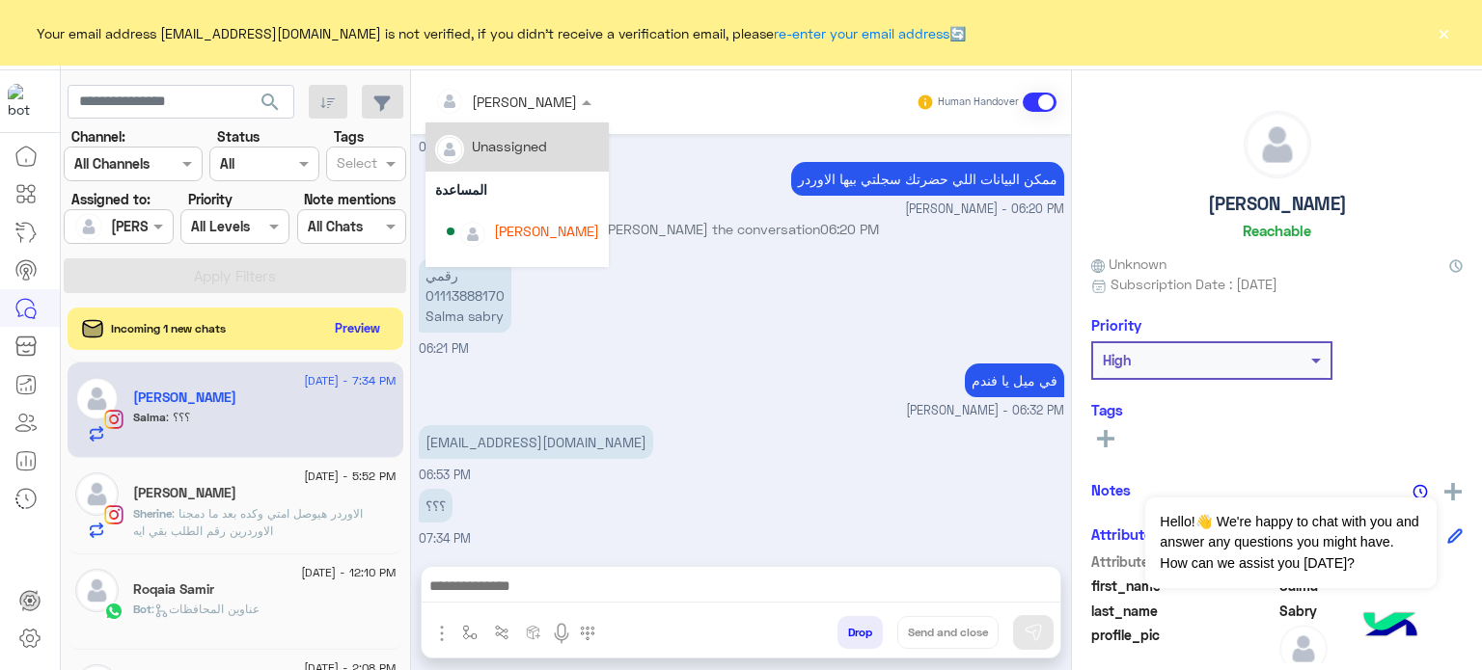
click at [530, 107] on div at bounding box center [513, 101] width 176 height 22
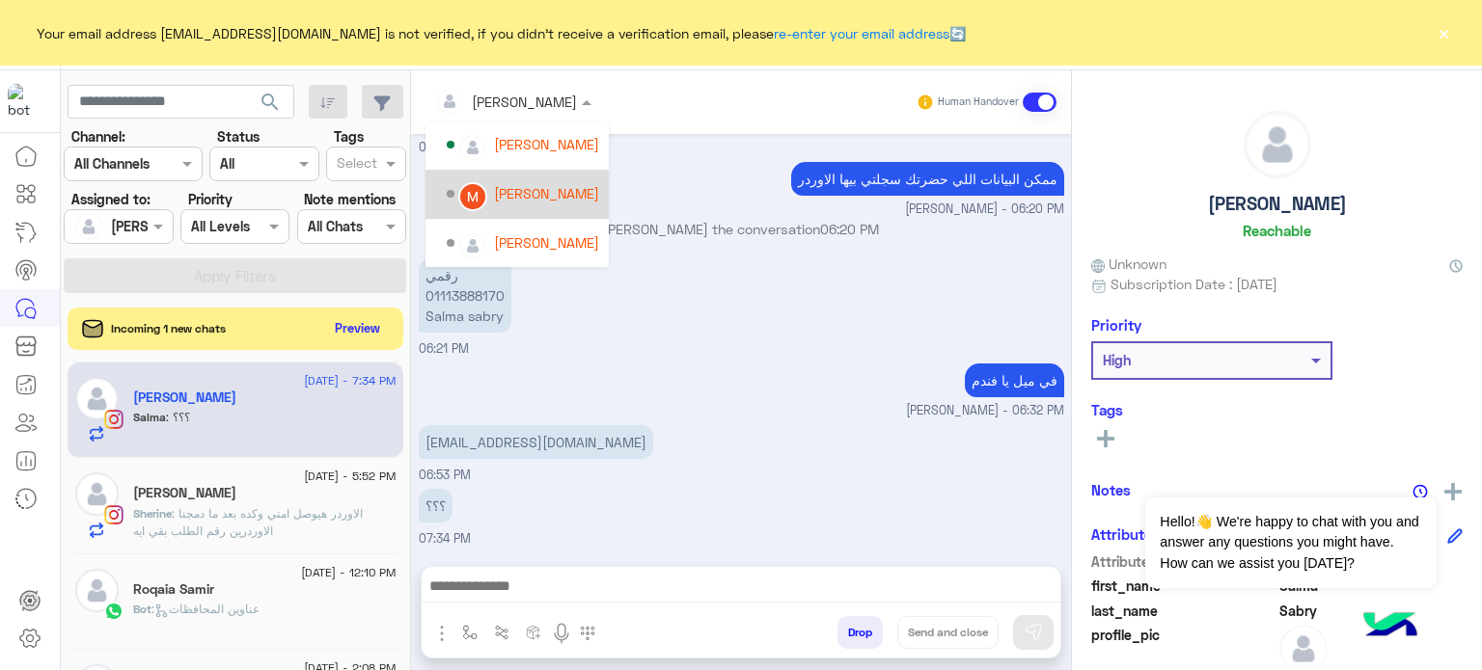
click at [545, 196] on div "[PERSON_NAME]" at bounding box center [546, 193] width 105 height 20
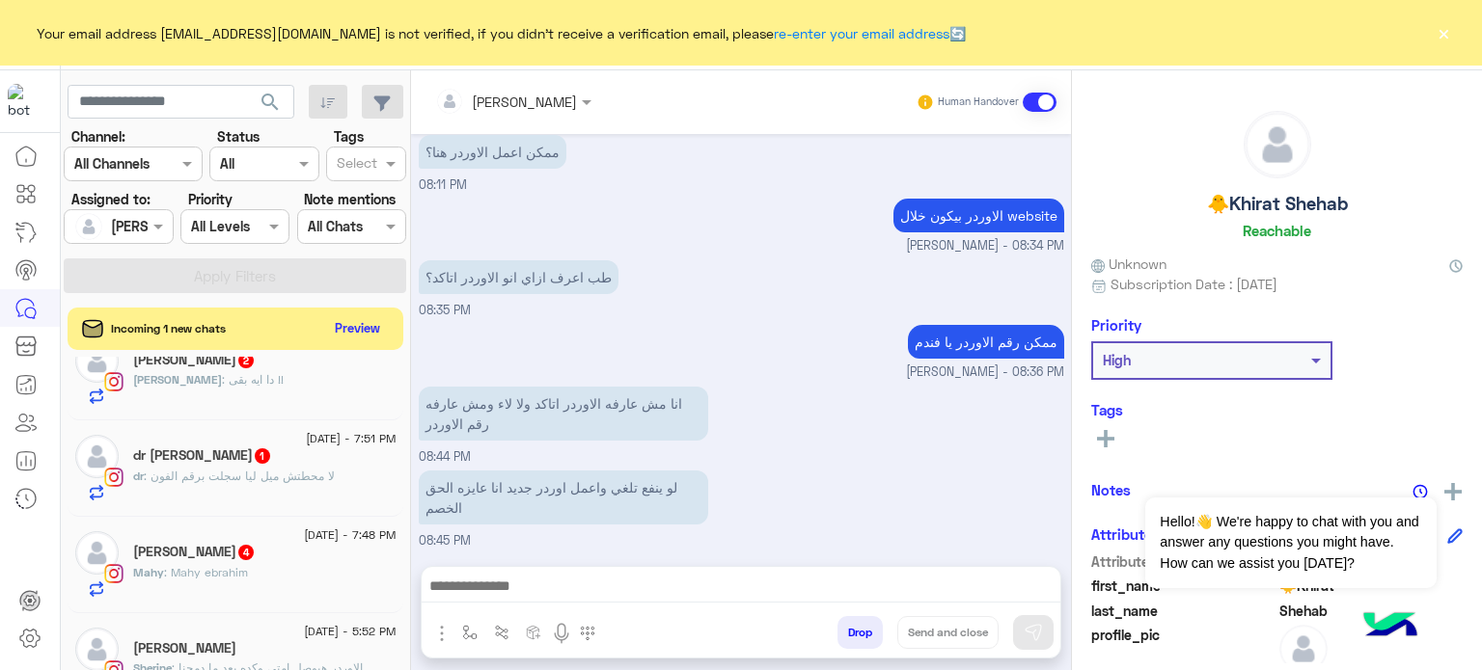
click at [335, 544] on div "Mahy Ebrahim 4" at bounding box center [264, 554] width 263 height 20
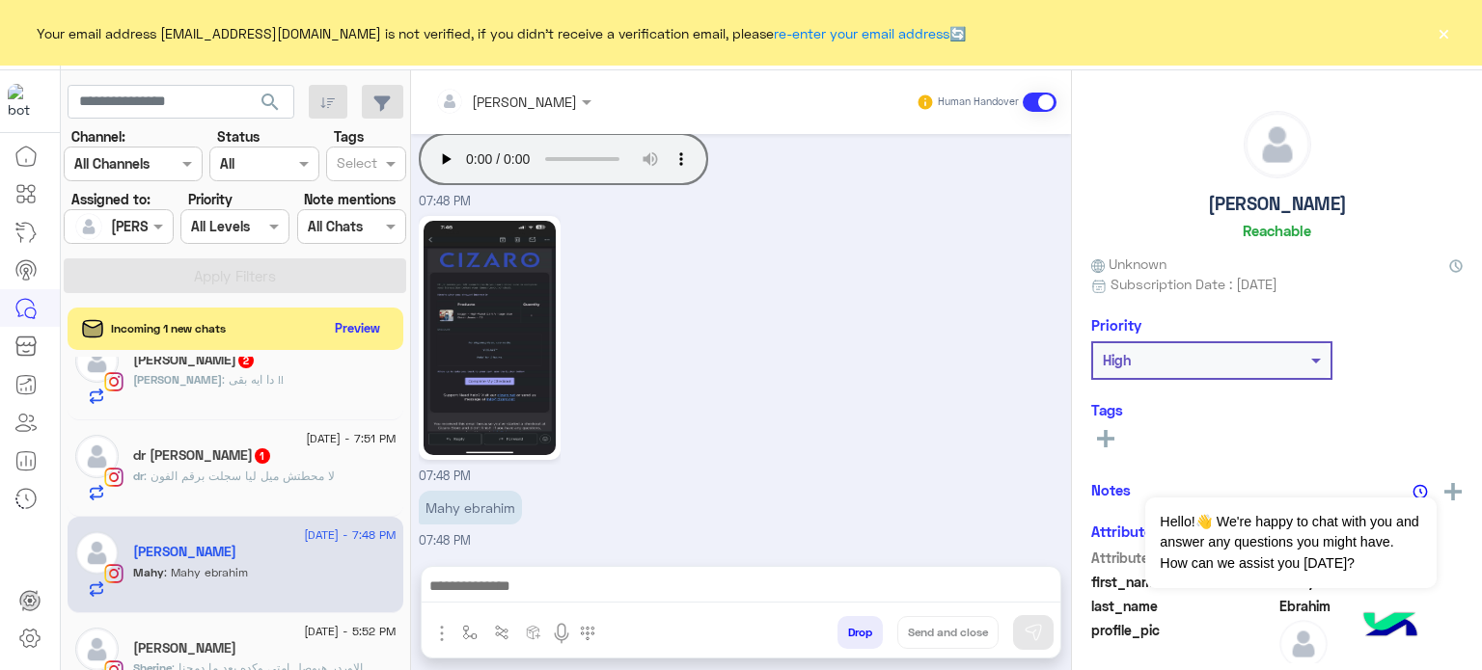
click at [546, 92] on div at bounding box center [513, 101] width 176 height 22
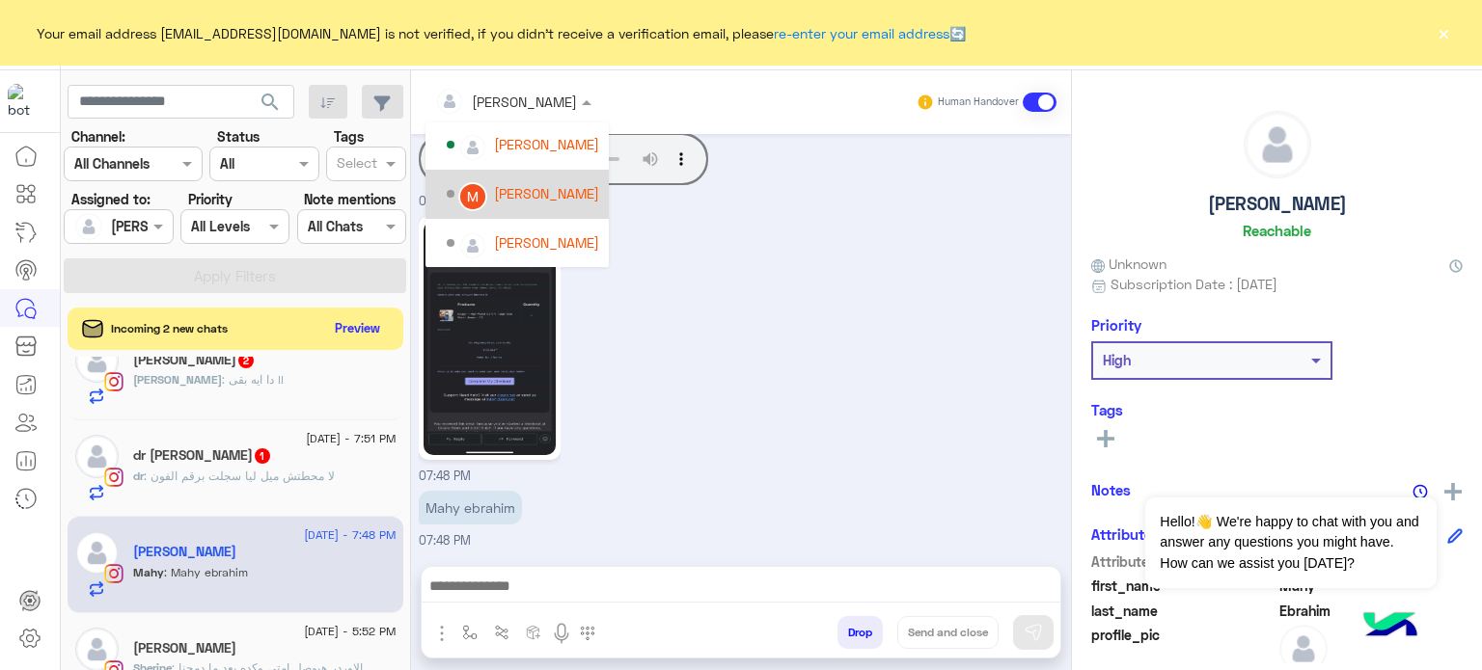
click at [551, 206] on div "[PERSON_NAME]" at bounding box center [523, 195] width 152 height 34
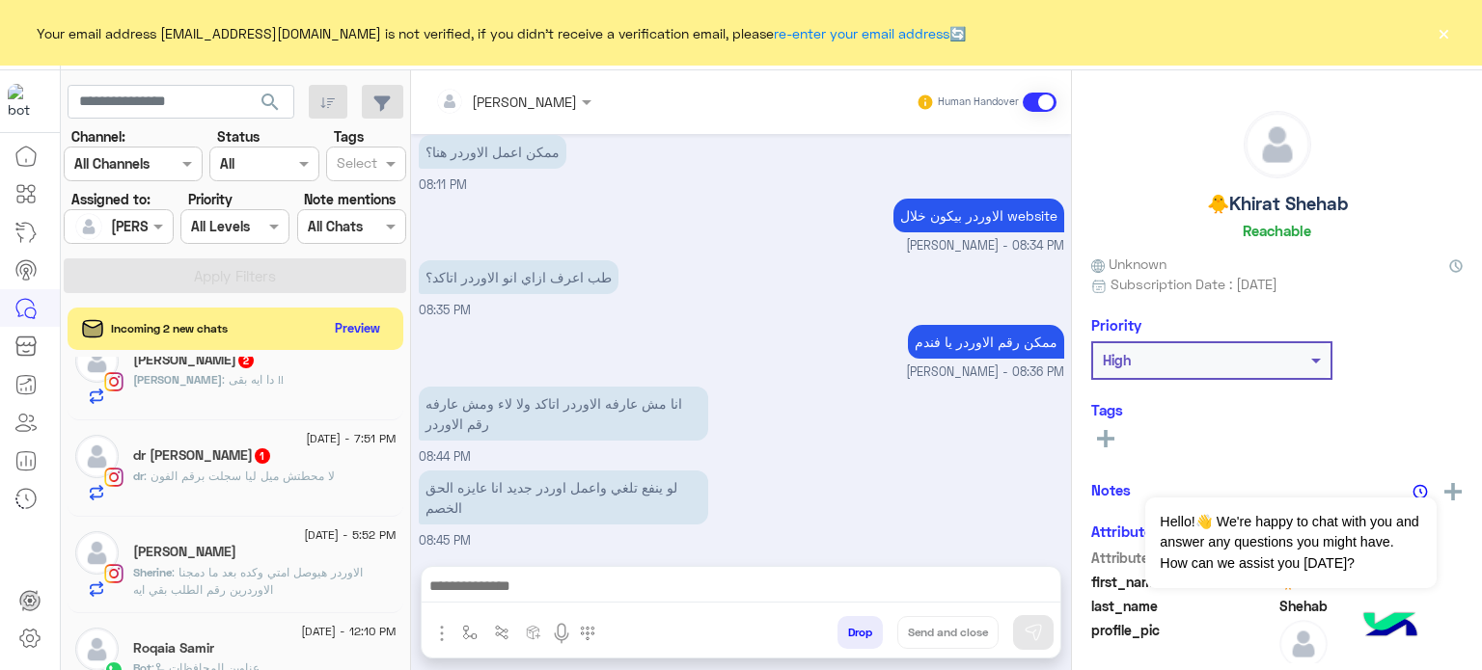
click at [280, 474] on span ": لا محطتش ميل ليا سجلت برقم الفون" at bounding box center [239, 476] width 191 height 14
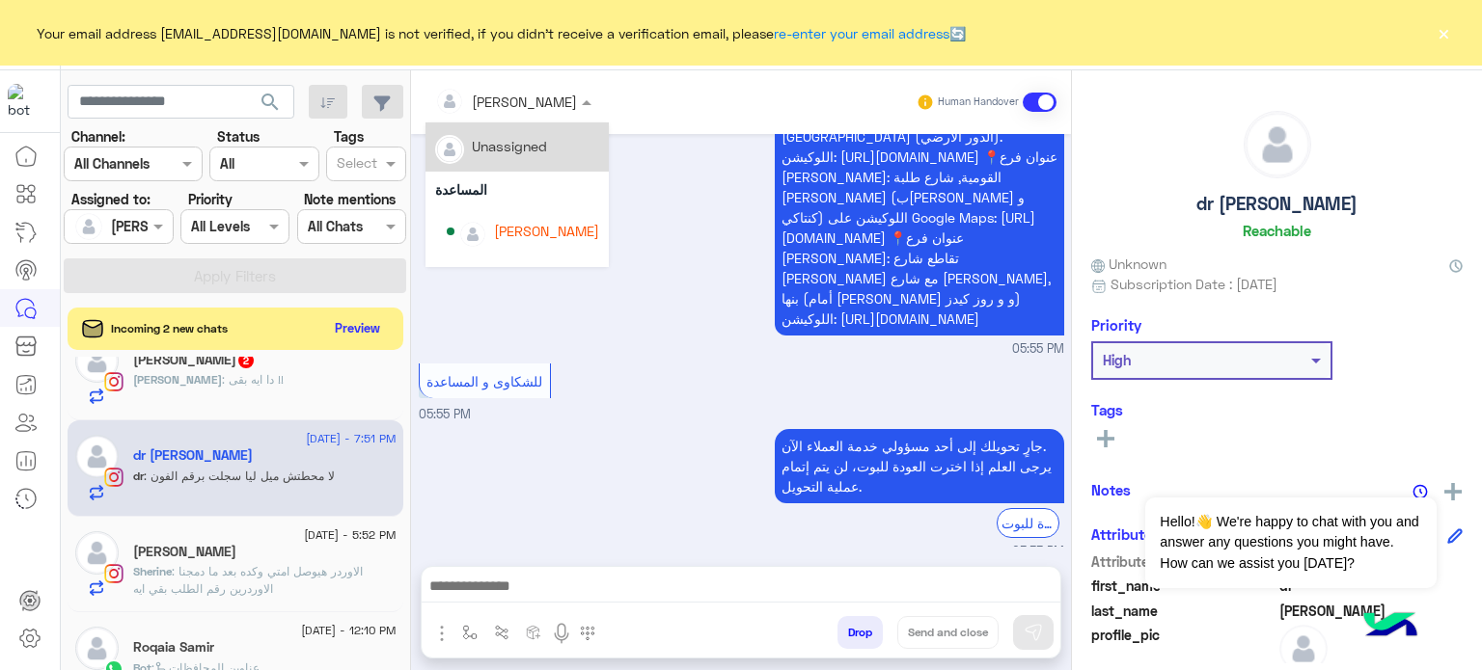
click at [528, 101] on div at bounding box center [513, 101] width 176 height 22
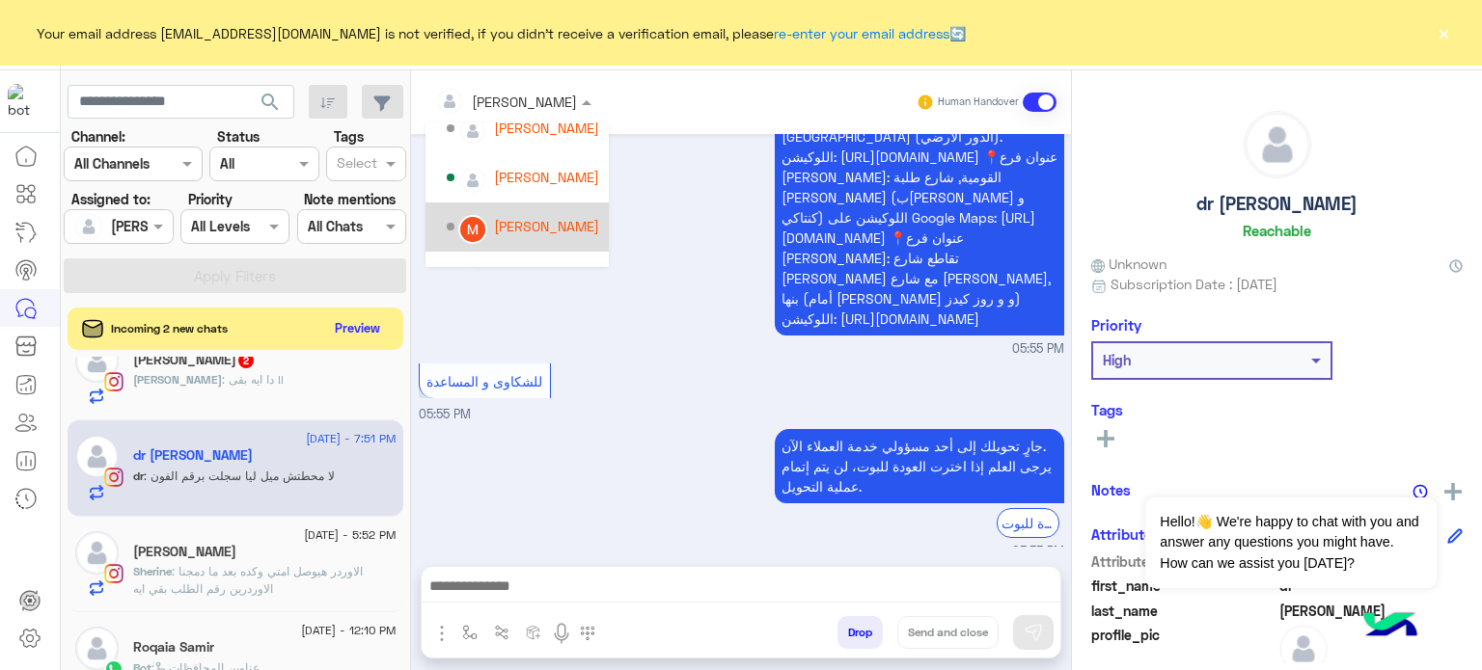
click at [561, 220] on div "[PERSON_NAME]" at bounding box center [546, 226] width 105 height 20
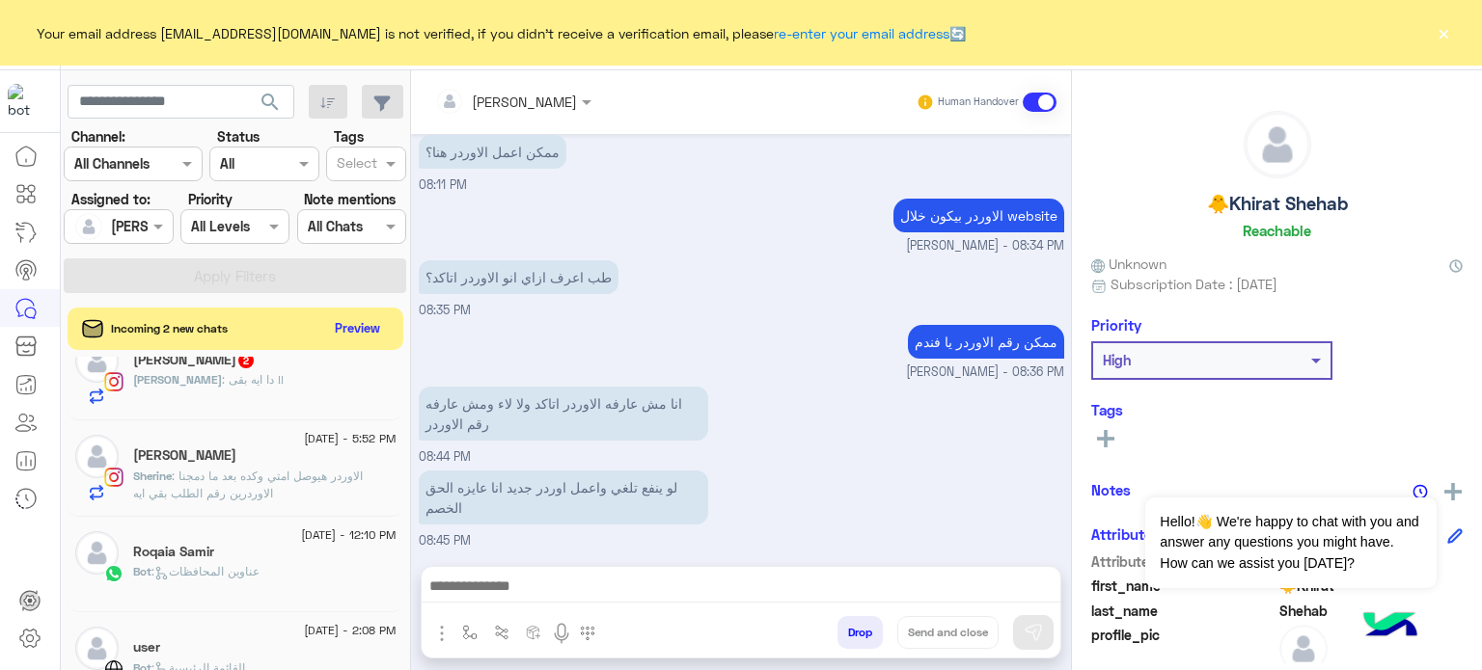
drag, startPoint x: 401, startPoint y: 570, endPoint x: 407, endPoint y: 532, distance: 39.0
click at [407, 532] on div "2 September - 8:45 PM 🐥Khirat Shehab 🐥Khirat : لو ينفع تلغي واعمل اوردر جديد ان…" at bounding box center [236, 517] width 350 height 320
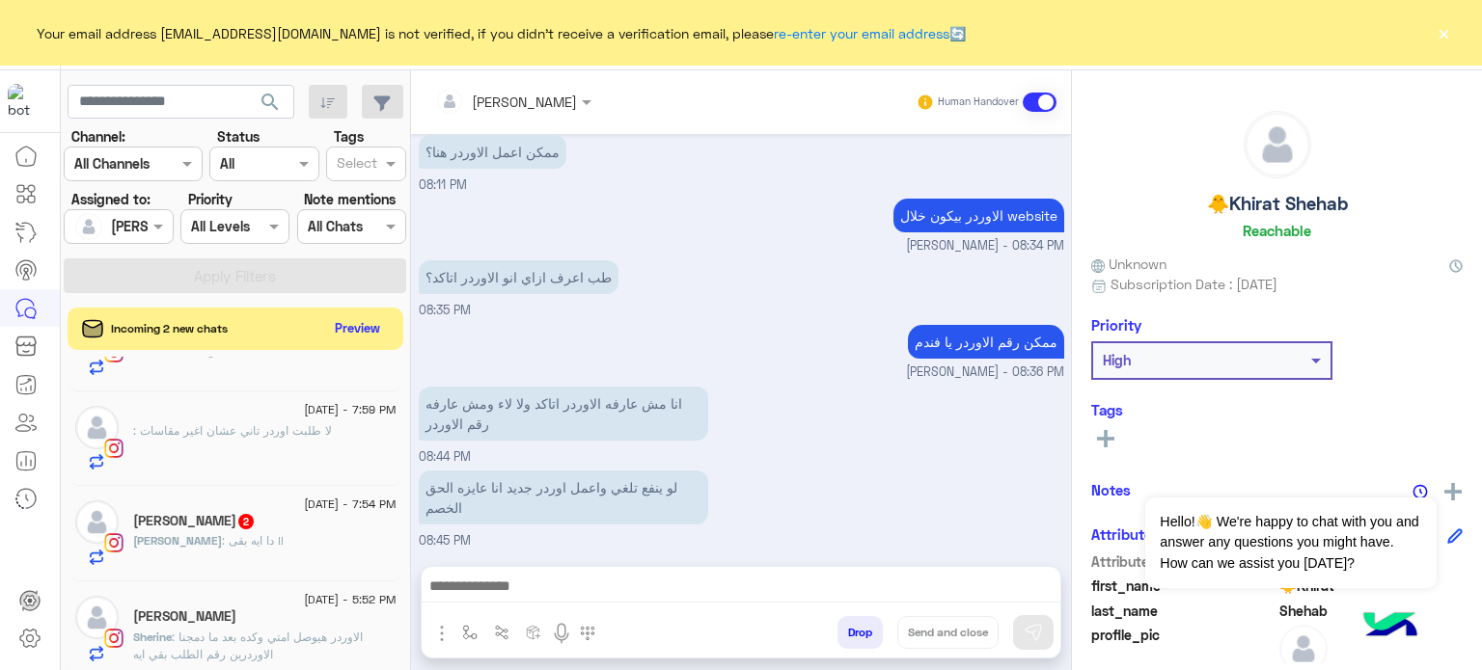
click at [324, 520] on div "Ravi 2" at bounding box center [264, 523] width 263 height 20
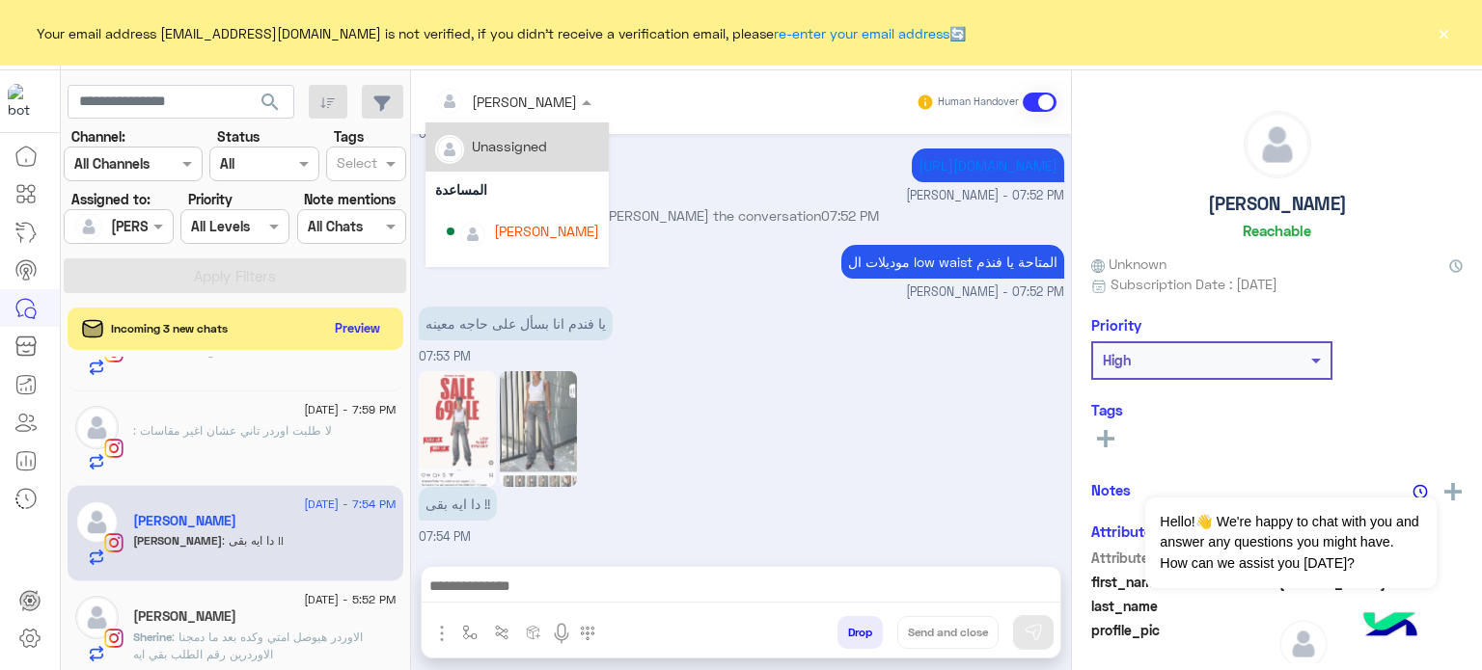
click at [494, 88] on div "[PERSON_NAME]" at bounding box center [506, 101] width 142 height 39
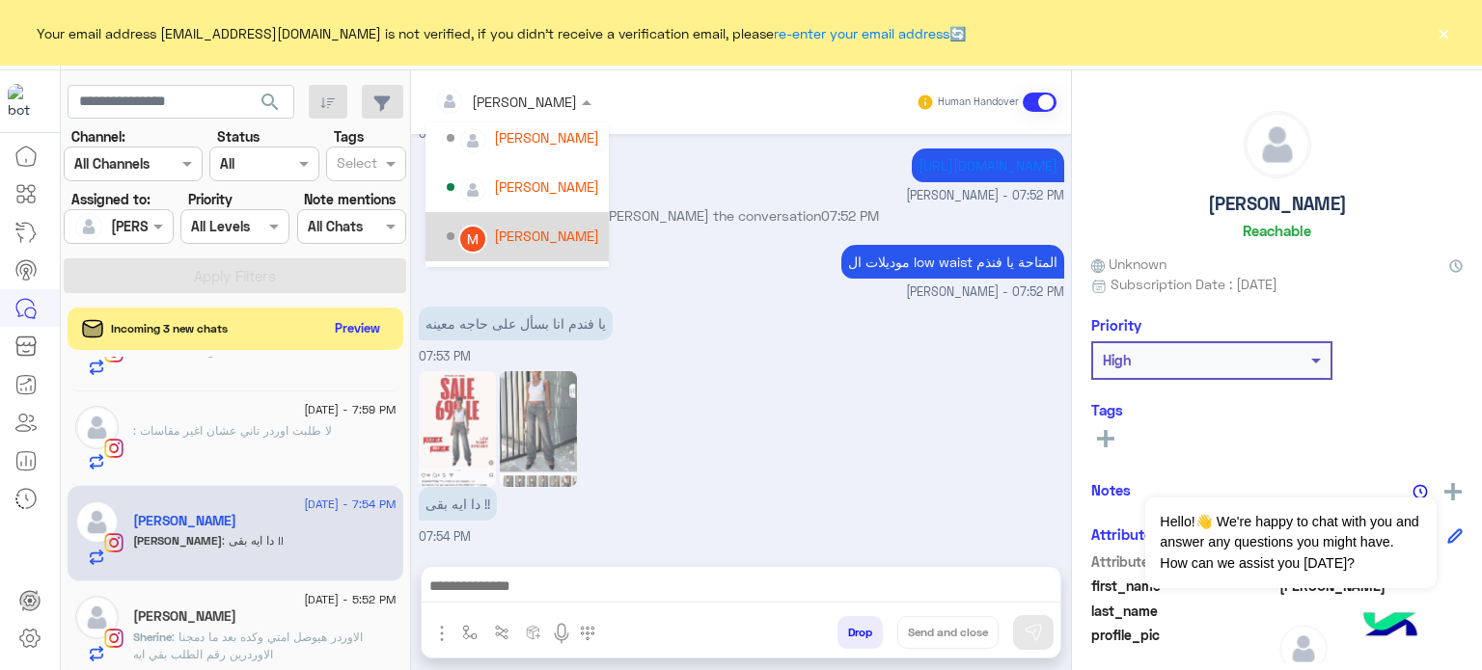
click at [577, 229] on div "[PERSON_NAME]" at bounding box center [546, 236] width 105 height 20
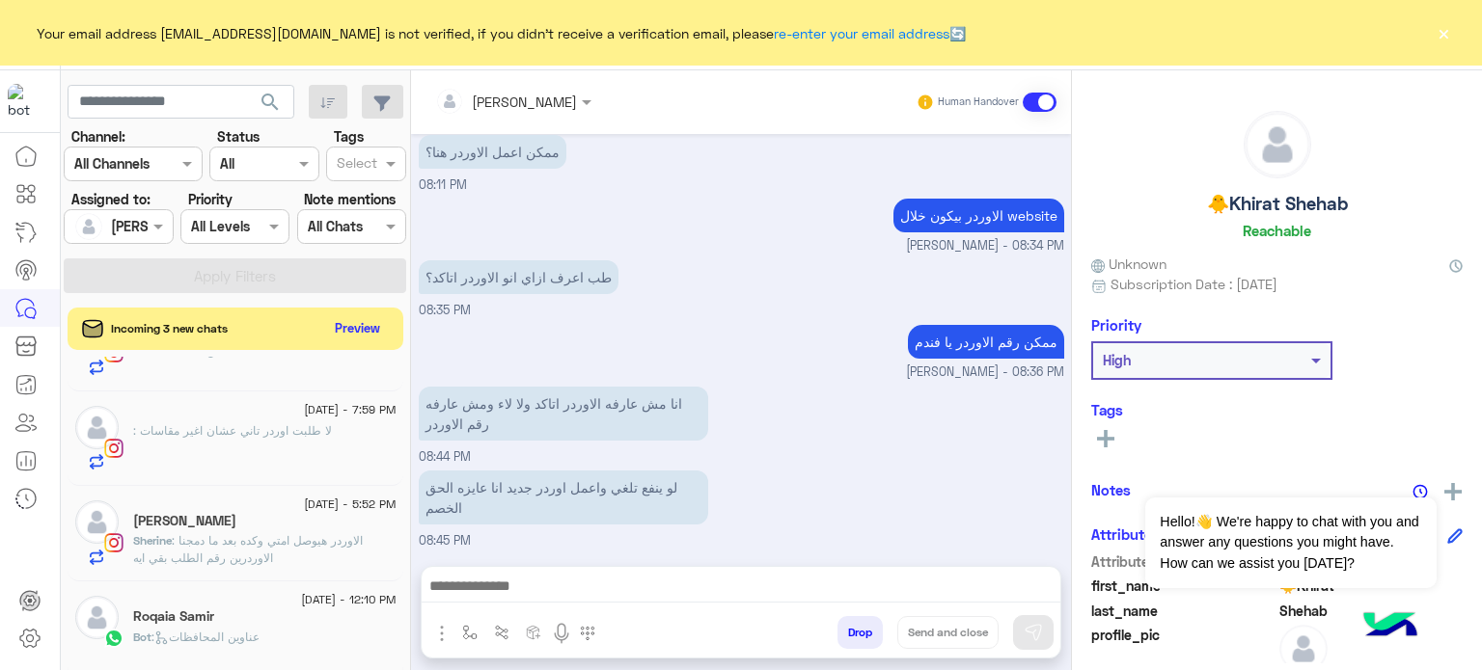
click at [313, 406] on span "2 September - 7:59 PM" at bounding box center [350, 409] width 92 height 17
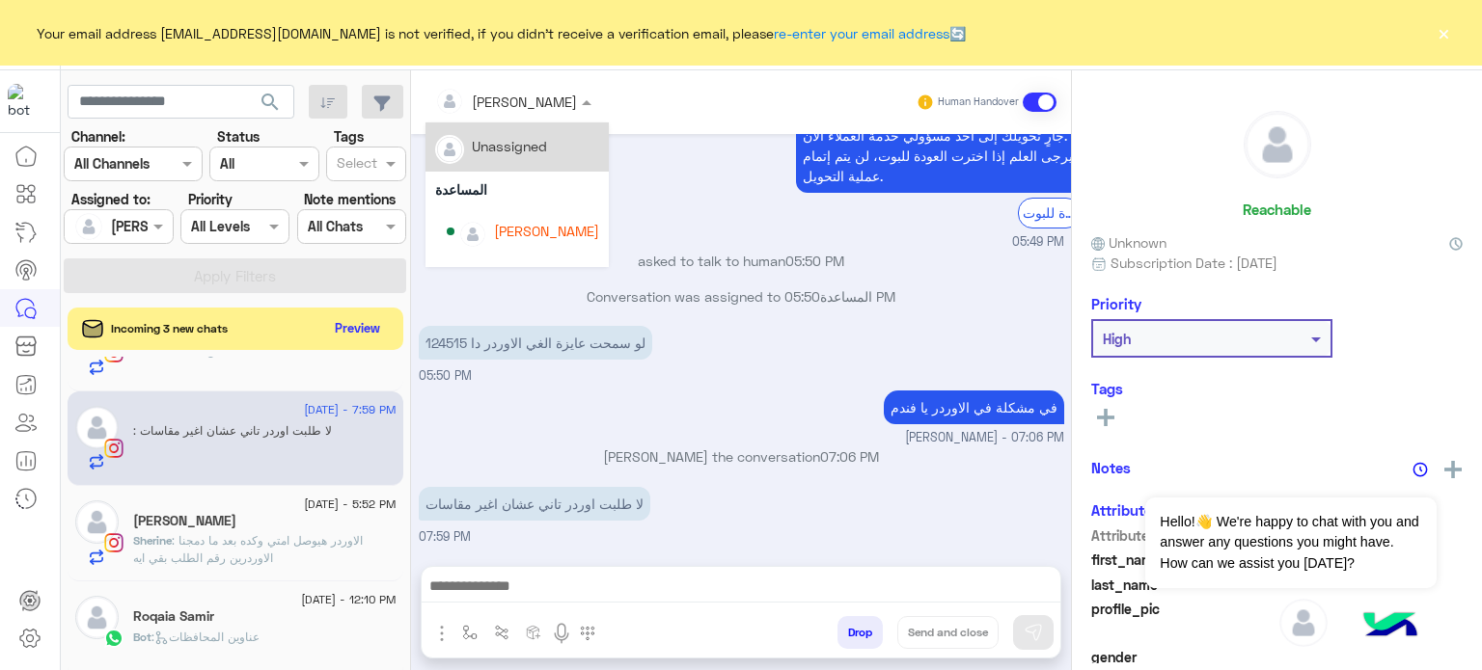
click at [516, 96] on input "text" at bounding box center [487, 102] width 105 height 20
drag, startPoint x: 598, startPoint y: 138, endPoint x: 594, endPoint y: 158, distance: 20.6
click at [594, 158] on div "Unassigned المساعدة lobna Mounir Nada Khaled Amina Hamdy Mariam Saber Mona Farag" at bounding box center [516, 195] width 183 height 145
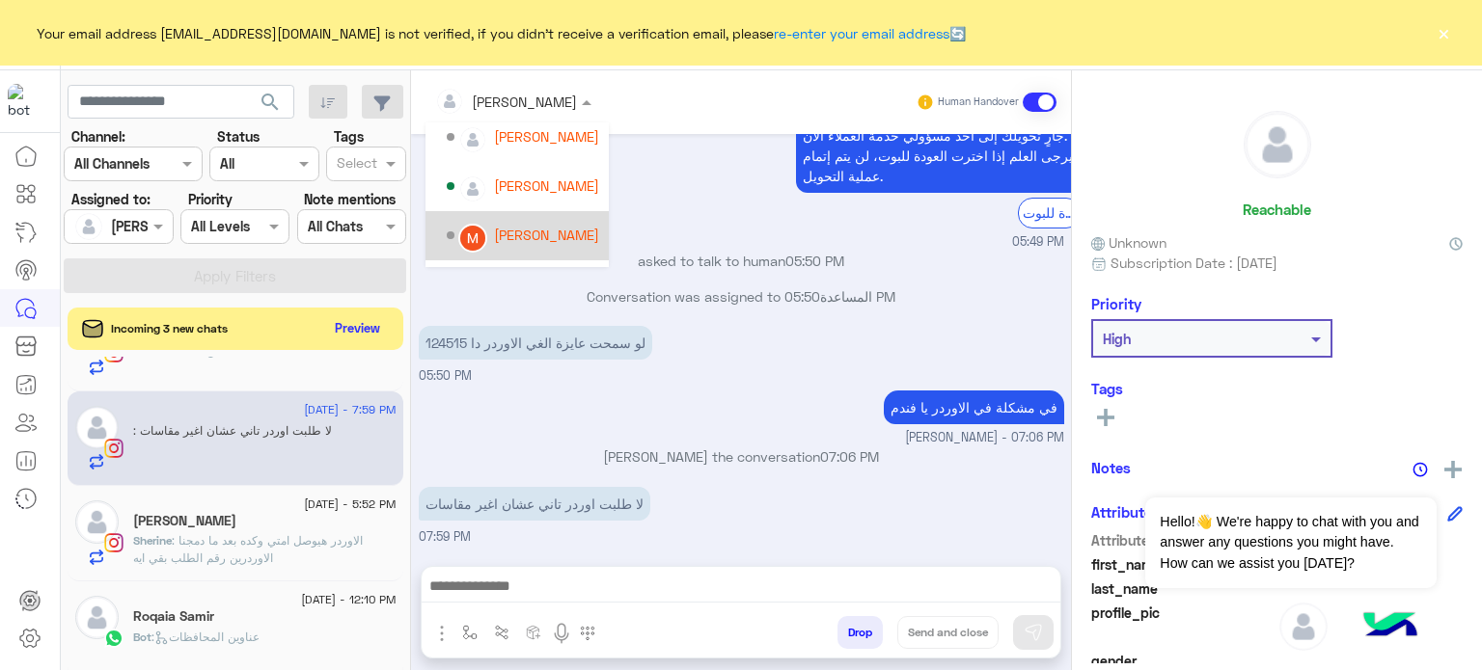
click at [531, 244] on div "[PERSON_NAME]" at bounding box center [546, 235] width 105 height 20
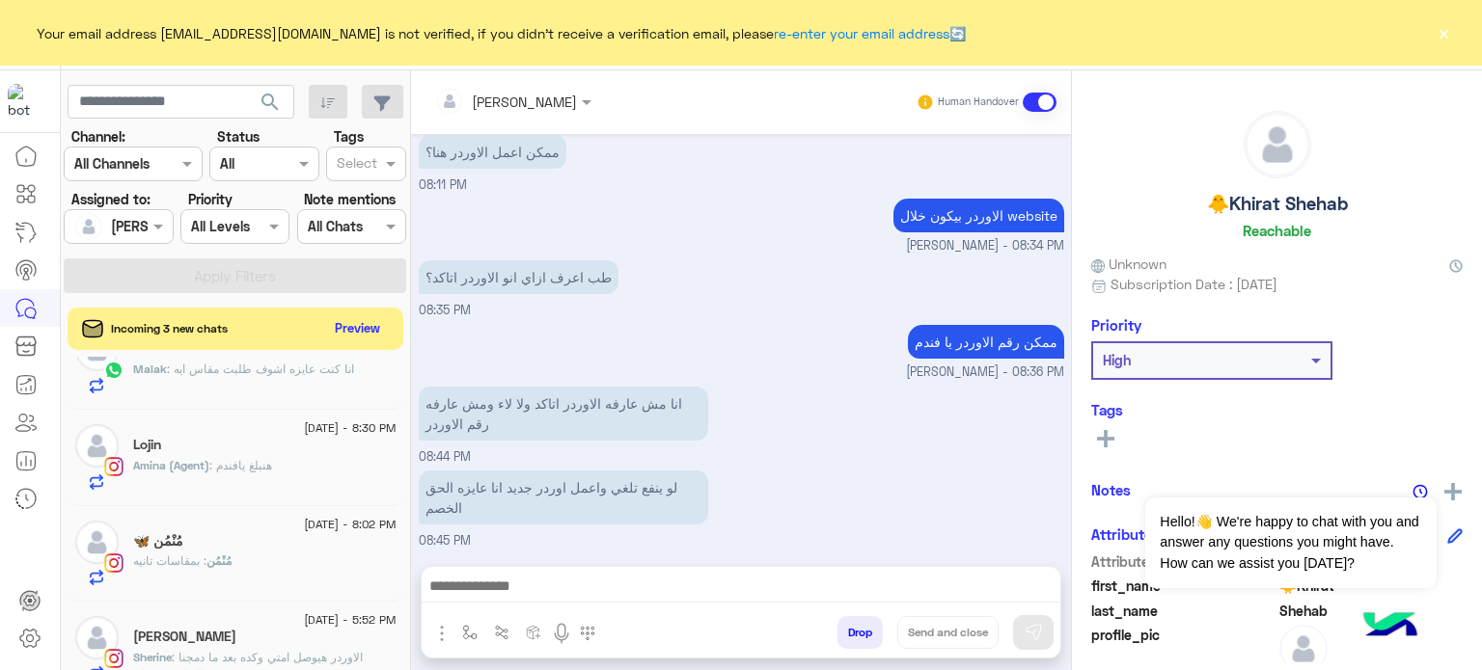
click at [259, 553] on div "مُنْمُن : بمقاسات تانيه" at bounding box center [264, 570] width 263 height 34
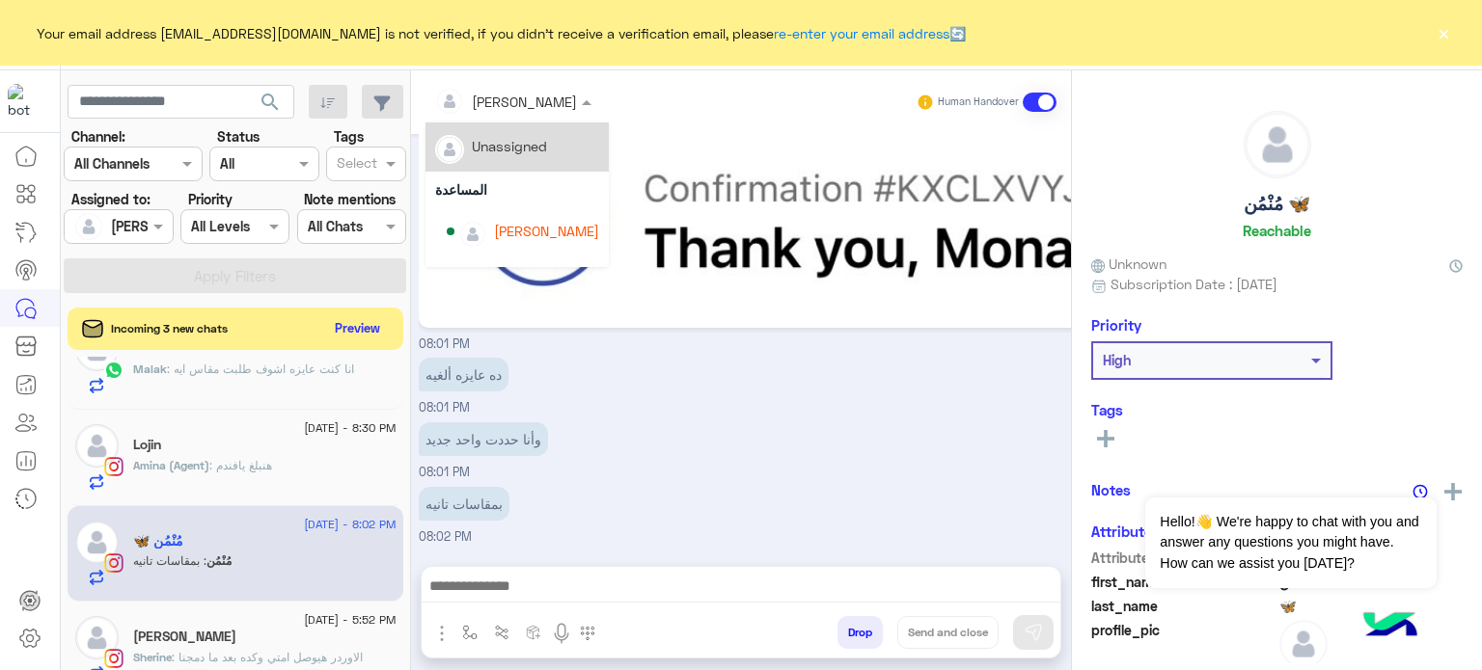
click at [516, 107] on input "text" at bounding box center [487, 102] width 105 height 20
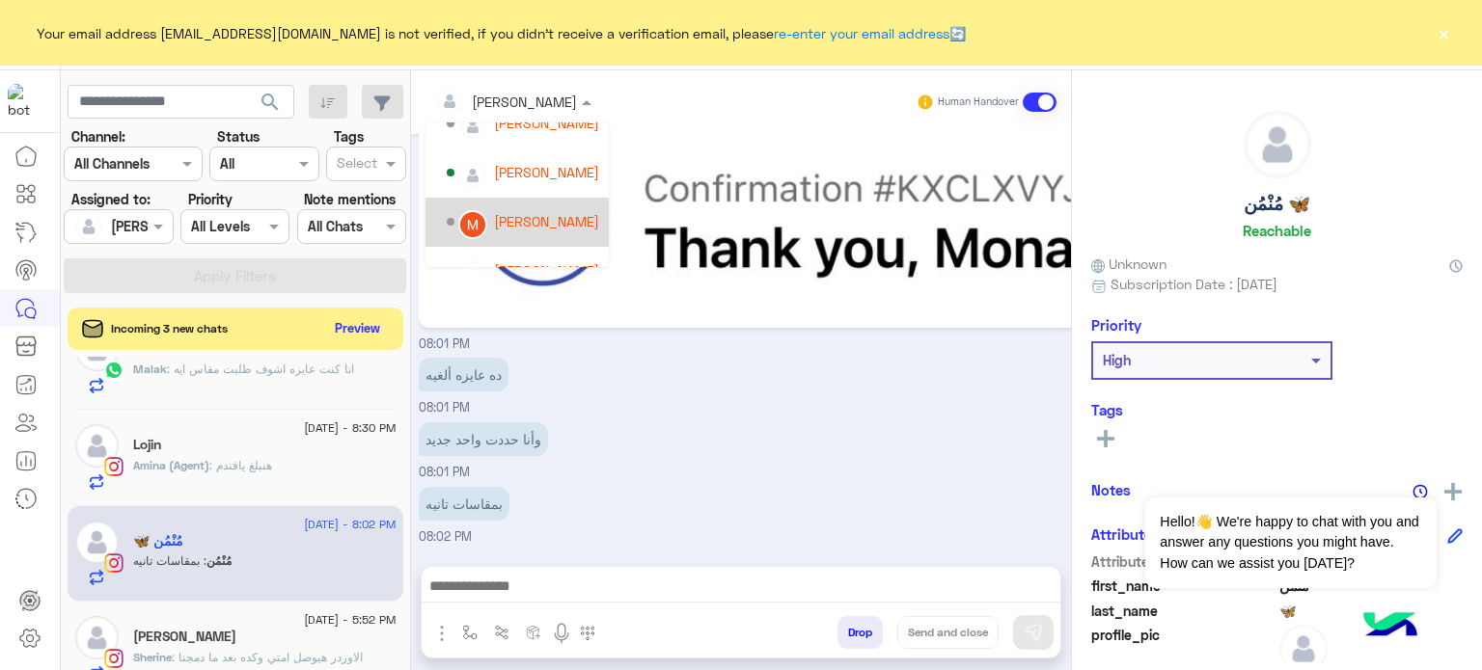
click at [541, 232] on div "[PERSON_NAME]" at bounding box center [523, 222] width 152 height 34
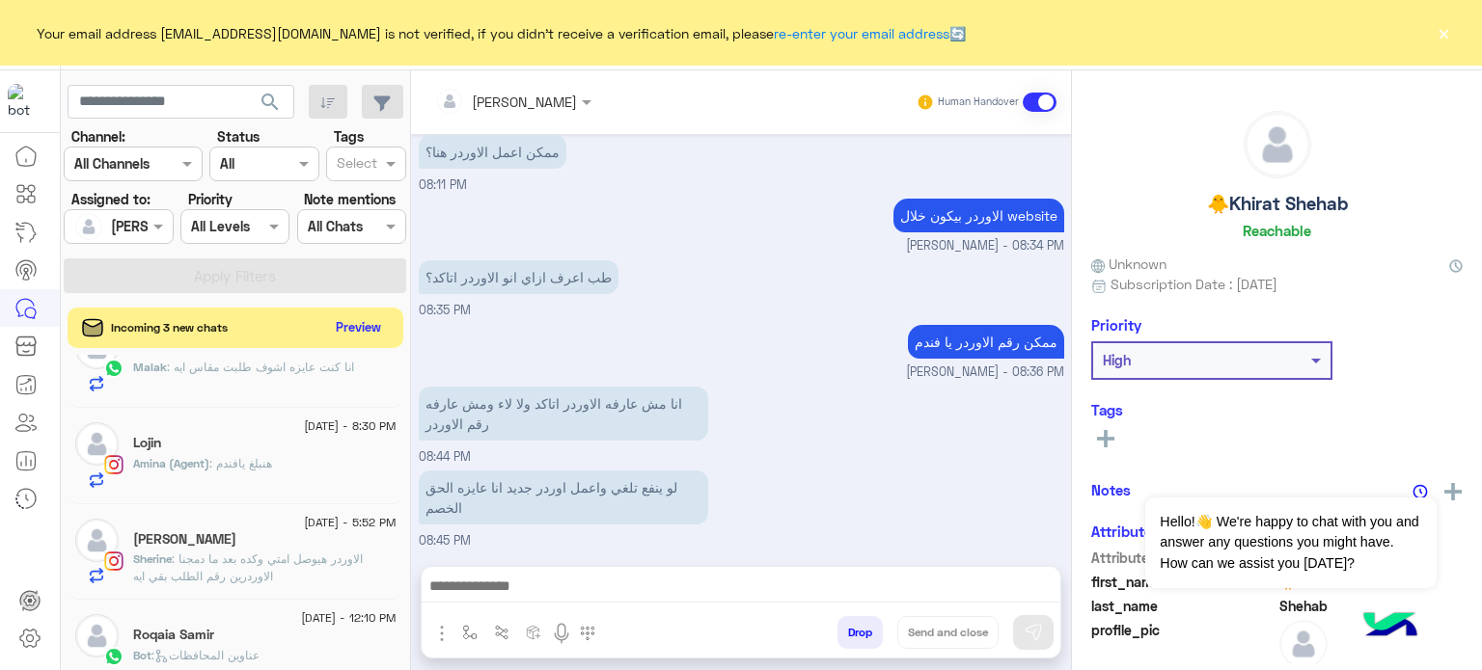
click at [333, 337] on button "Preview" at bounding box center [359, 327] width 60 height 26
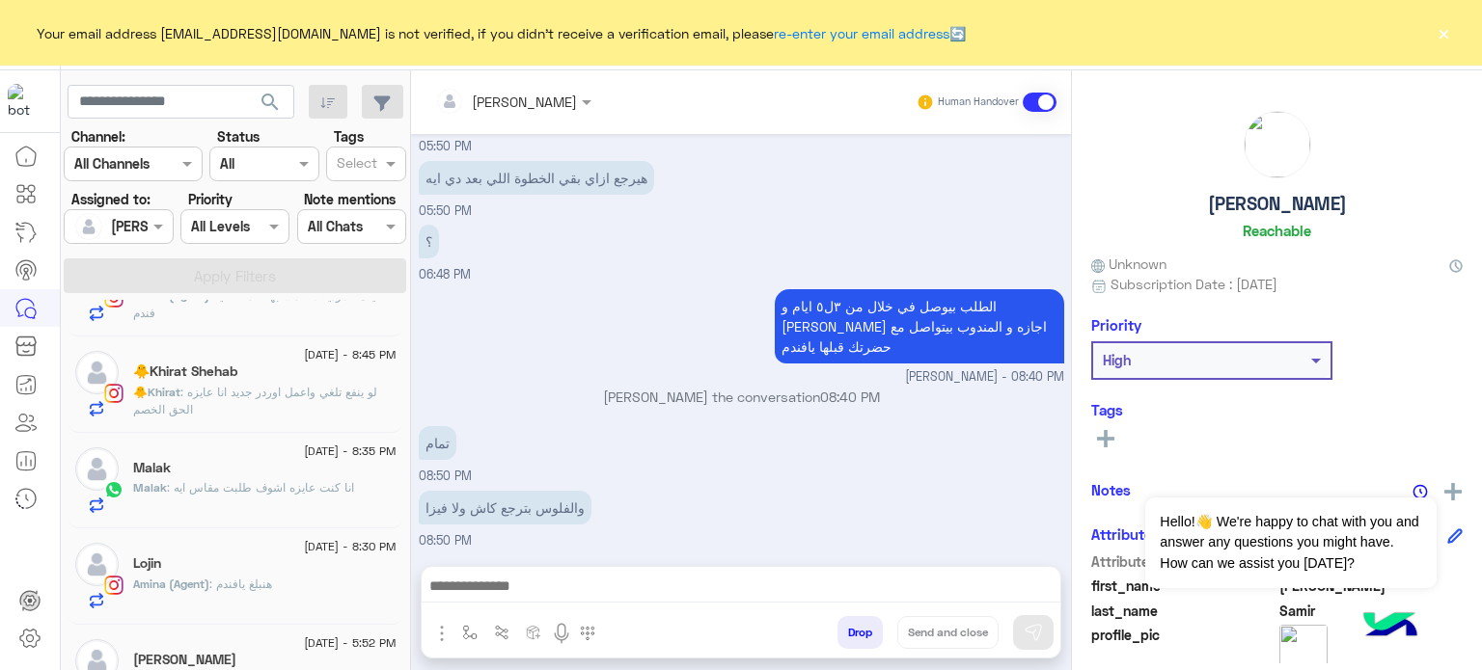
click at [315, 388] on span ": لو ينفع تلغي واعمل اوردر جديد انا عايزه الحق الخصم" at bounding box center [255, 401] width 244 height 32
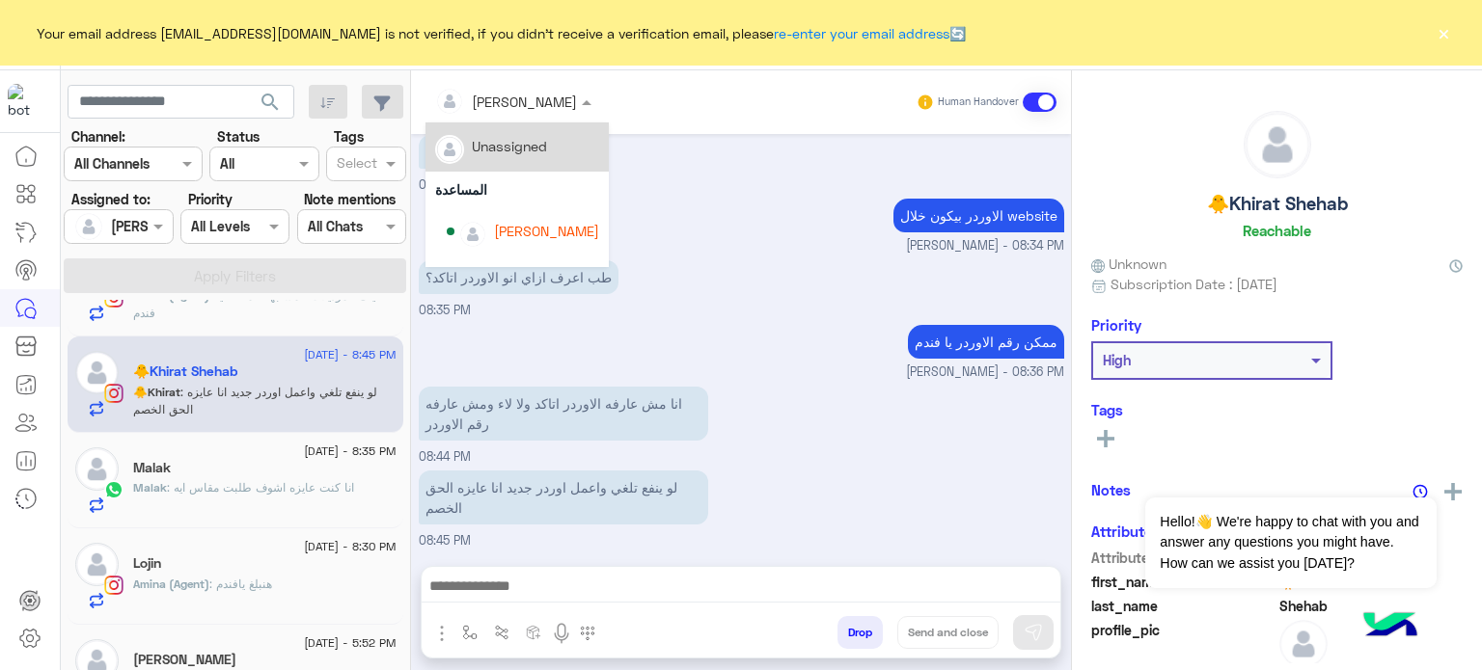
click at [533, 103] on div at bounding box center [513, 101] width 176 height 22
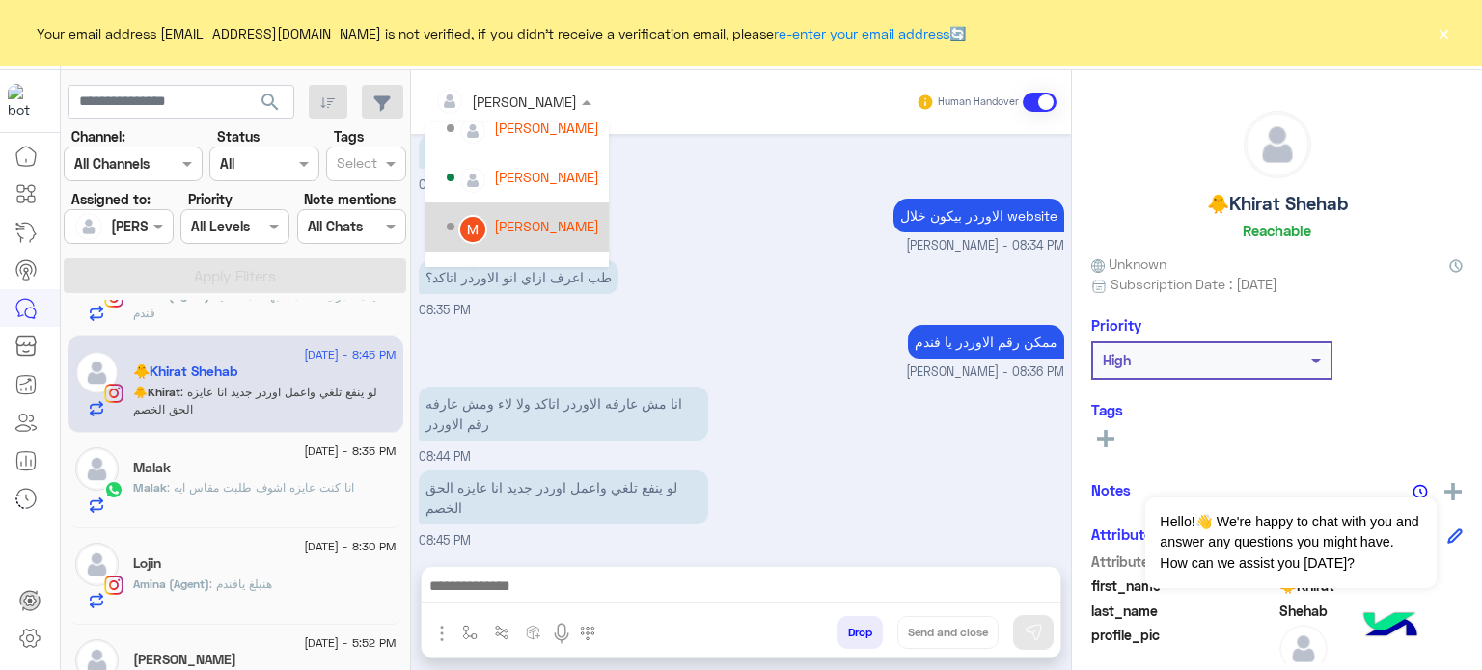
click at [557, 213] on div "[PERSON_NAME]" at bounding box center [523, 227] width 152 height 34
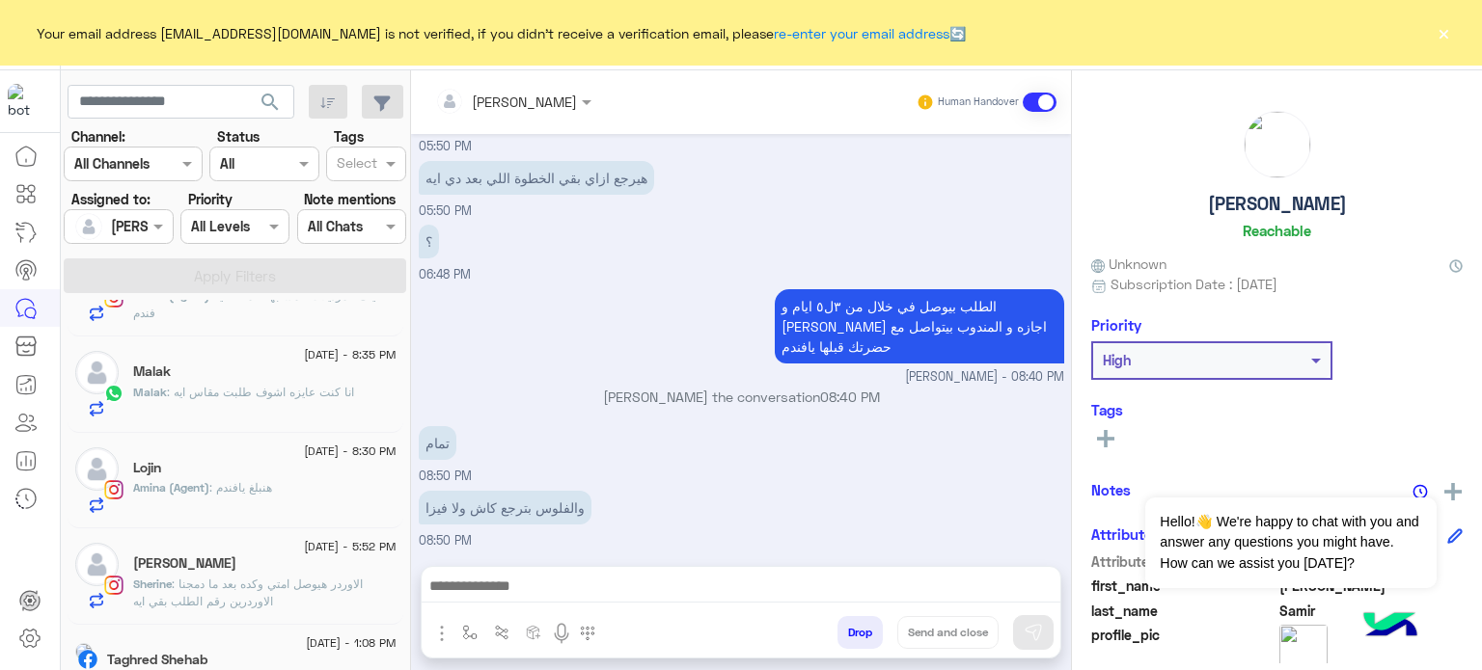
click at [320, 385] on span ": انا كنت عايزه اشوف طلبت مقاس ايه" at bounding box center [260, 392] width 187 height 14
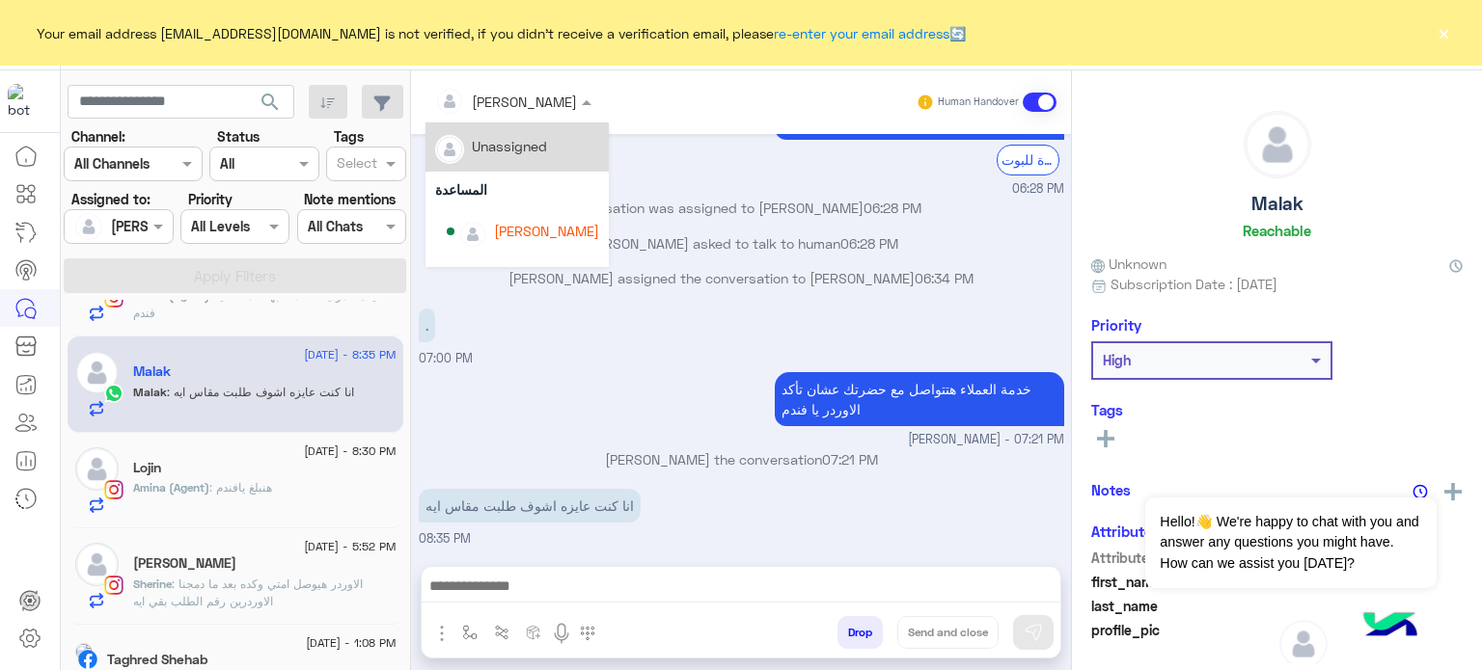
click at [526, 110] on span "[PERSON_NAME]" at bounding box center [524, 102] width 105 height 16
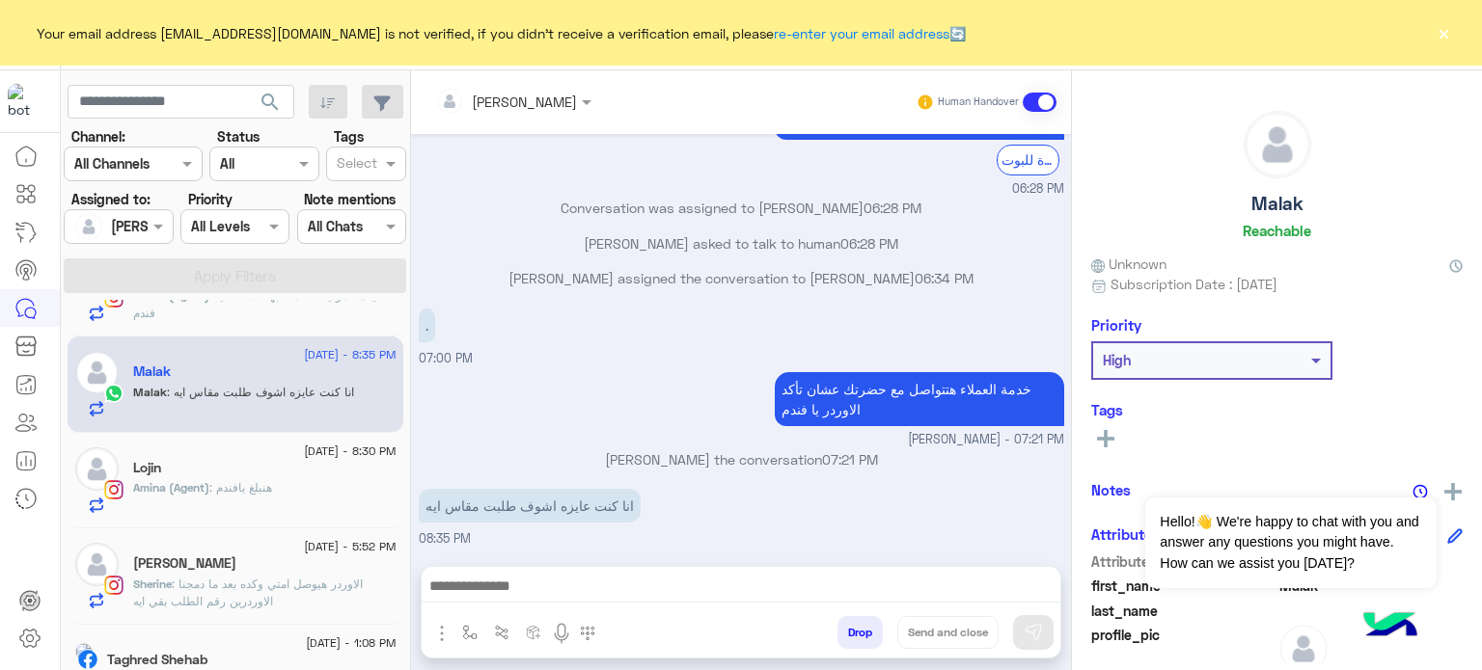
click at [656, 173] on div "جارٍ تحويلك إلى أحد مسؤولي خدمة العملاء الآن. يرجى العلم إذا اخترت العودة للبوت…" at bounding box center [741, 129] width 645 height 137
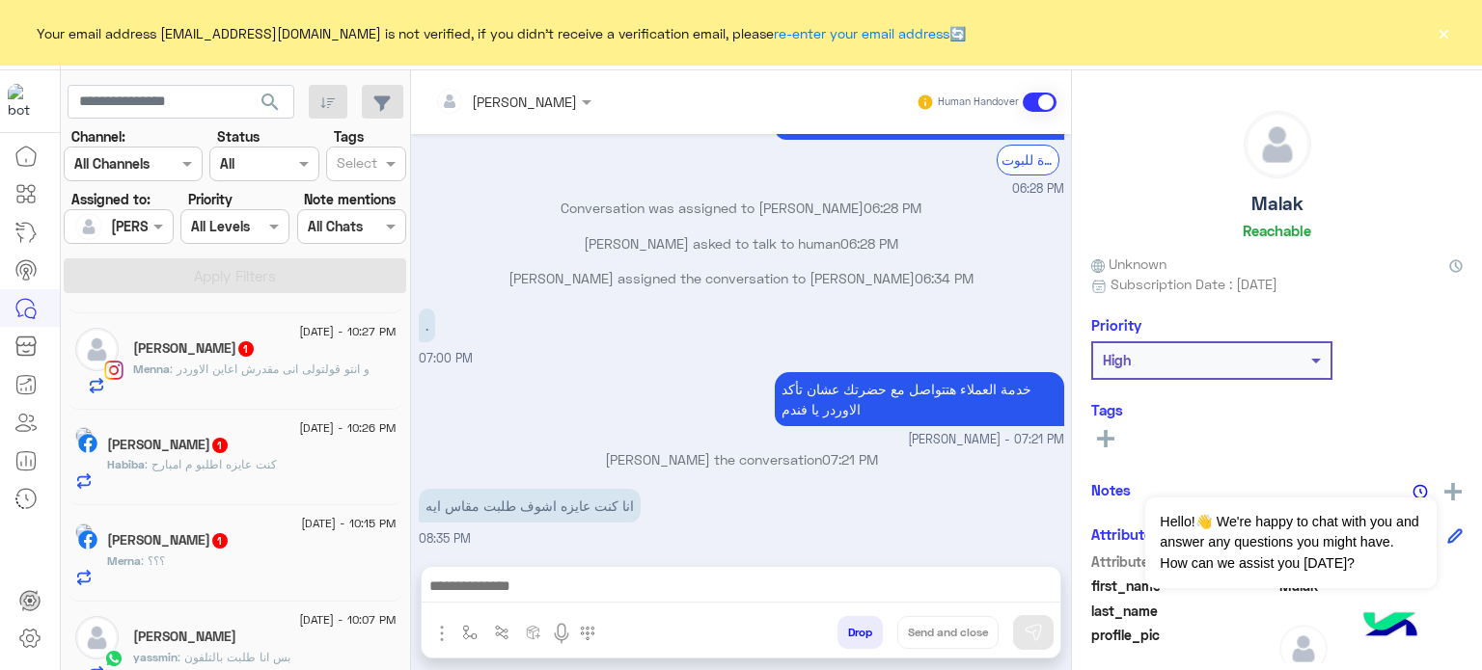
scroll to position [1442, 0]
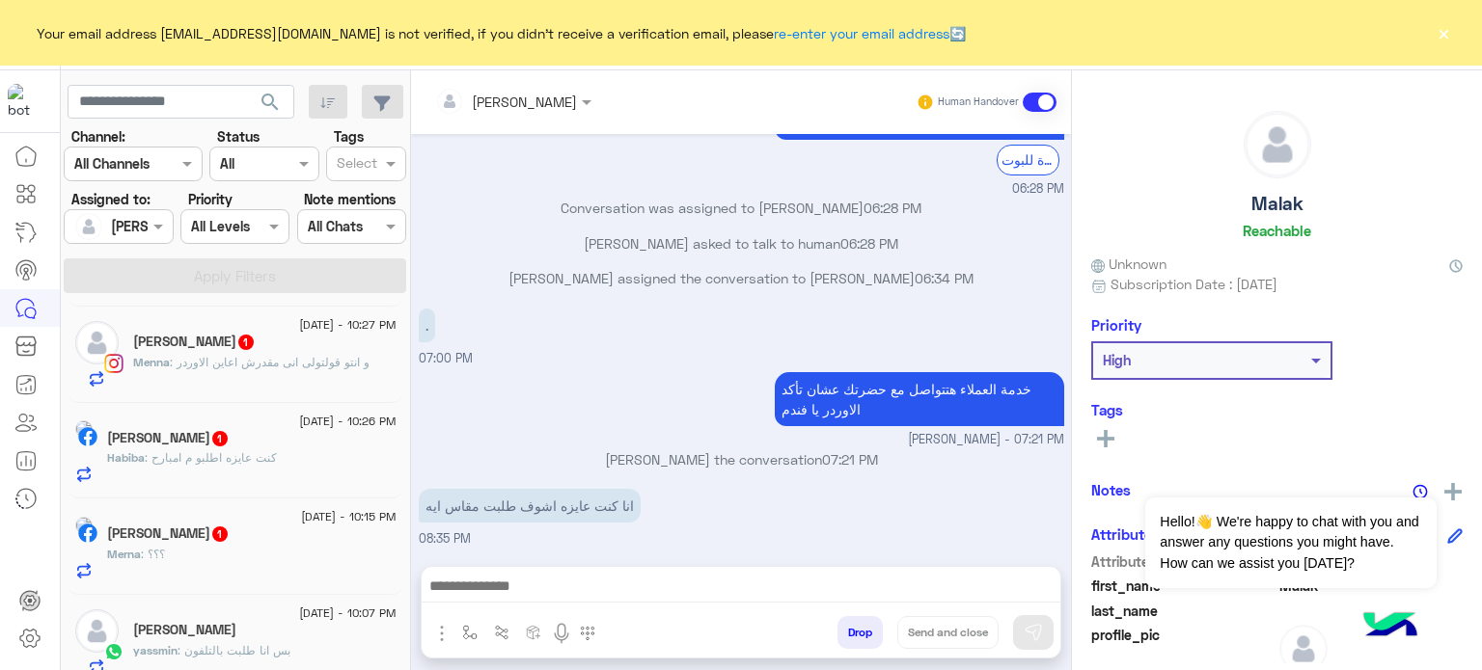
click at [297, 532] on div "Merna Mohamed 1" at bounding box center [251, 536] width 289 height 20
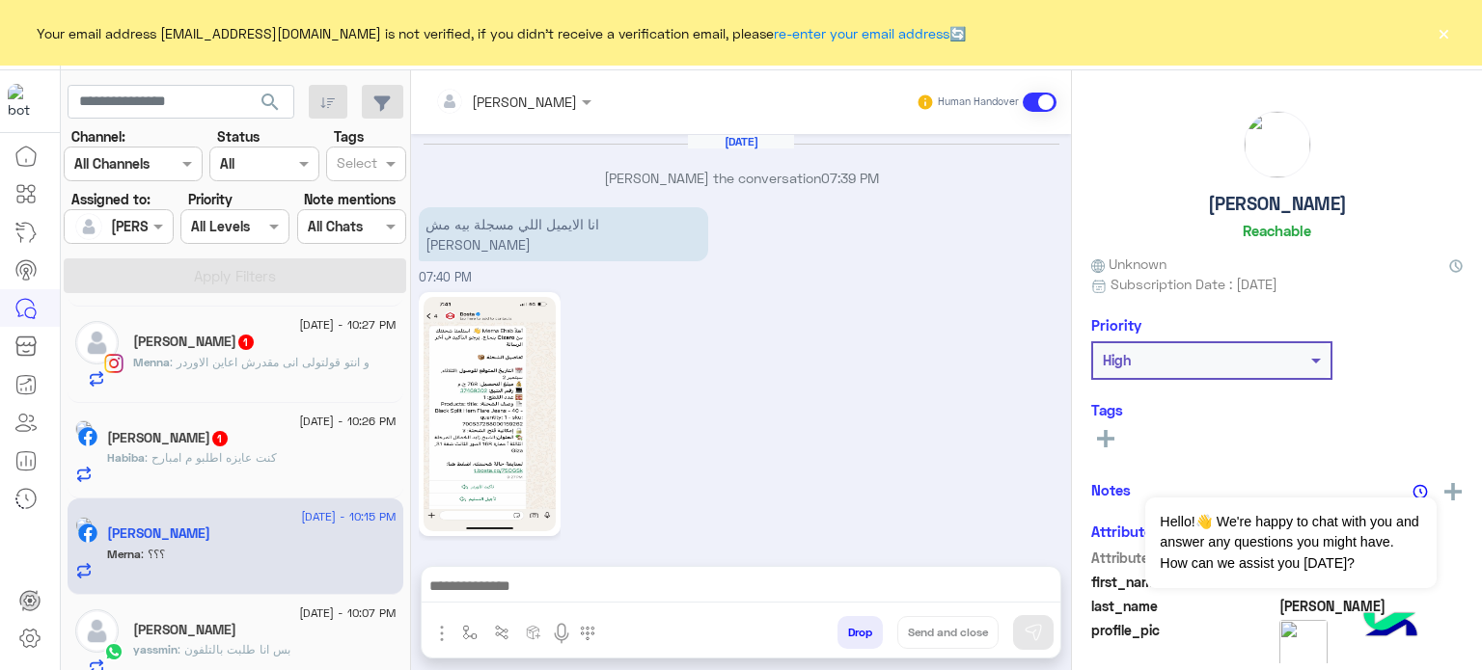
scroll to position [479, 0]
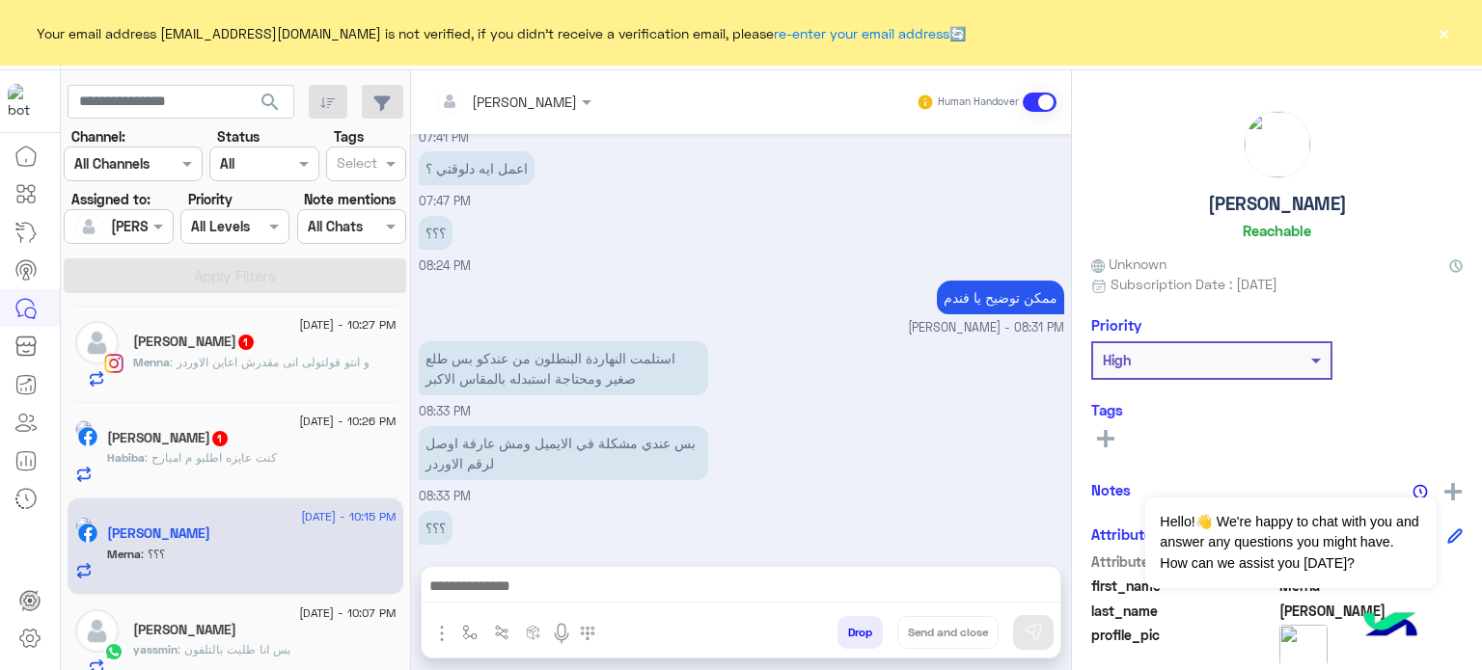
click at [341, 440] on div "Habiba Ahmed 1" at bounding box center [251, 440] width 289 height 20
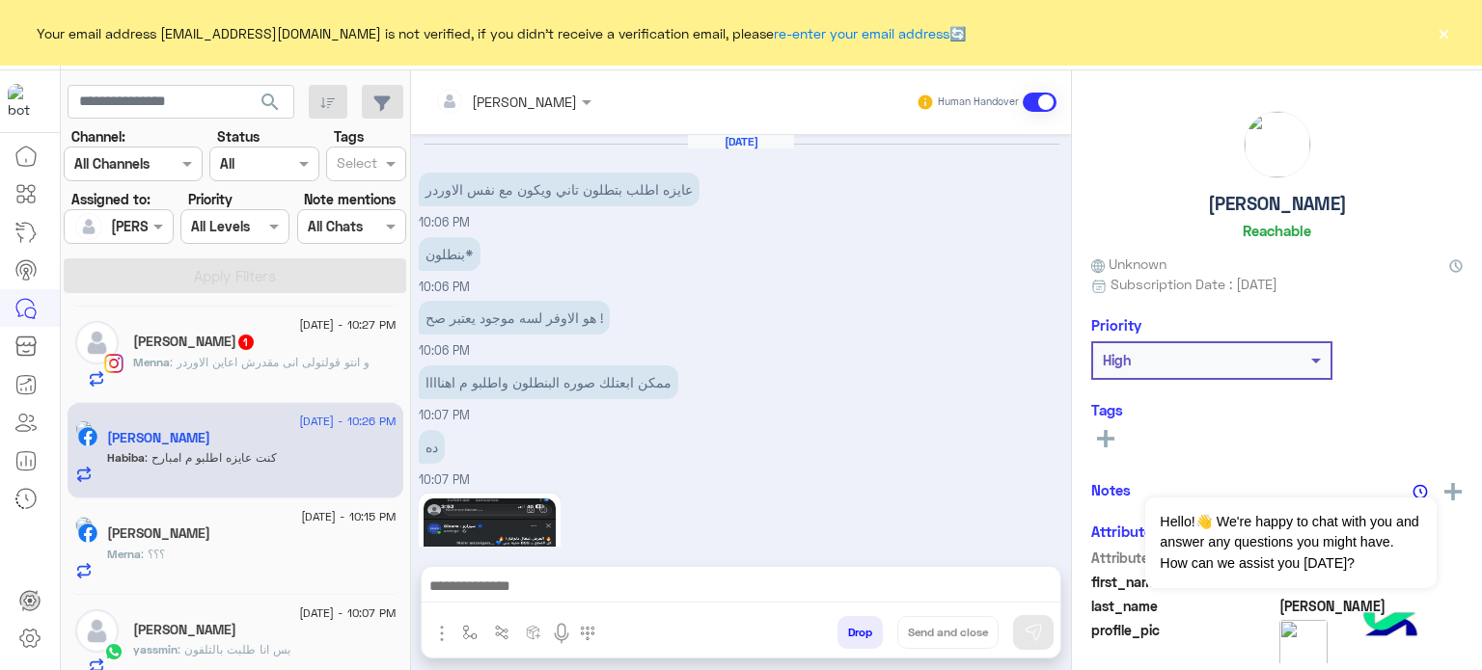
scroll to position [486, 0]
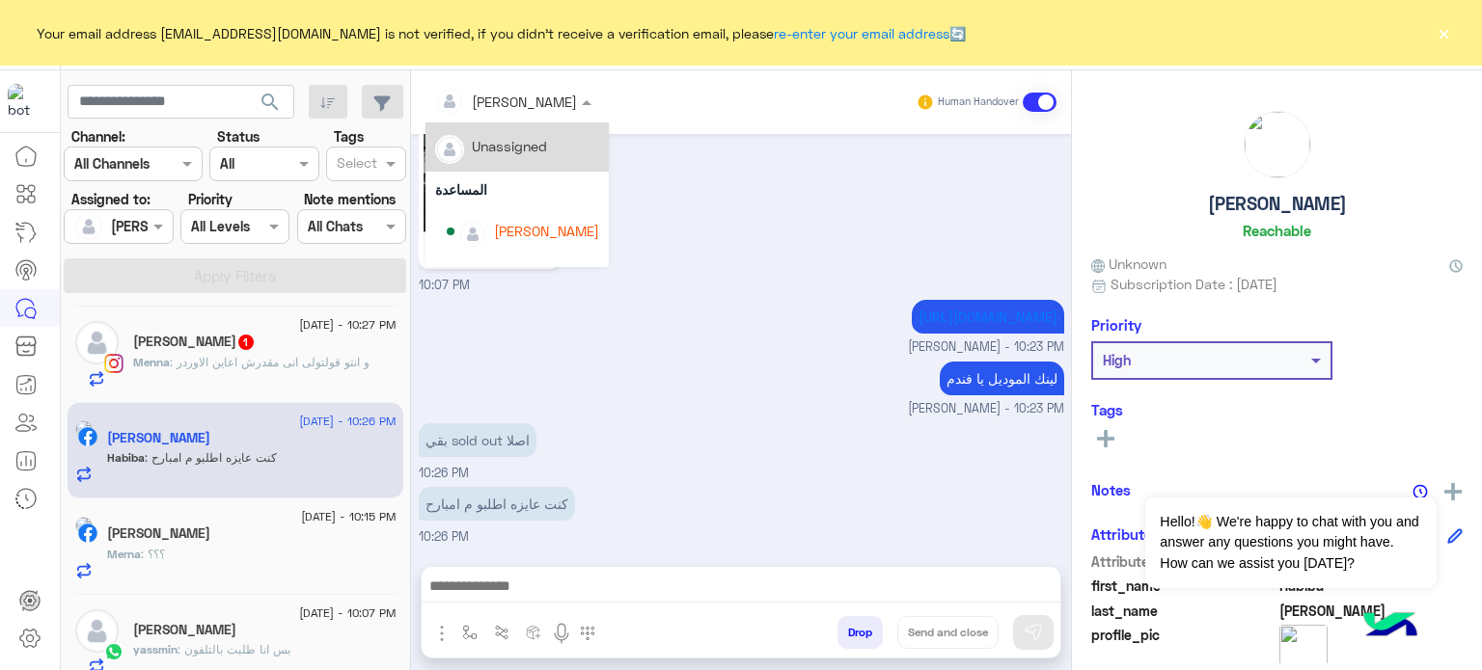
click at [531, 98] on div at bounding box center [513, 101] width 176 height 22
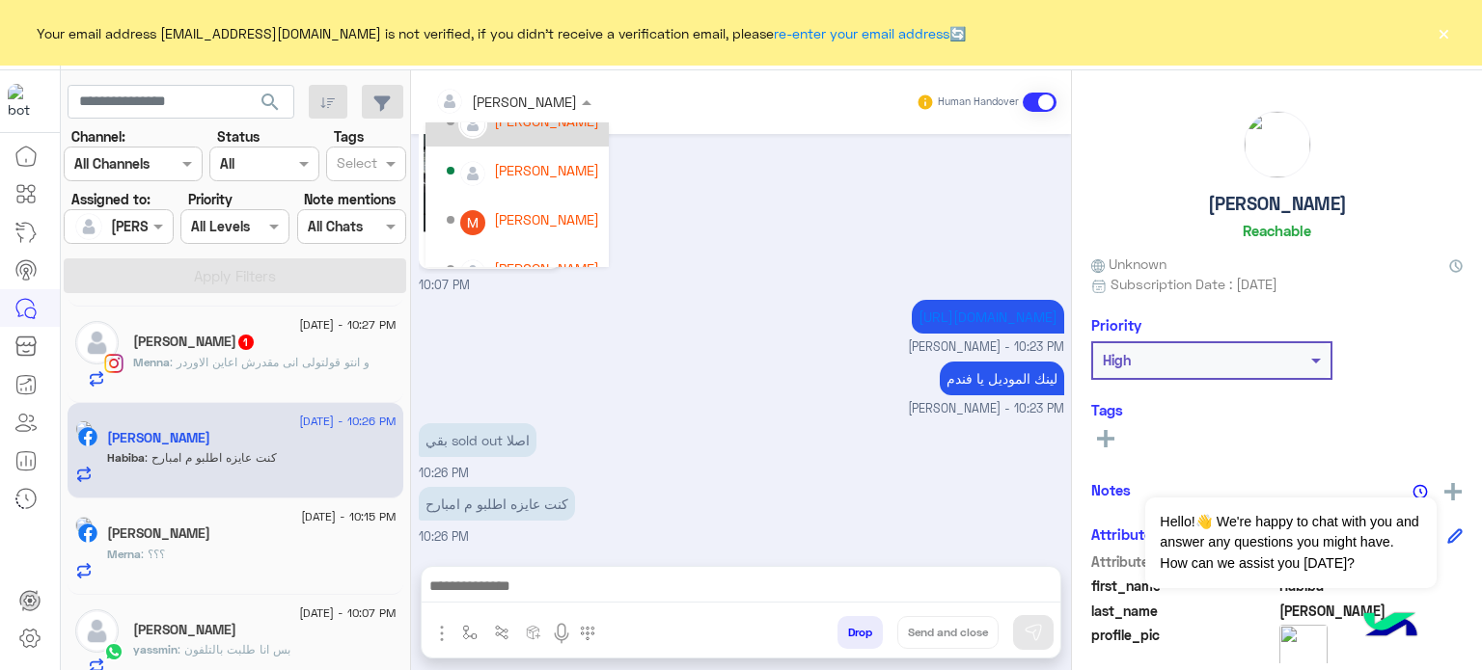
scroll to position [185, 0]
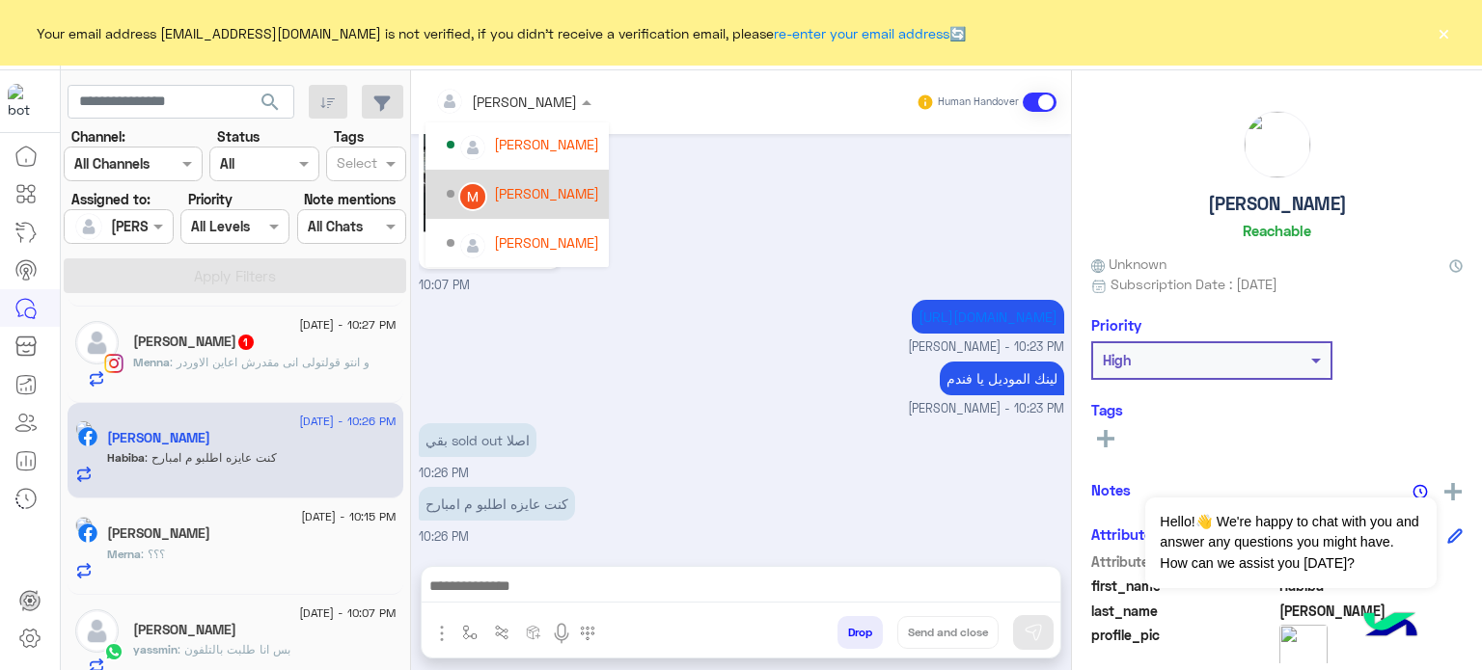
click at [542, 197] on div "[PERSON_NAME]" at bounding box center [546, 193] width 105 height 20
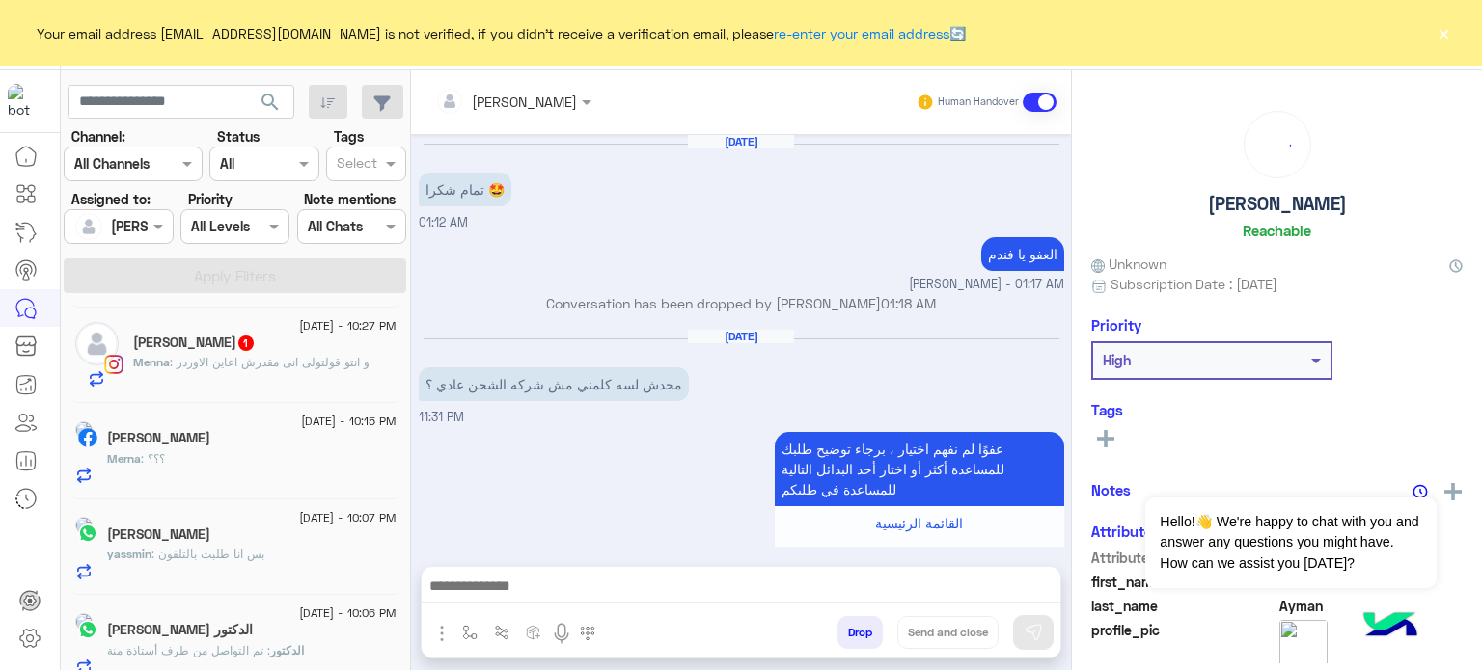
scroll to position [421, 0]
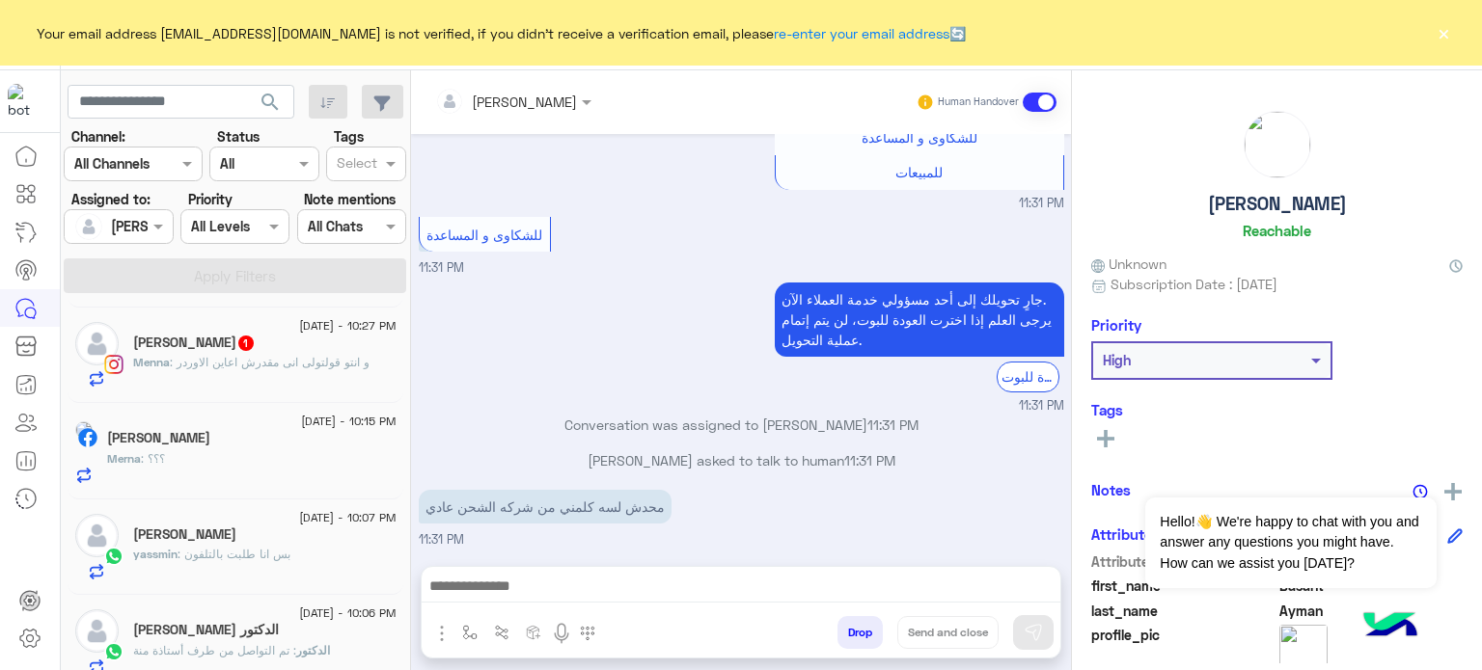
click at [342, 383] on div "Menna : و انتو قولتولى انى مقدرش اعاين الاوردر" at bounding box center [264, 371] width 263 height 34
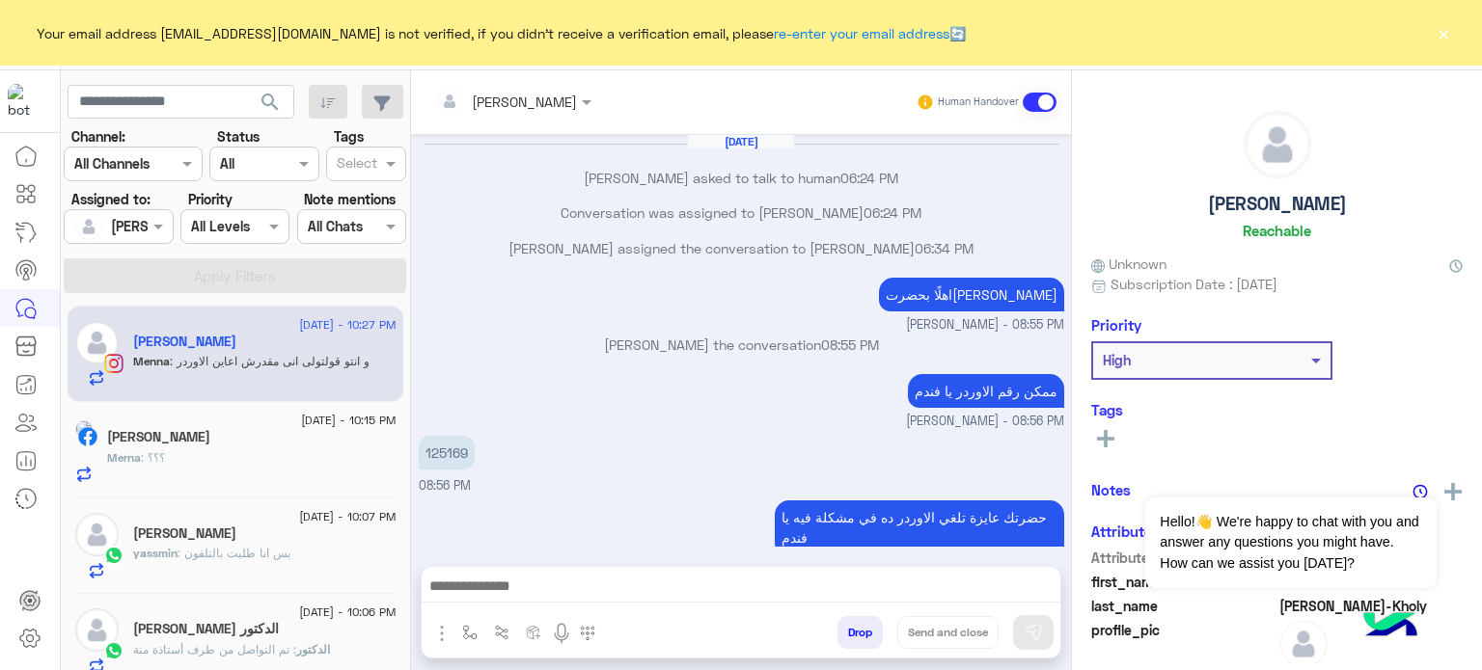
scroll to position [157, 0]
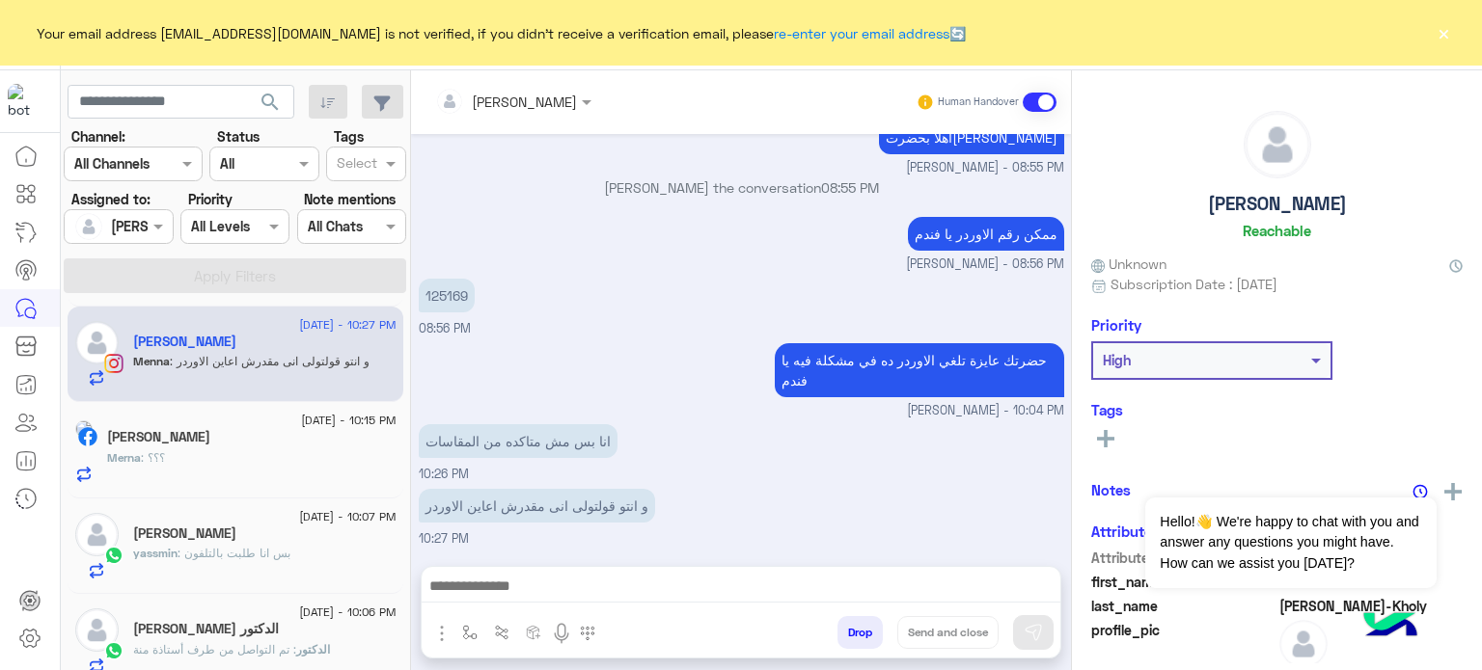
click at [501, 98] on input "text" at bounding box center [487, 102] width 105 height 20
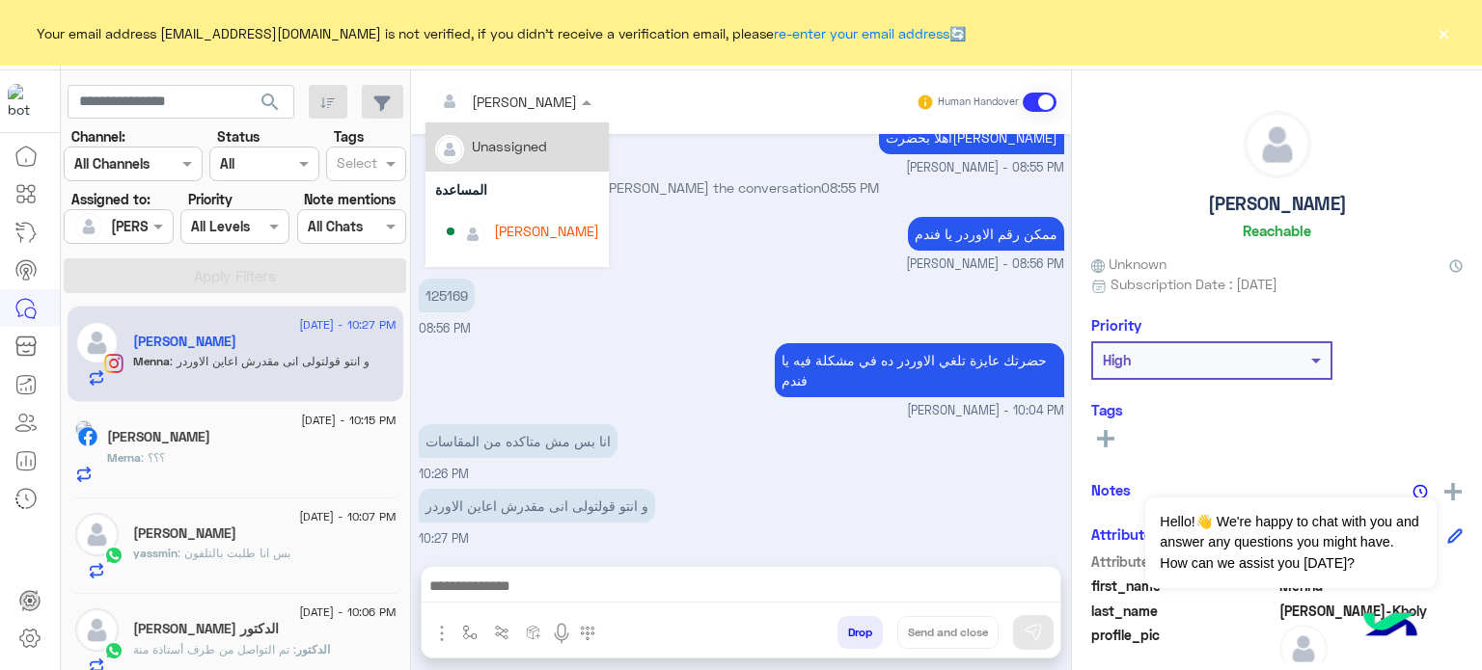
drag, startPoint x: 525, startPoint y: 92, endPoint x: 594, endPoint y: 138, distance: 83.5
click at [594, 120] on ng-select "Amina Hamdy Unassigned المساعدة lobna Mounir Nada Khaled Amina Hamdy Mariam Sab…" at bounding box center [513, 102] width 176 height 35
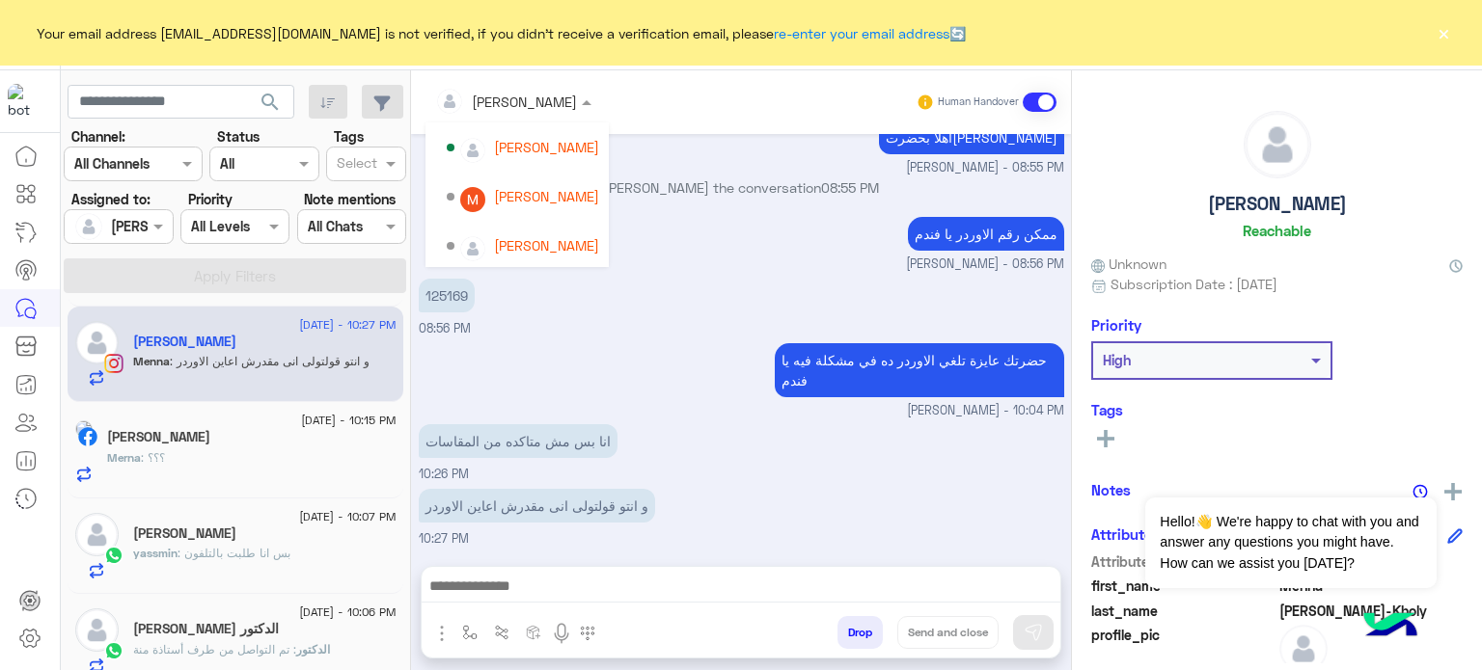
scroll to position [184, 0]
click at [556, 195] on div "[PERSON_NAME]" at bounding box center [546, 194] width 105 height 20
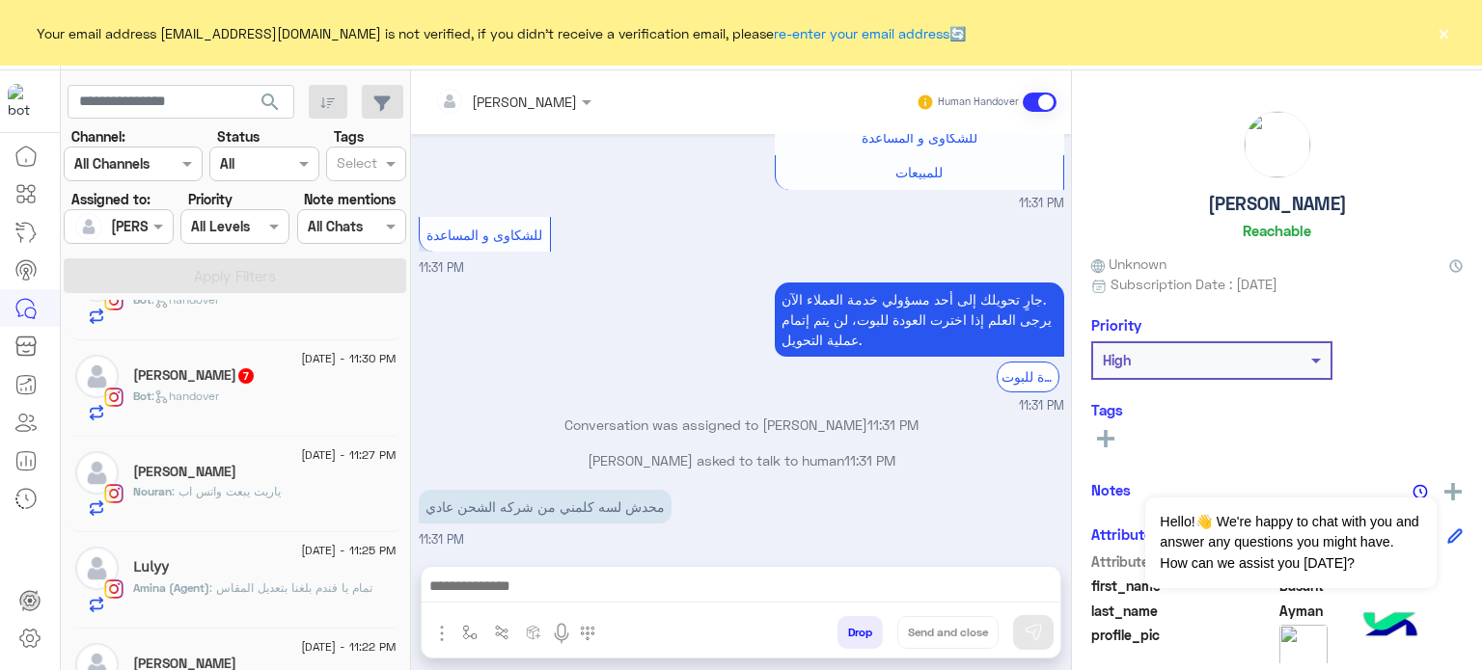
scroll to position [143, 0]
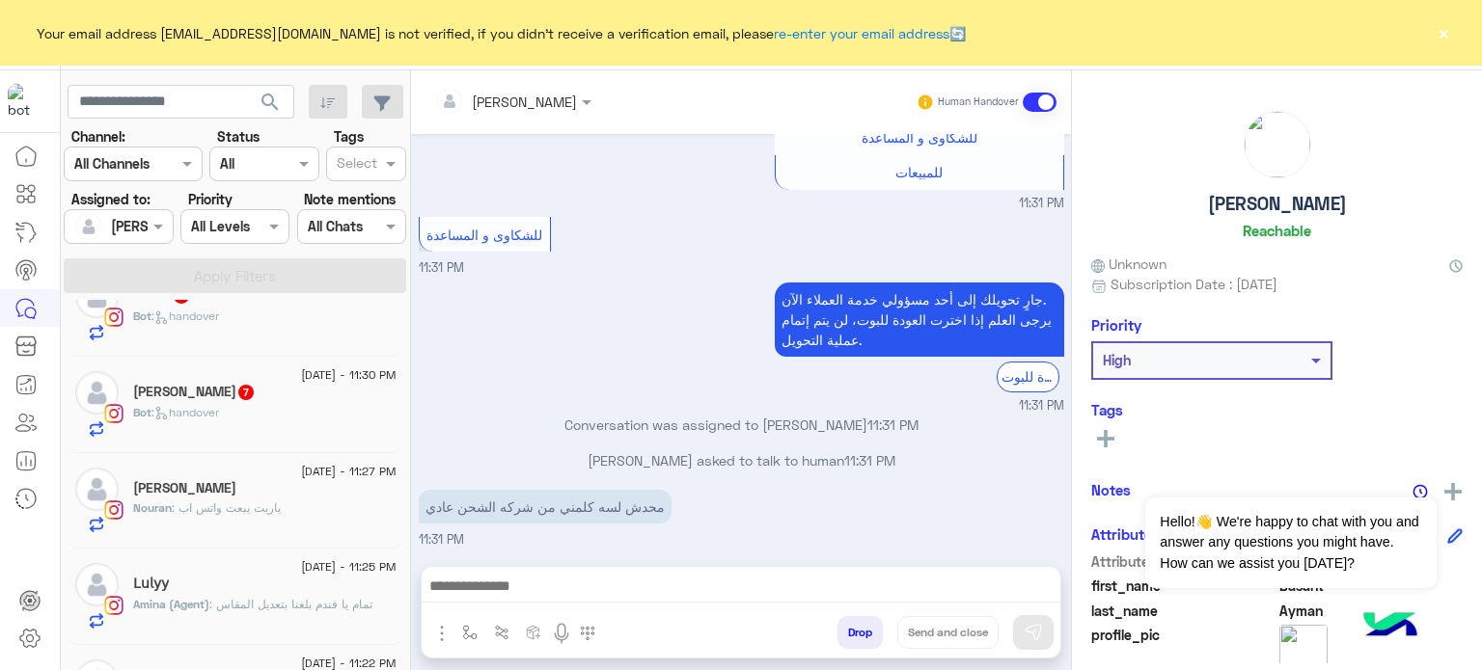
click at [332, 390] on div "Yaraa Osama 7" at bounding box center [264, 394] width 263 height 20
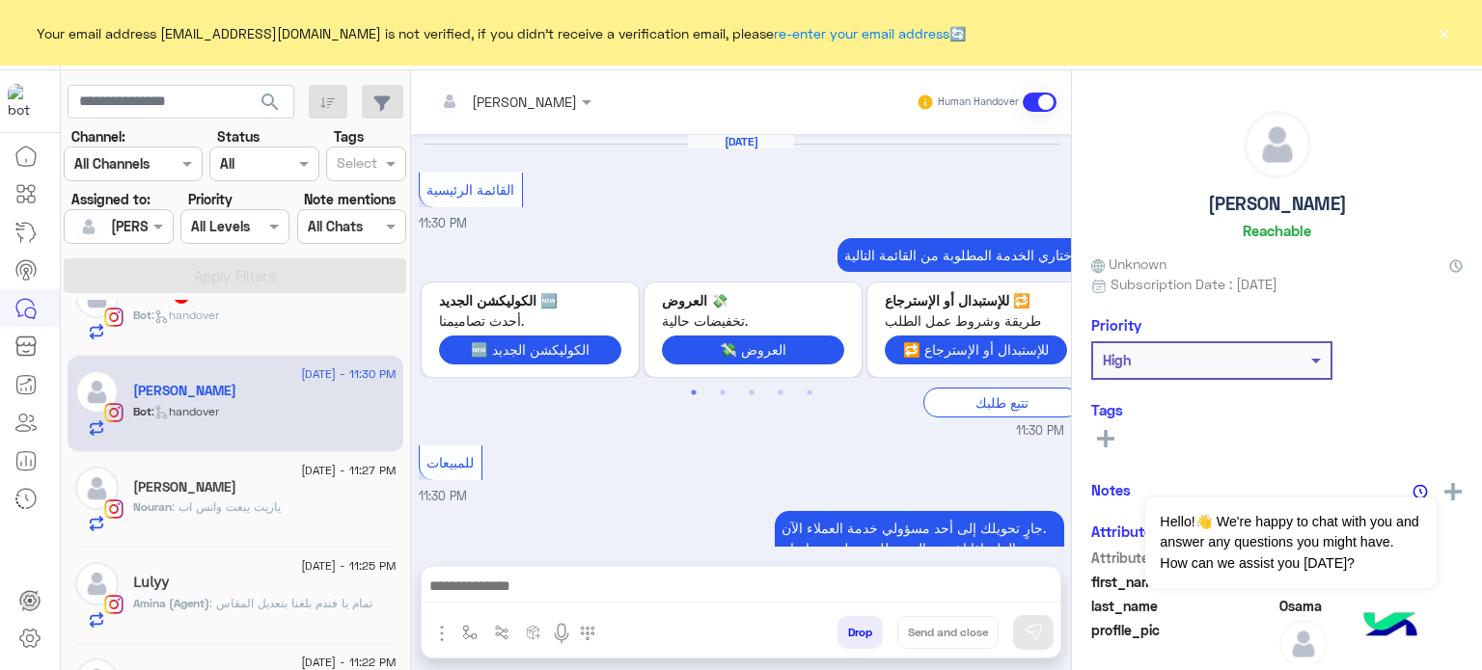
scroll to position [498, 0]
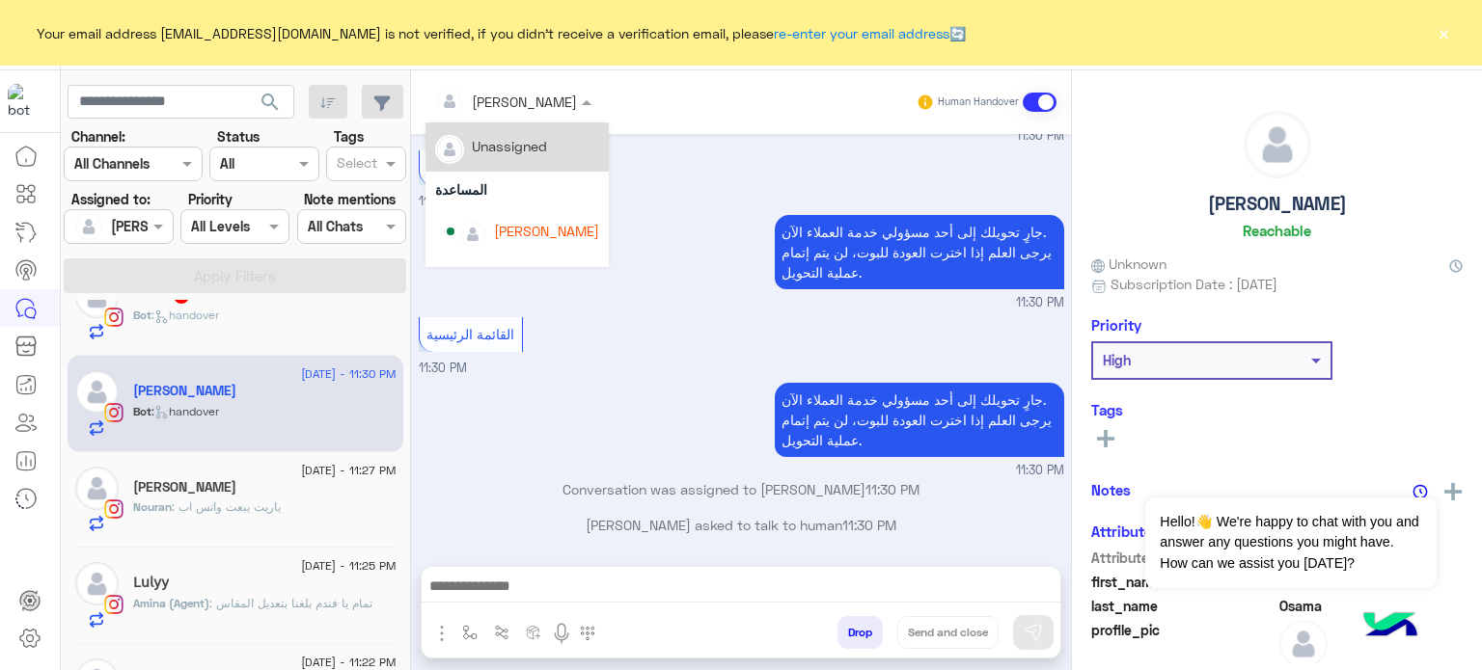
click at [536, 111] on div "[PERSON_NAME]" at bounding box center [524, 102] width 105 height 20
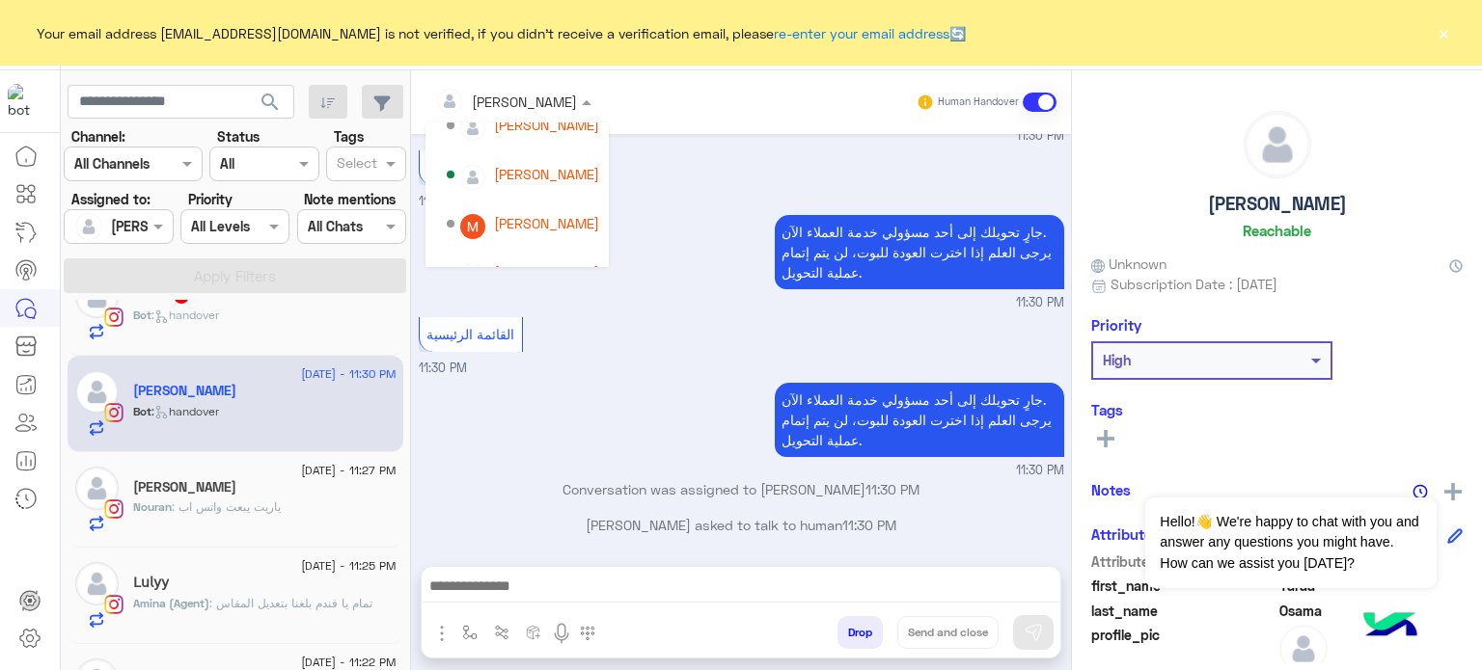
scroll to position [166, 0]
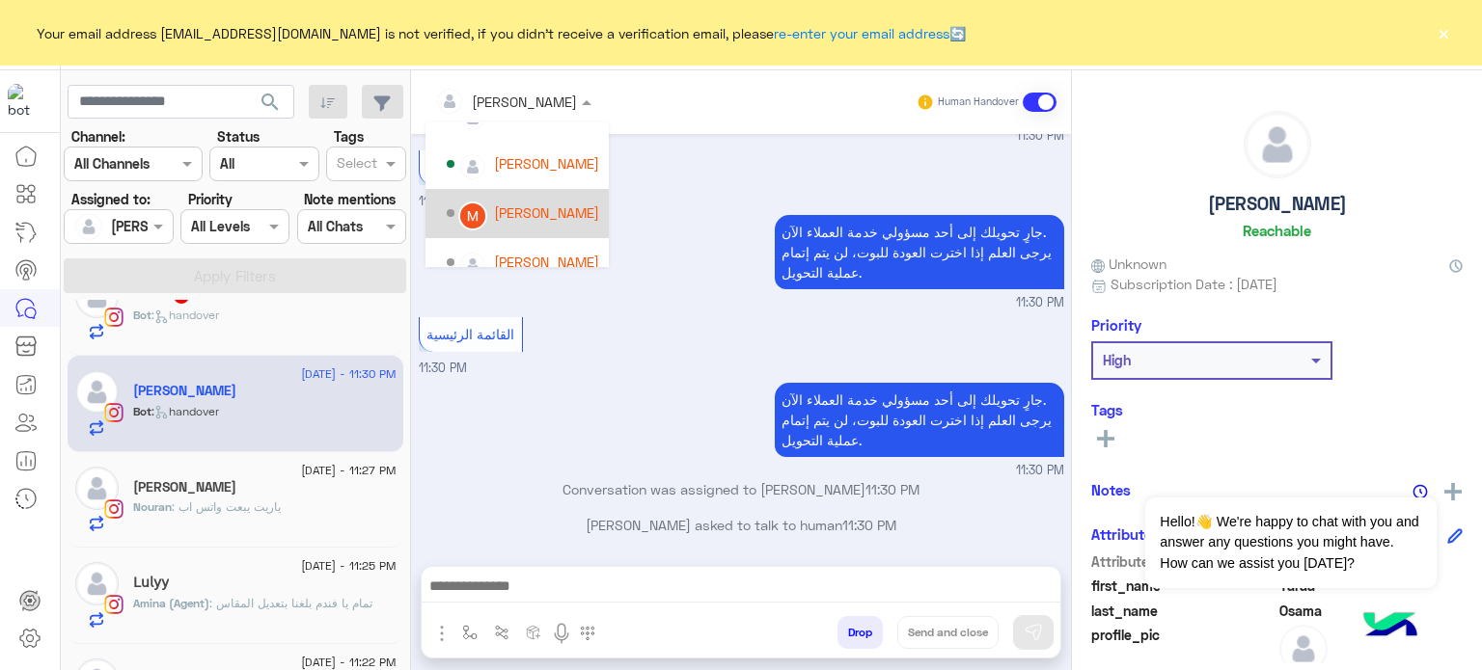
click at [561, 211] on div "[PERSON_NAME]" at bounding box center [546, 213] width 105 height 20
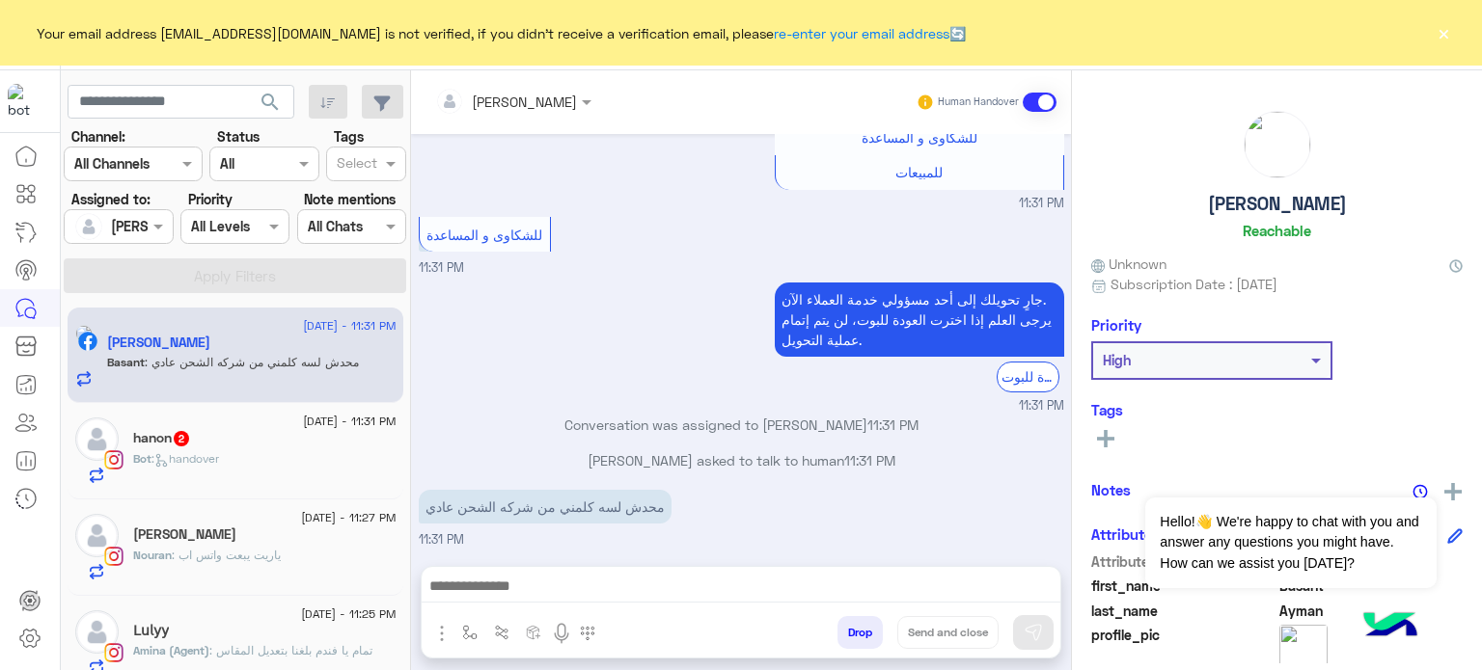
click at [298, 456] on div "Bot : handover" at bounding box center [264, 468] width 263 height 34
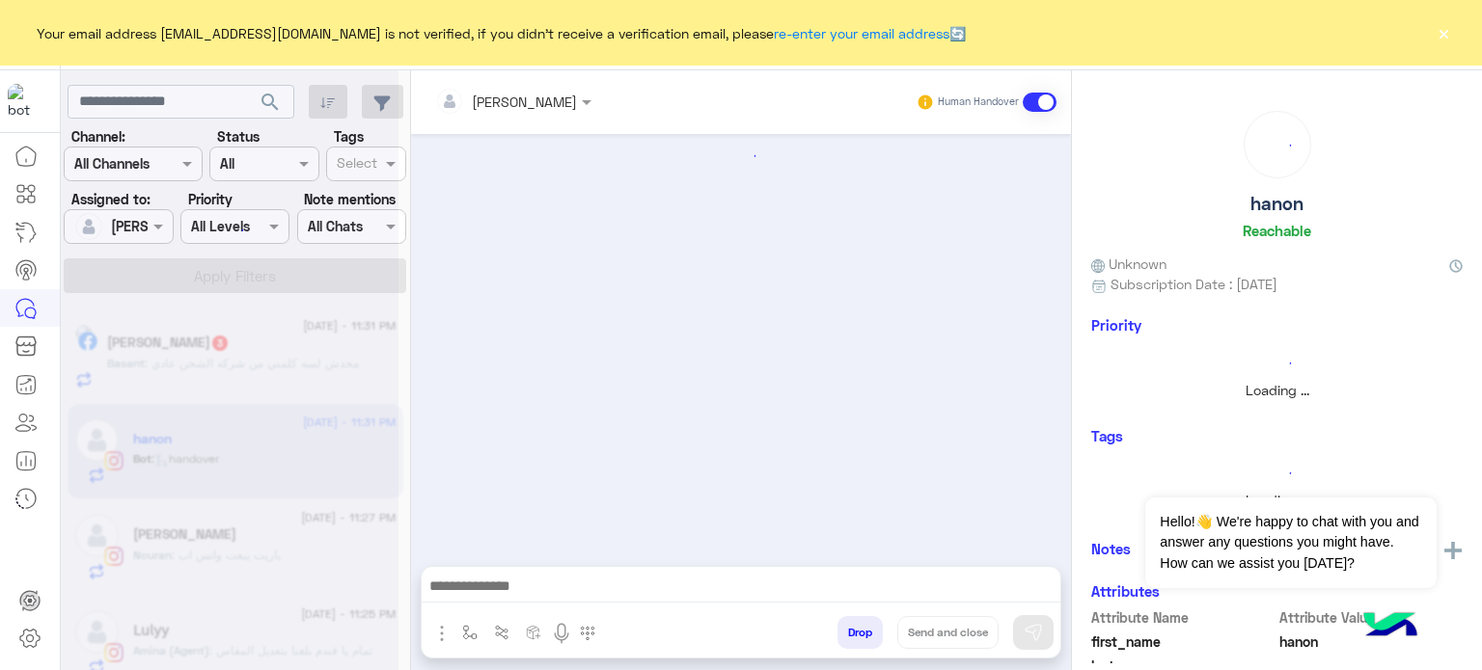
scroll to position [635, 0]
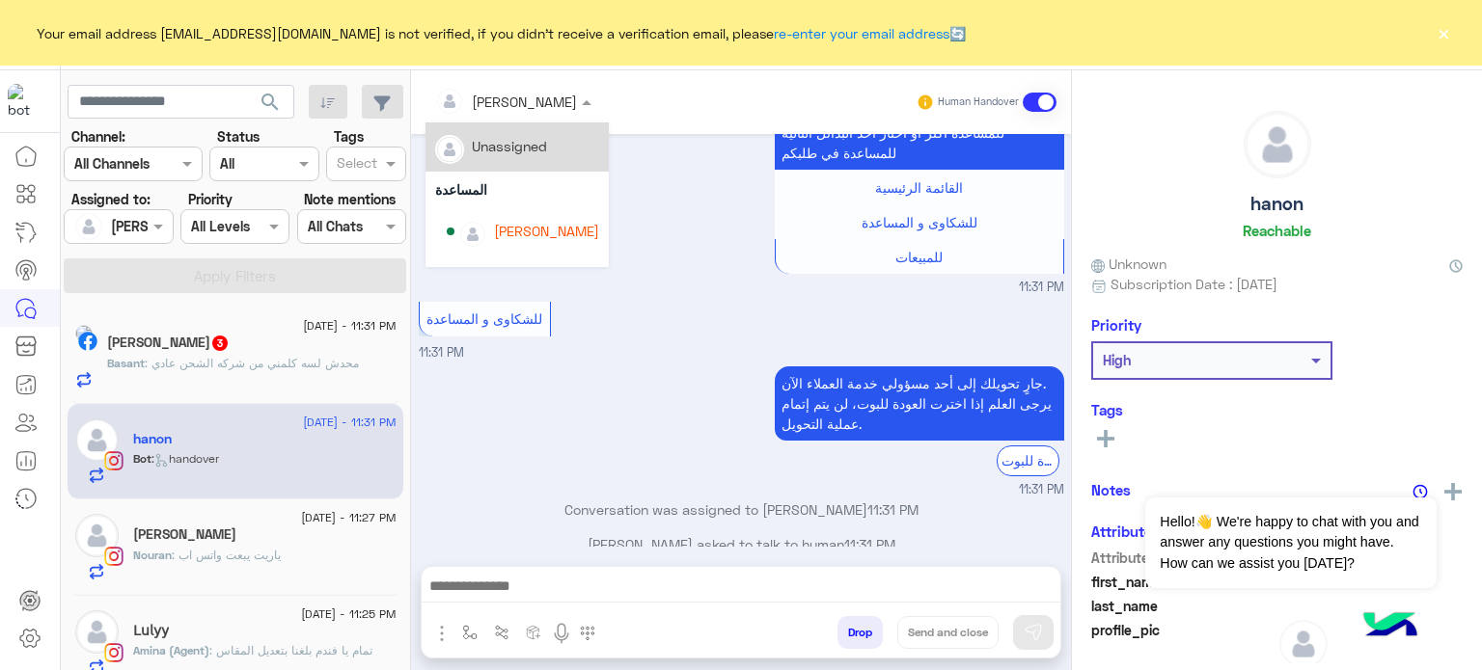
click at [521, 109] on input "text" at bounding box center [487, 102] width 105 height 20
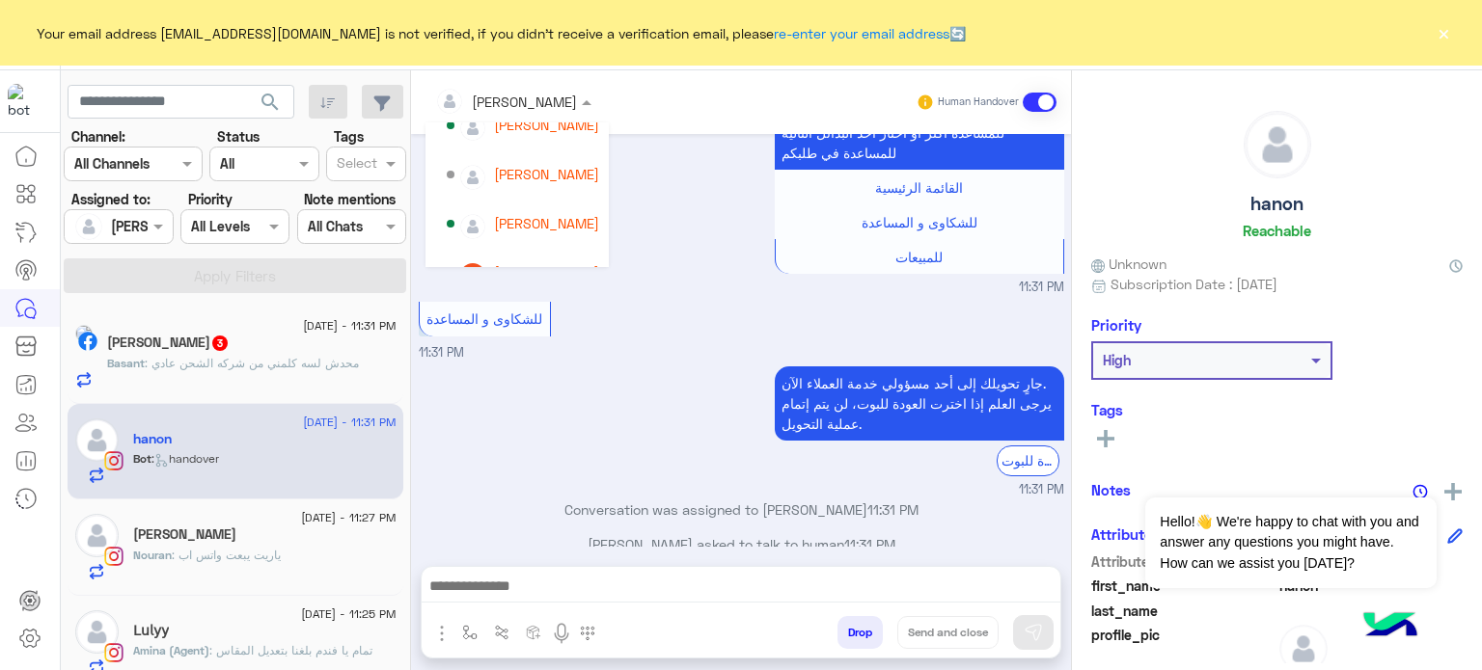
scroll to position [107, 0]
click at [540, 251] on div "[PERSON_NAME]" at bounding box center [516, 272] width 183 height 49
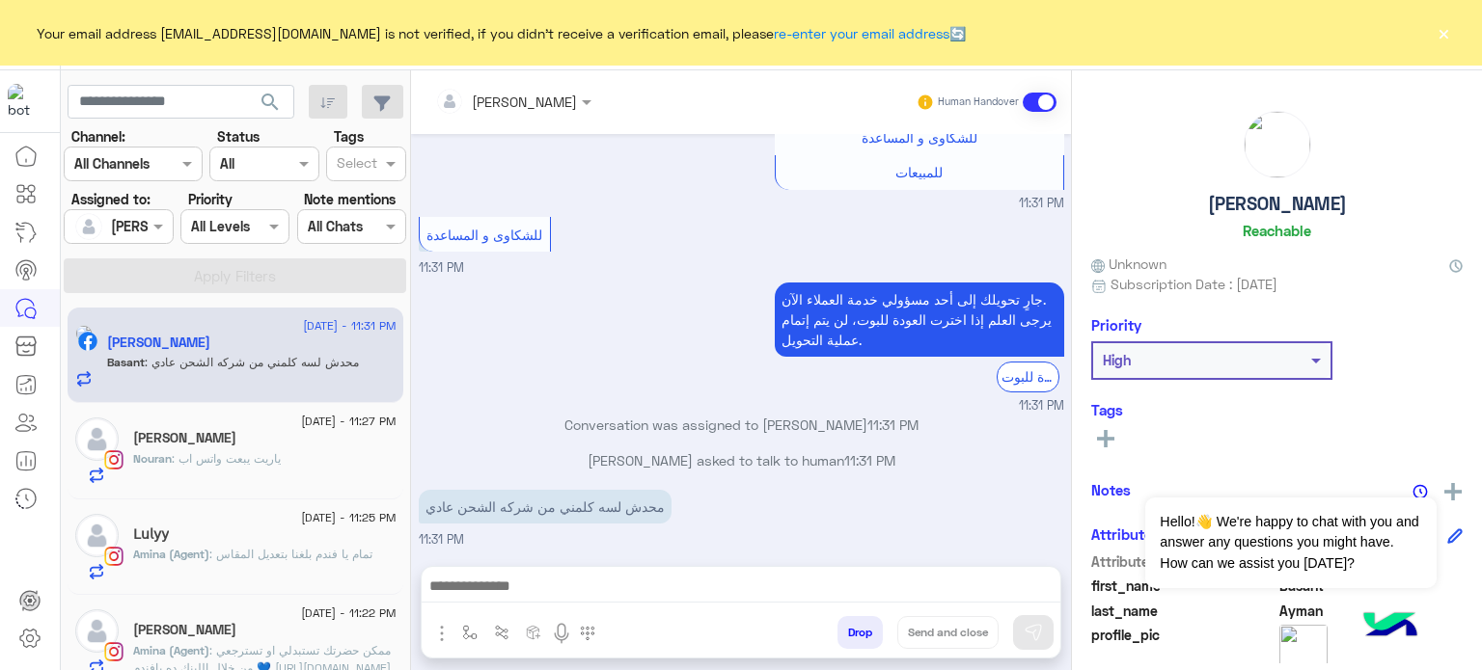
click at [115, 223] on input "text" at bounding box center [96, 227] width 44 height 20
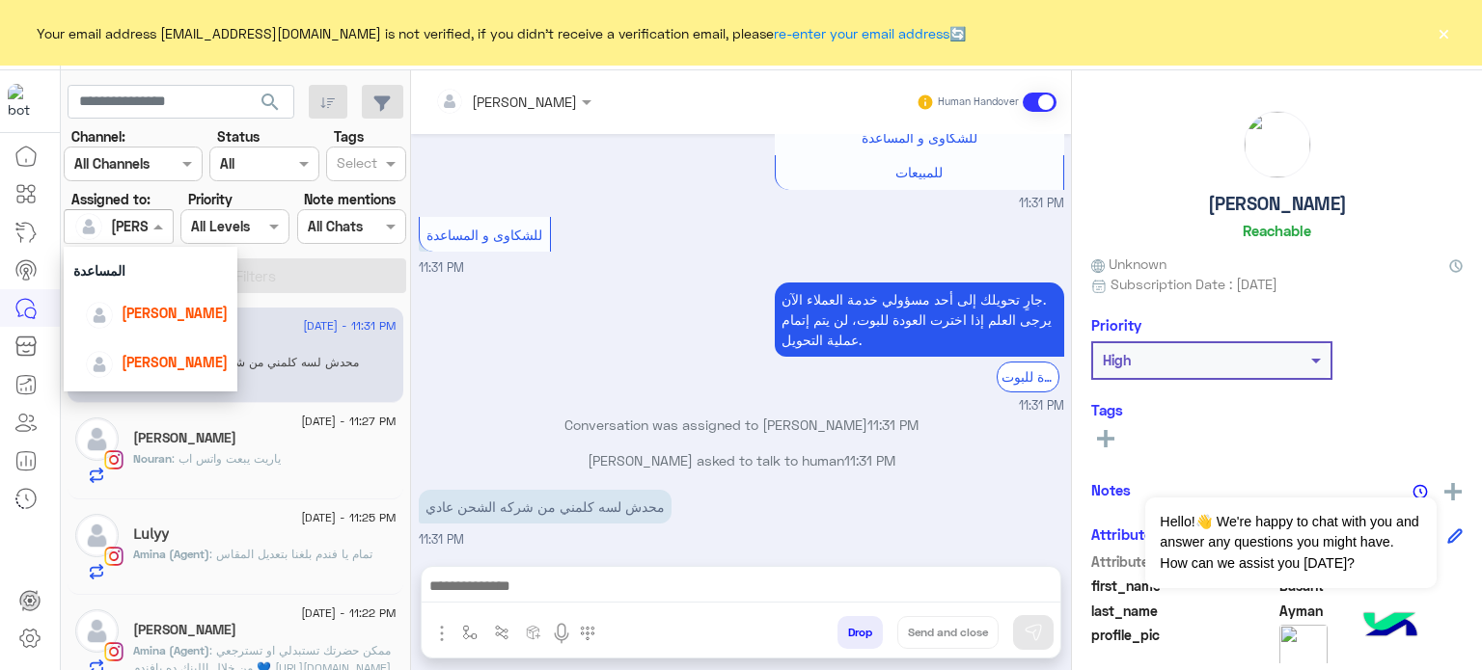
scroll to position [81, 0]
click at [163, 305] on span "[PERSON_NAME]" at bounding box center [175, 311] width 106 height 16
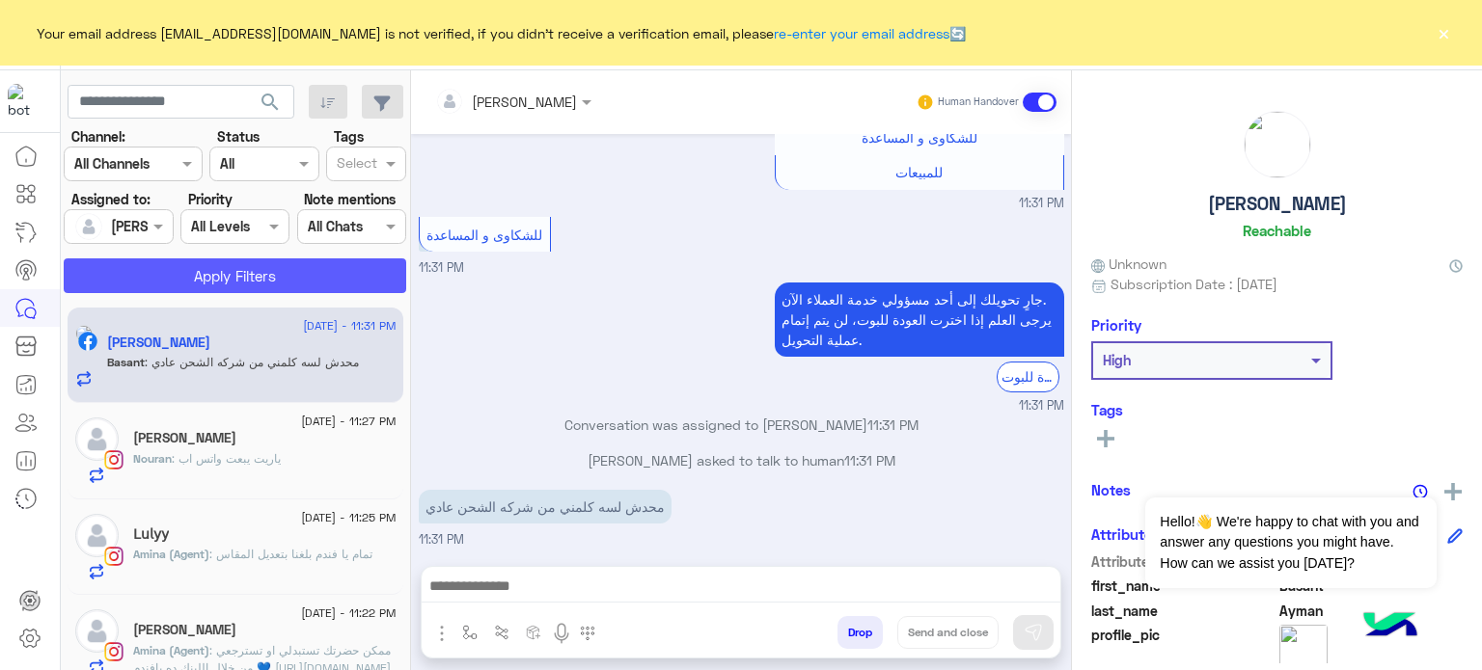
click at [247, 269] on button "Apply Filters" at bounding box center [235, 276] width 342 height 35
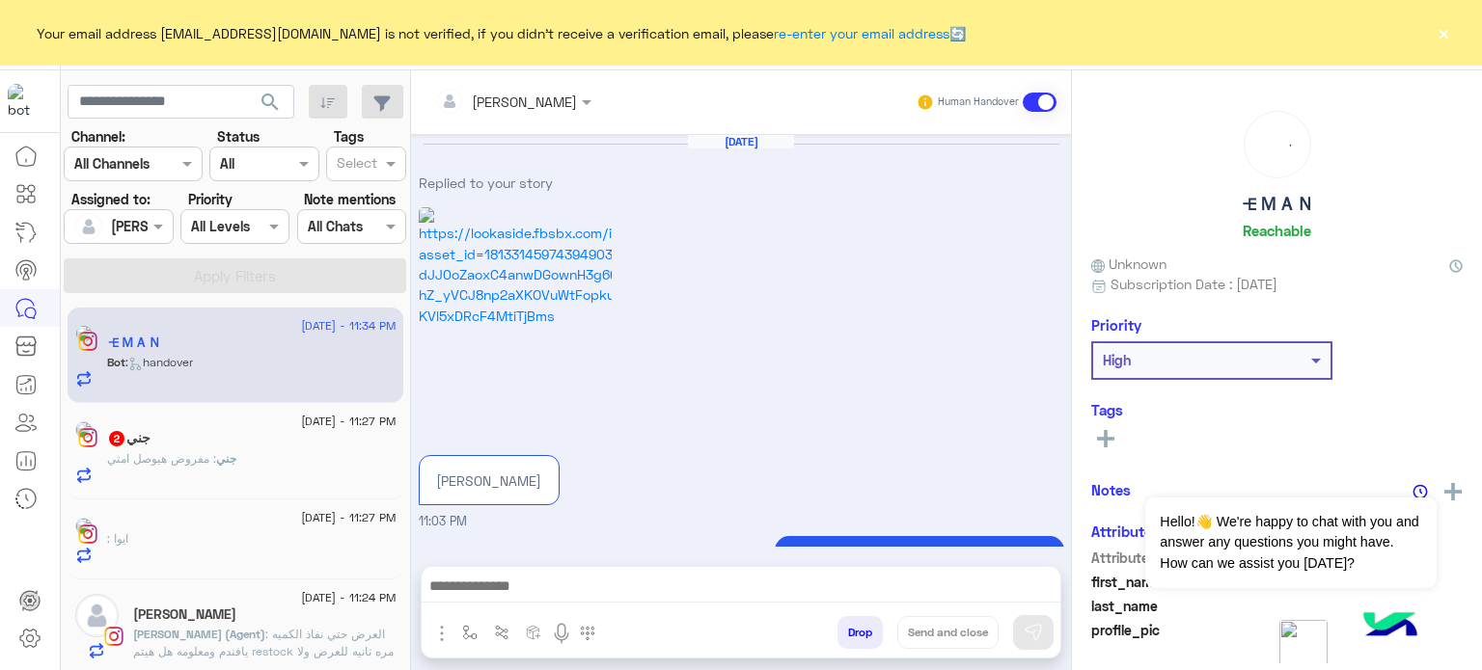
scroll to position [692, 0]
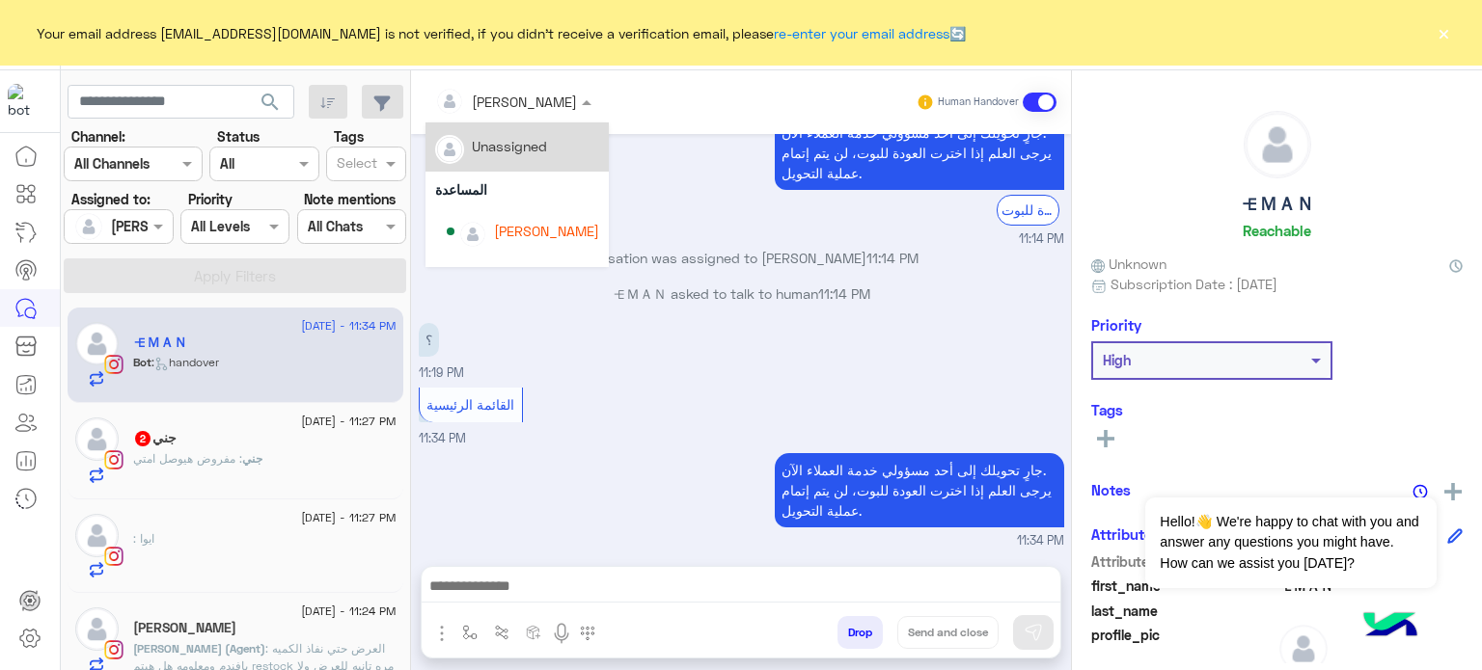
click at [532, 96] on div at bounding box center [513, 101] width 176 height 22
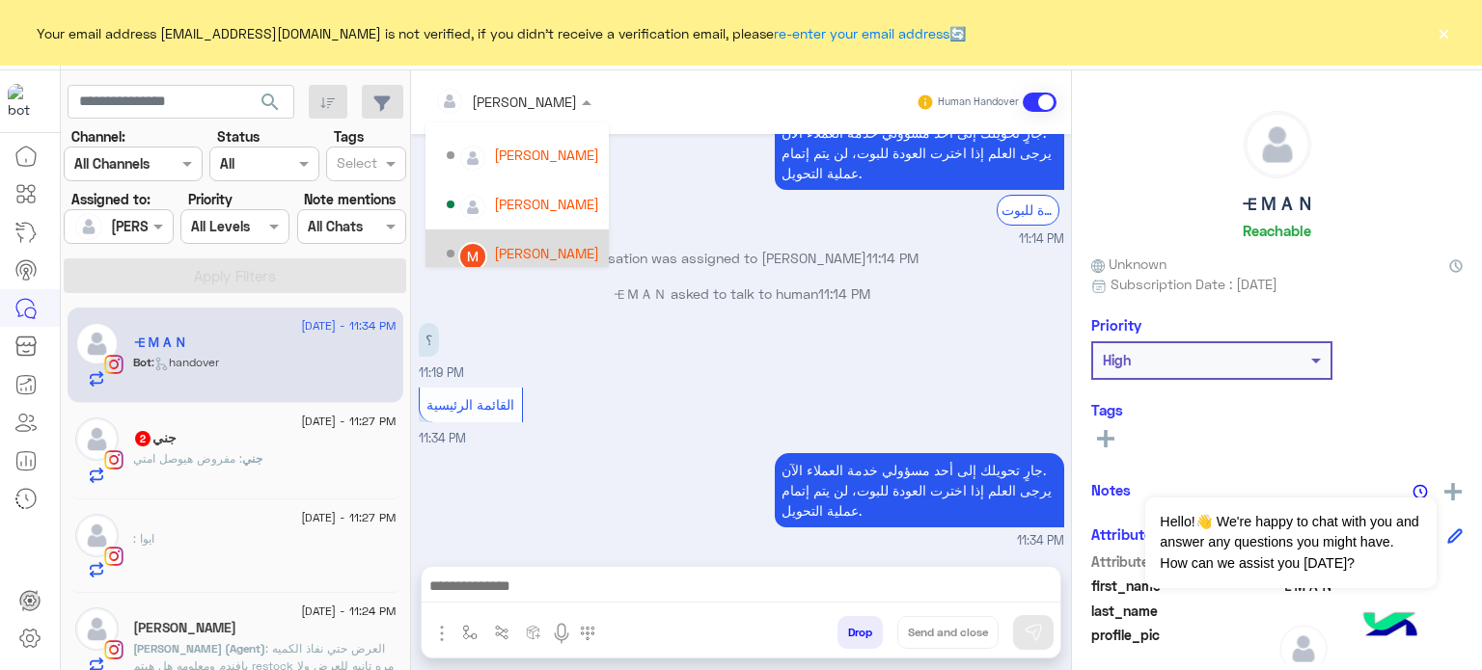
scroll to position [123, 0]
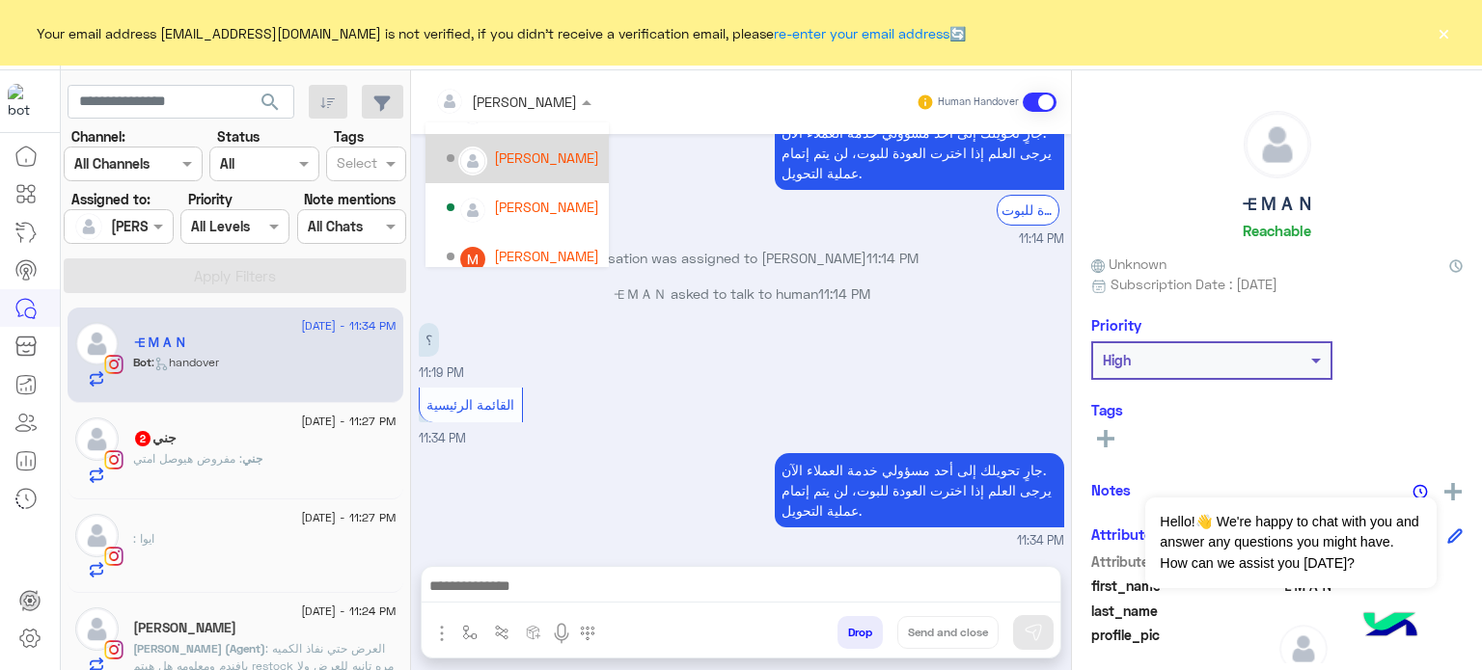
click at [554, 153] on div "[PERSON_NAME]" at bounding box center [546, 158] width 105 height 20
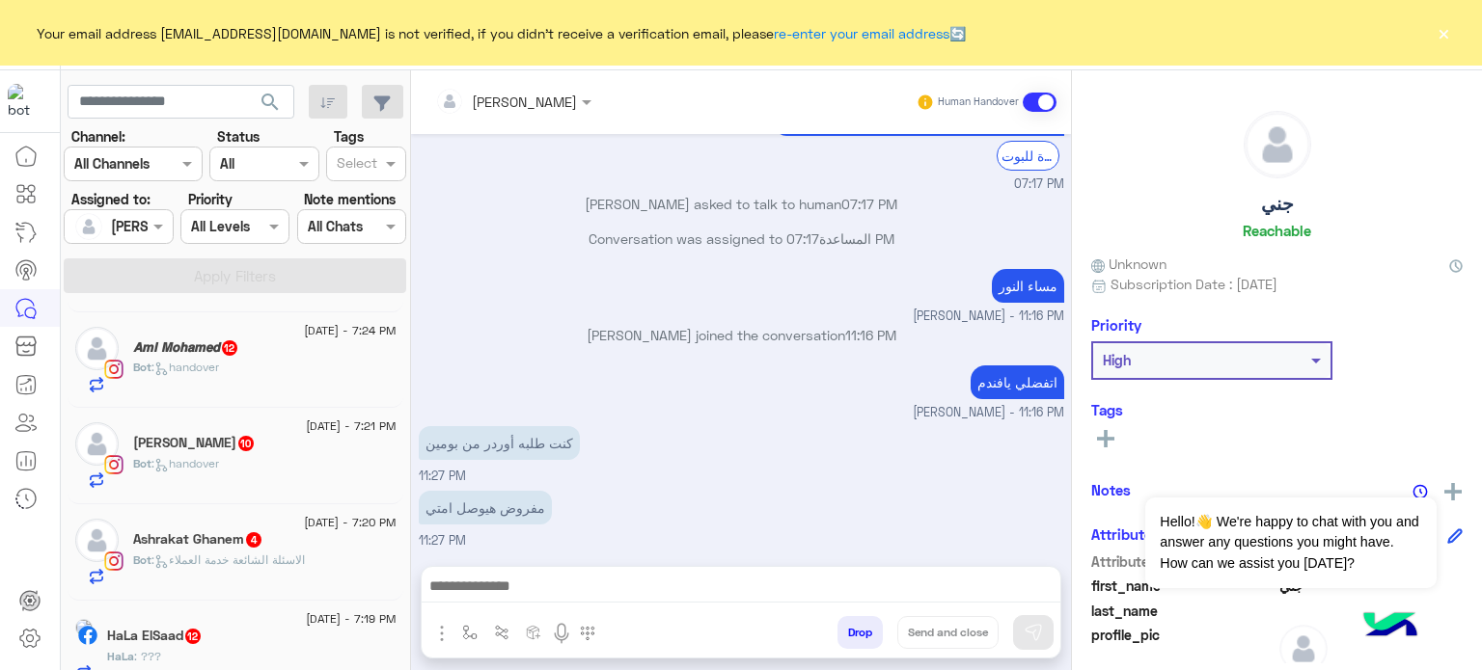
scroll to position [3289, 0]
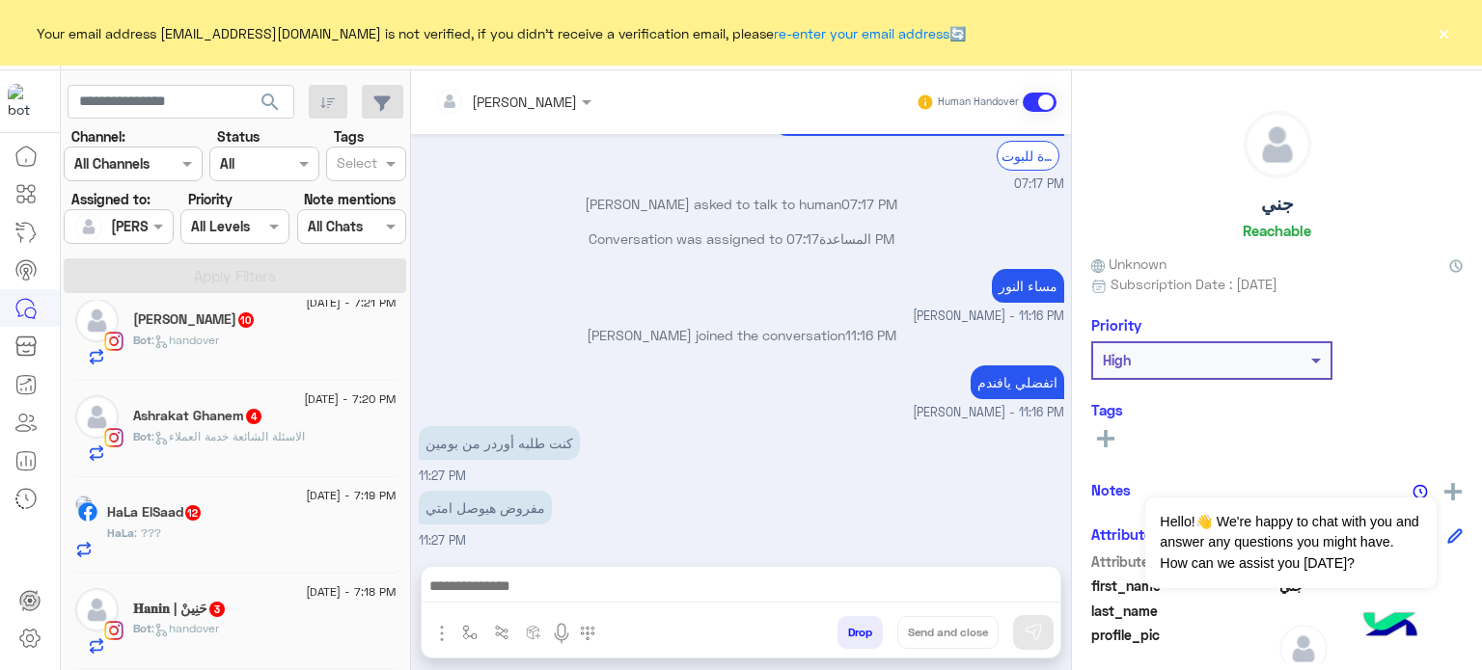
click at [302, 604] on div "𝐇𝐚𝐧𝐢𝐧 | حَنِينْ 3" at bounding box center [264, 611] width 263 height 20
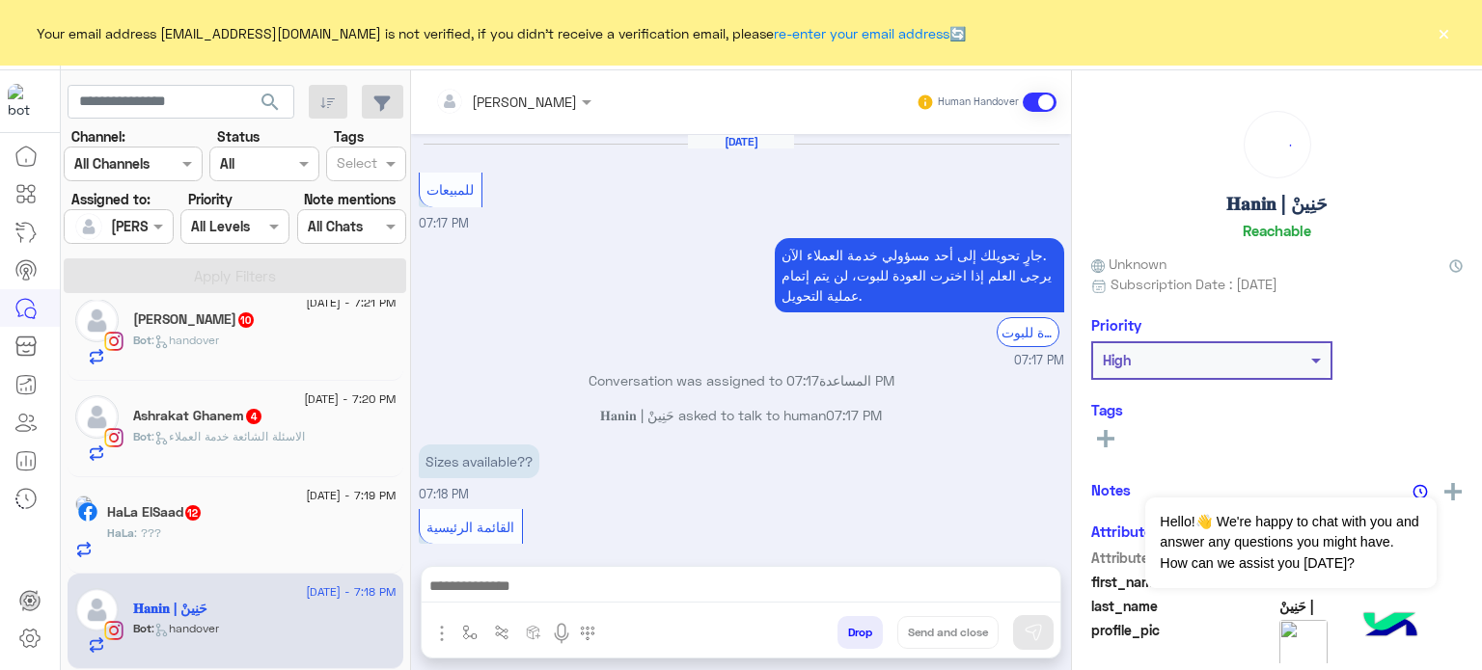
scroll to position [123, 0]
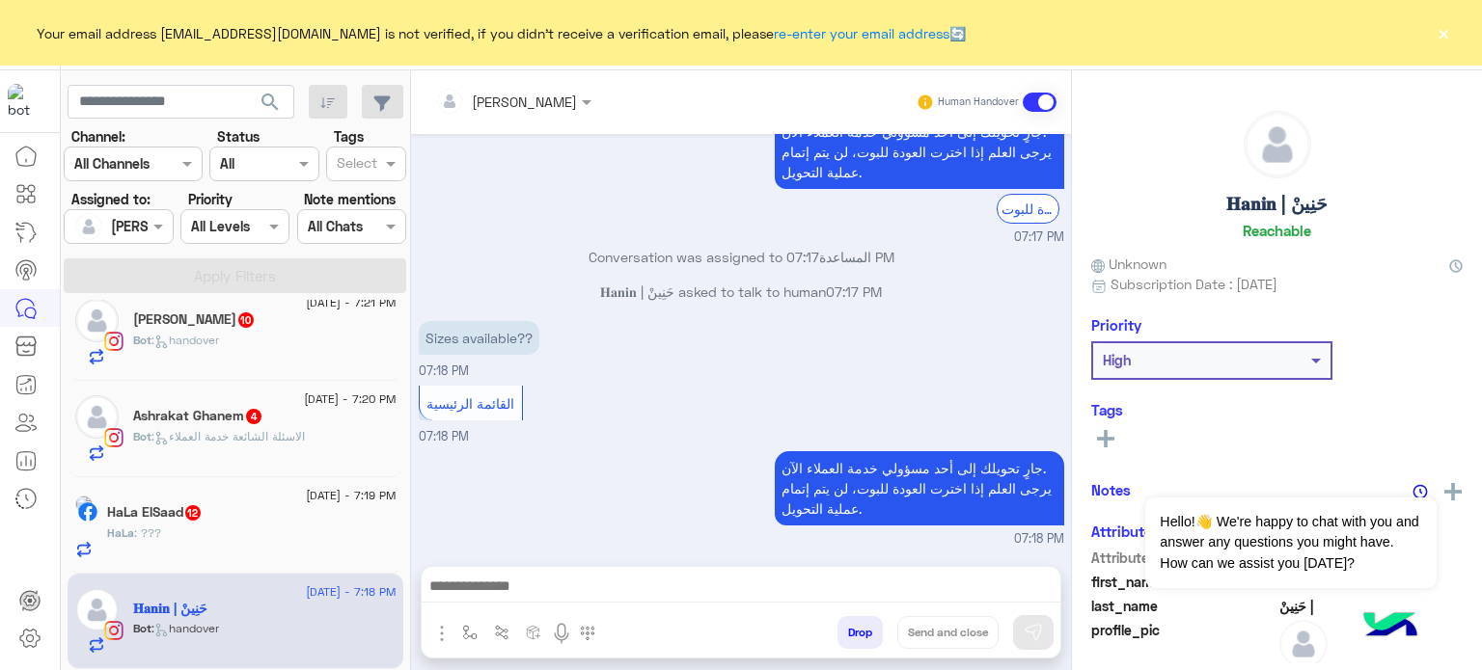
click at [533, 98] on div at bounding box center [513, 101] width 176 height 22
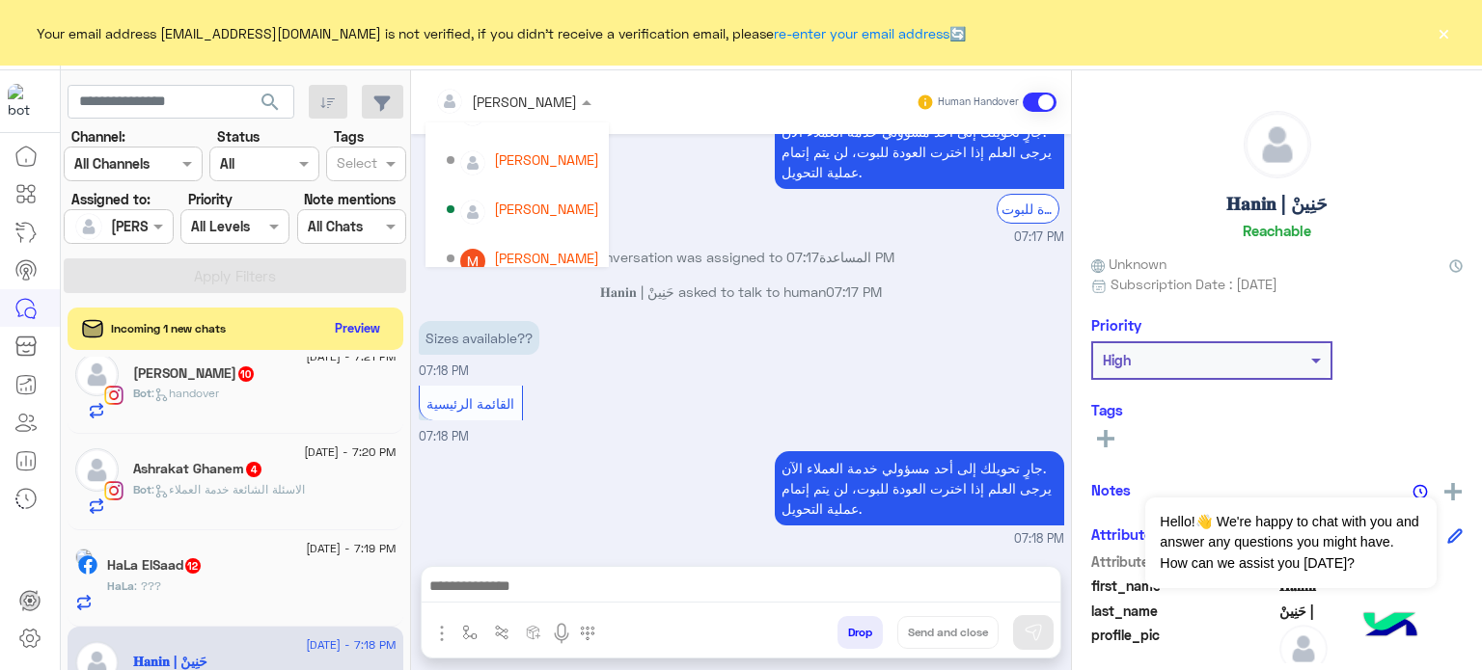
scroll to position [110, 0]
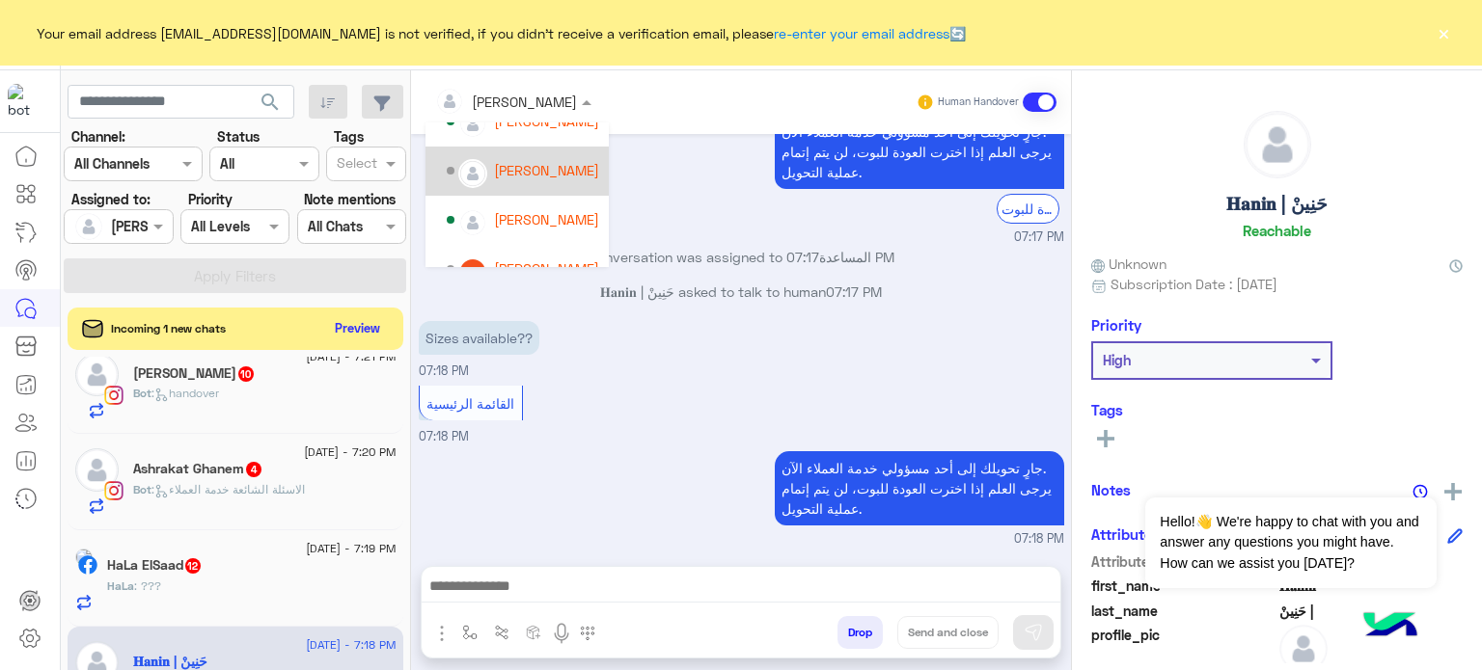
click at [550, 167] on div "[PERSON_NAME]" at bounding box center [546, 170] width 105 height 20
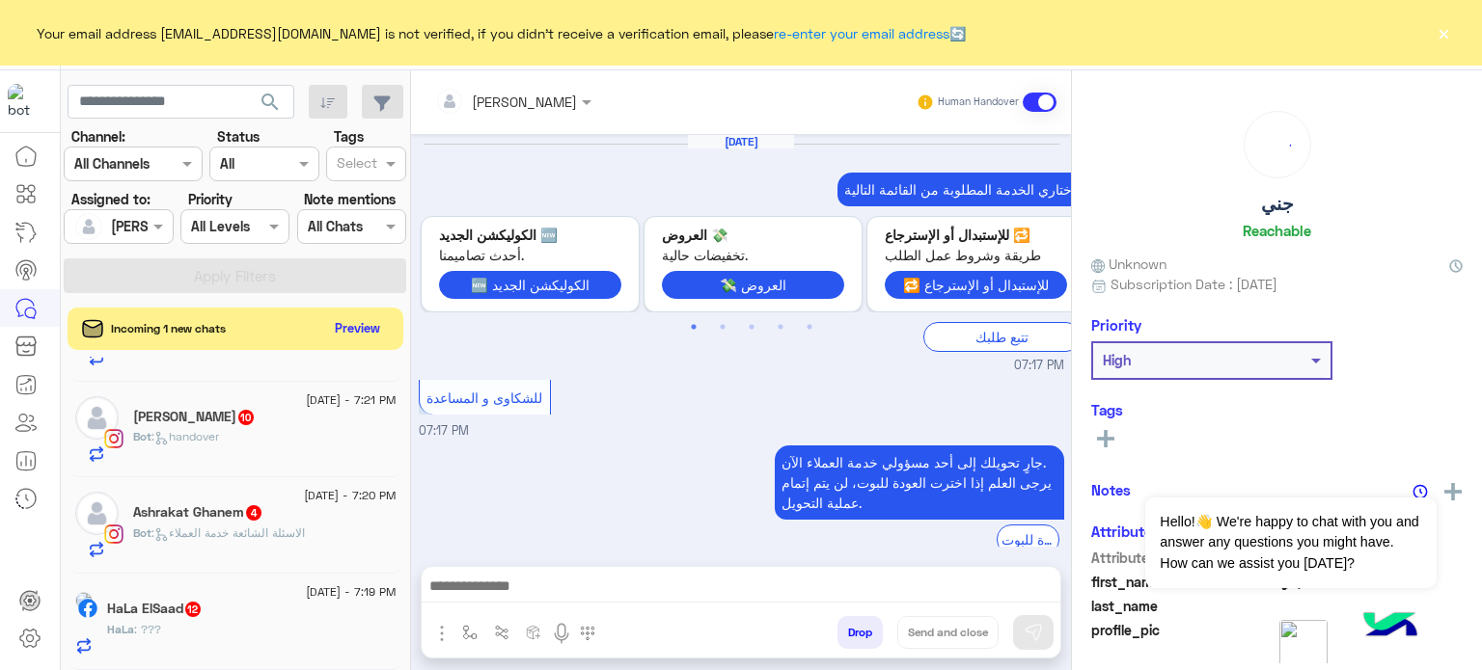
scroll to position [384, 0]
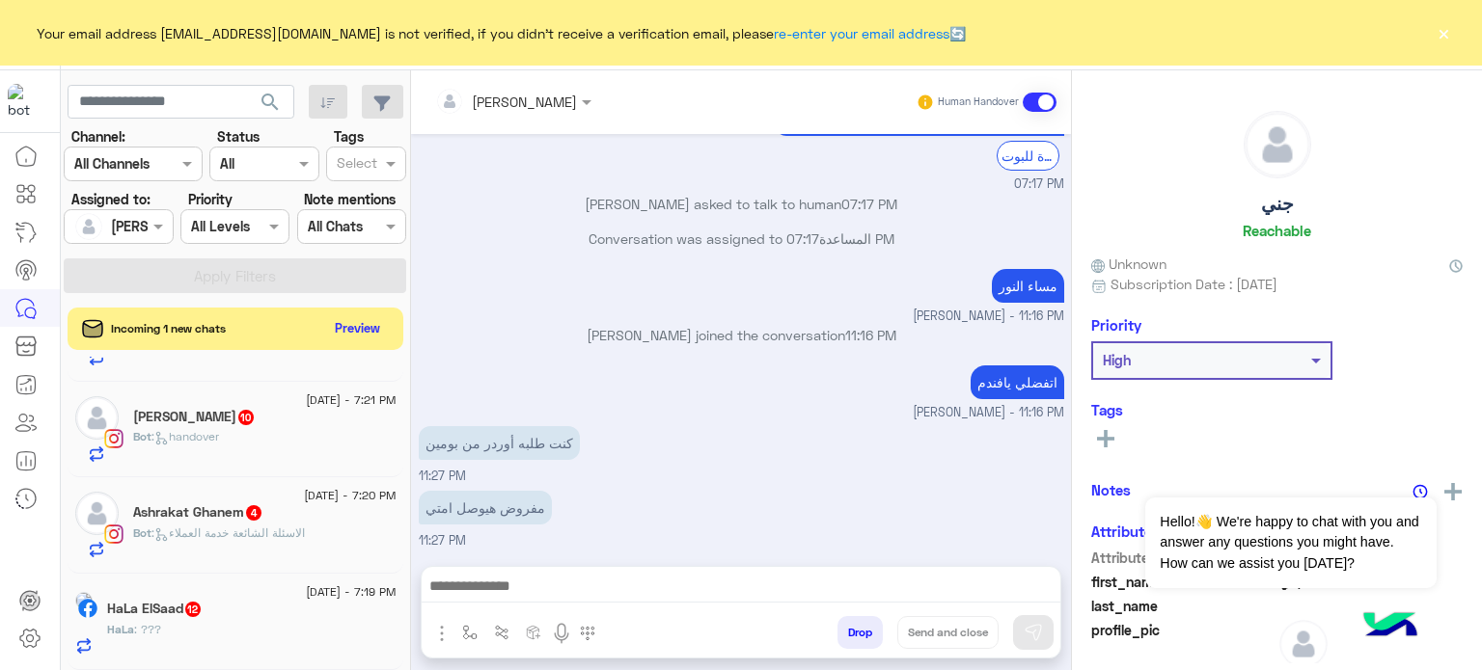
click at [266, 624] on div "HaLa : ???" at bounding box center [251, 638] width 289 height 34
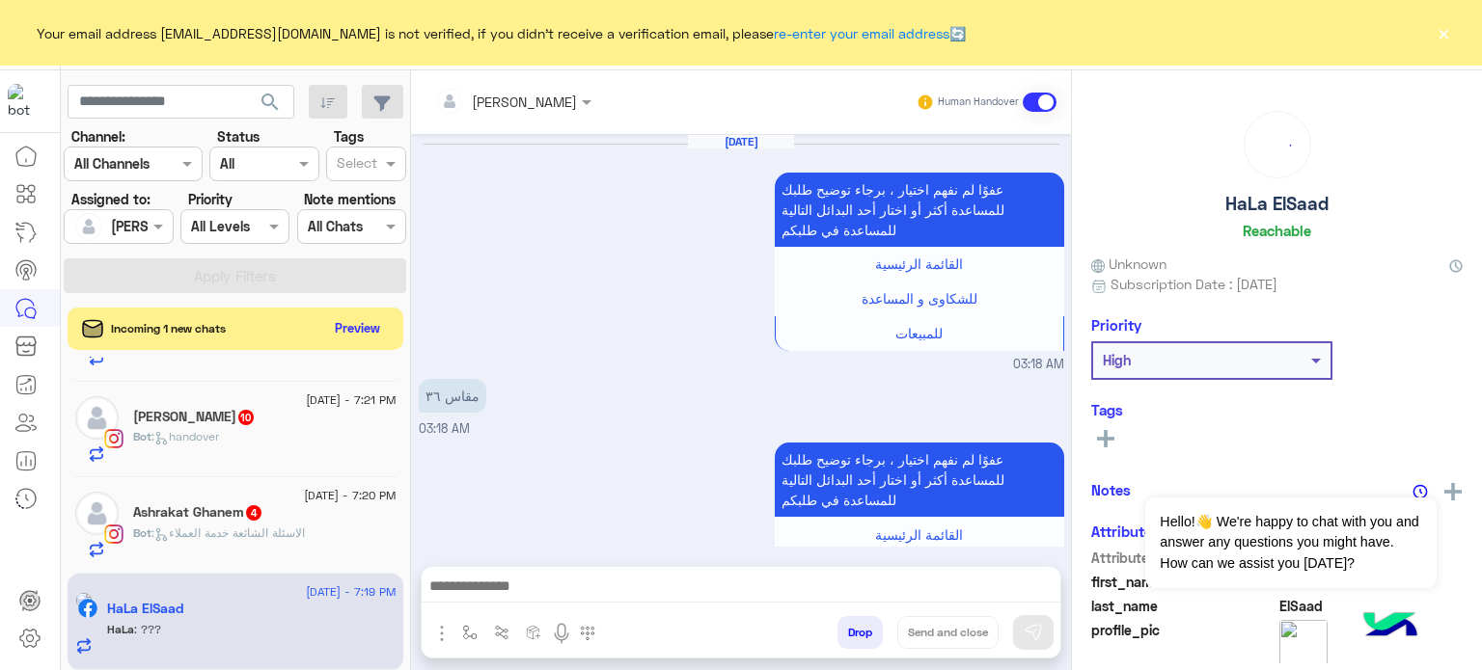
scroll to position [771, 0]
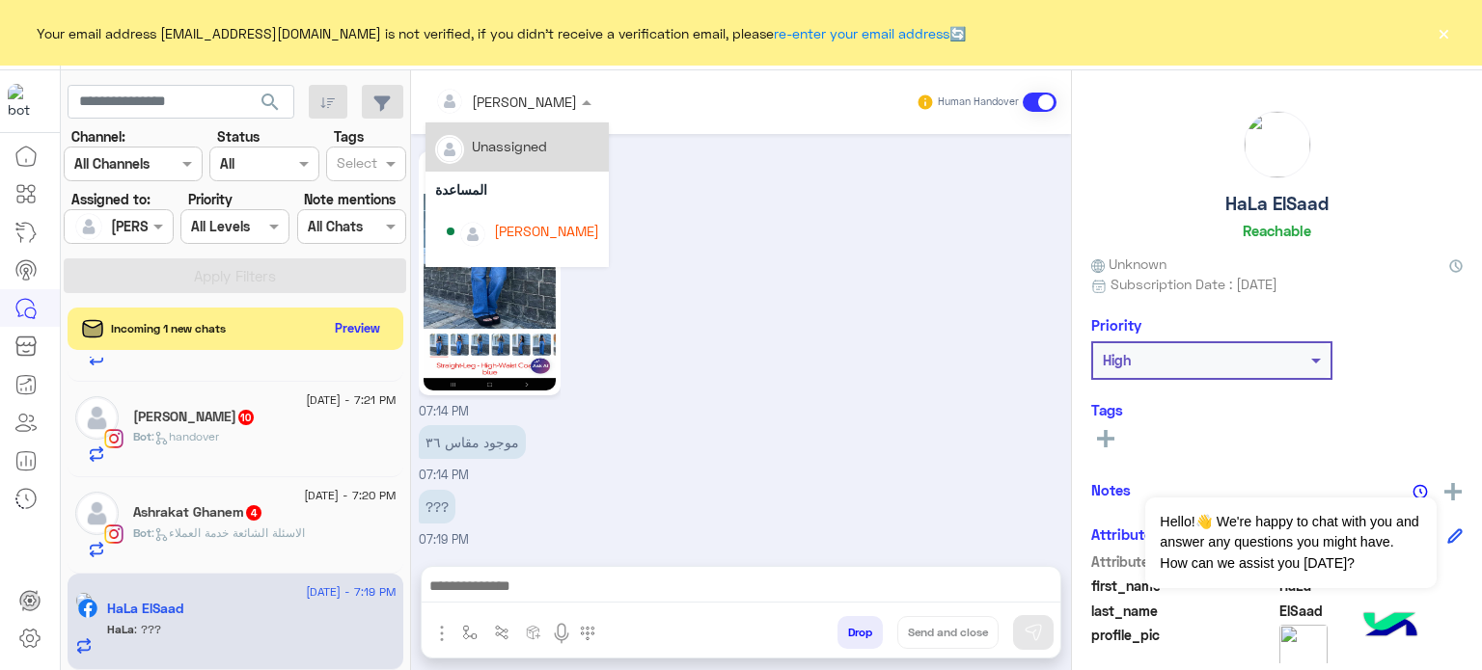
click at [520, 88] on div "[PERSON_NAME]" at bounding box center [506, 101] width 142 height 39
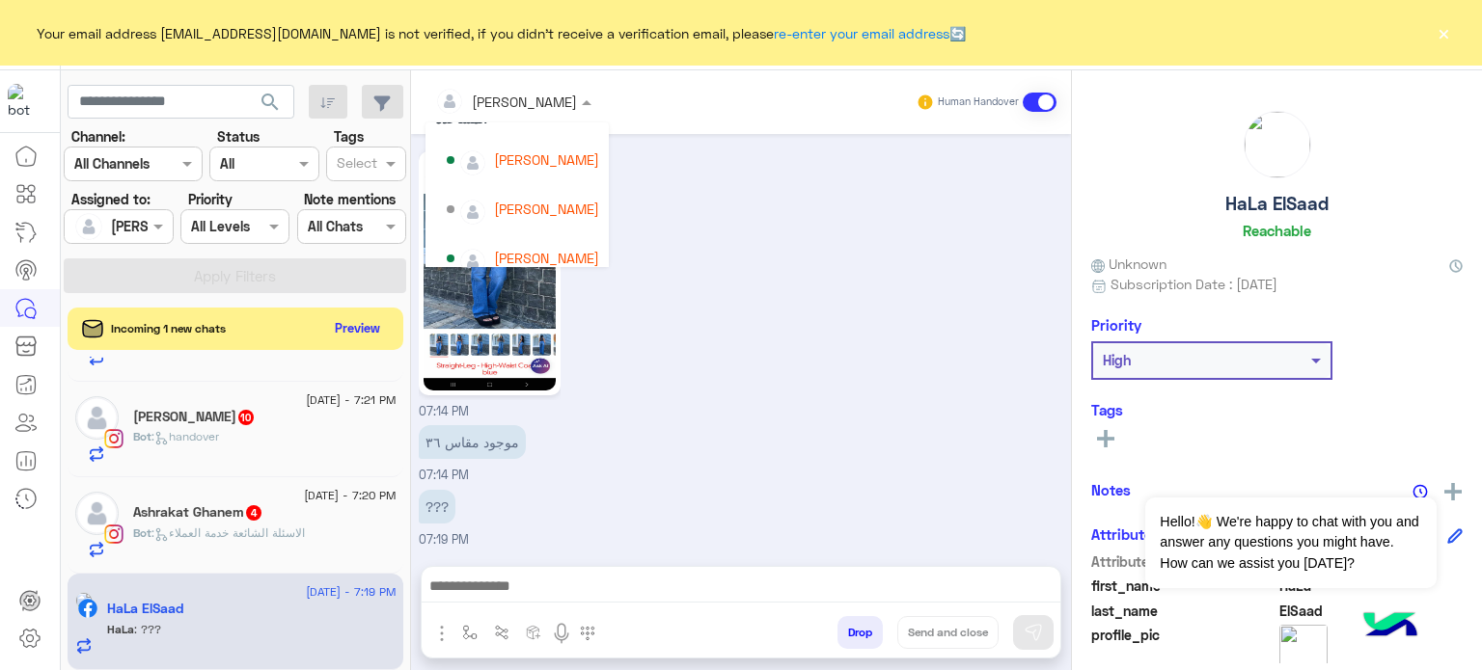
scroll to position [81, 0]
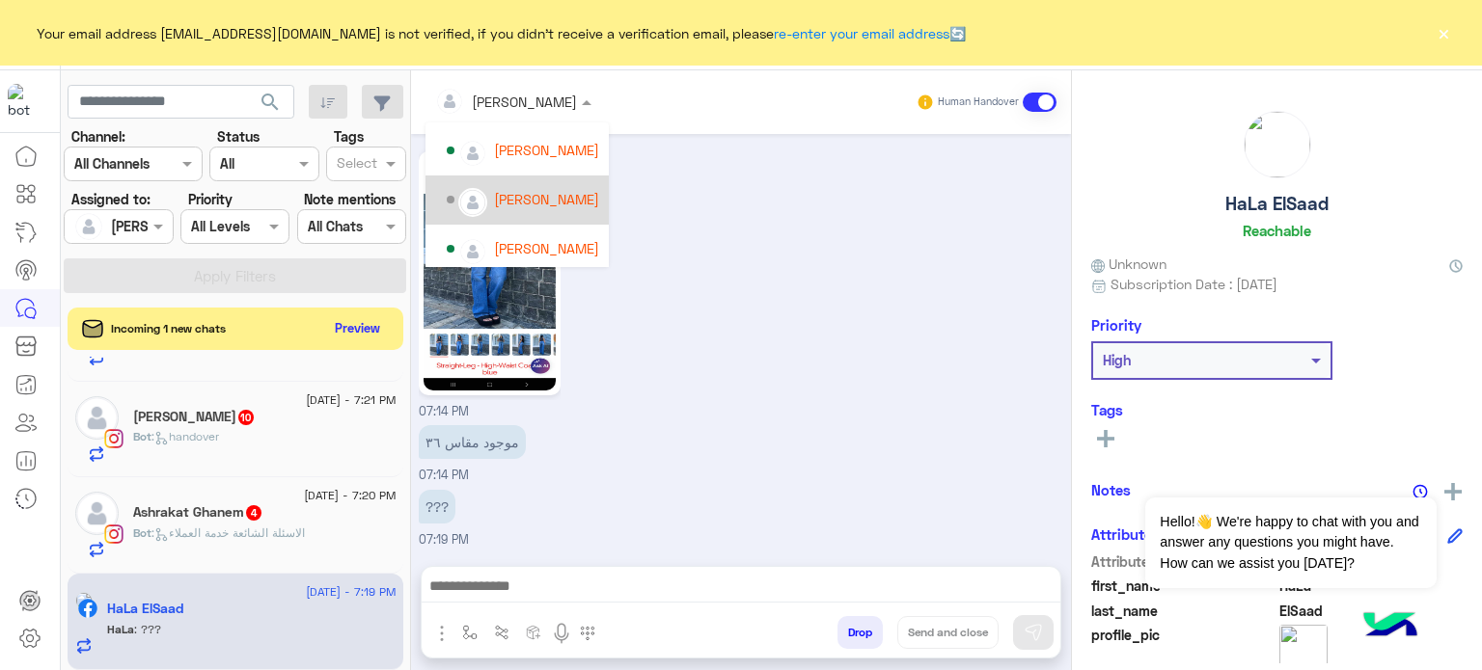
click at [536, 190] on div "[PERSON_NAME]" at bounding box center [546, 199] width 105 height 20
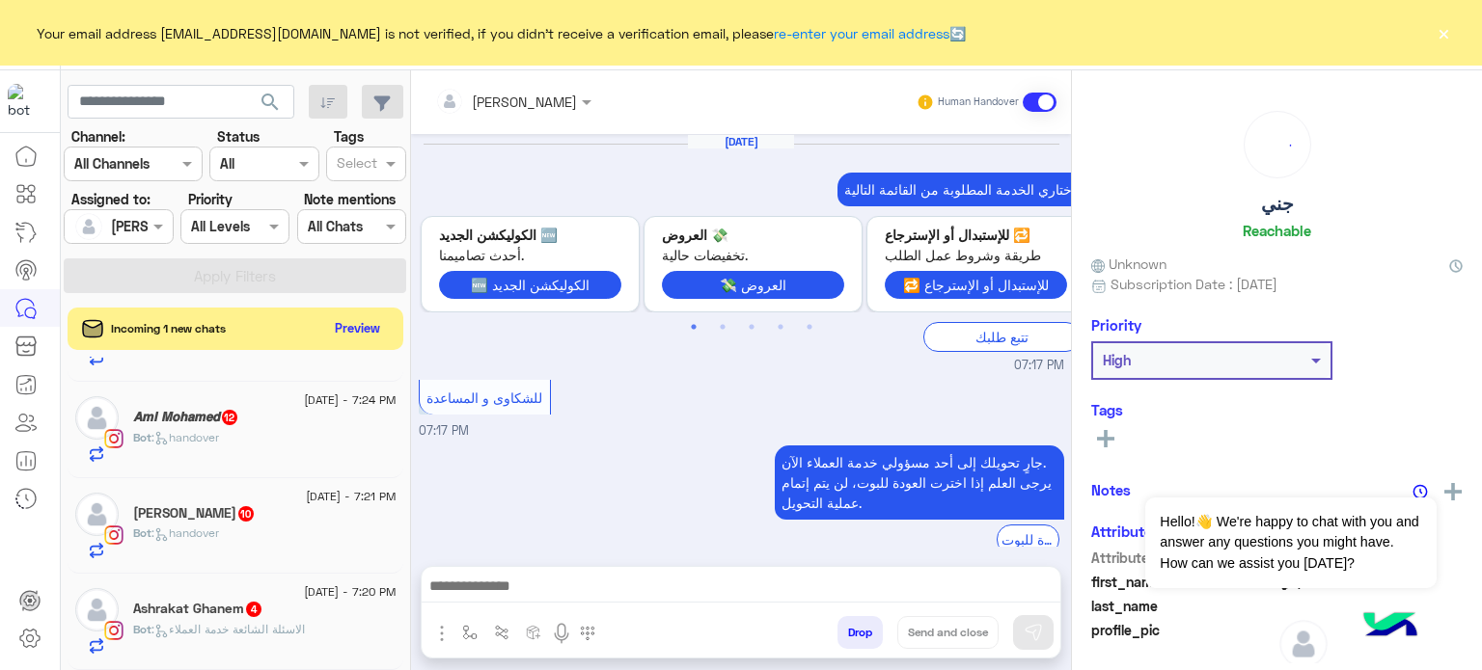
scroll to position [384, 0]
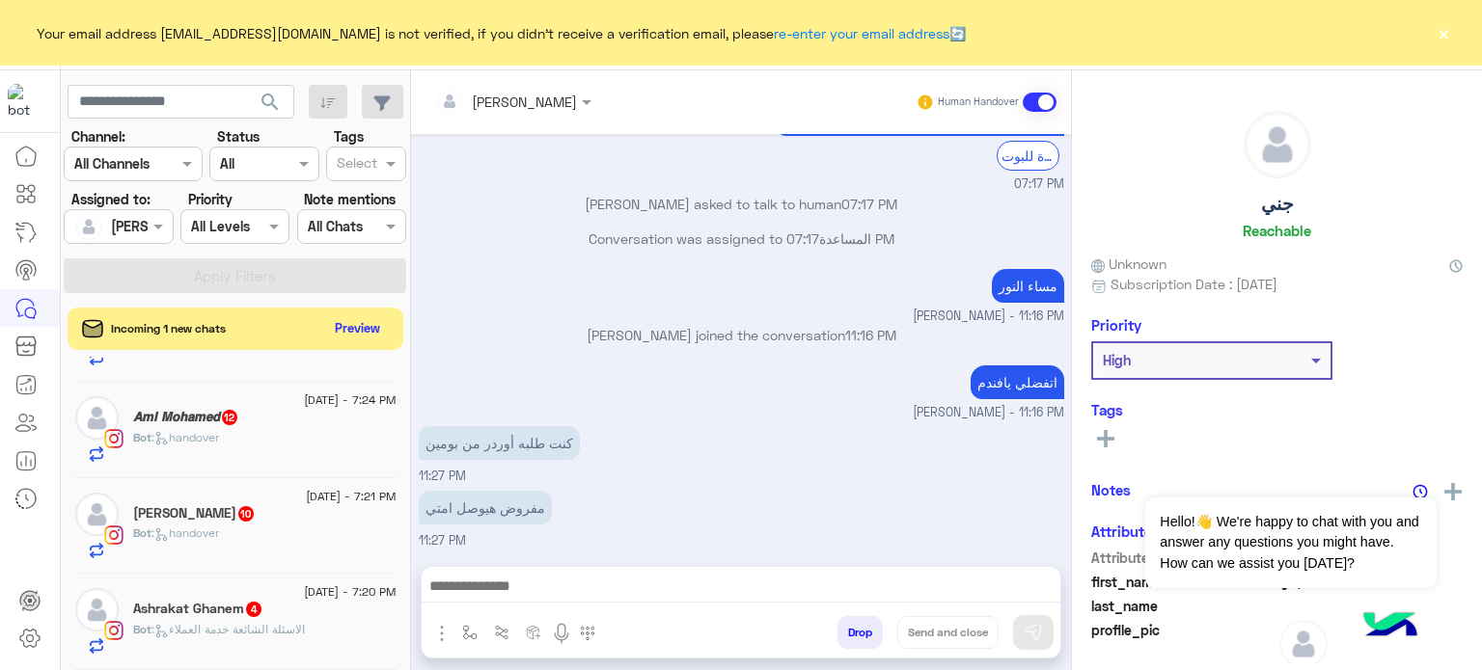
click at [330, 605] on div "Ashrakat Ghanem 4" at bounding box center [264, 611] width 263 height 20
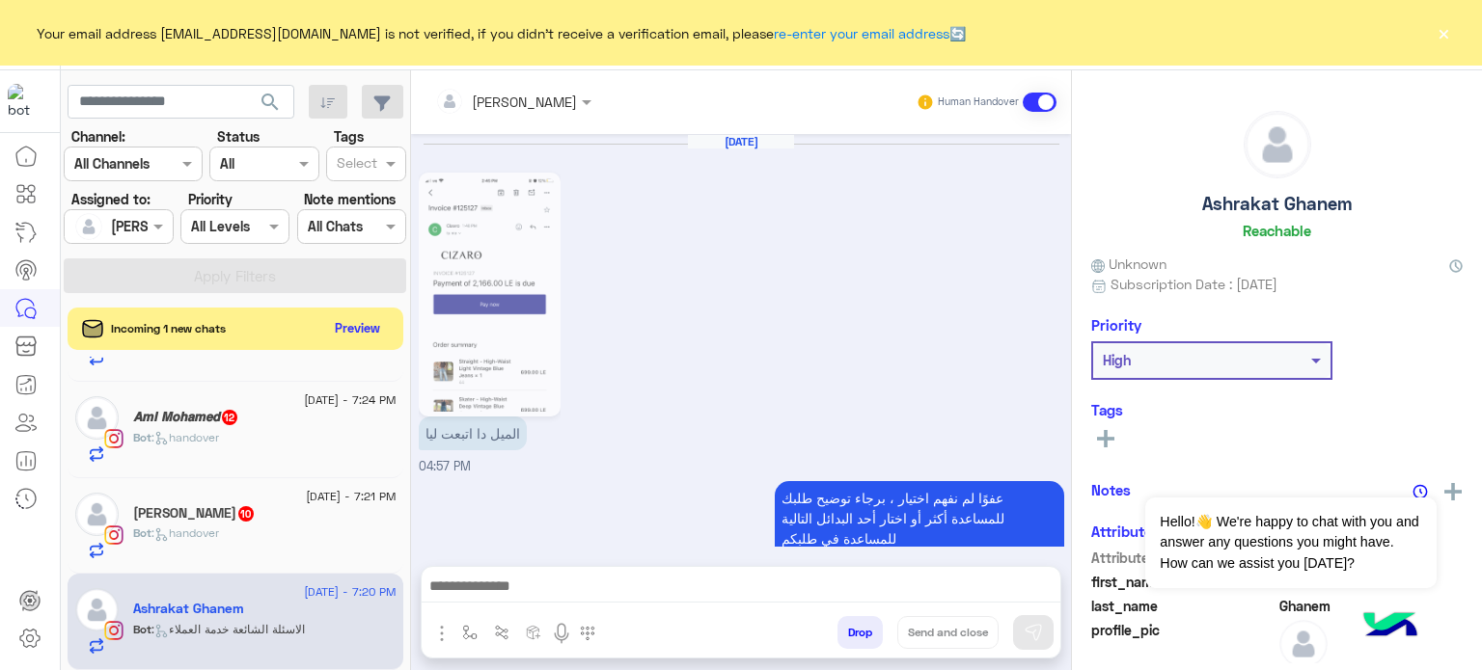
scroll to position [1057, 0]
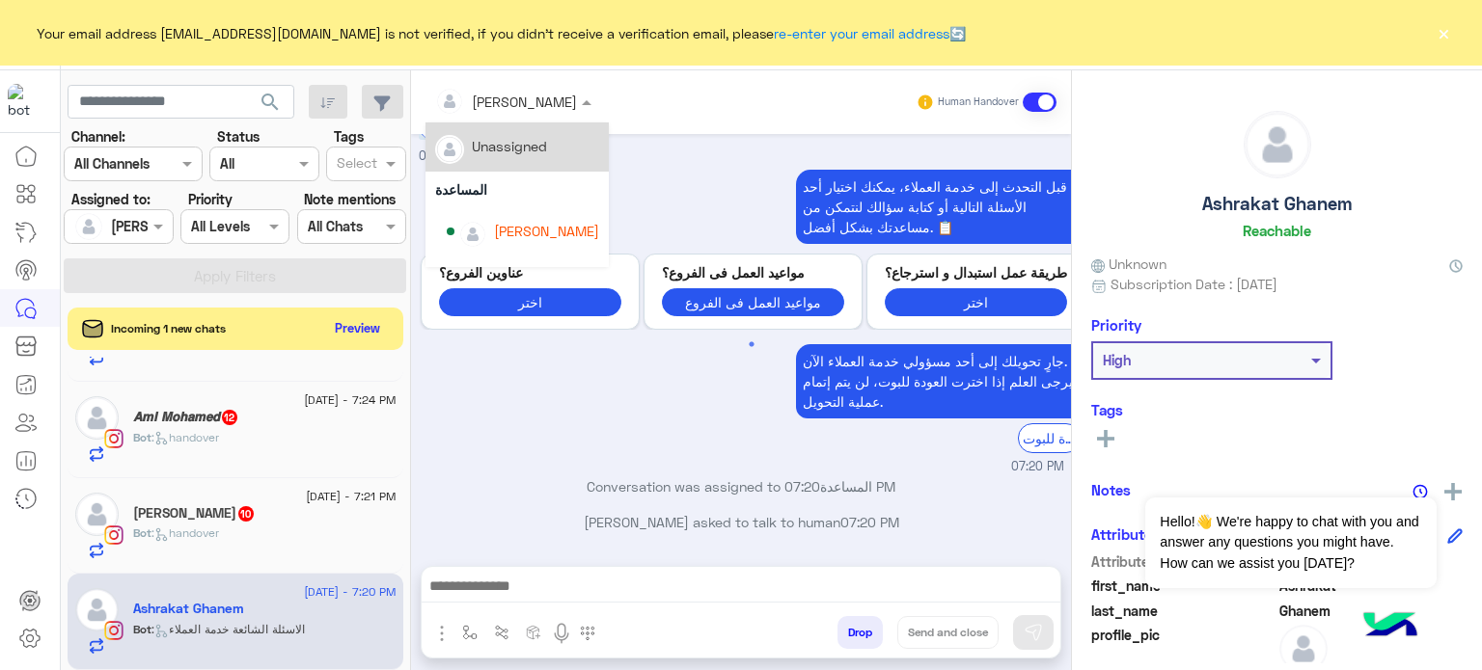
click at [519, 96] on input "text" at bounding box center [487, 102] width 105 height 20
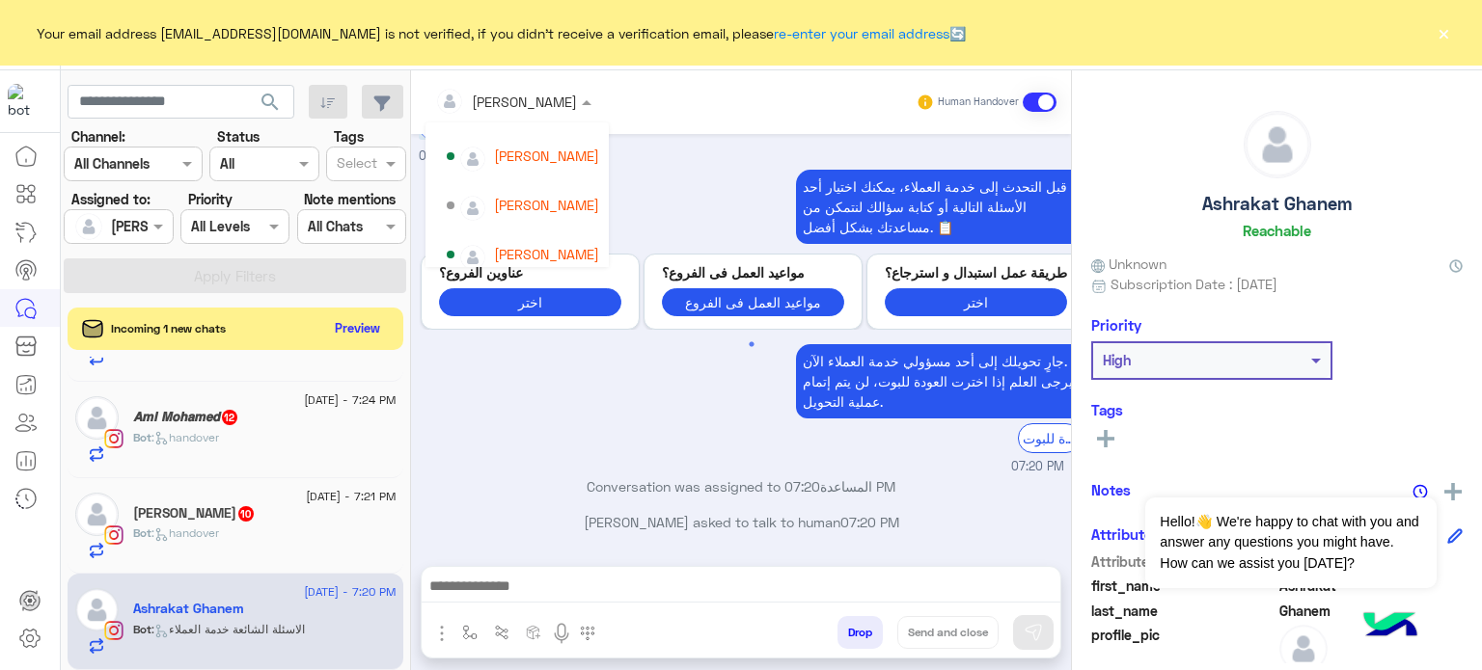
scroll to position [114, 0]
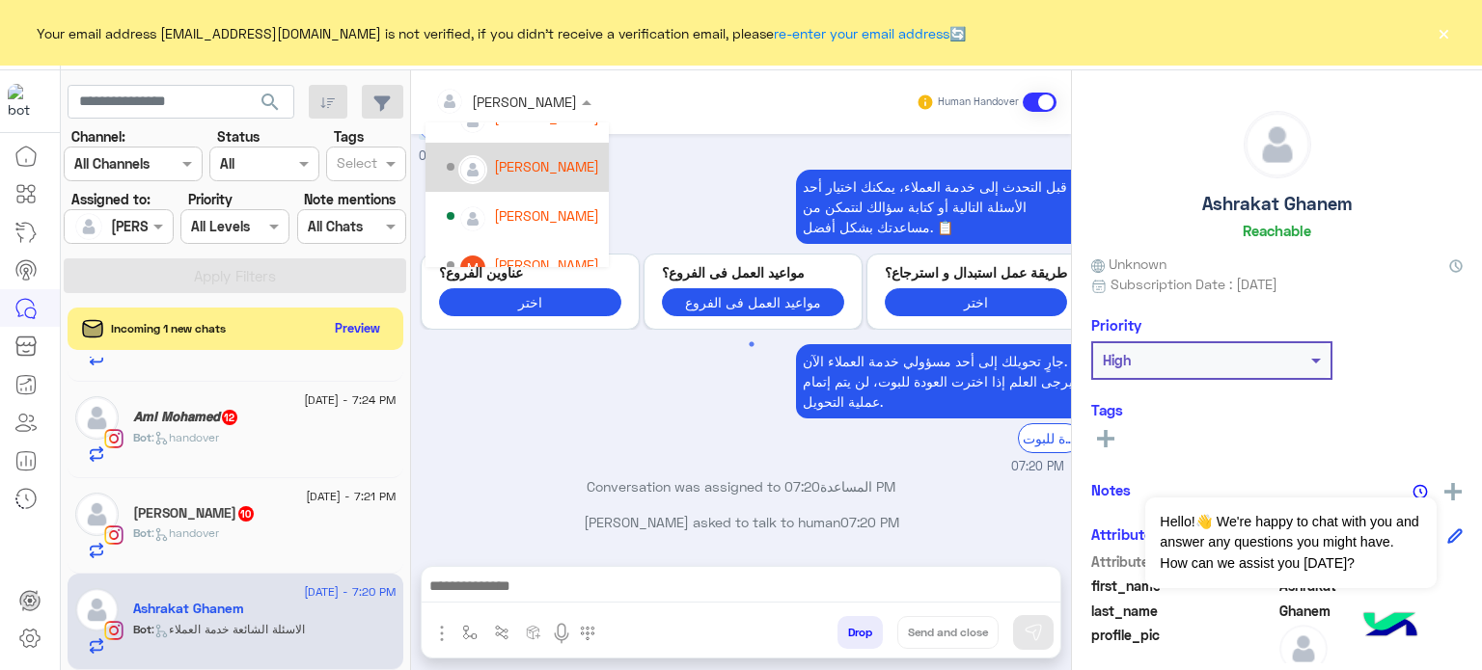
click at [562, 162] on div "[PERSON_NAME]" at bounding box center [546, 166] width 105 height 20
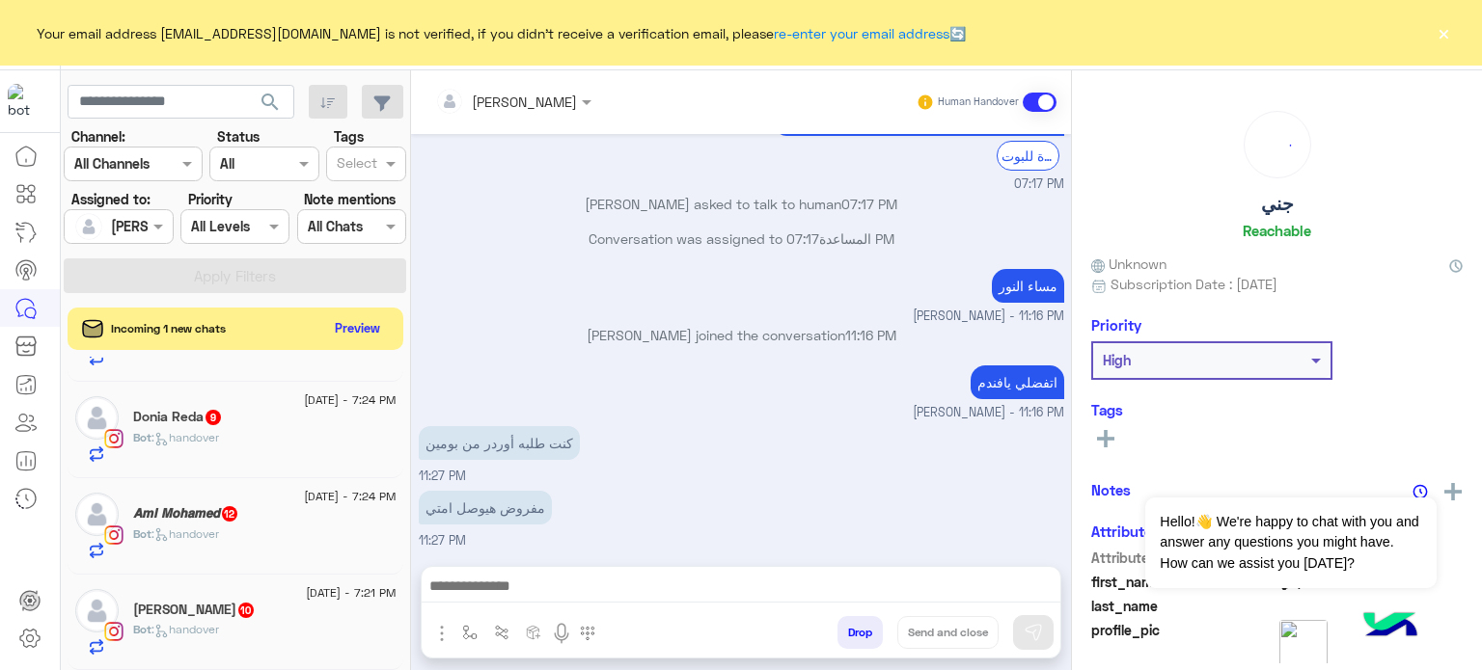
click at [289, 607] on div "Aya Khattab 10" at bounding box center [264, 612] width 263 height 20
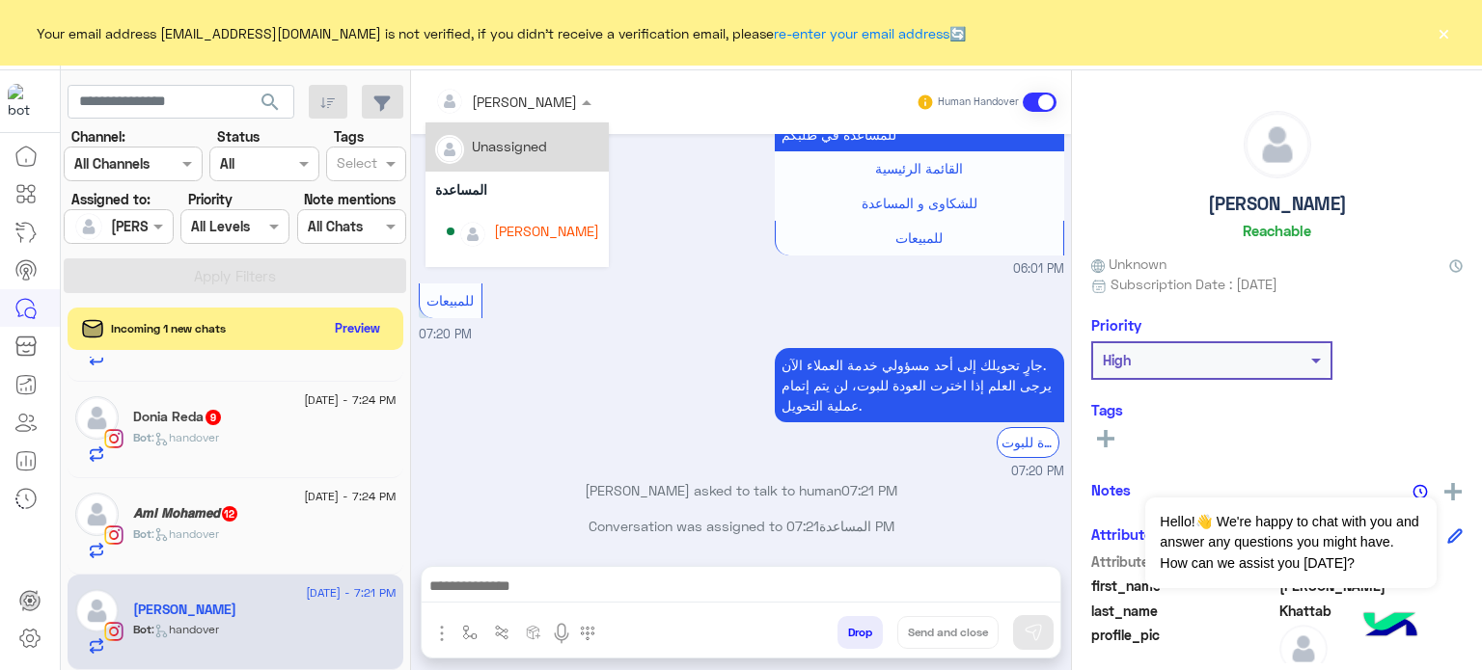
click at [543, 104] on div at bounding box center [513, 101] width 176 height 22
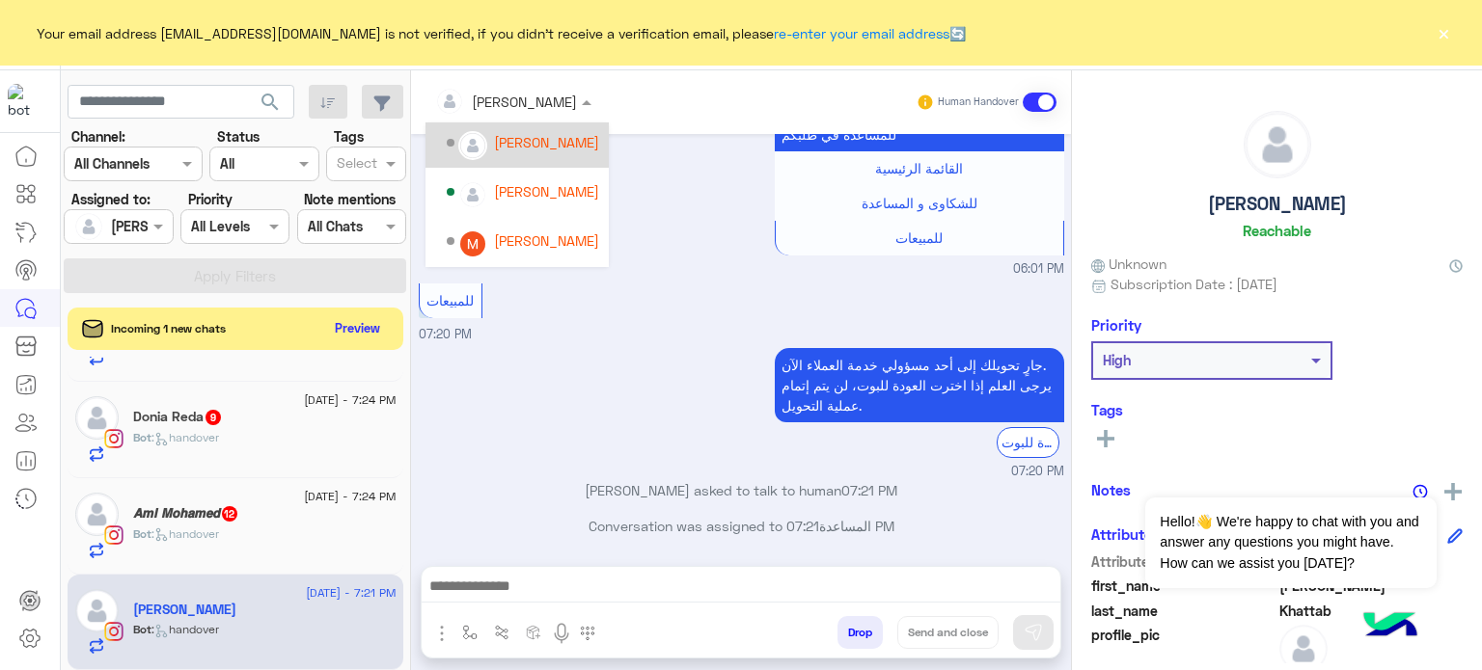
click at [556, 163] on div "[PERSON_NAME]" at bounding box center [516, 143] width 183 height 49
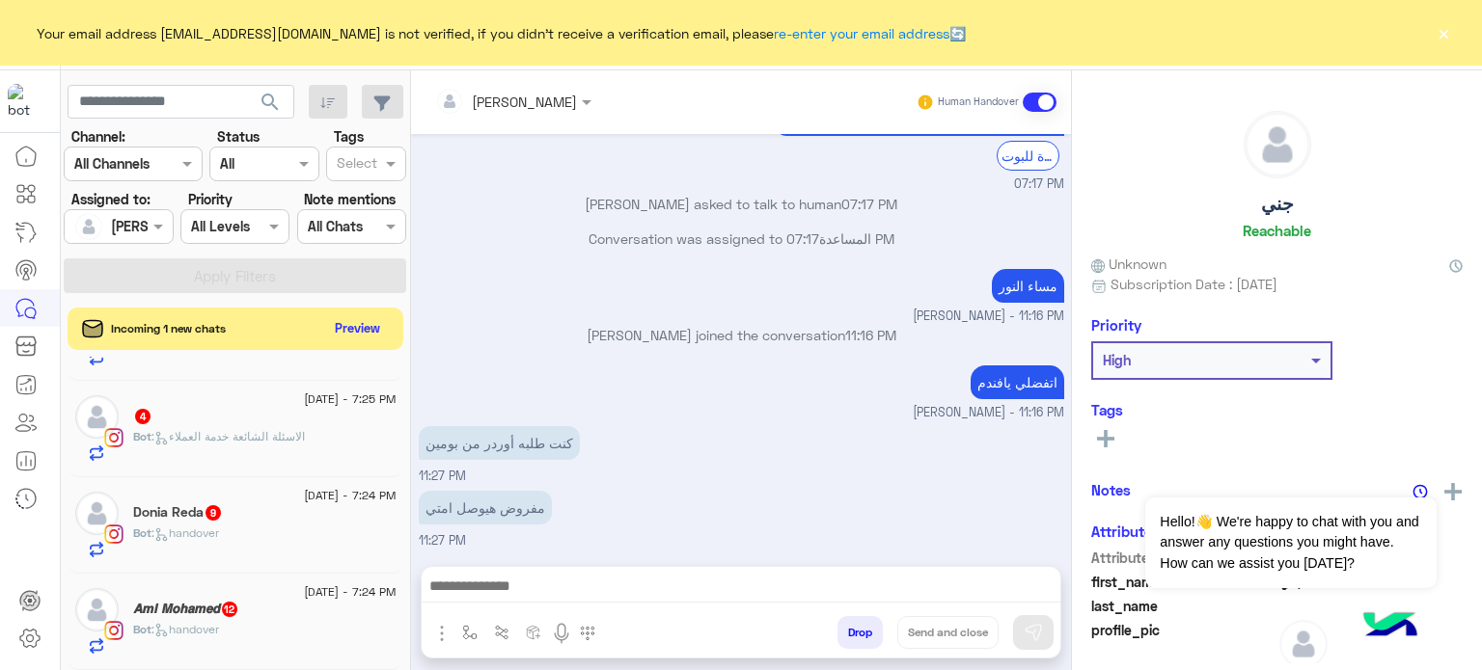
click at [293, 626] on div "Bot : handover" at bounding box center [264, 638] width 263 height 34
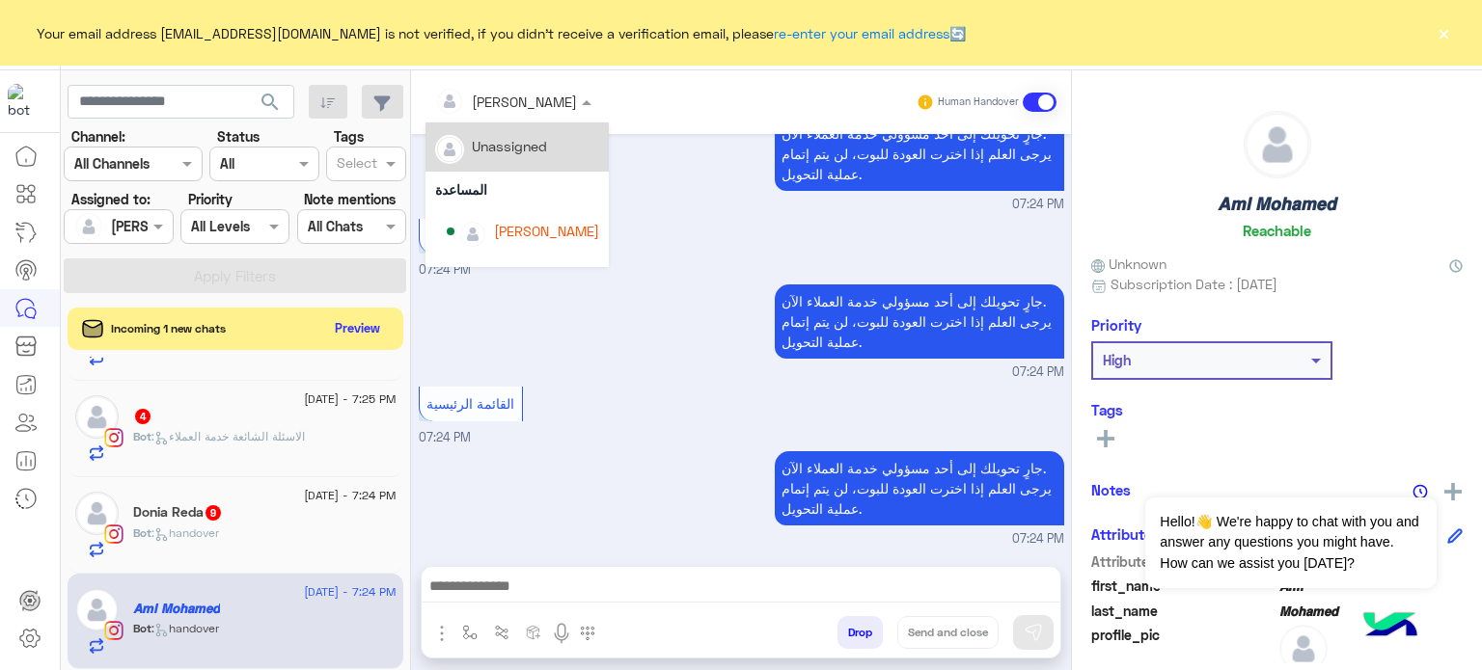
click at [547, 110] on span "[PERSON_NAME]" at bounding box center [524, 102] width 105 height 16
click at [595, 150] on div "Unassigned المساعدة lobna Mounir Nada Khaled Amina Hamdy Mariam Saber Mona Farag" at bounding box center [516, 195] width 183 height 145
click at [562, 155] on div "[PERSON_NAME]" at bounding box center [546, 145] width 105 height 20
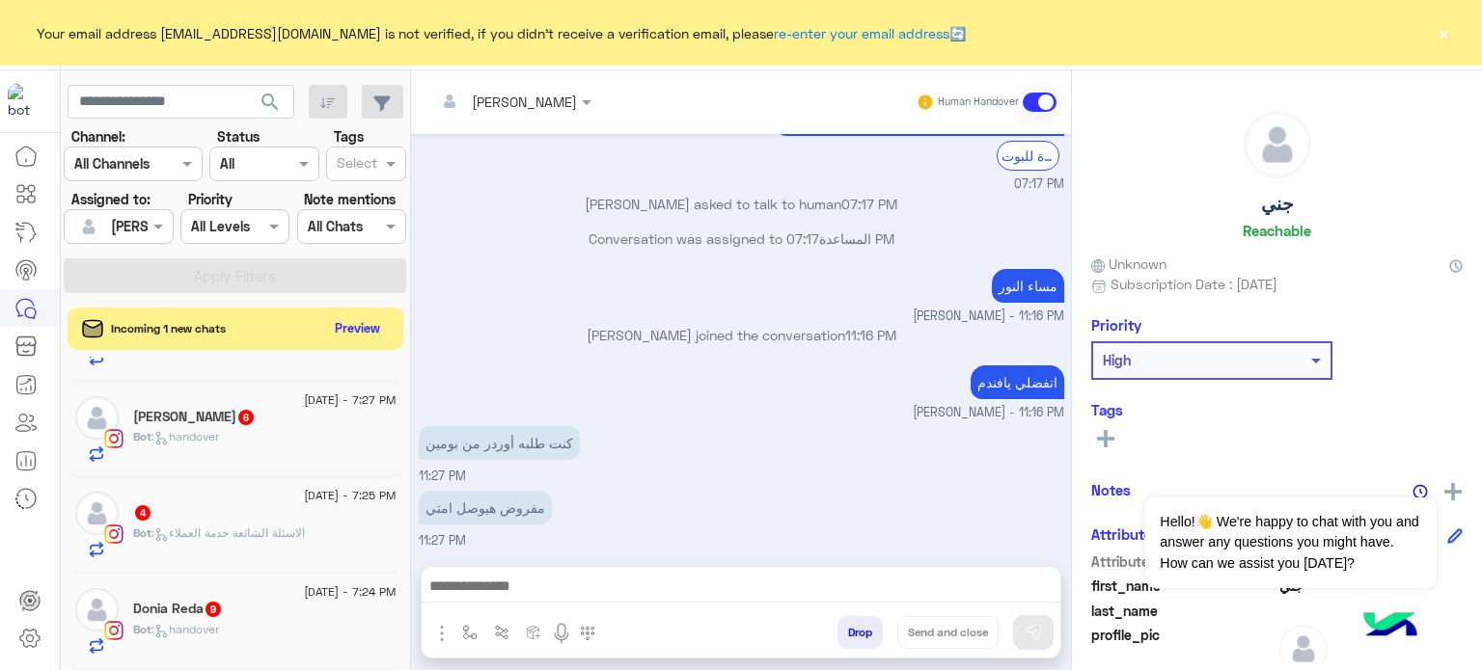
click at [259, 620] on div "Donia Reda 9" at bounding box center [264, 611] width 263 height 20
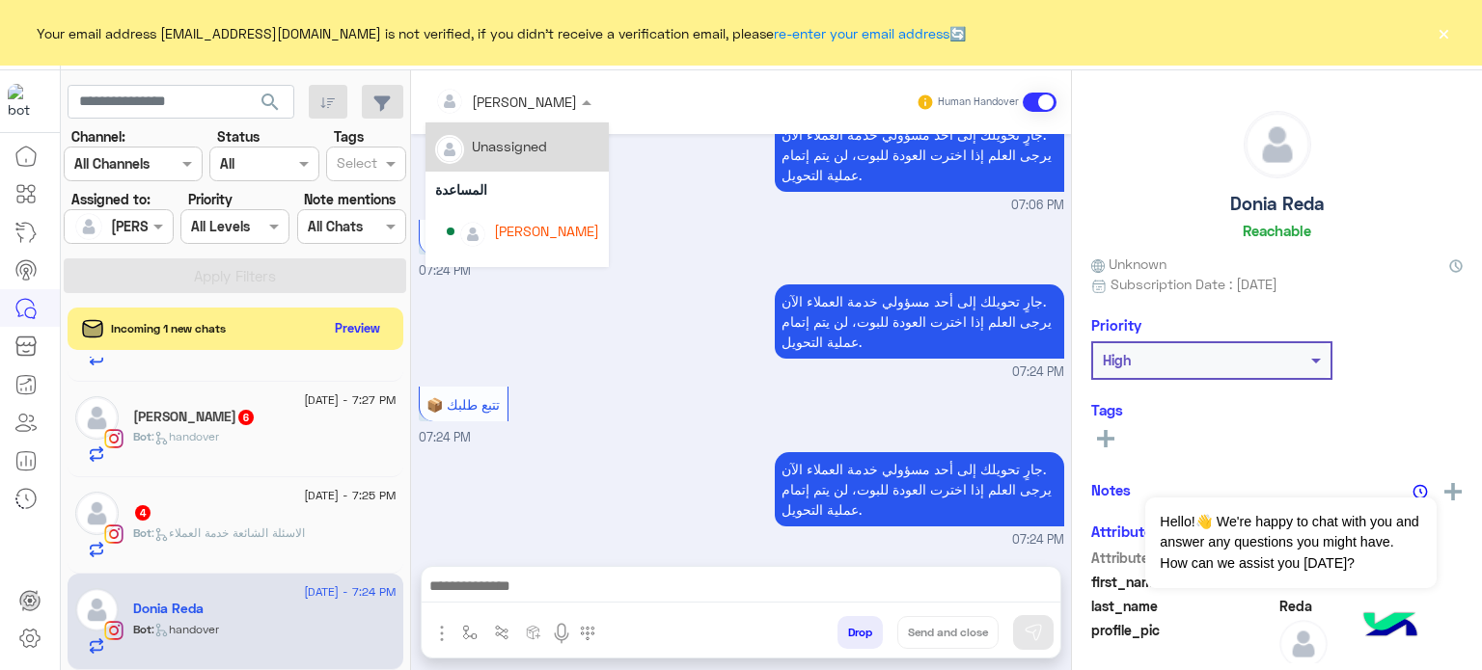
click at [533, 102] on div at bounding box center [513, 101] width 176 height 22
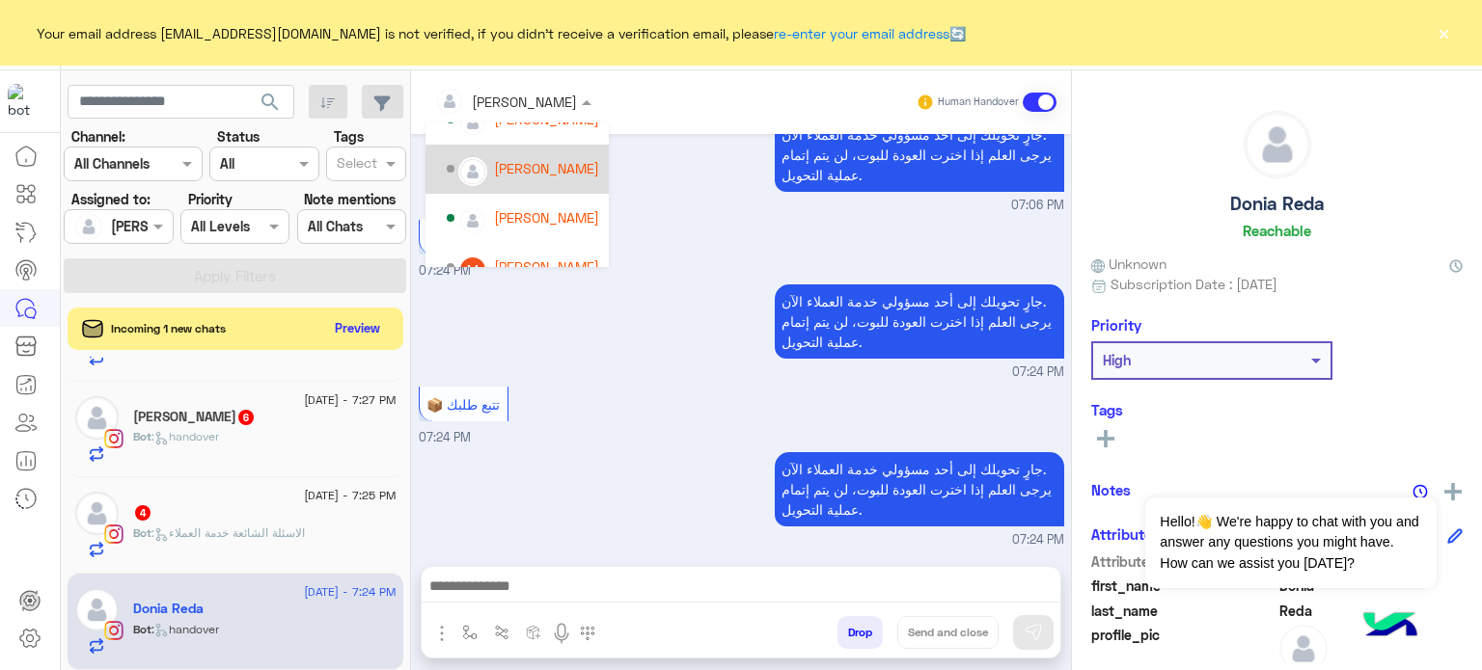
click at [530, 166] on div "[PERSON_NAME]" at bounding box center [546, 168] width 105 height 20
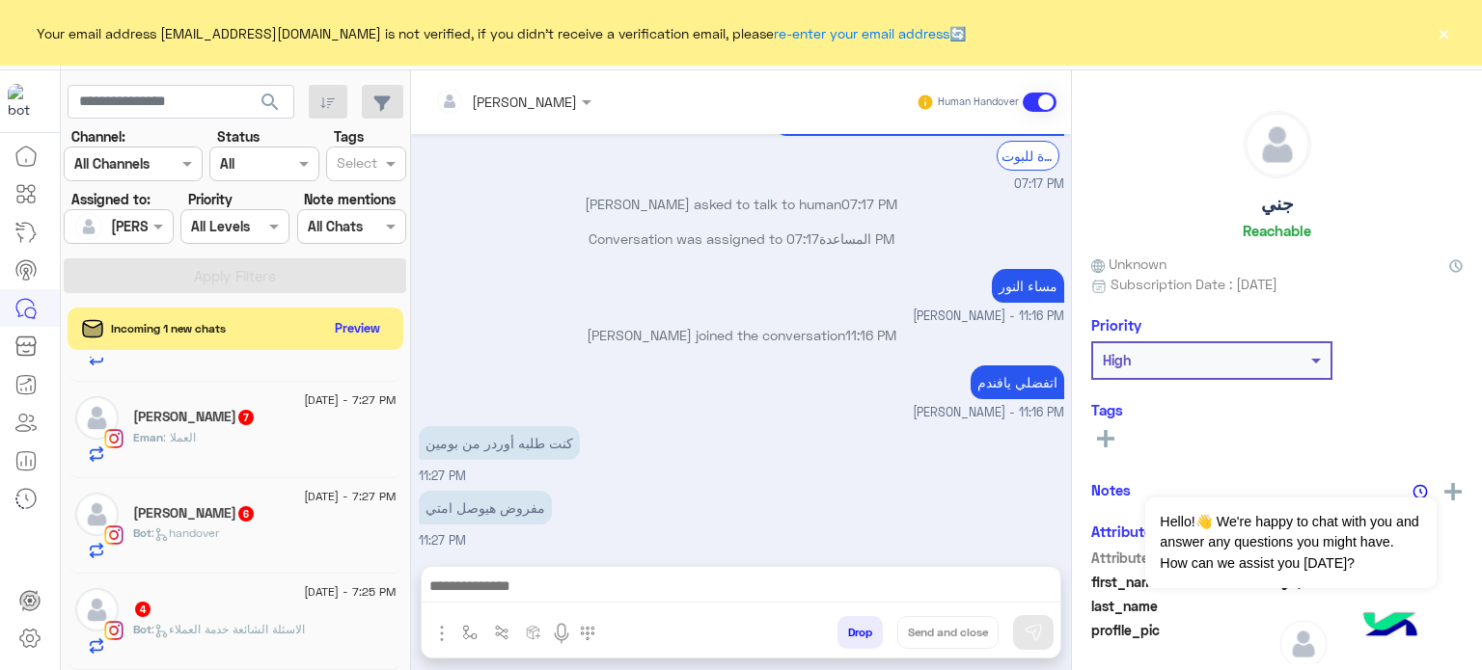
click at [301, 603] on div "4" at bounding box center [264, 611] width 263 height 20
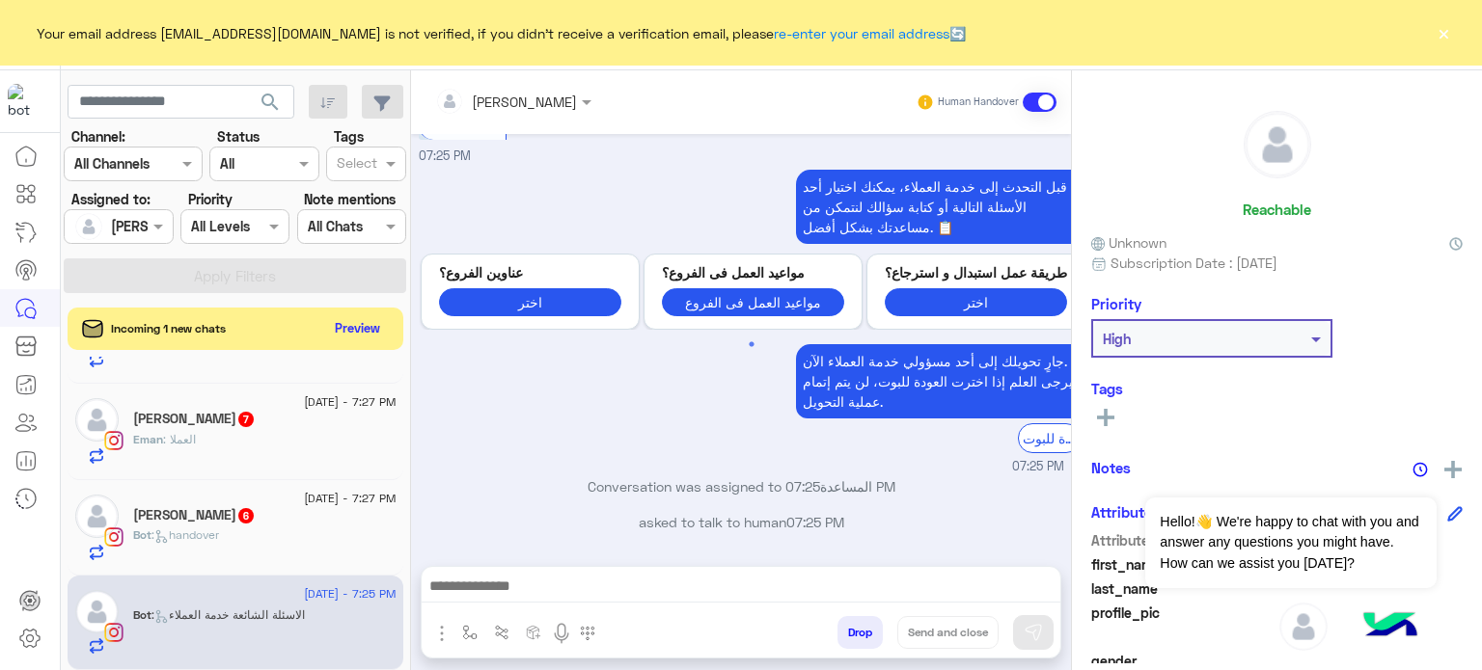
click at [544, 113] on div "[PERSON_NAME]" at bounding box center [506, 101] width 142 height 39
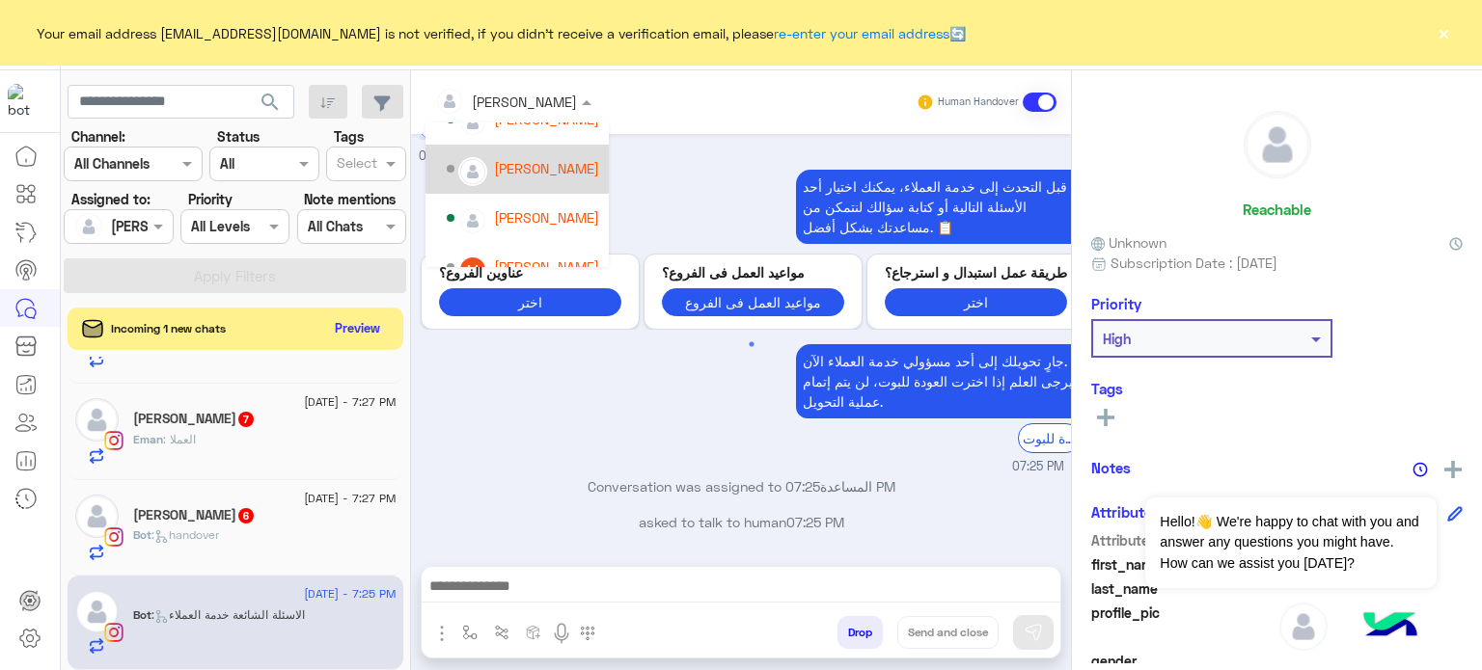
click at [552, 158] on div "[PERSON_NAME]" at bounding box center [546, 168] width 105 height 20
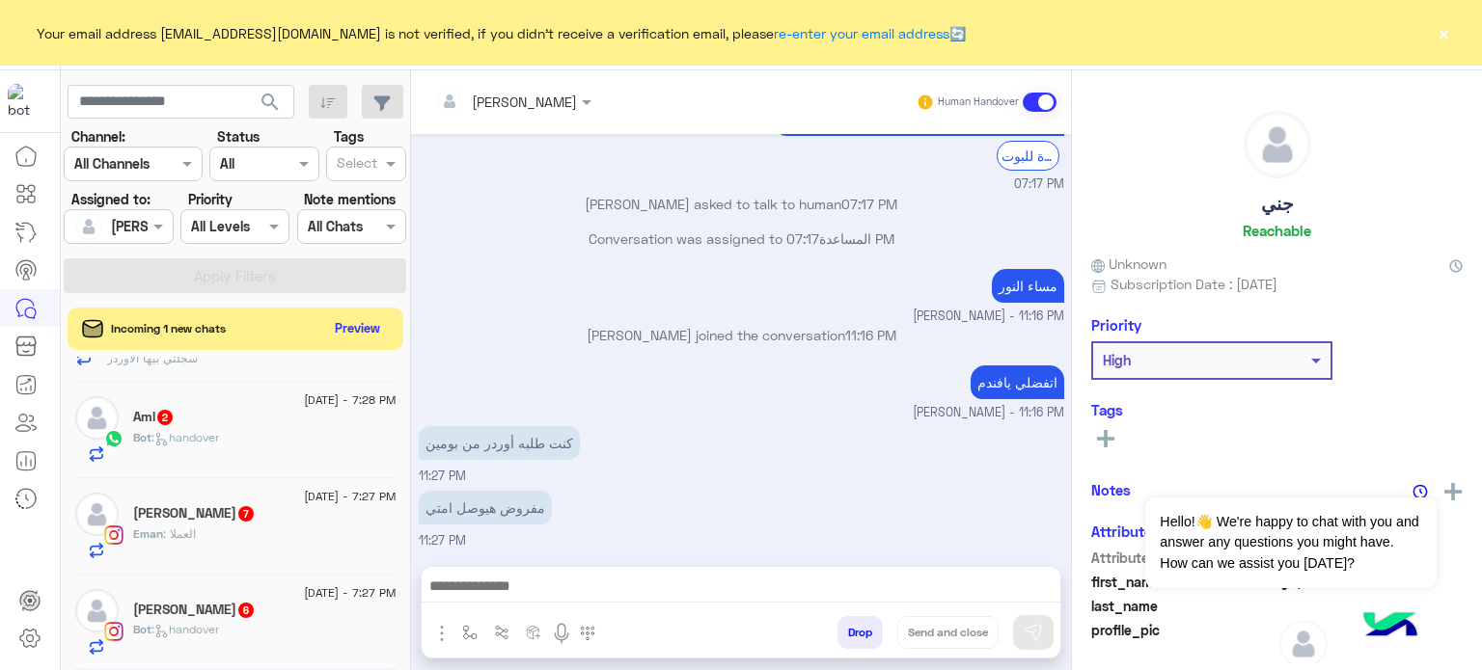
click at [263, 613] on div "Reem Elayat 6" at bounding box center [264, 612] width 263 height 20
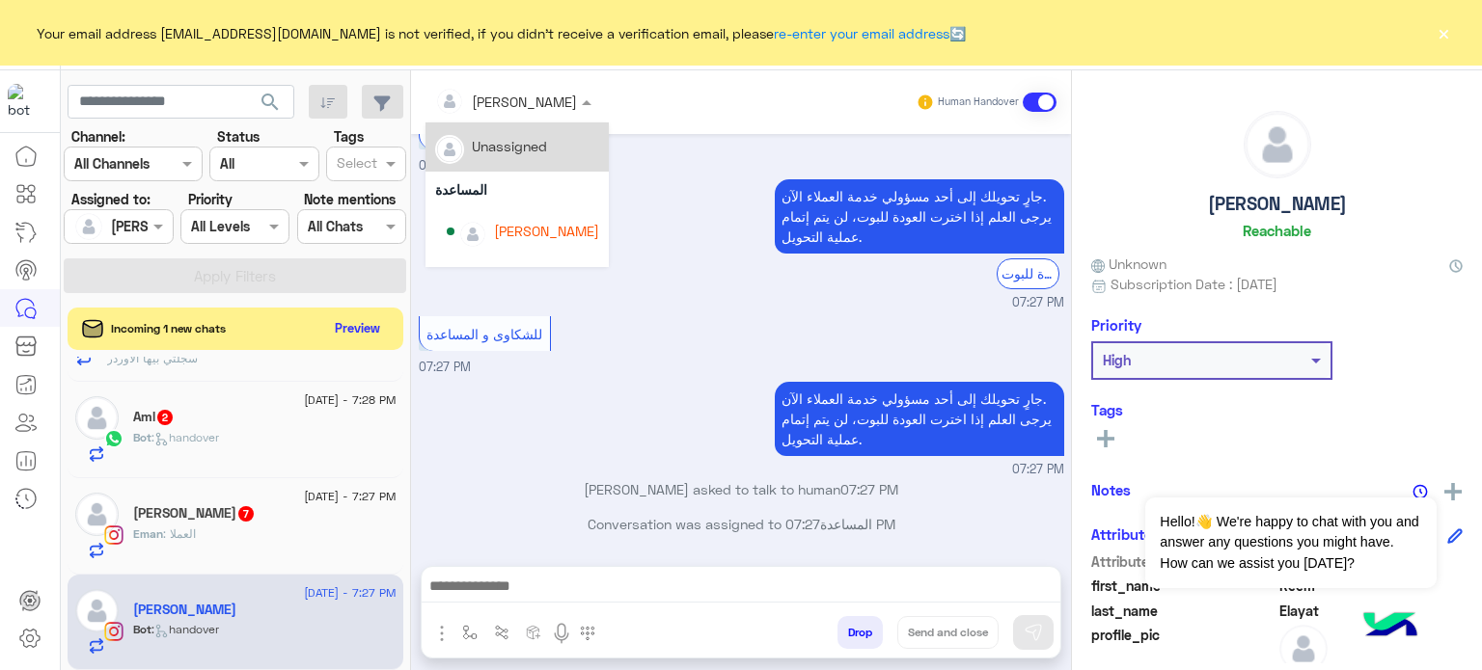
click at [526, 99] on div at bounding box center [513, 101] width 176 height 22
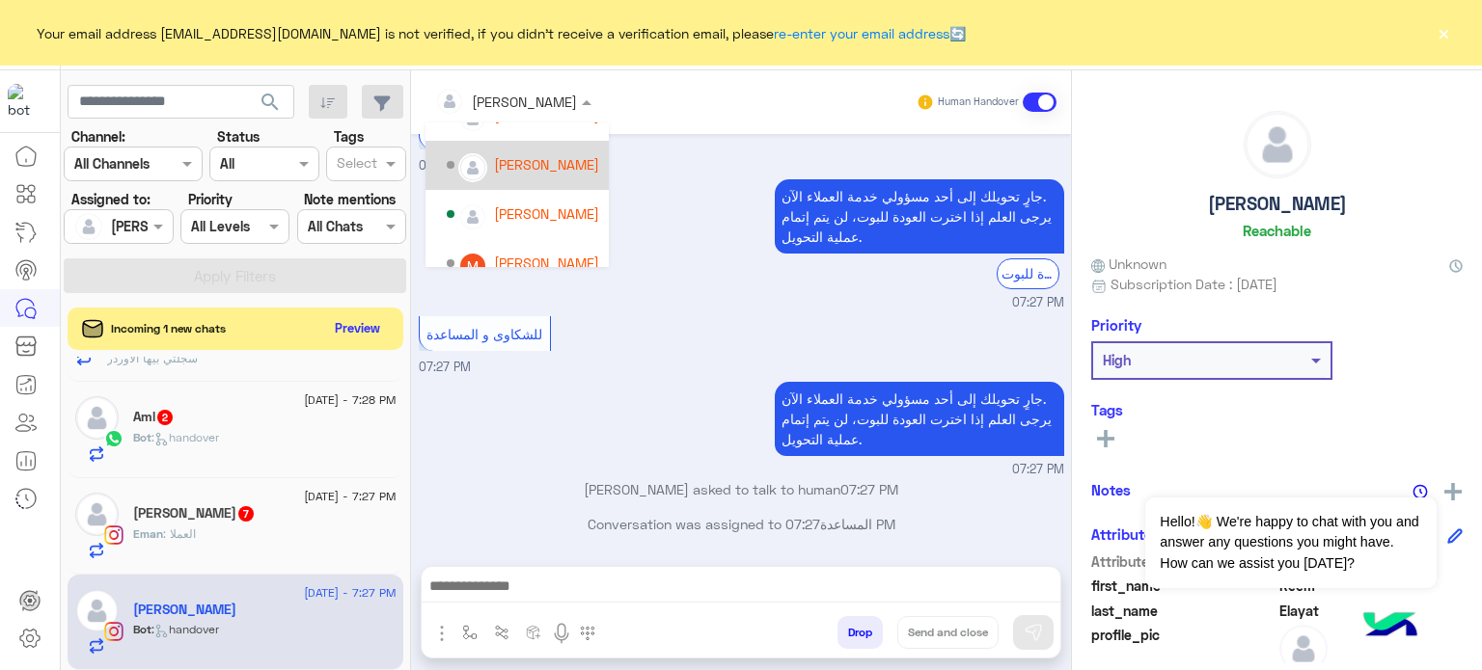
click at [557, 150] on div "[PERSON_NAME]" at bounding box center [523, 166] width 152 height 34
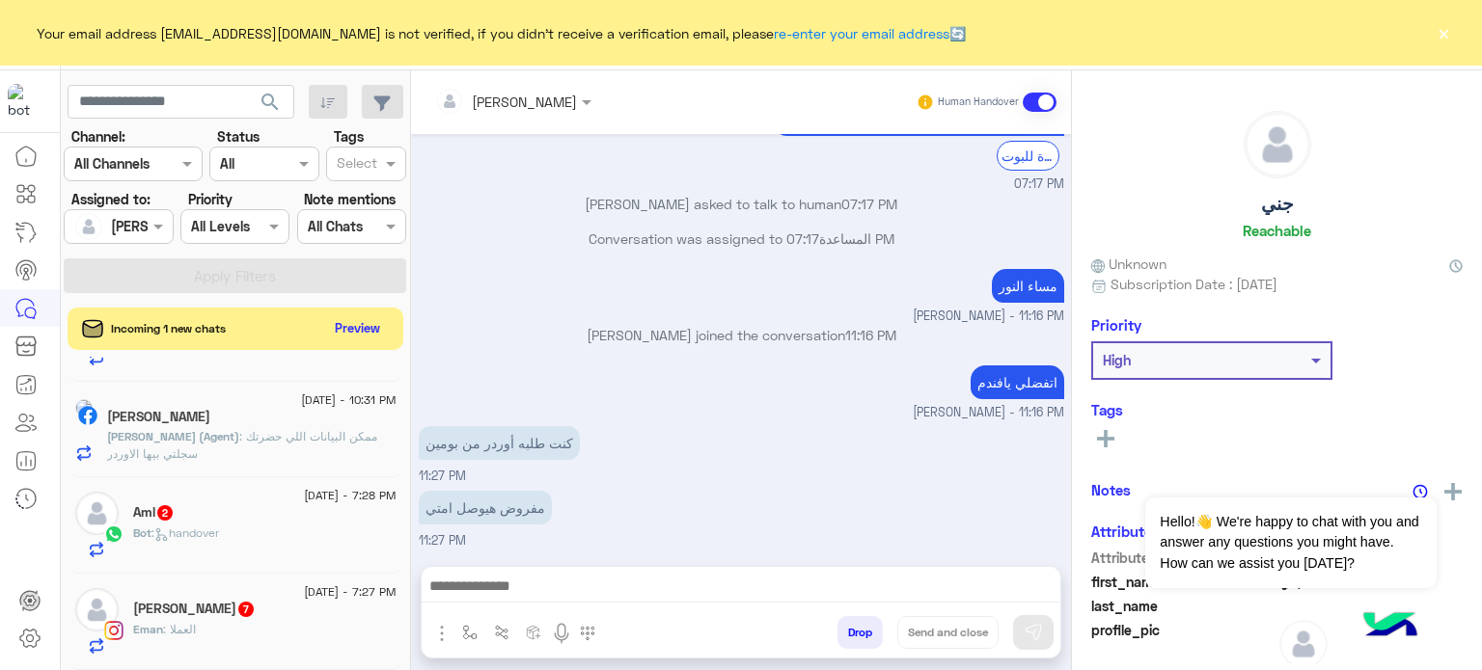
click at [314, 626] on div "Eman : العملا" at bounding box center [264, 638] width 263 height 34
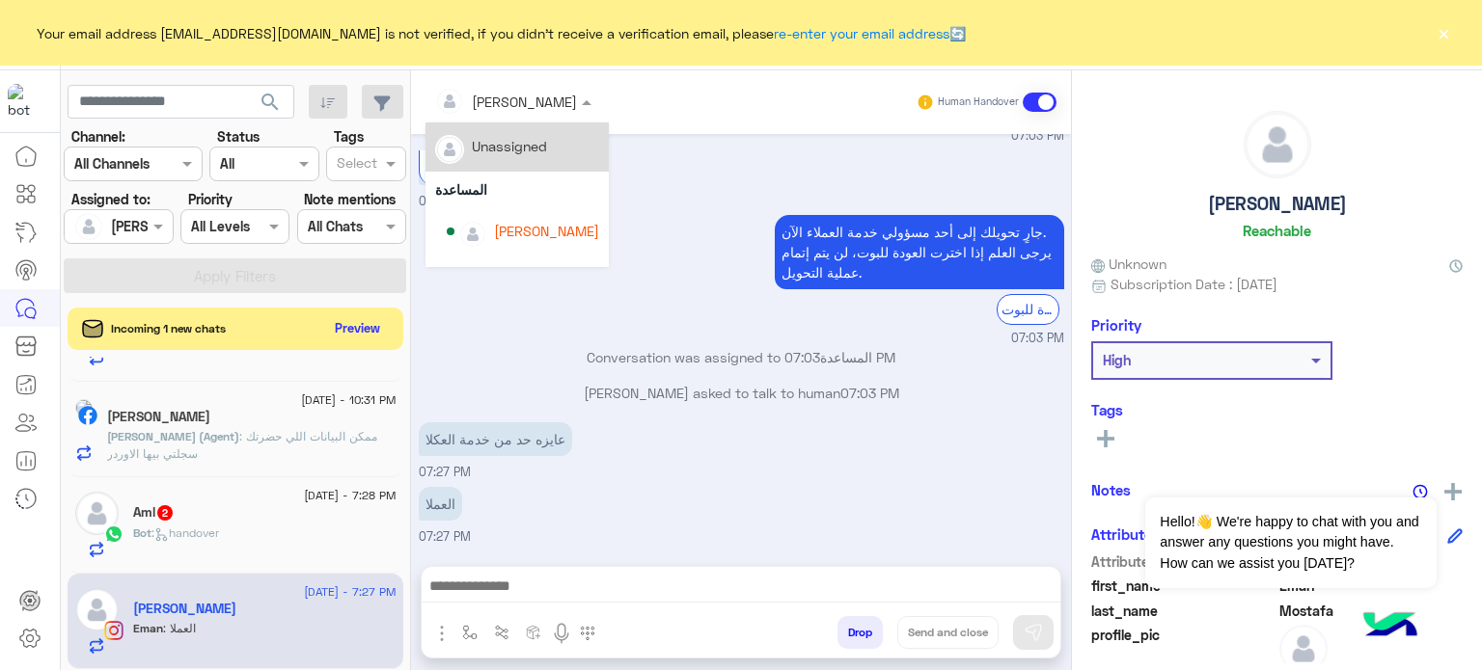
click at [536, 105] on div at bounding box center [513, 101] width 176 height 22
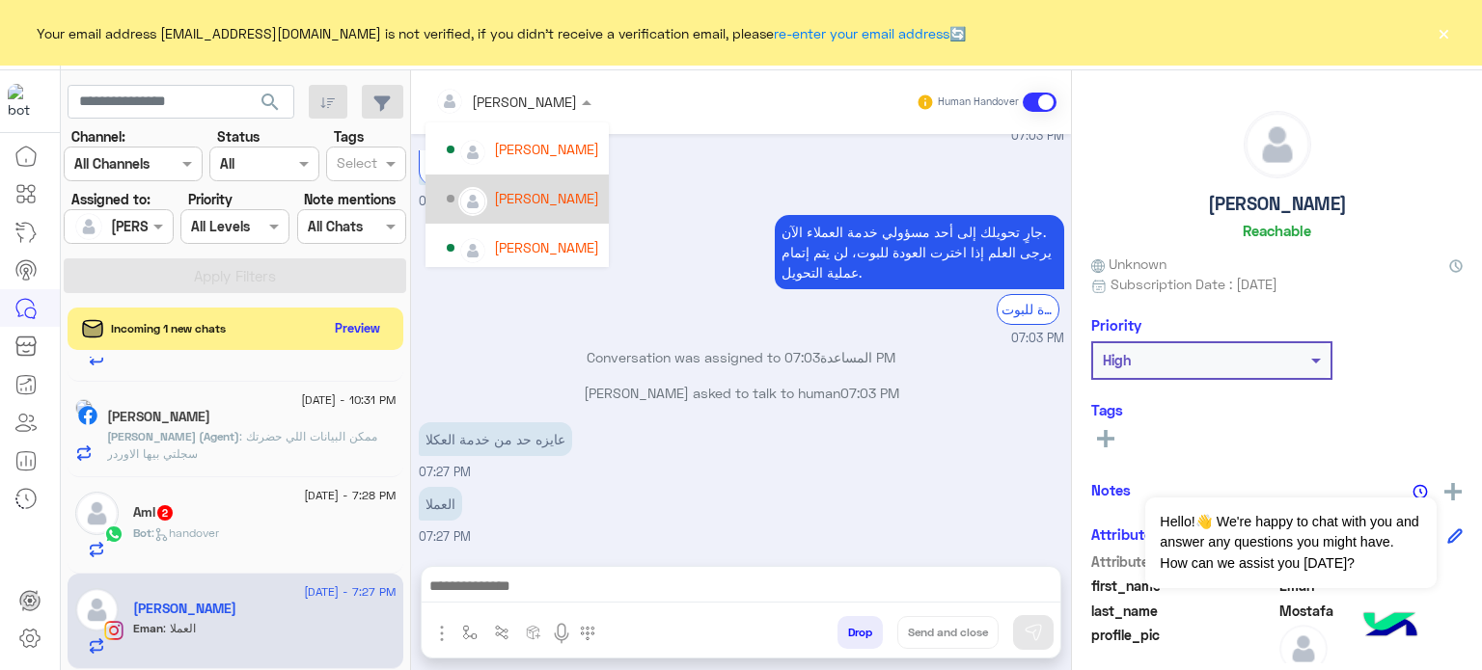
click at [544, 204] on div "[PERSON_NAME]" at bounding box center [546, 198] width 105 height 20
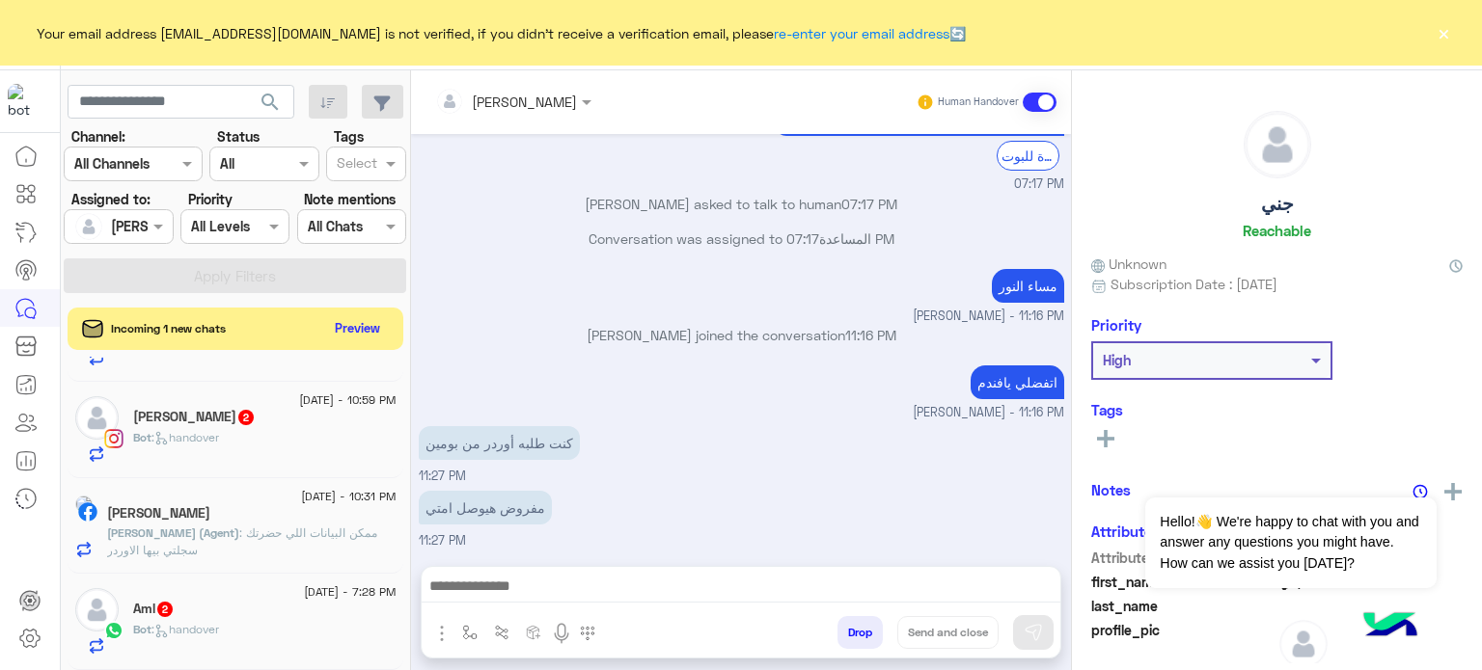
click at [263, 644] on div "Bot : handover" at bounding box center [264, 638] width 263 height 34
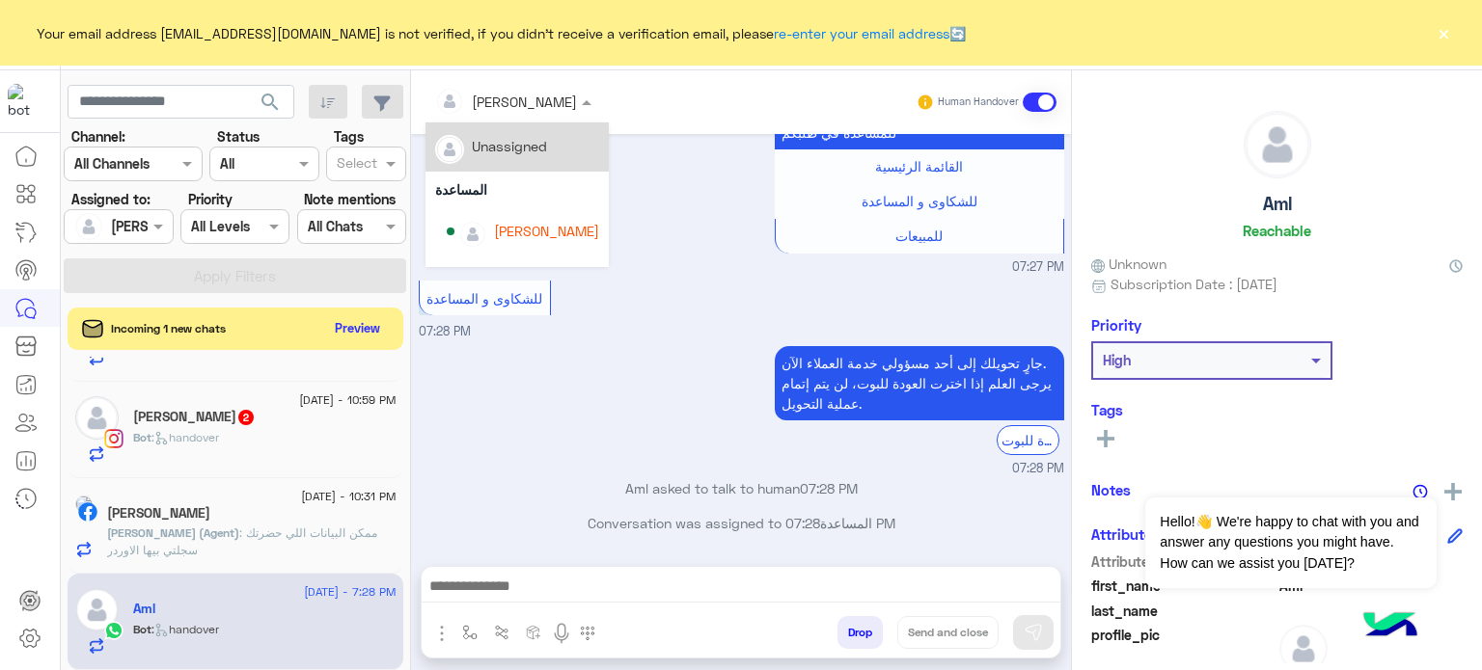
click at [544, 91] on div at bounding box center [513, 101] width 176 height 22
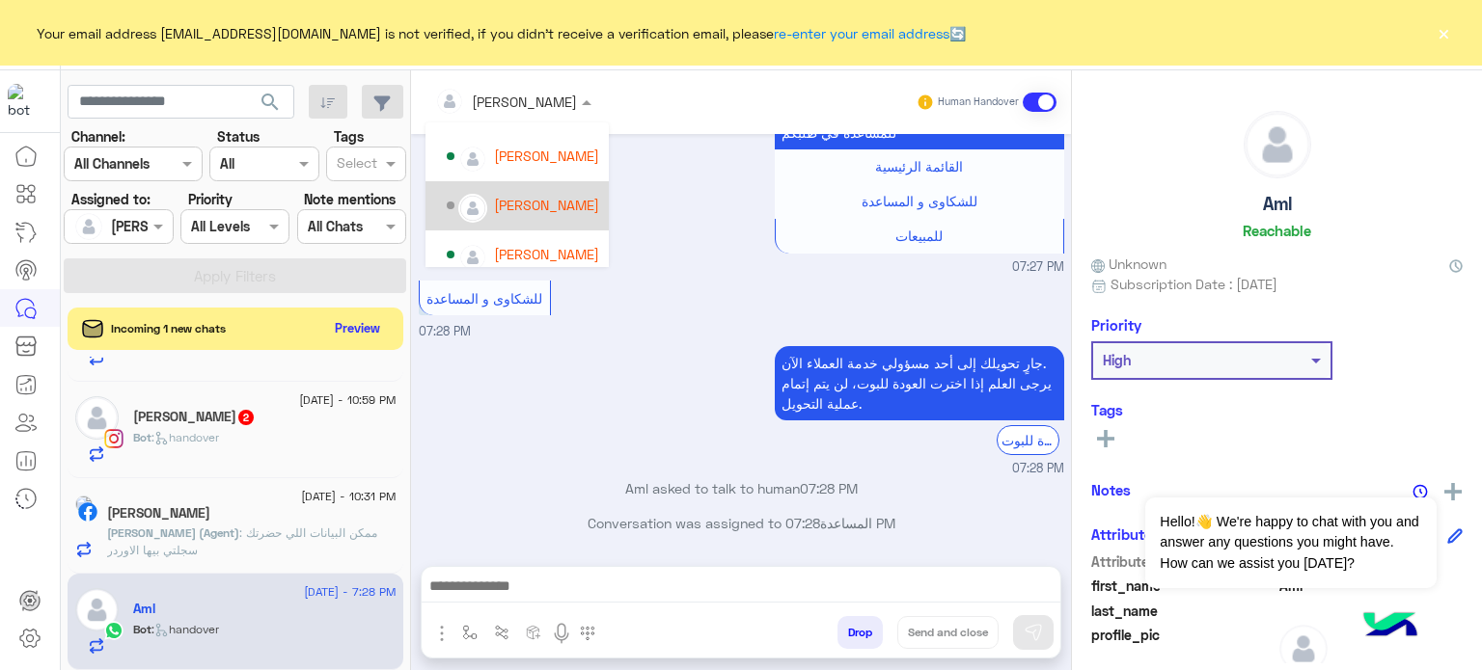
click at [559, 222] on div "[PERSON_NAME]" at bounding box center [516, 205] width 183 height 49
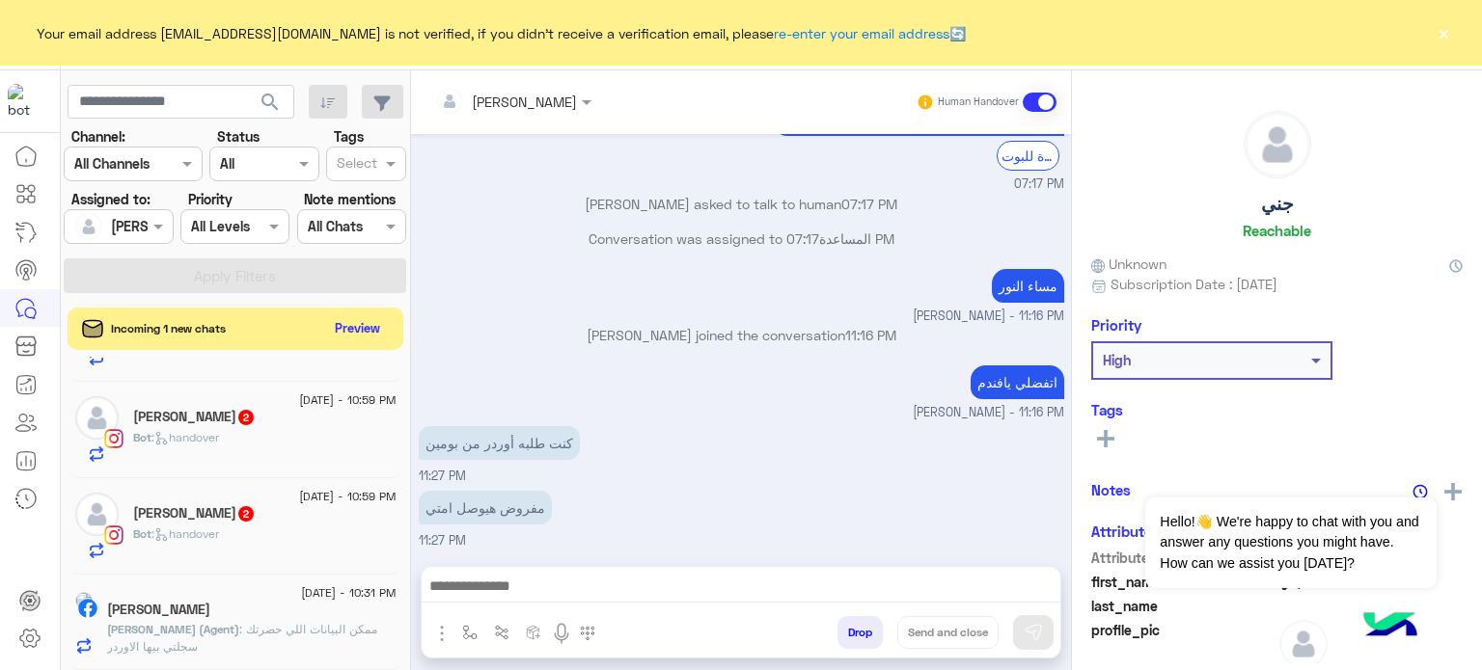
click at [298, 505] on div "arwa ahmed 2" at bounding box center [264, 515] width 263 height 20
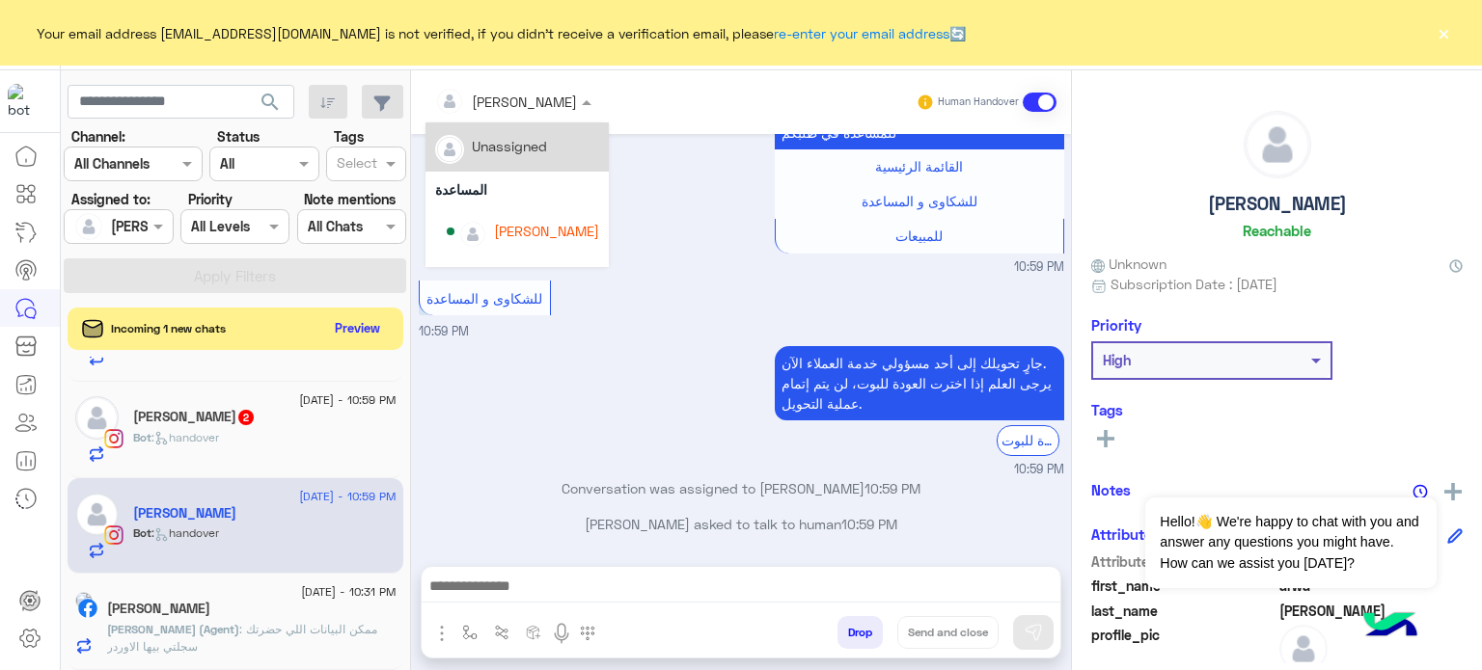
click at [529, 100] on div at bounding box center [513, 101] width 176 height 22
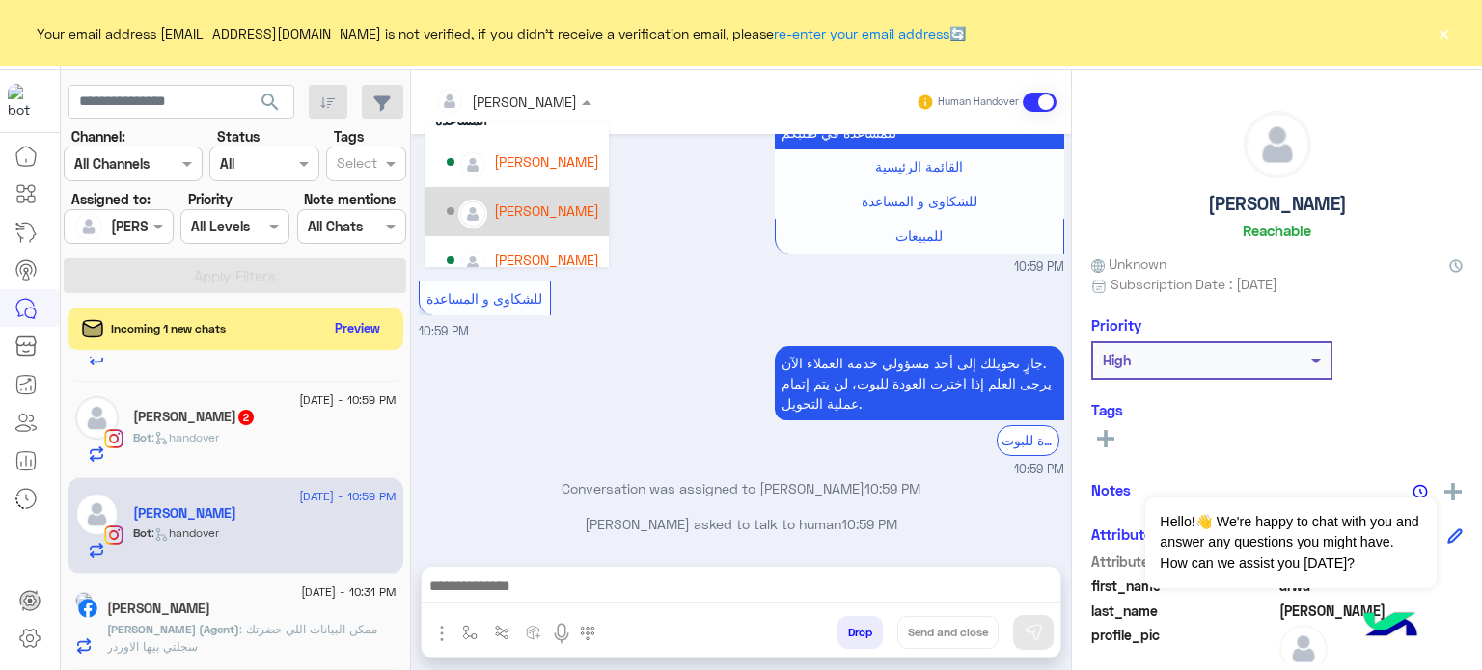
click at [542, 206] on div "[PERSON_NAME]" at bounding box center [546, 211] width 105 height 20
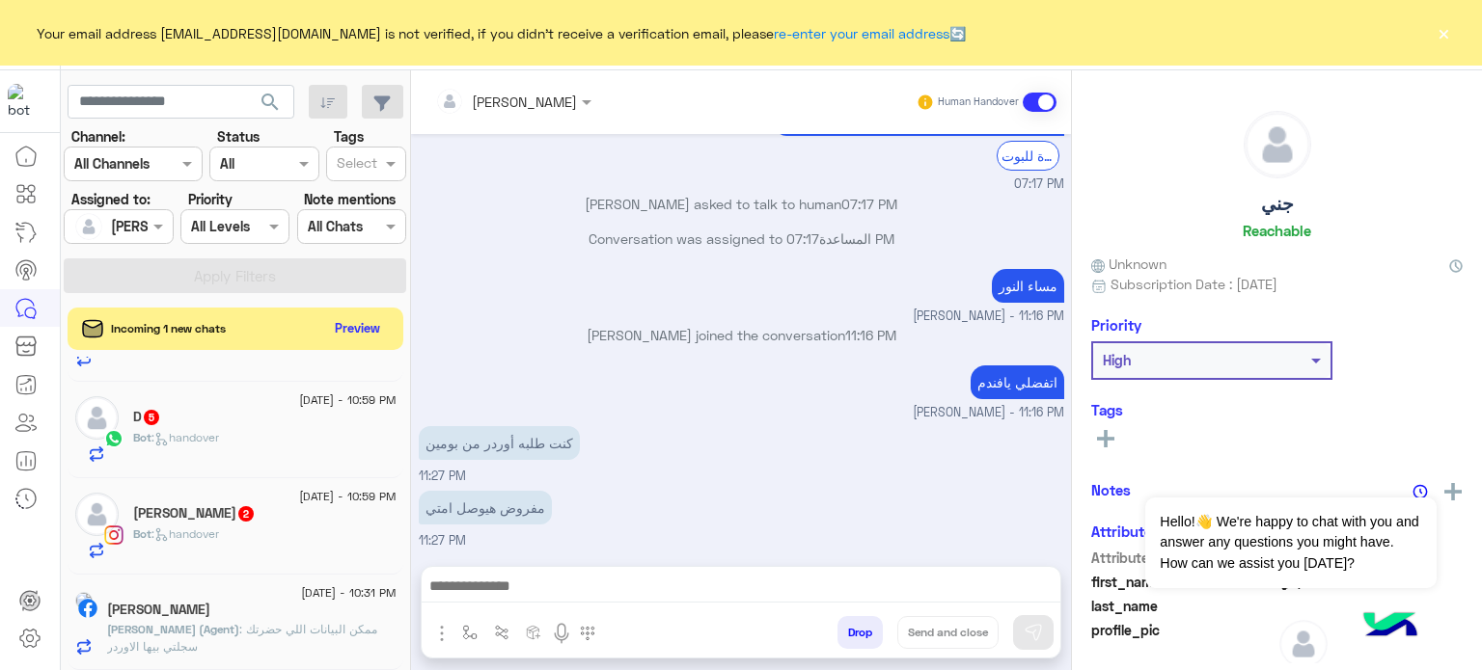
click at [245, 529] on div "Bot : handover" at bounding box center [264, 543] width 263 height 34
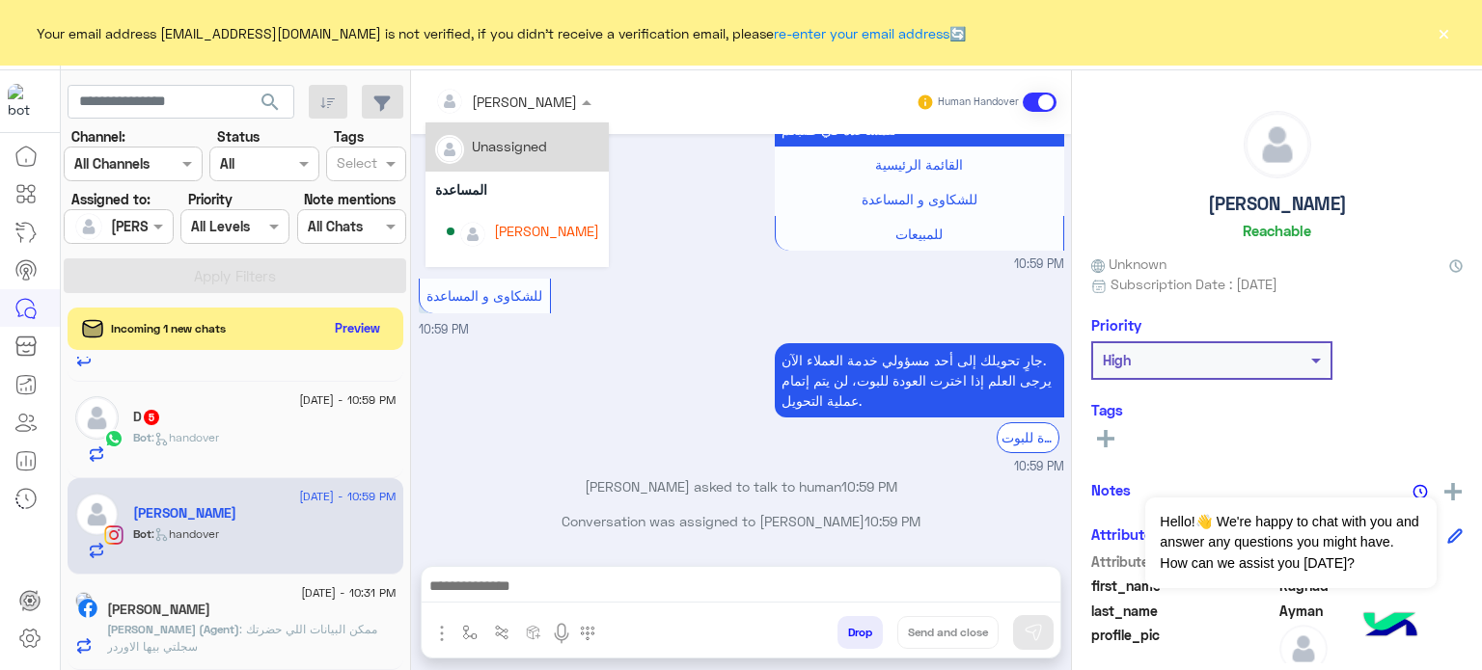
click at [533, 100] on div at bounding box center [513, 101] width 176 height 22
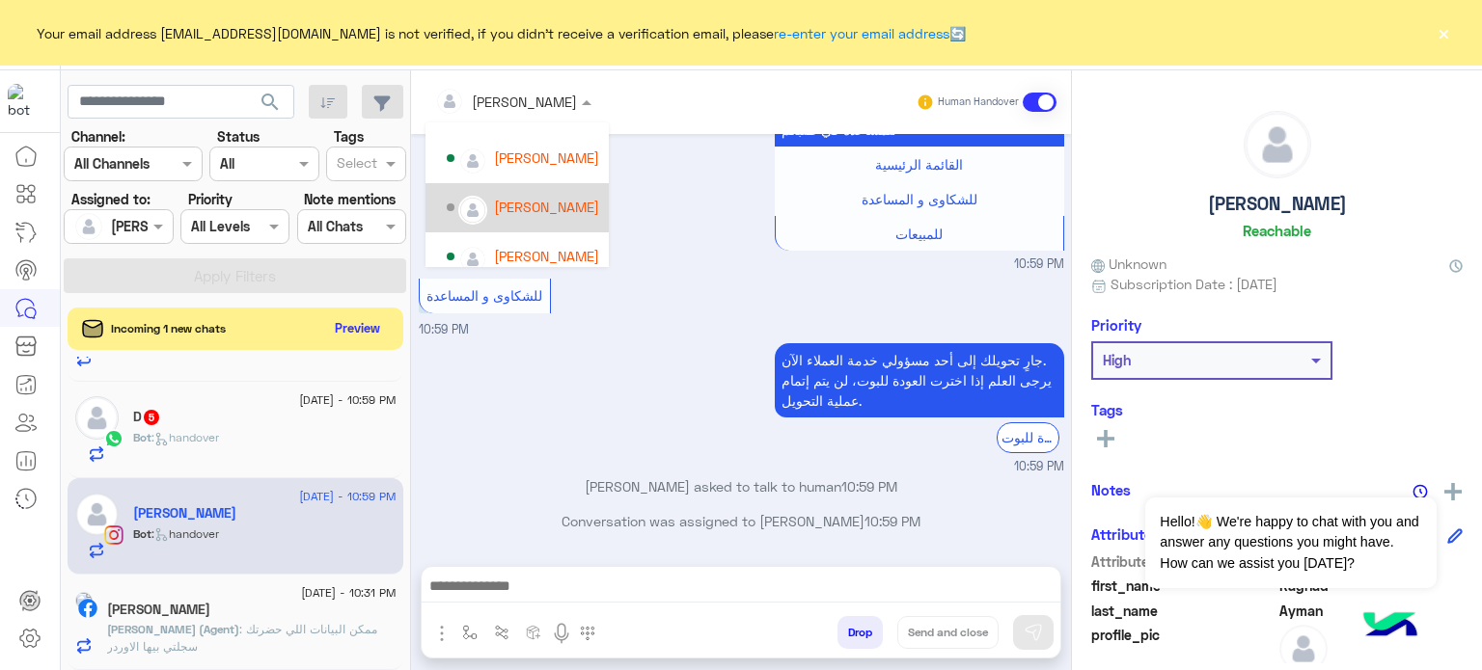
click at [554, 199] on div "[PERSON_NAME]" at bounding box center [546, 207] width 105 height 20
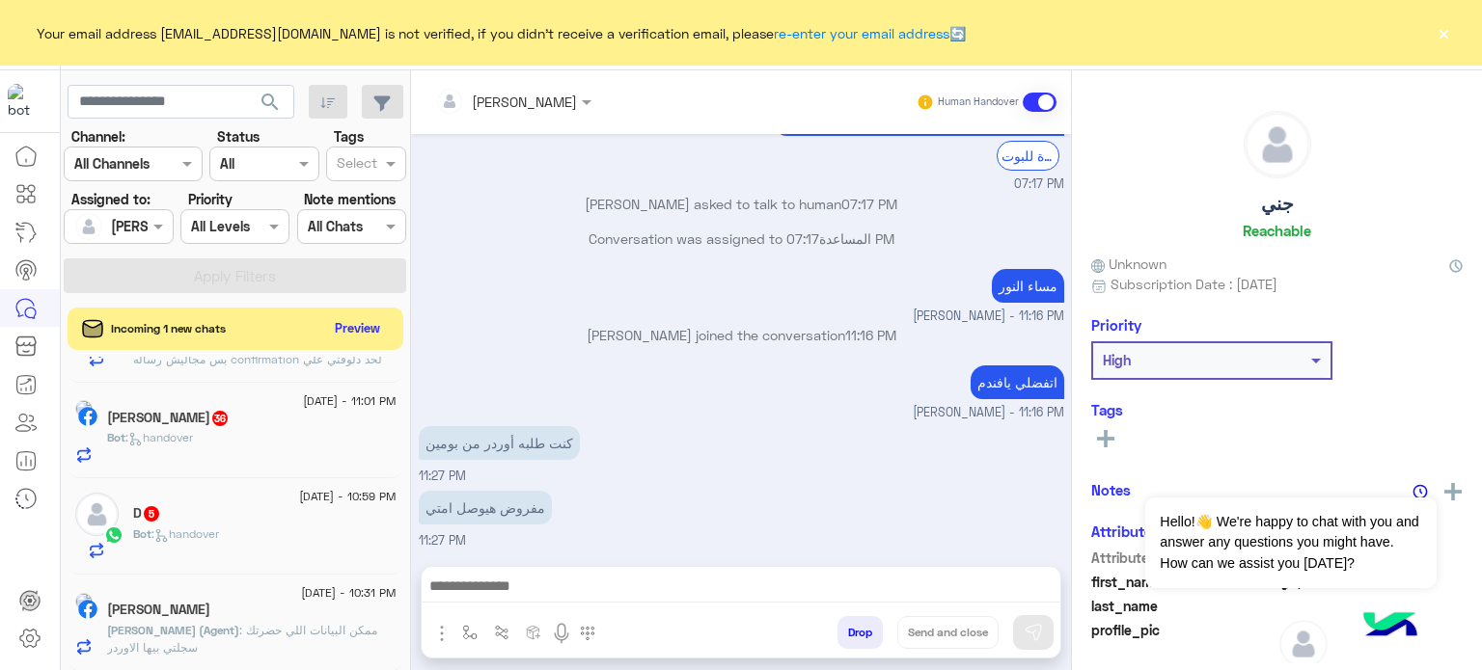
click at [299, 504] on span "2 September - 10:59 PM" at bounding box center [347, 496] width 96 height 17
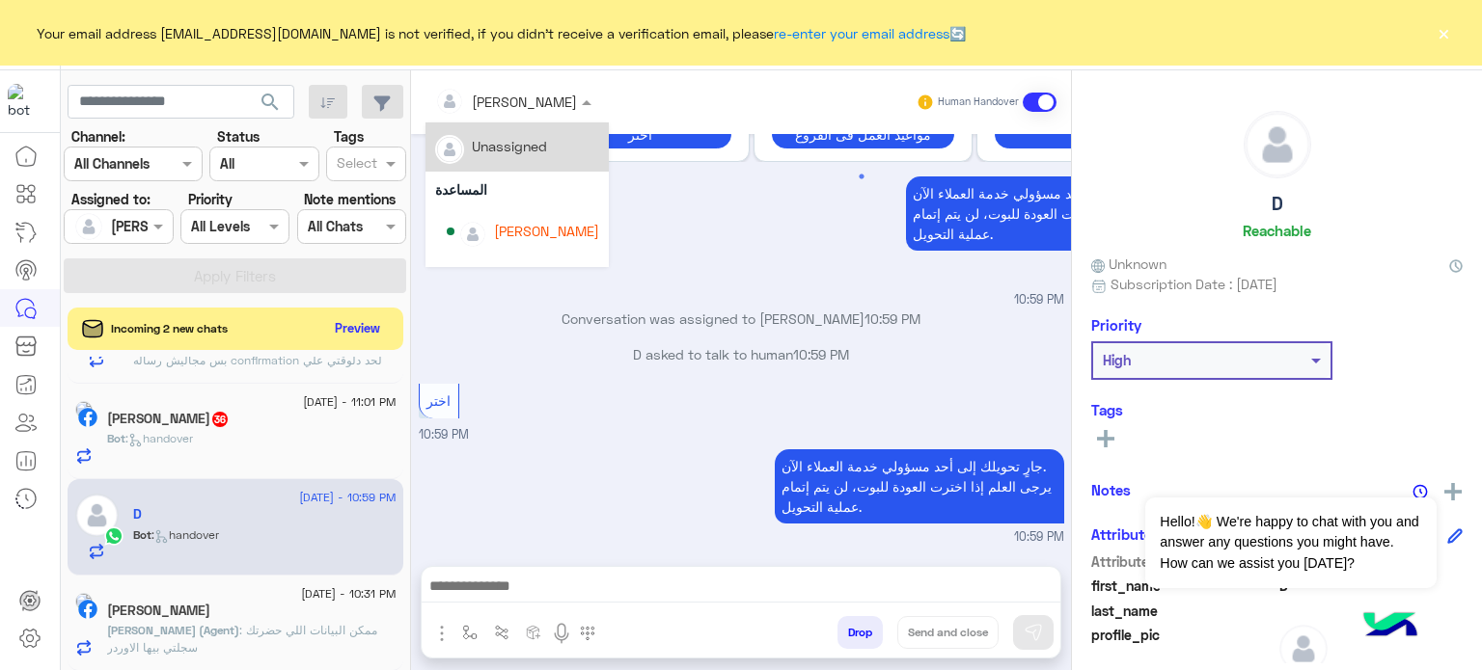
click at [577, 92] on span at bounding box center [589, 102] width 24 height 20
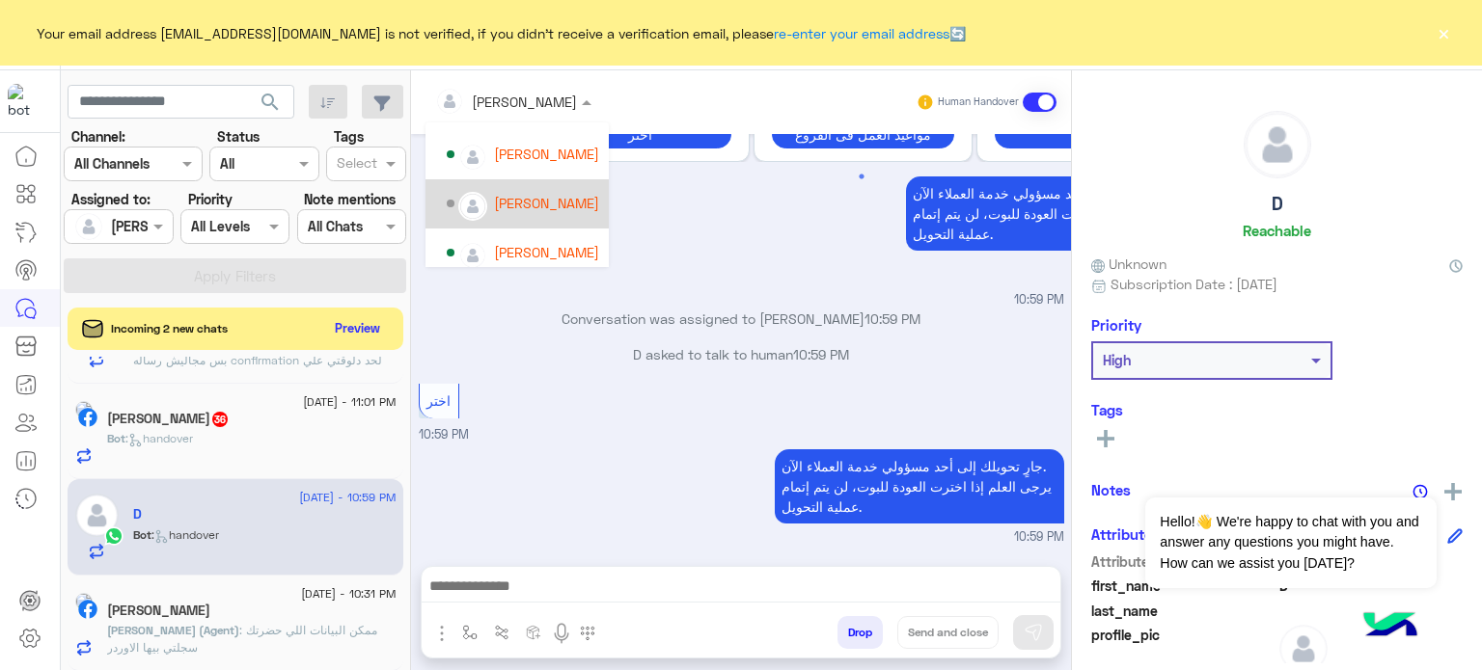
click at [548, 204] on div "[PERSON_NAME]" at bounding box center [546, 203] width 105 height 20
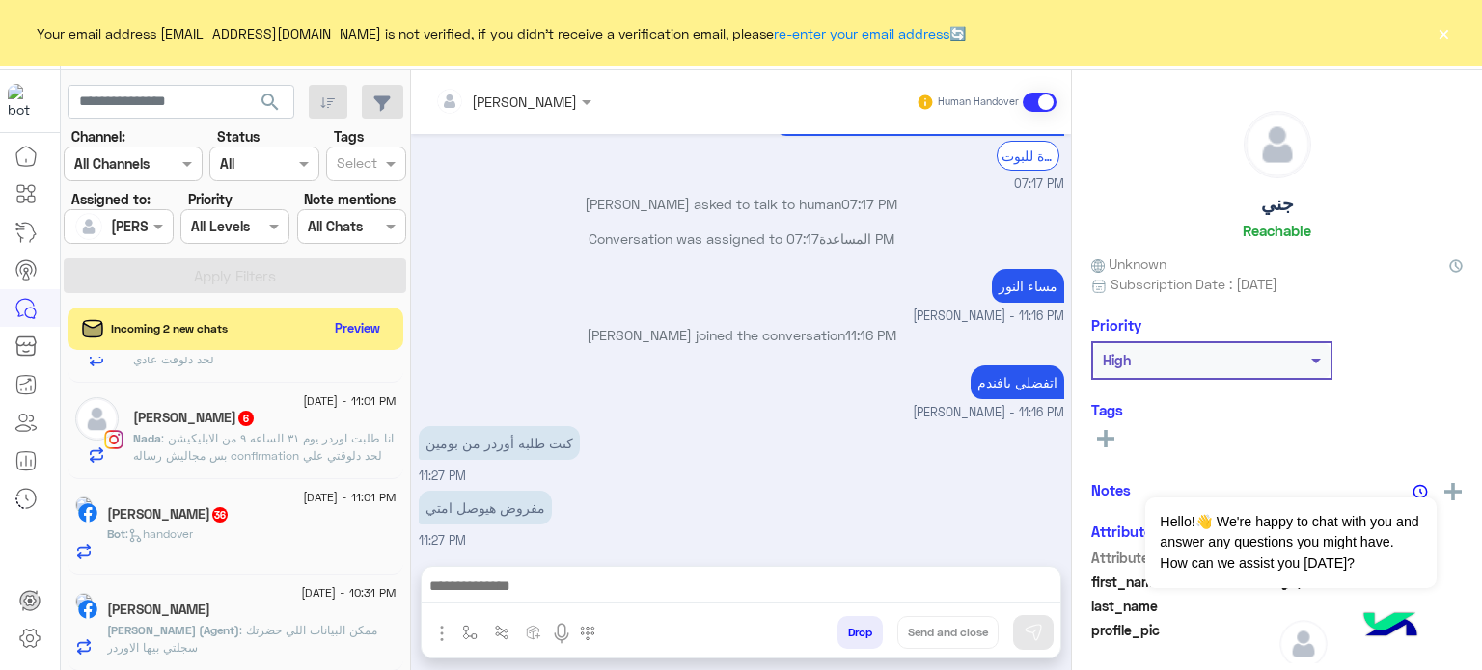
click at [294, 541] on div "Bot : handover" at bounding box center [251, 543] width 289 height 34
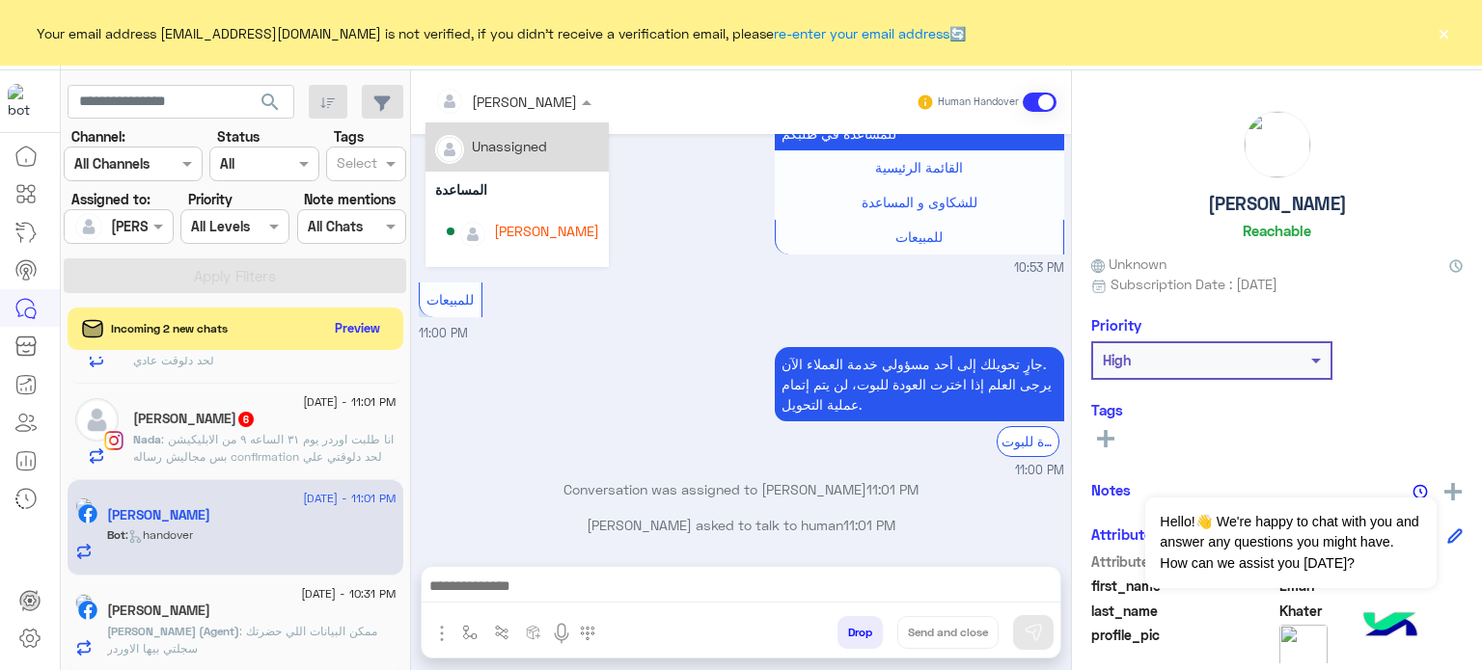
drag, startPoint x: 538, startPoint y: 99, endPoint x: 594, endPoint y: 143, distance: 70.8
click at [594, 120] on ng-select "[PERSON_NAME] Unassigned المساعدة [PERSON_NAME] [PERSON_NAME]" at bounding box center [513, 102] width 176 height 35
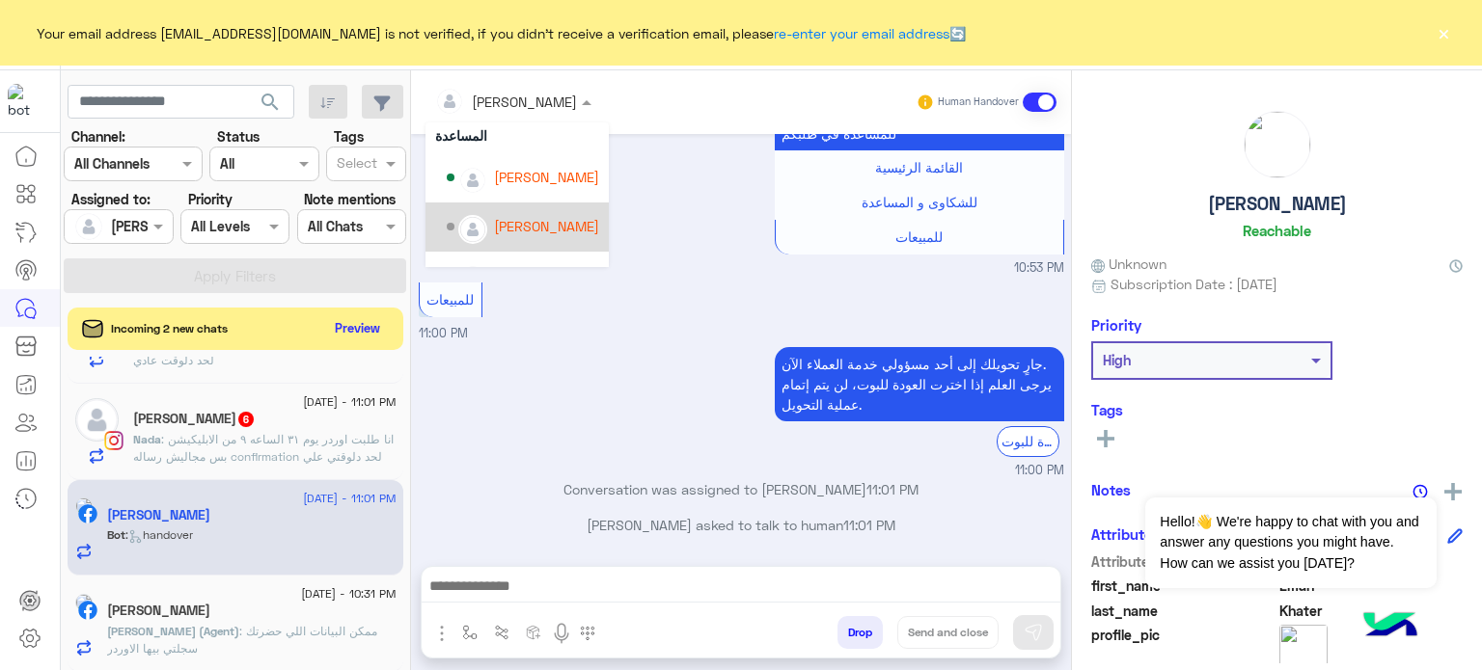
click at [535, 231] on div "[PERSON_NAME]" at bounding box center [546, 226] width 105 height 20
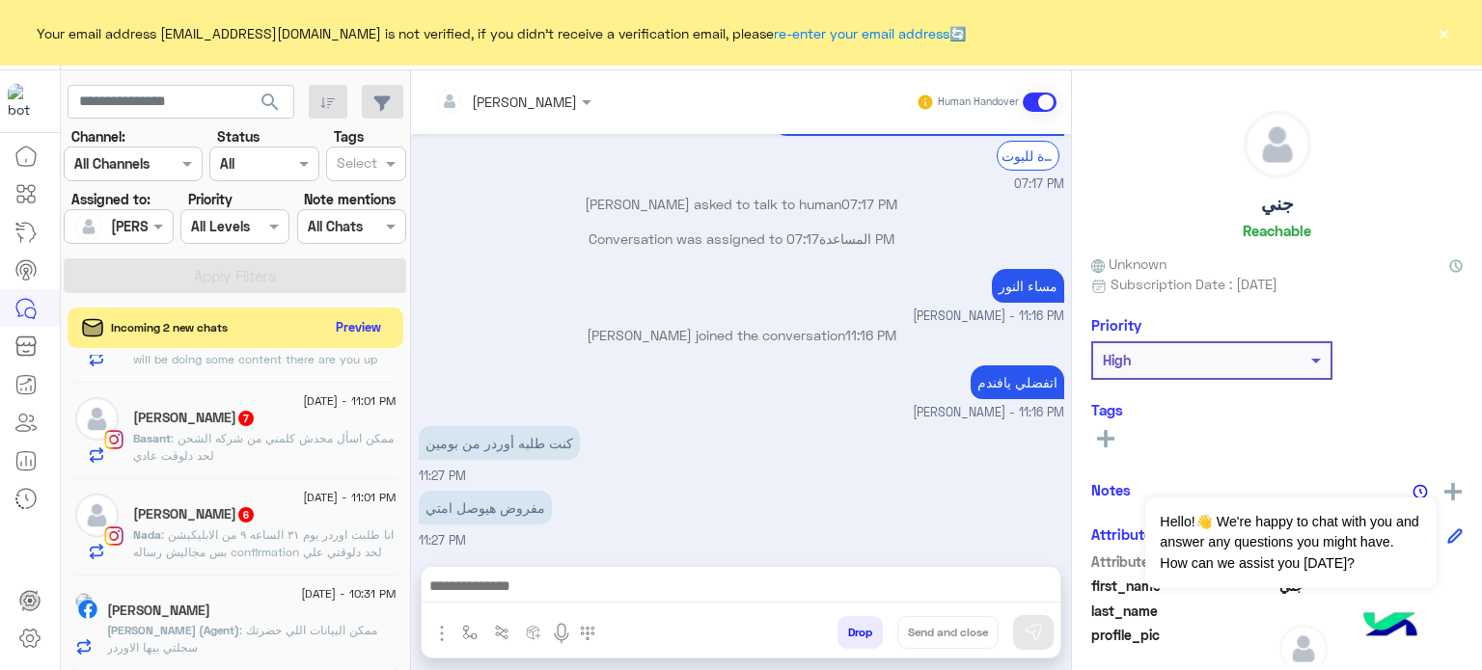
click at [348, 322] on button "Preview" at bounding box center [359, 327] width 60 height 26
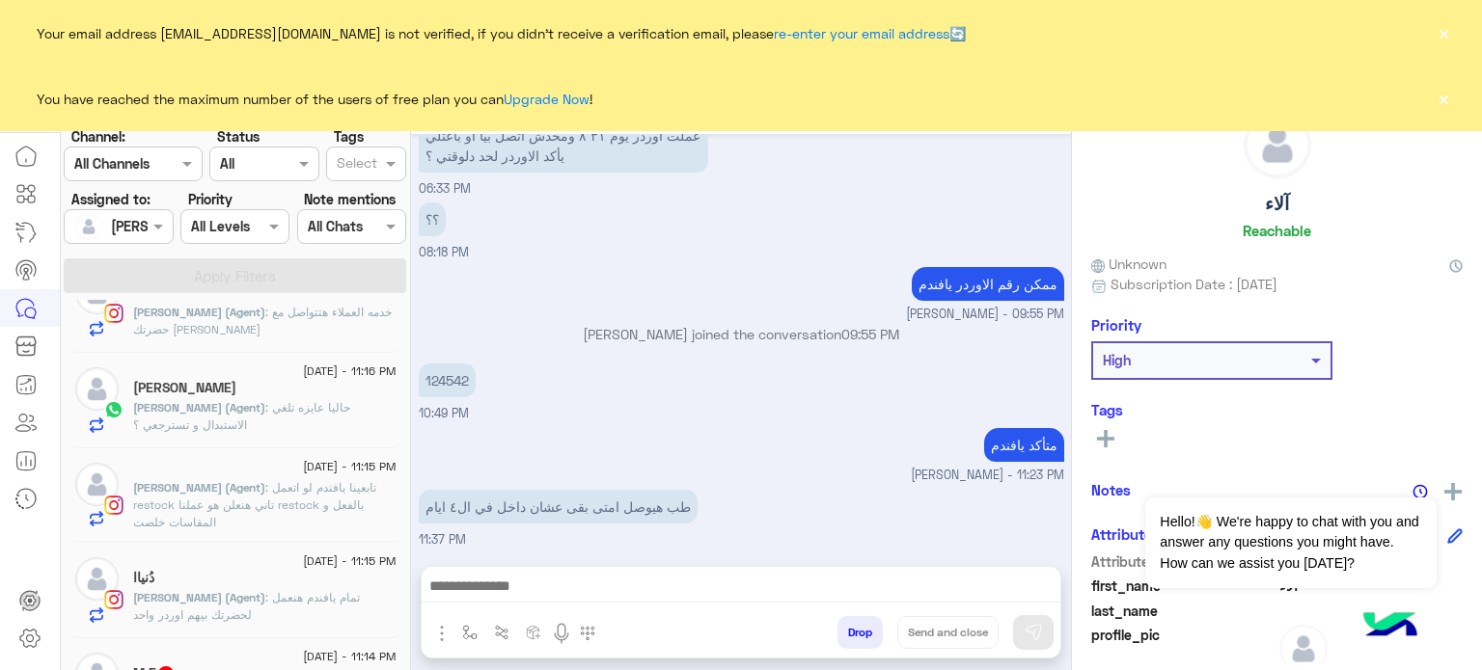
scroll to position [2225, 0]
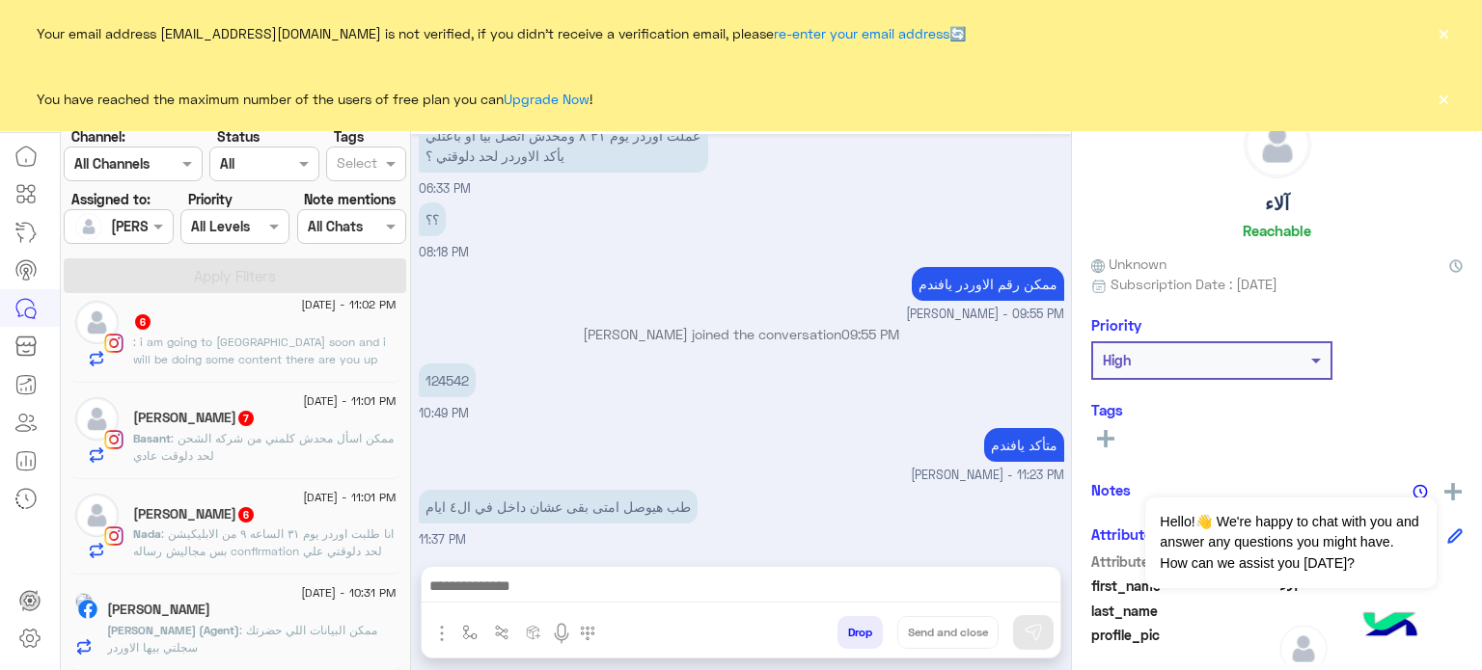
click at [320, 535] on span ": انا طلبت اوردر يوم ٣١ الساعه ٩ من الابليكيشن بس مجاليش رساله confirmation لحد…" at bounding box center [263, 569] width 260 height 84
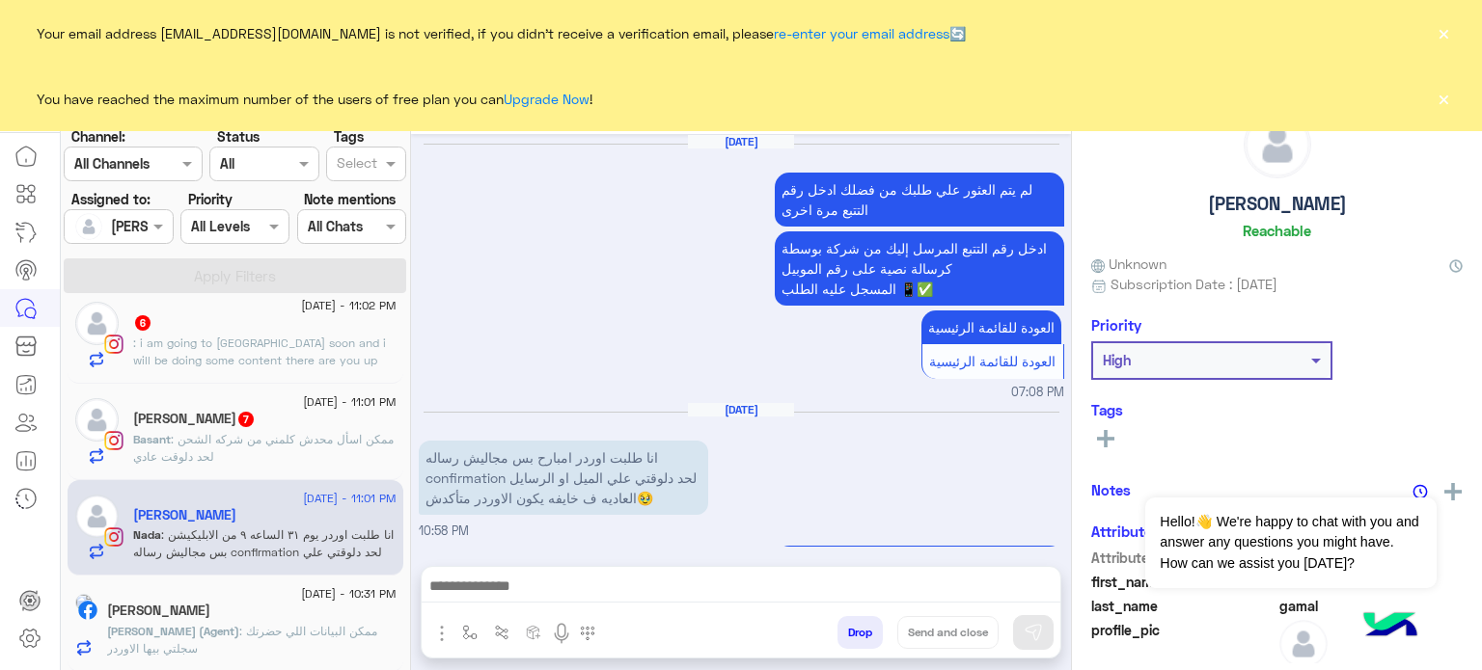
scroll to position [1109, 0]
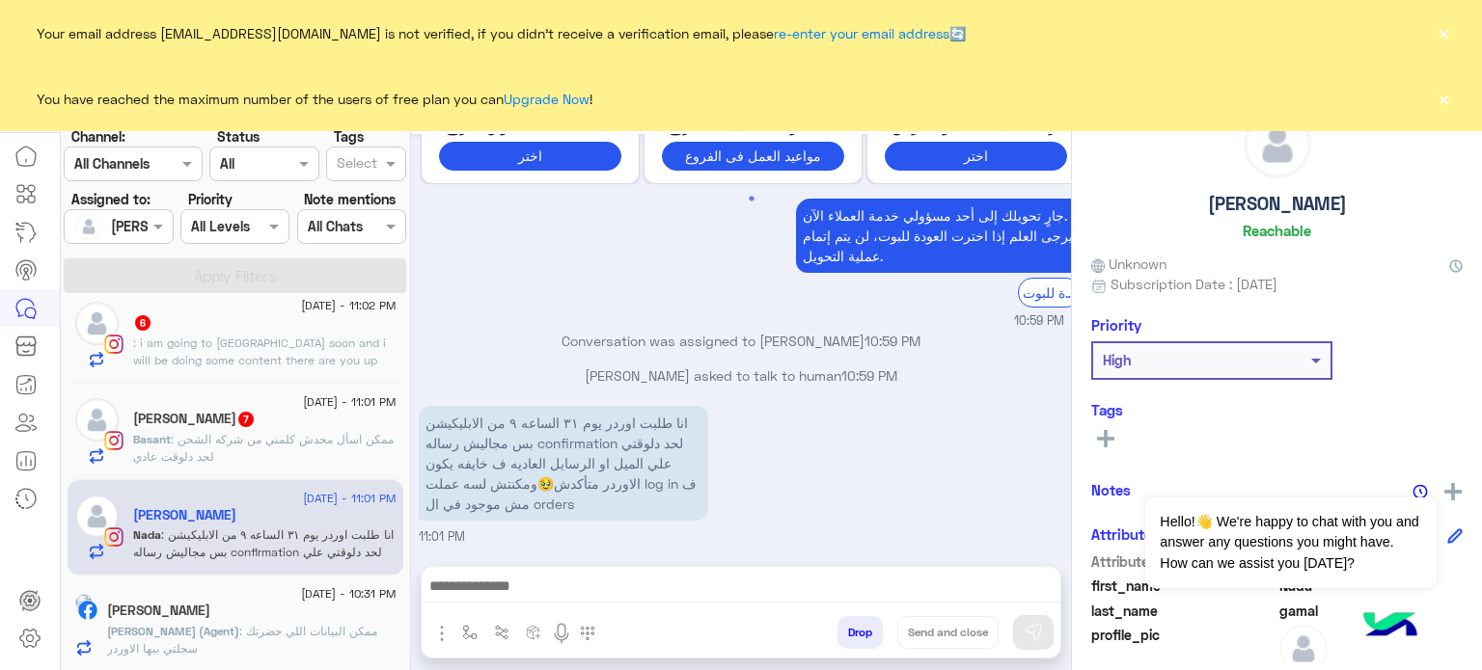
click at [1438, 94] on button "×" at bounding box center [1443, 98] width 19 height 19
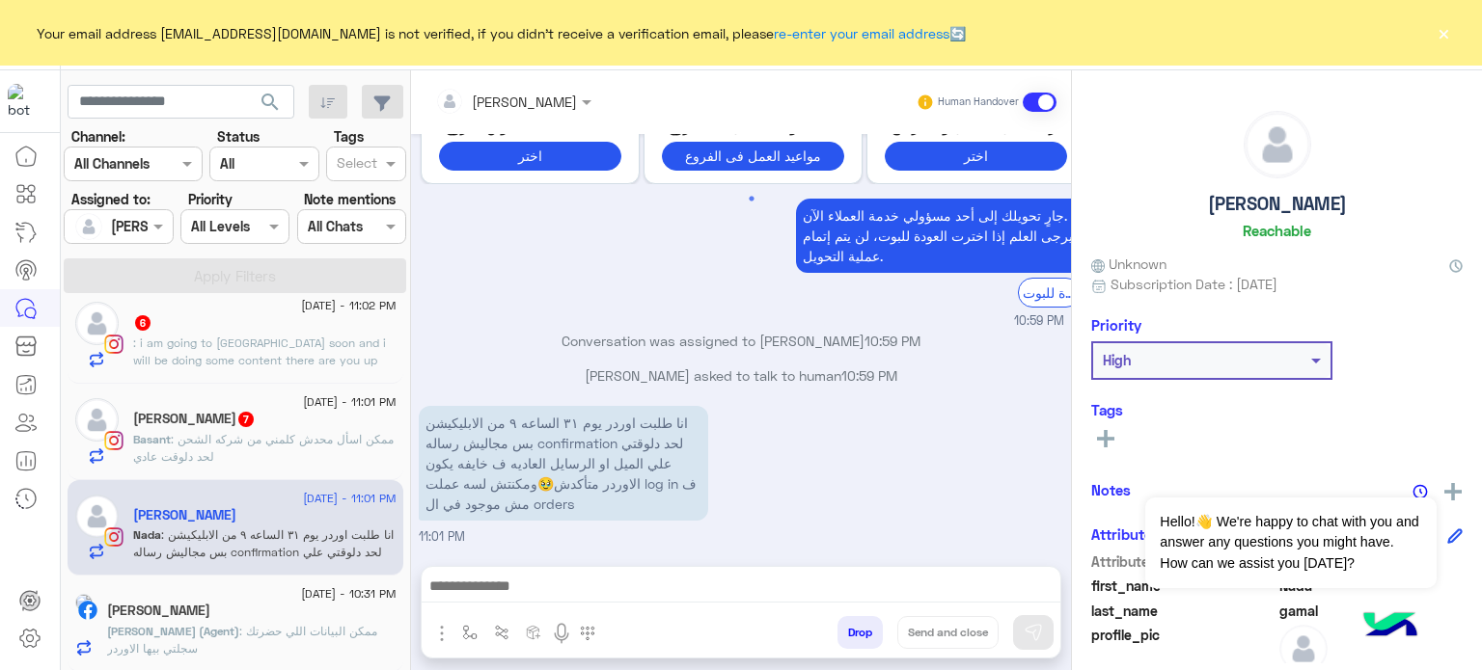
click at [1449, 33] on button "×" at bounding box center [1443, 32] width 19 height 19
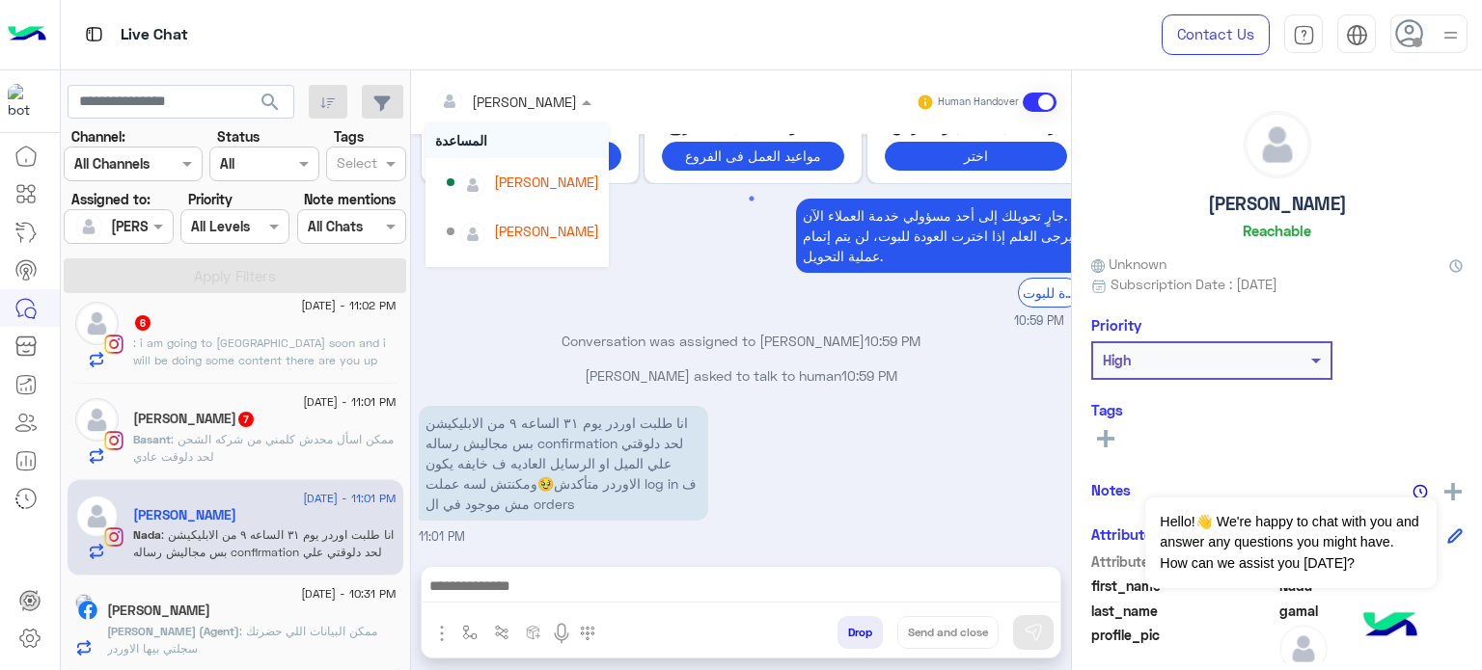
click at [524, 96] on div at bounding box center [513, 101] width 176 height 22
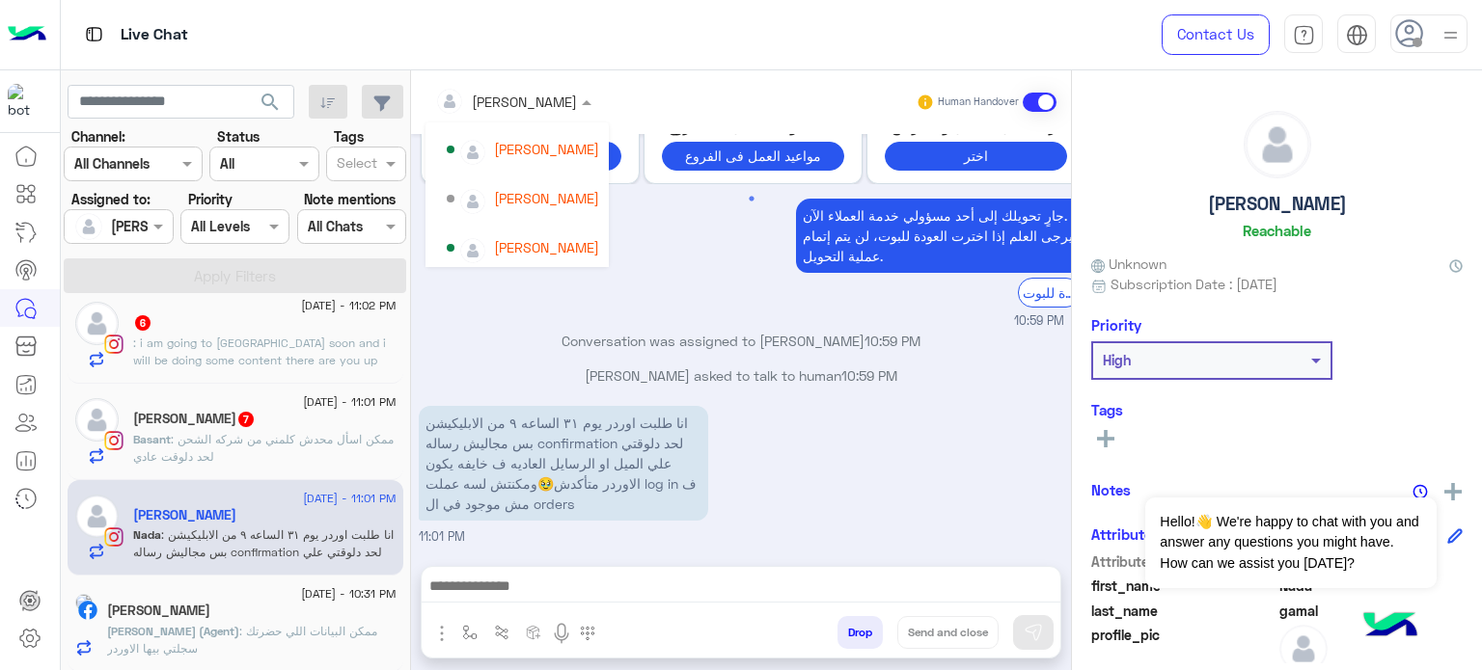
scroll to position [88, 0]
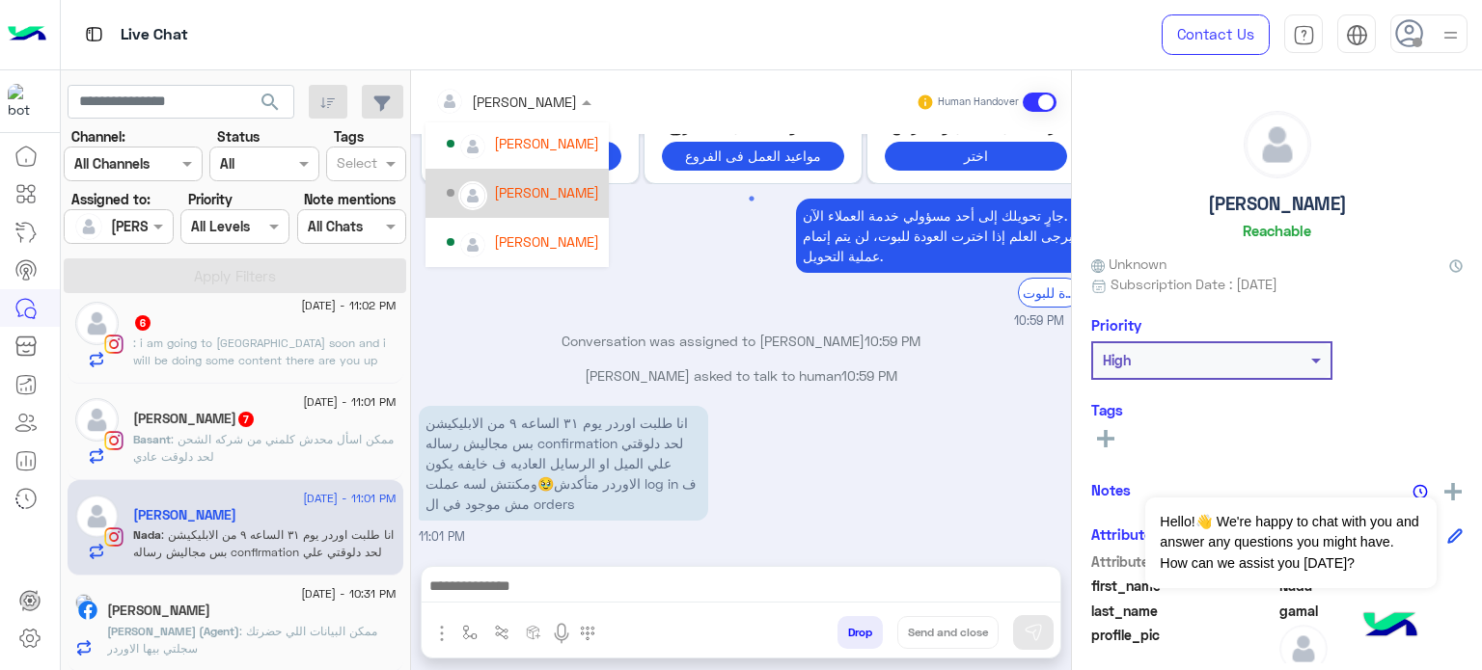
click at [541, 201] on div "[PERSON_NAME]" at bounding box center [546, 192] width 105 height 20
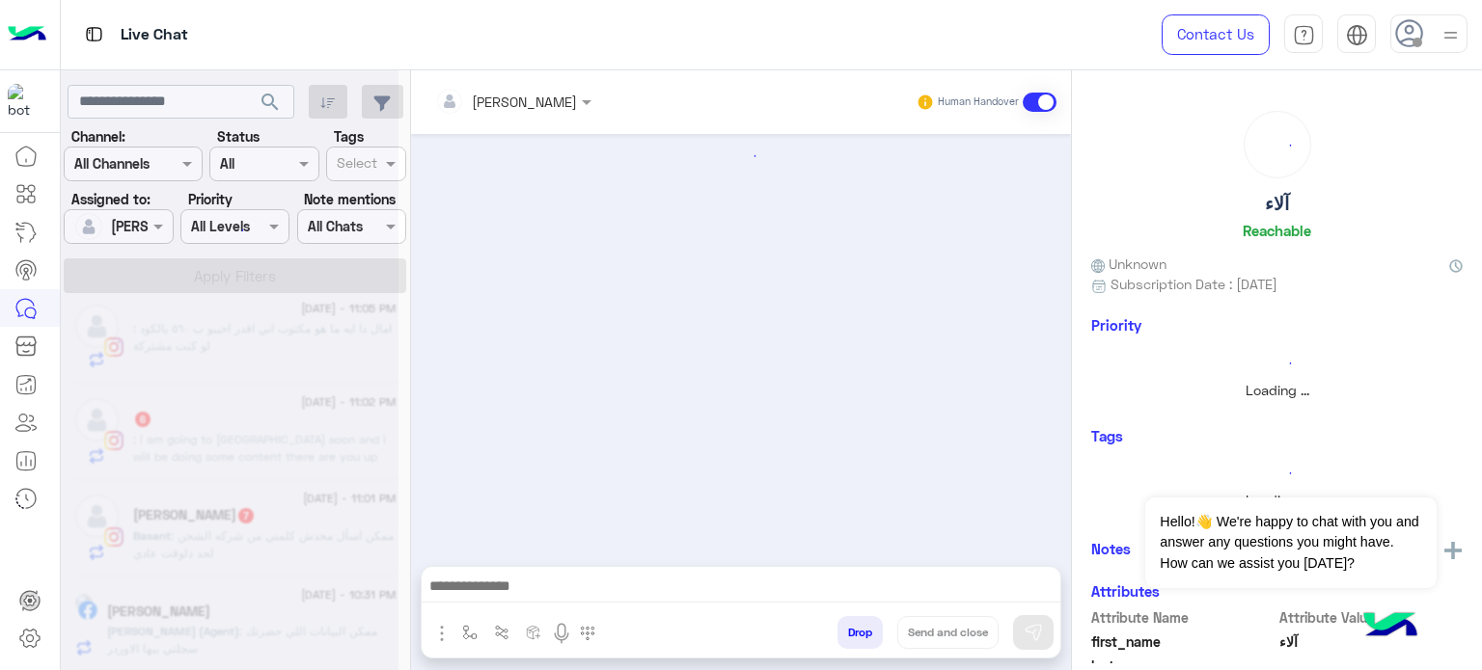
scroll to position [257, 0]
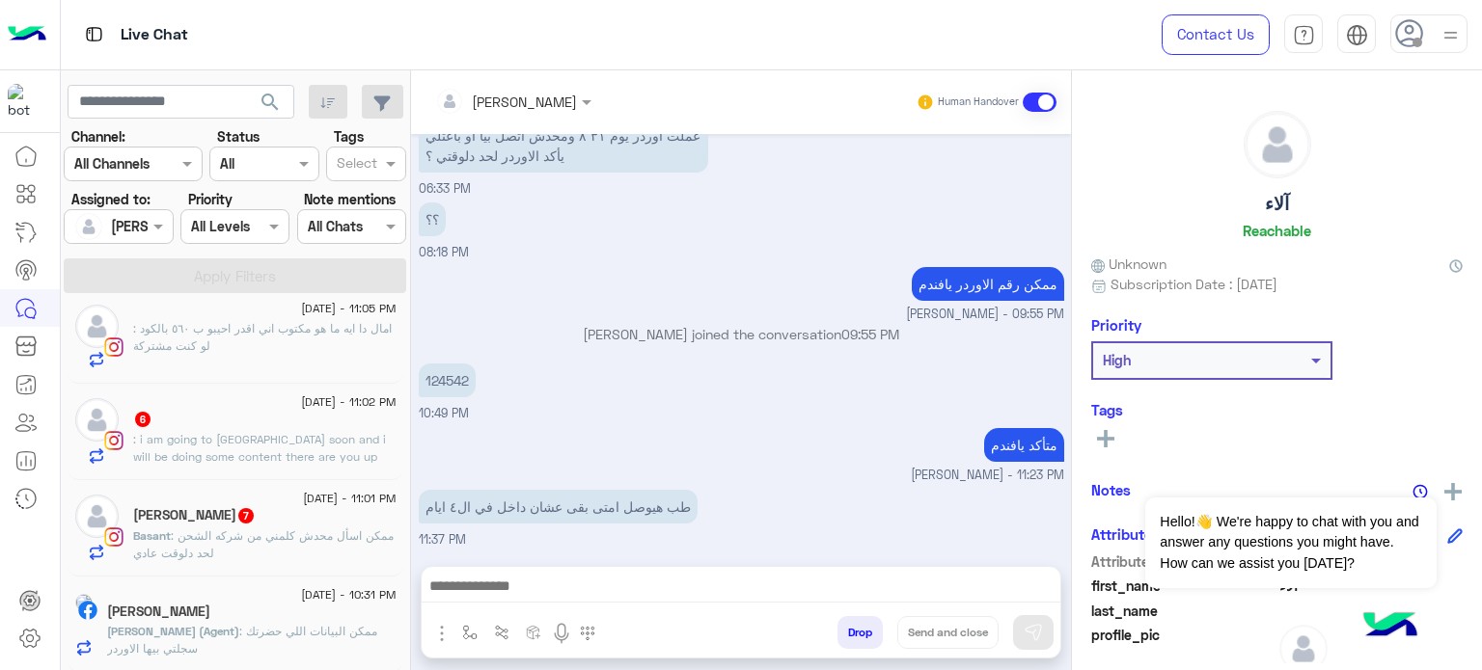
click at [297, 515] on div "[PERSON_NAME] 7" at bounding box center [264, 517] width 263 height 20
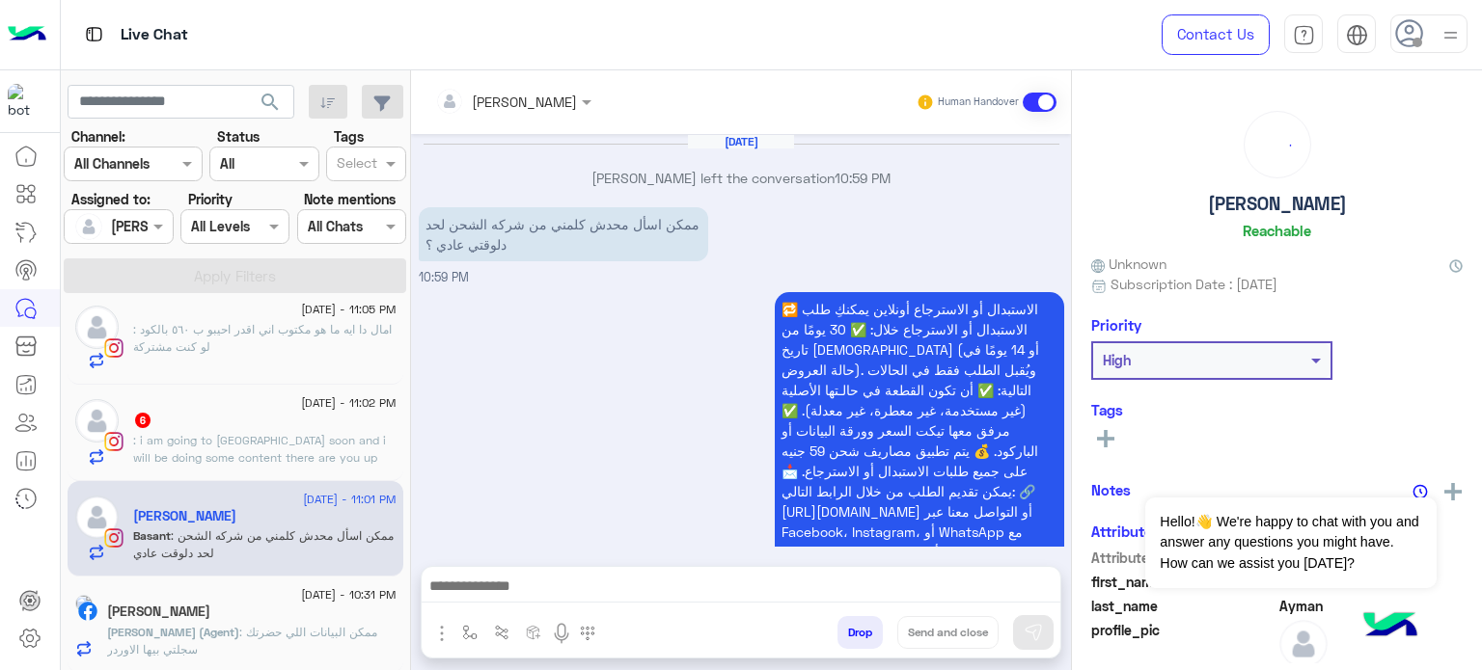
scroll to position [955, 0]
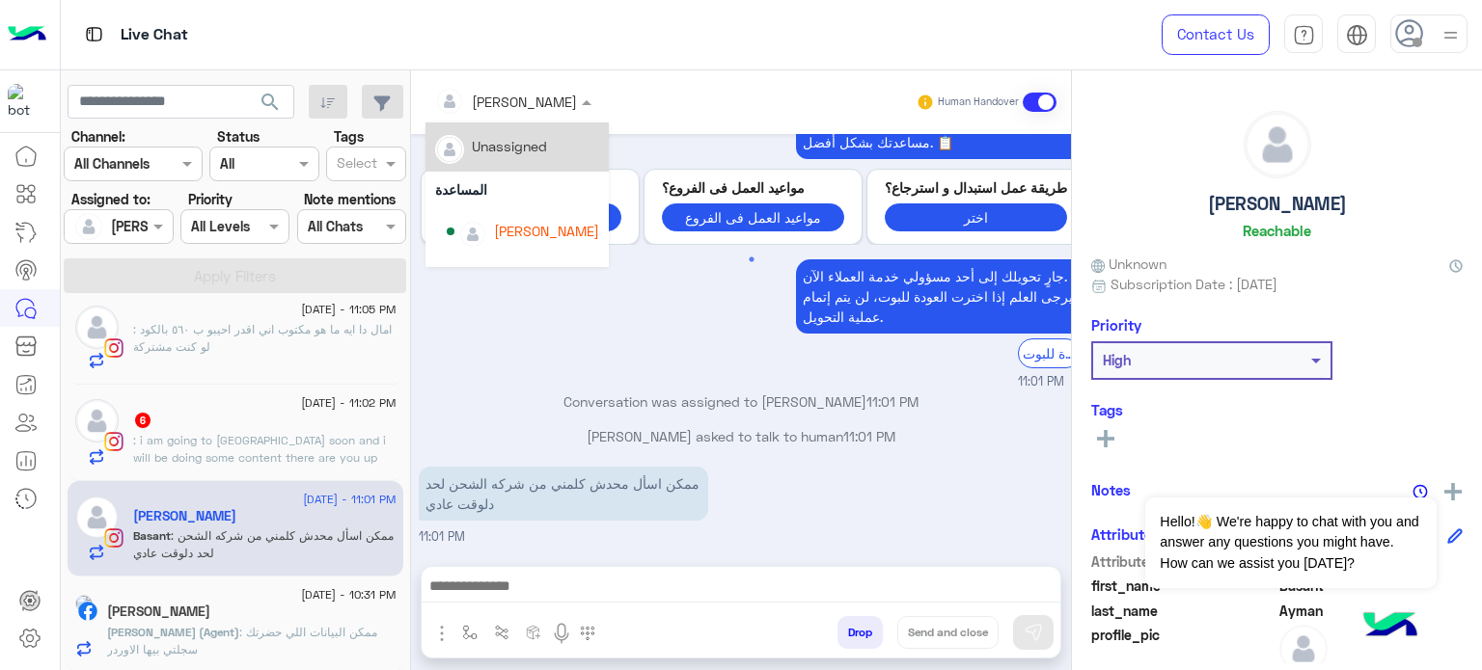
drag, startPoint x: 530, startPoint y: 100, endPoint x: 593, endPoint y: 150, distance: 80.5
click at [593, 120] on ng-select "[PERSON_NAME] Unassigned المساعدة [PERSON_NAME] [PERSON_NAME]" at bounding box center [513, 102] width 176 height 35
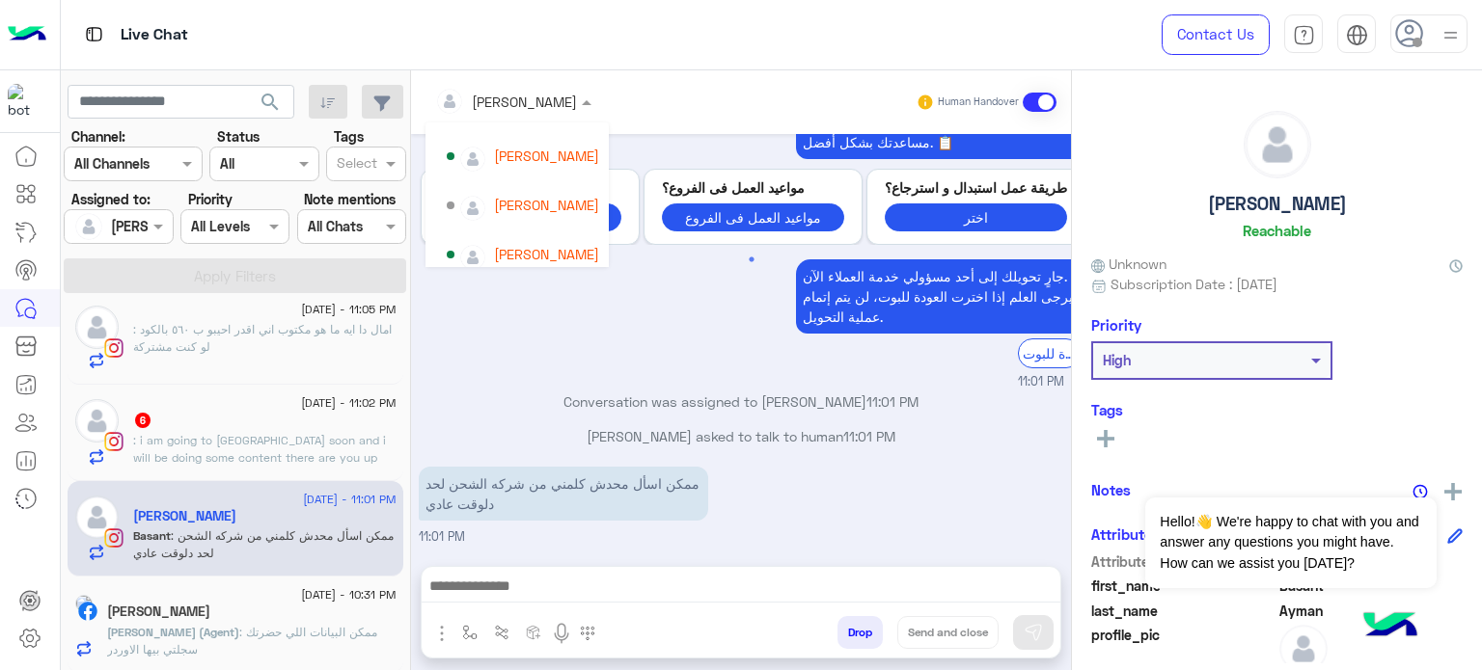
scroll to position [79, 0]
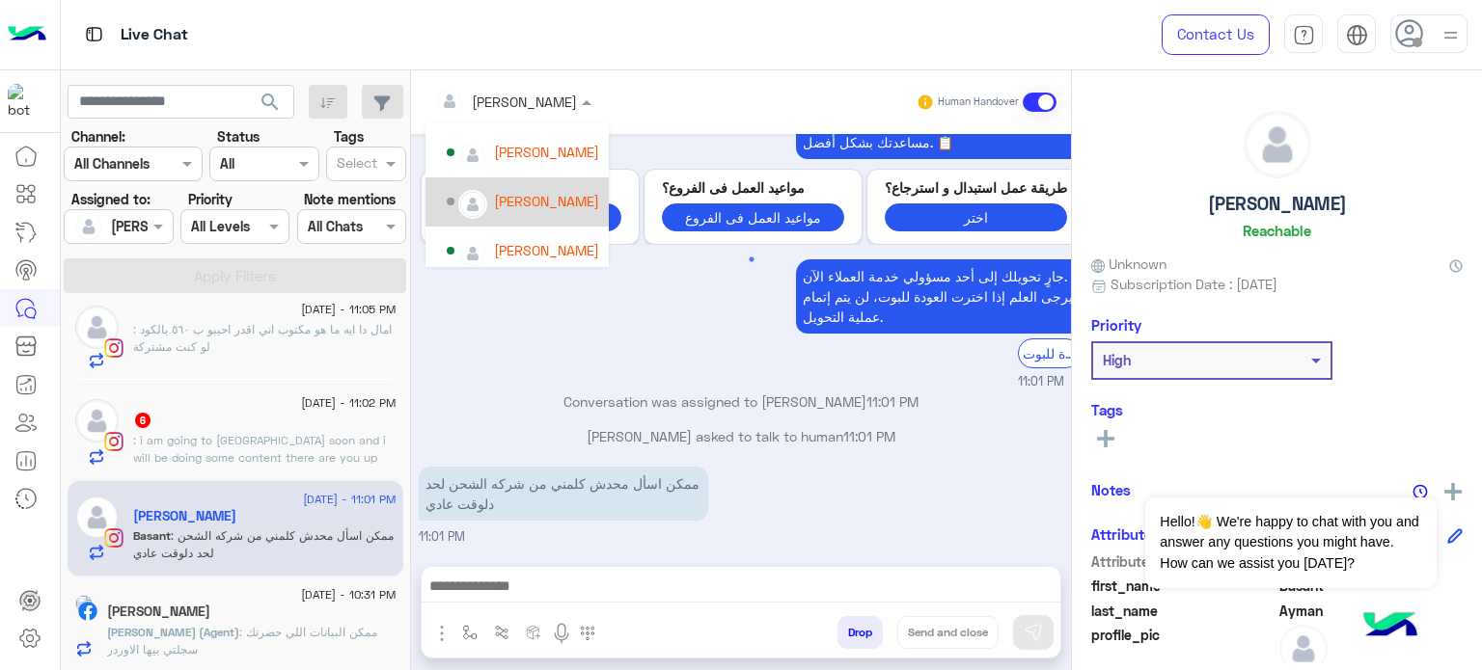
click at [547, 204] on div "[PERSON_NAME]" at bounding box center [546, 201] width 105 height 20
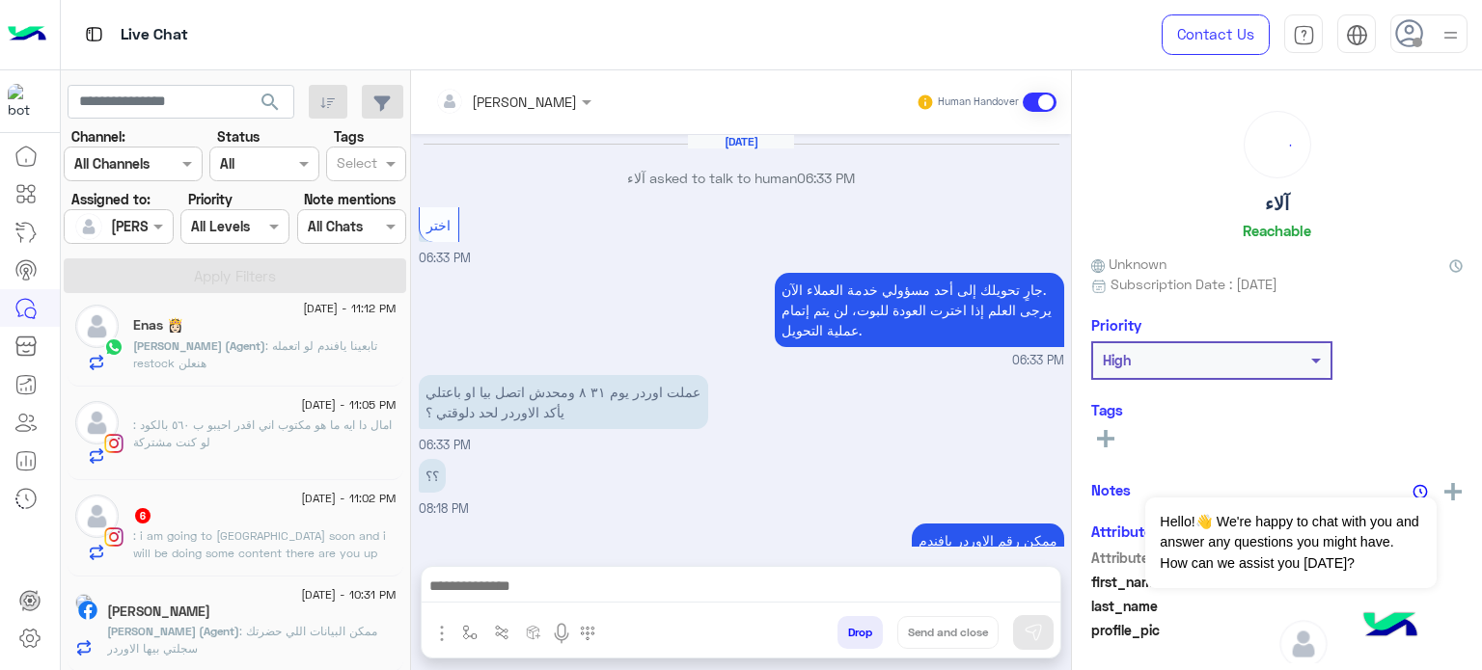
scroll to position [257, 0]
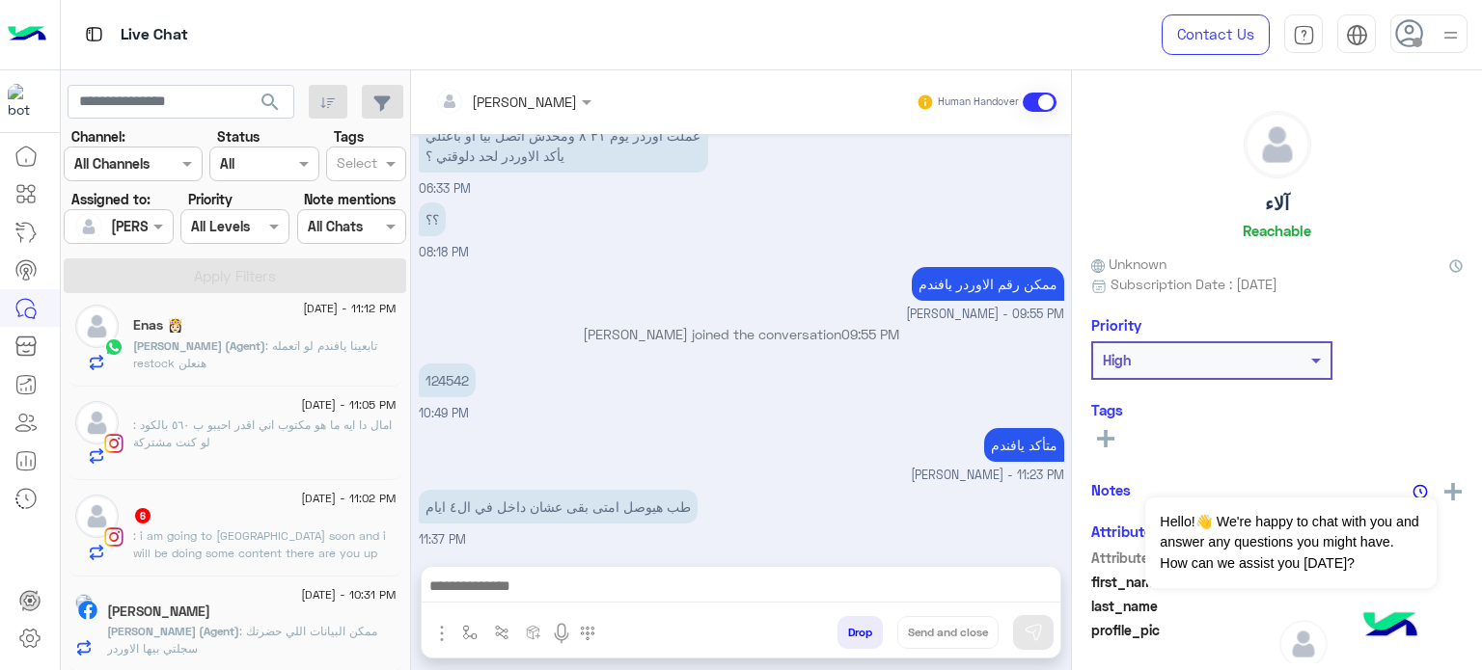
click at [231, 532] on span ": i am going to [GEOGRAPHIC_DATA] soon and i will be doing some content there a…" at bounding box center [259, 553] width 253 height 49
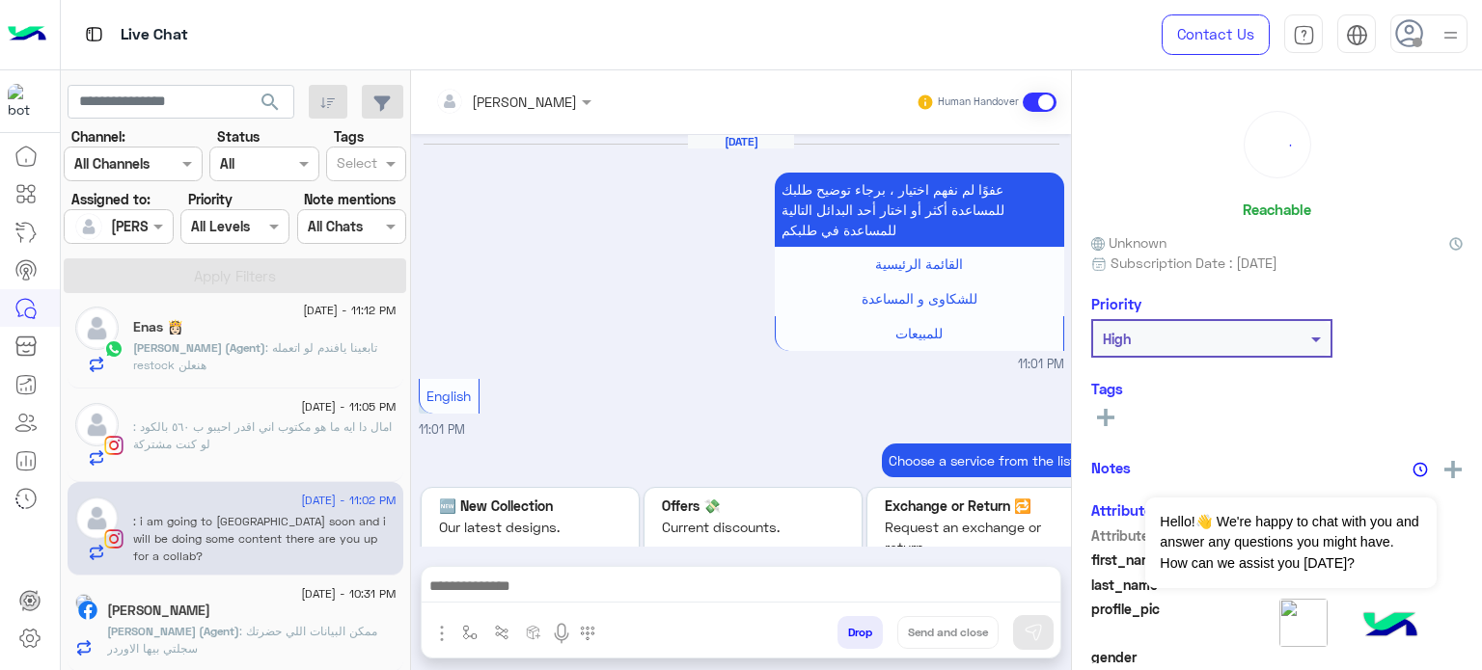
scroll to position [632, 0]
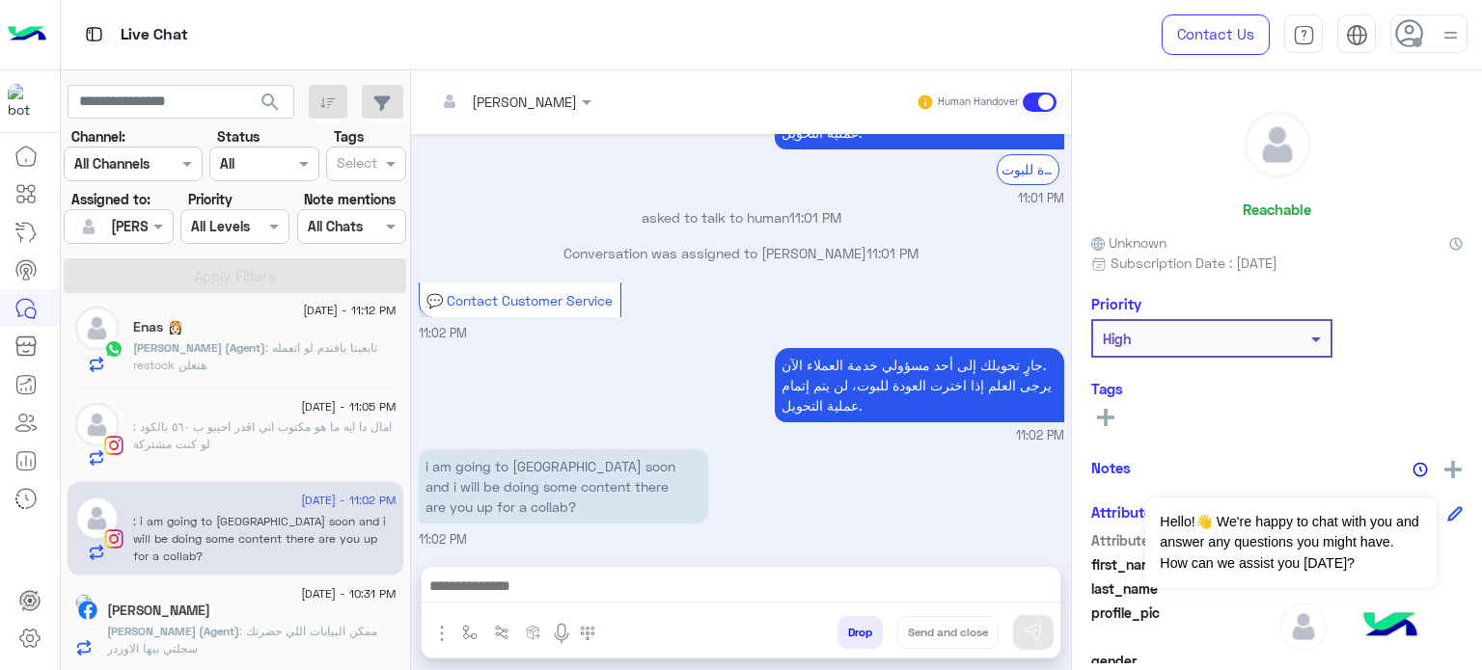
click at [529, 96] on div at bounding box center [513, 101] width 176 height 22
click at [812, 505] on div "i am going to [GEOGRAPHIC_DATA] soon and i will be doing some content there are…" at bounding box center [741, 497] width 645 height 105
click at [868, 624] on button "Drop" at bounding box center [859, 632] width 45 height 33
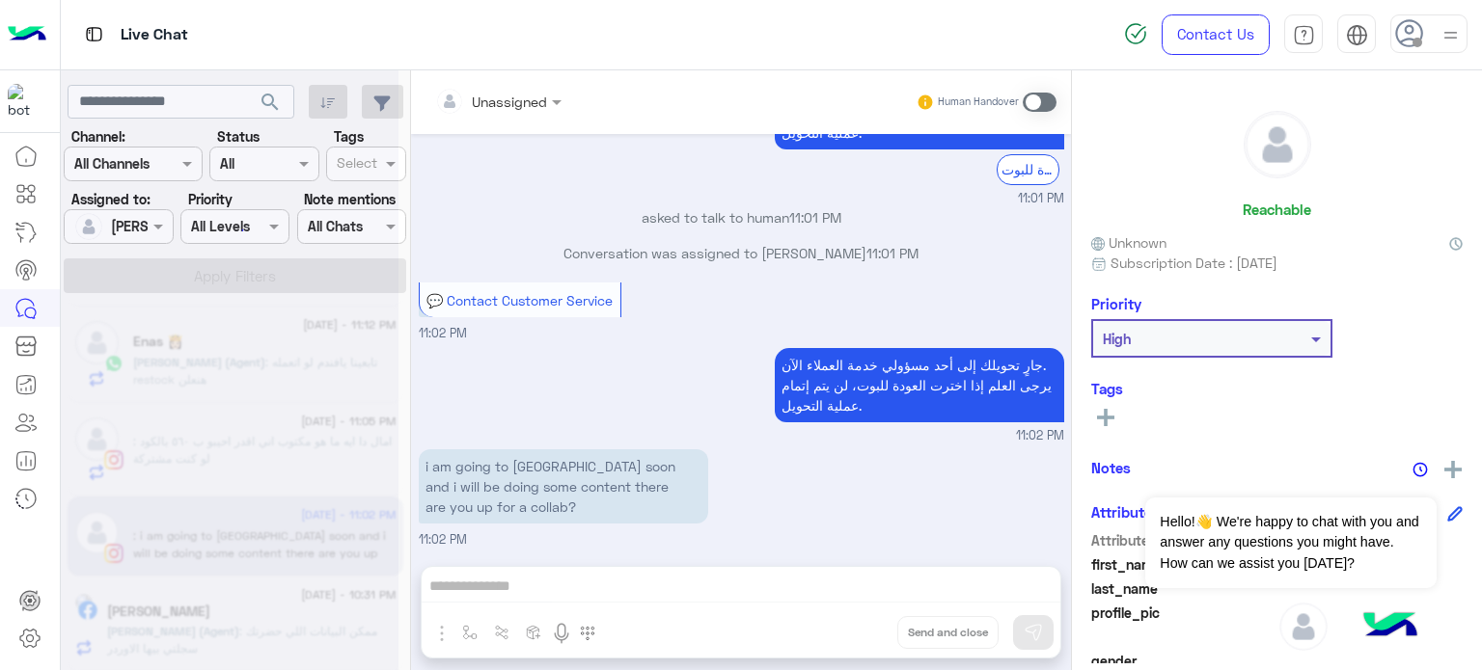
scroll to position [667, 0]
